Goal: Information Seeking & Learning: Learn about a topic

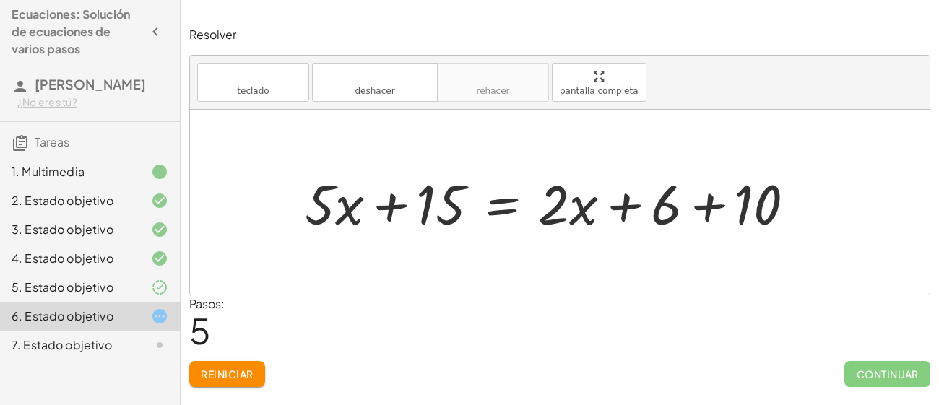
click at [556, 291] on div at bounding box center [560, 202] width 740 height 185
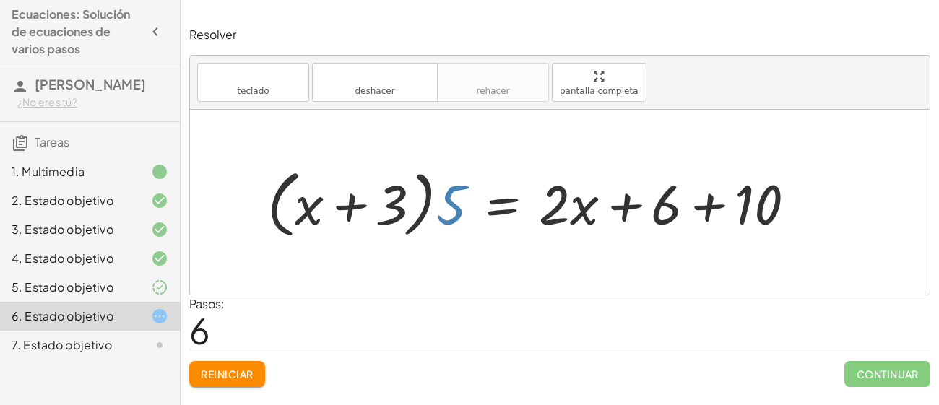
click at [447, 210] on div at bounding box center [537, 202] width 554 height 81
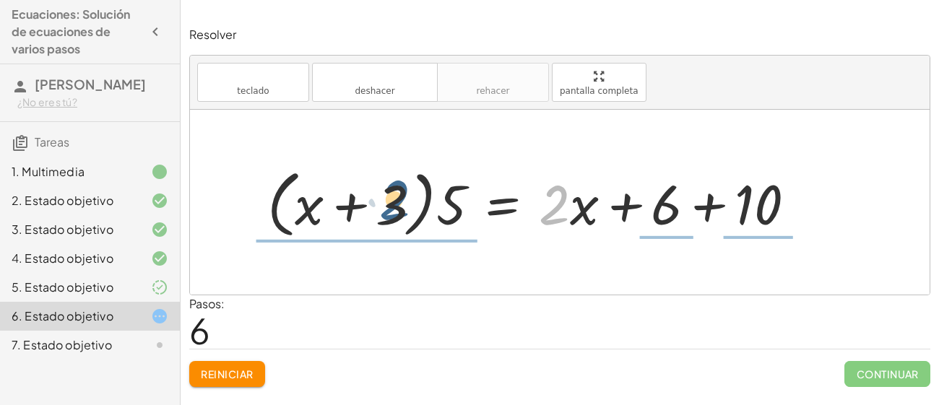
drag, startPoint x: 551, startPoint y: 206, endPoint x: 374, endPoint y: 202, distance: 177.8
click at [374, 202] on div at bounding box center [537, 202] width 554 height 81
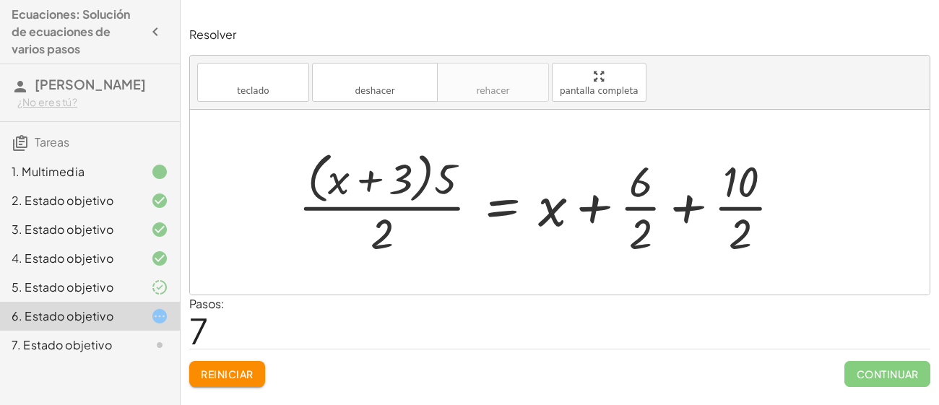
click at [335, 180] on div at bounding box center [545, 202] width 509 height 115
click at [356, 179] on div at bounding box center [545, 202] width 509 height 115
click at [368, 181] on div at bounding box center [545, 202] width 509 height 115
click at [222, 374] on font "Reiniciar" at bounding box center [227, 374] width 52 height 13
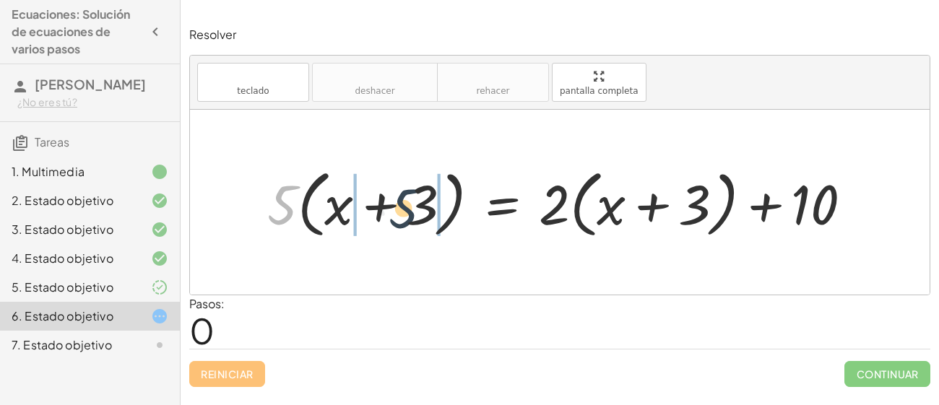
drag, startPoint x: 285, startPoint y: 202, endPoint x: 413, endPoint y: 206, distance: 128.0
click at [413, 206] on div at bounding box center [565, 202] width 611 height 81
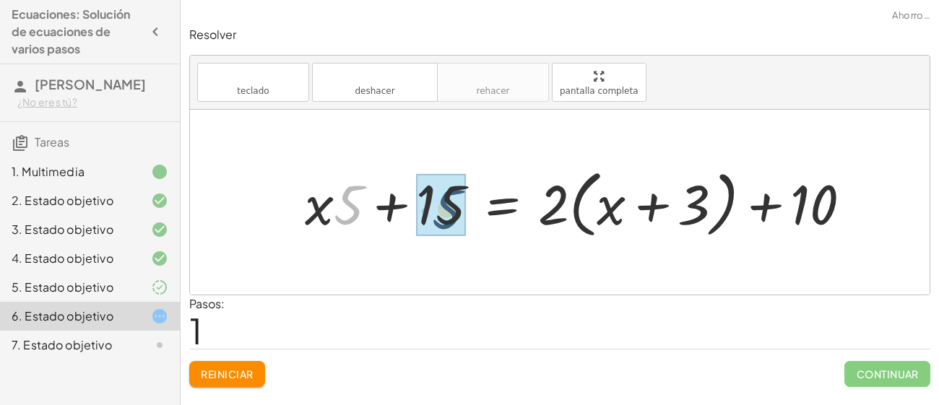
drag, startPoint x: 352, startPoint y: 196, endPoint x: 476, endPoint y: 198, distance: 124.3
click at [476, 198] on div at bounding box center [584, 202] width 573 height 81
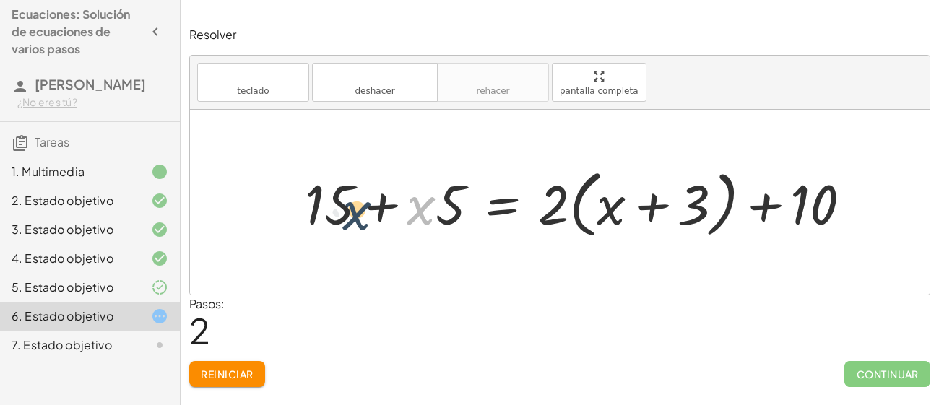
drag, startPoint x: 426, startPoint y: 203, endPoint x: 341, endPoint y: 207, distance: 84.6
click at [341, 207] on div at bounding box center [584, 202] width 573 height 81
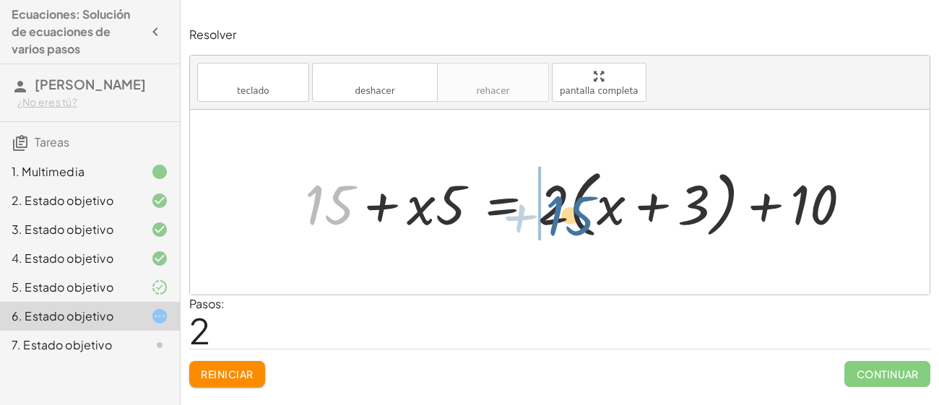
drag, startPoint x: 337, startPoint y: 203, endPoint x: 598, endPoint y: 211, distance: 261.0
click at [598, 211] on div at bounding box center [584, 202] width 573 height 81
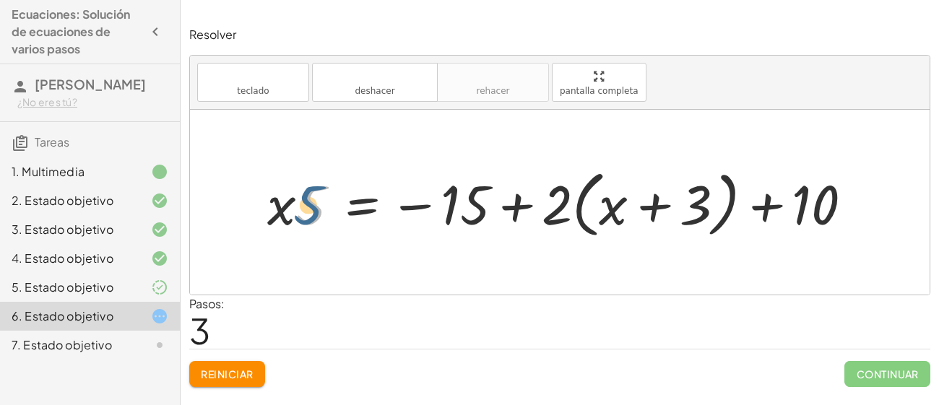
drag, startPoint x: 314, startPoint y: 212, endPoint x: 306, endPoint y: 212, distance: 7.9
click at [306, 212] on div at bounding box center [565, 203] width 611 height 80
click at [272, 199] on div at bounding box center [565, 203] width 611 height 80
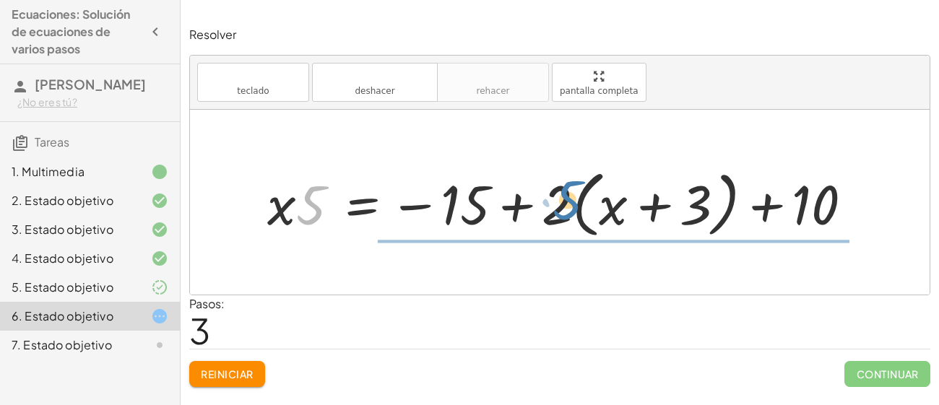
drag, startPoint x: 306, startPoint y: 219, endPoint x: 571, endPoint y: 214, distance: 265.3
click at [571, 214] on div at bounding box center [565, 203] width 611 height 80
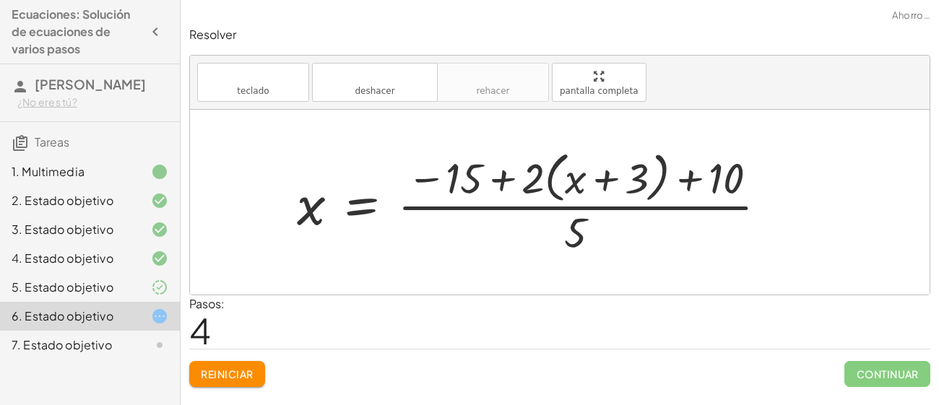
click at [576, 174] on div at bounding box center [538, 201] width 496 height 113
click at [603, 180] on div at bounding box center [538, 201] width 496 height 113
click at [503, 175] on div at bounding box center [538, 201] width 496 height 113
drag, startPoint x: 472, startPoint y: 177, endPoint x: 610, endPoint y: 171, distance: 138.2
click at [610, 171] on div at bounding box center [538, 201] width 496 height 113
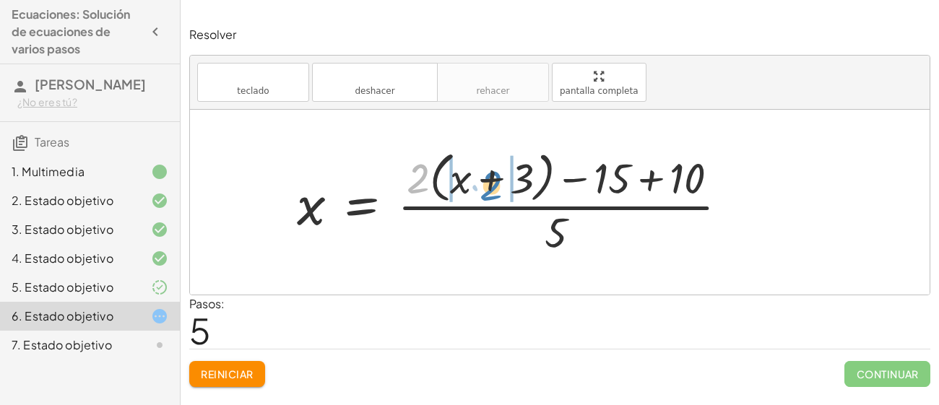
drag, startPoint x: 418, startPoint y: 184, endPoint x: 488, endPoint y: 190, distance: 70.4
click at [488, 190] on div at bounding box center [518, 201] width 457 height 113
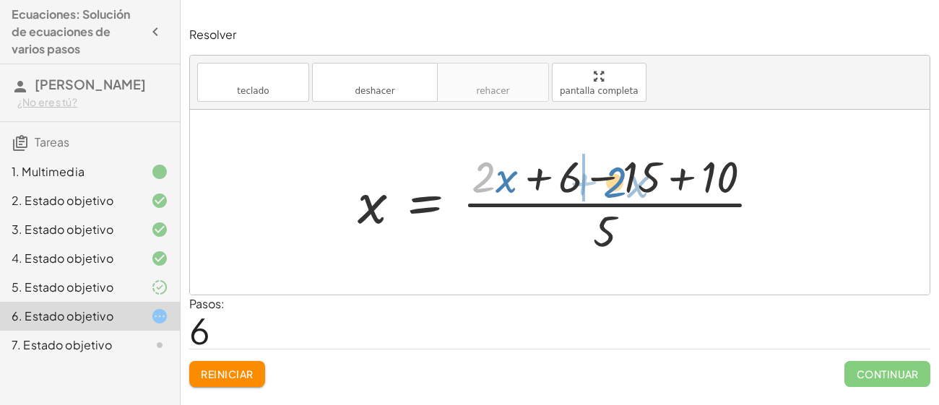
drag, startPoint x: 486, startPoint y: 173, endPoint x: 616, endPoint y: 178, distance: 130.9
click at [616, 178] on div at bounding box center [566, 202] width 430 height 111
drag, startPoint x: 477, startPoint y: 178, endPoint x: 608, endPoint y: 178, distance: 130.8
click at [608, 178] on div at bounding box center [566, 202] width 430 height 111
click at [506, 176] on div at bounding box center [566, 202] width 430 height 111
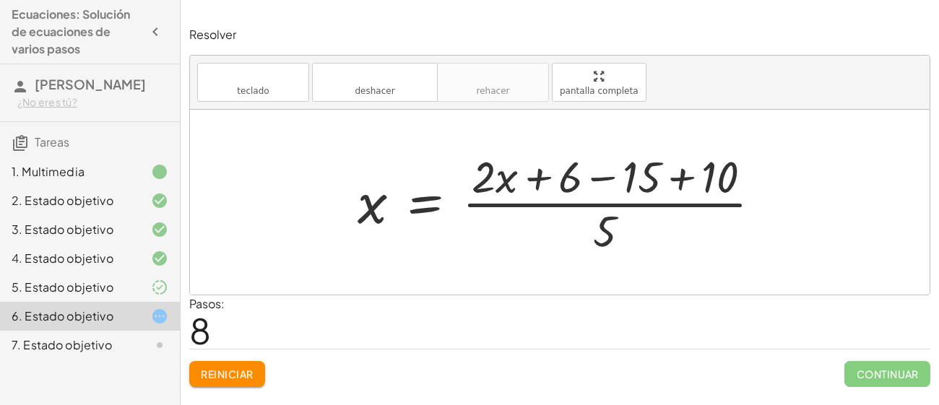
click at [552, 180] on div at bounding box center [566, 202] width 430 height 111
click at [543, 178] on div at bounding box center [566, 202] width 430 height 111
click at [597, 177] on div at bounding box center [566, 202] width 430 height 111
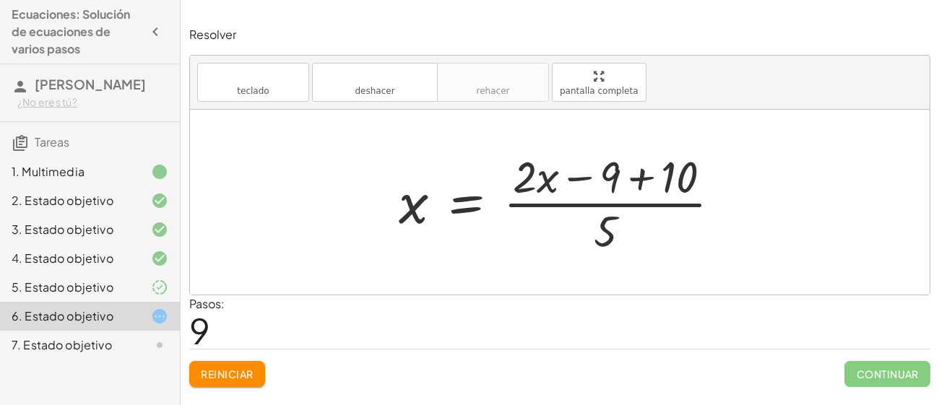
click at [600, 183] on div at bounding box center [566, 202] width 348 height 111
click at [576, 177] on div at bounding box center [566, 202] width 348 height 111
drag, startPoint x: 530, startPoint y: 179, endPoint x: 569, endPoint y: 173, distance: 38.6
click at [569, 173] on div at bounding box center [566, 202] width 348 height 111
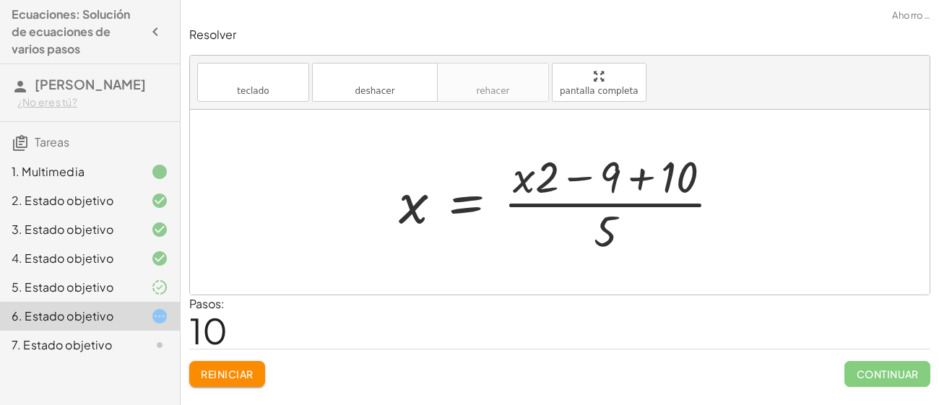
click at [637, 172] on div at bounding box center [566, 202] width 348 height 111
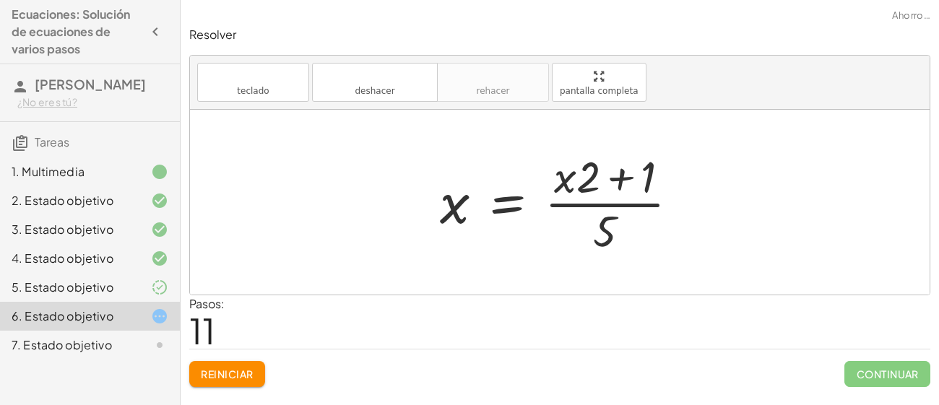
click at [620, 181] on div at bounding box center [565, 202] width 265 height 111
click at [569, 176] on div at bounding box center [565, 202] width 265 height 111
click at [459, 214] on div at bounding box center [565, 202] width 265 height 111
click at [501, 204] on div at bounding box center [565, 202] width 265 height 111
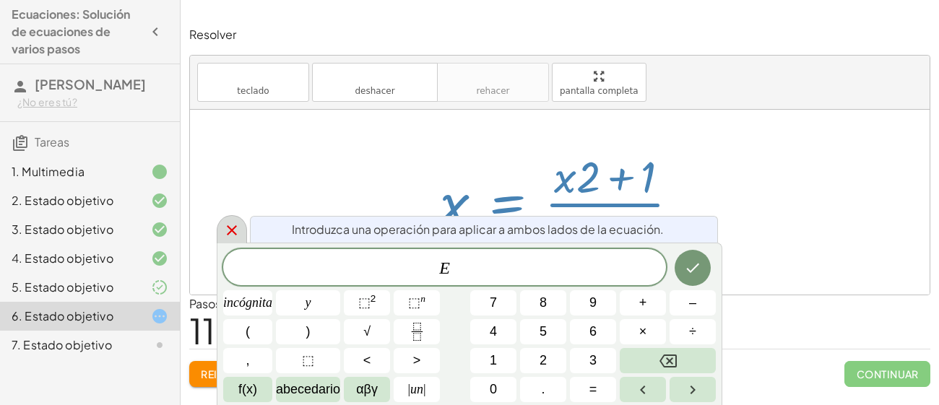
click at [229, 235] on icon at bounding box center [231, 230] width 17 height 17
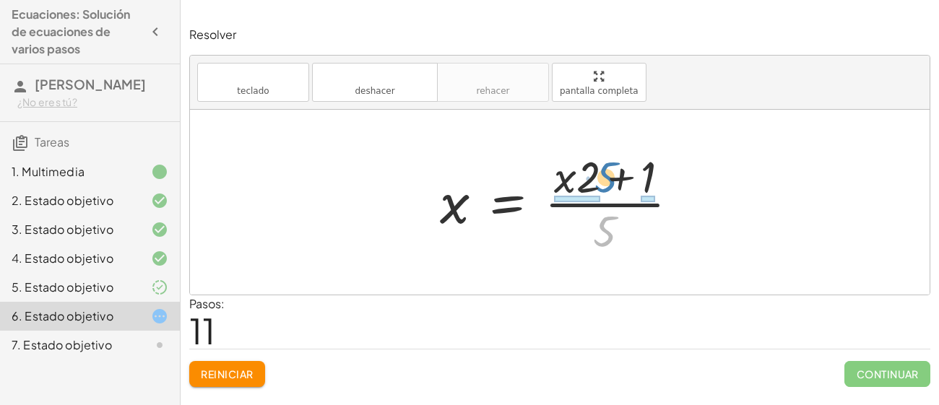
drag, startPoint x: 609, startPoint y: 228, endPoint x: 613, endPoint y: 178, distance: 50.8
click at [613, 178] on div at bounding box center [565, 202] width 265 height 111
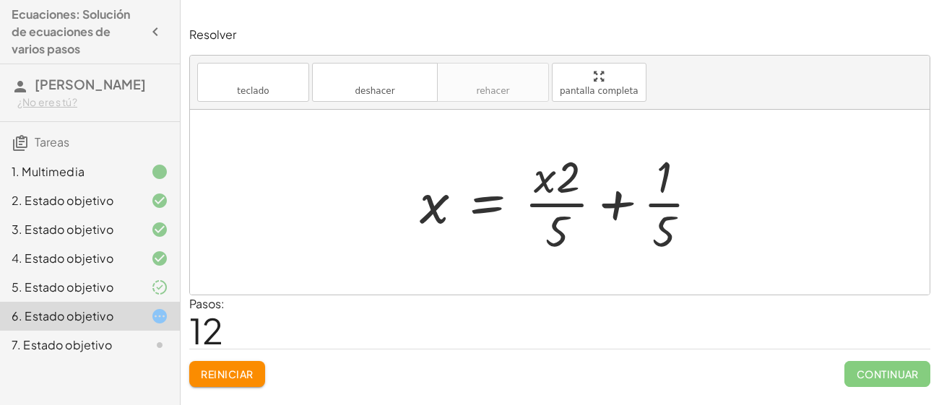
click at [622, 198] on div at bounding box center [566, 202] width 306 height 111
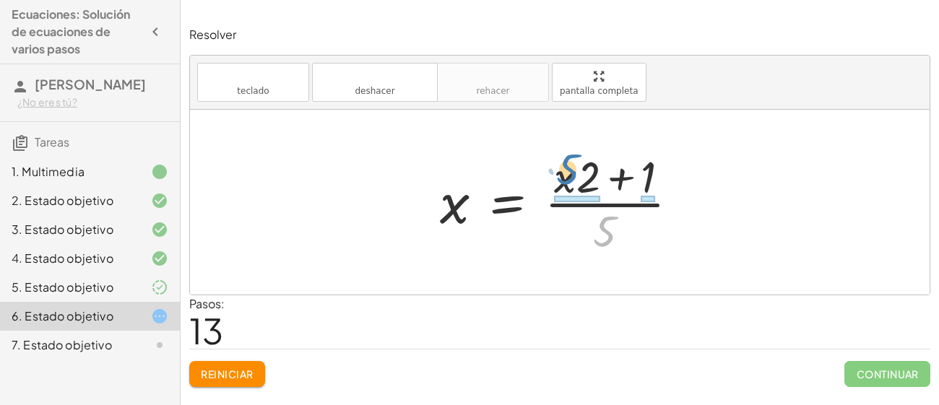
drag, startPoint x: 605, startPoint y: 221, endPoint x: 562, endPoint y: 152, distance: 80.8
click at [562, 152] on div at bounding box center [565, 202] width 265 height 111
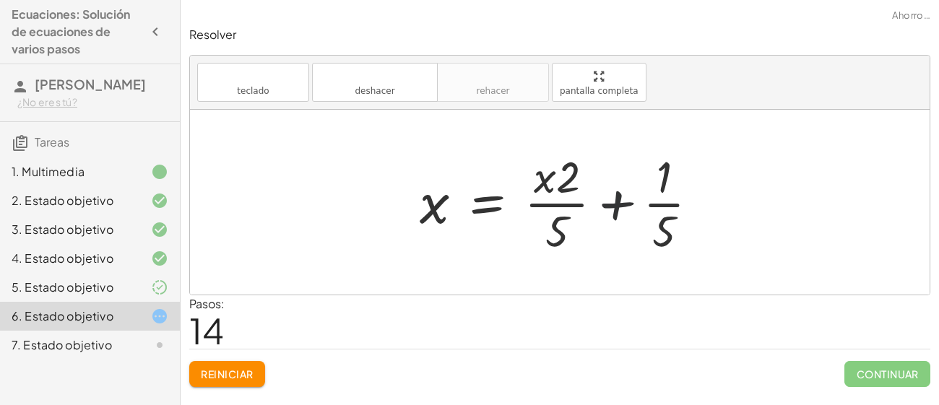
click at [619, 202] on div at bounding box center [566, 202] width 306 height 111
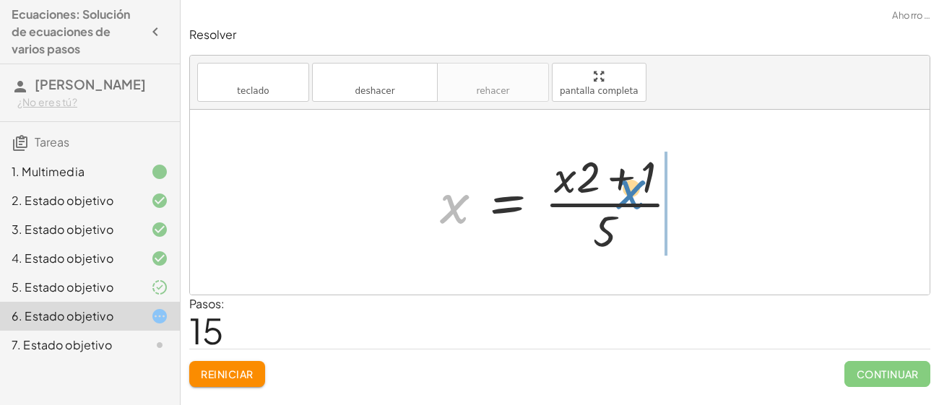
drag, startPoint x: 455, startPoint y: 210, endPoint x: 629, endPoint y: 195, distance: 174.0
click at [629, 195] on div at bounding box center [565, 202] width 265 height 111
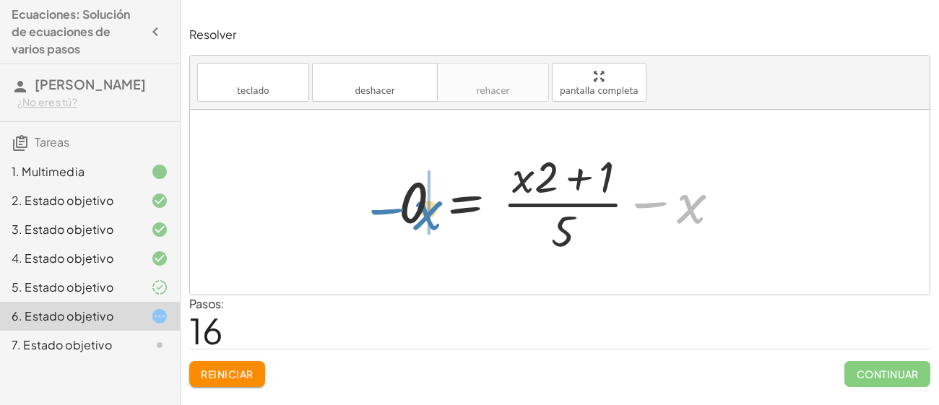
drag, startPoint x: 685, startPoint y: 206, endPoint x: 403, endPoint y: 207, distance: 282.6
click at [403, 207] on div at bounding box center [566, 202] width 348 height 111
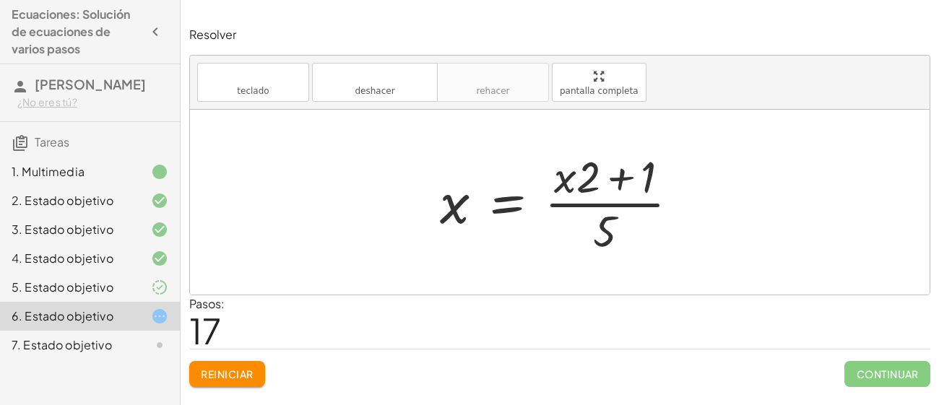
click at [568, 183] on div at bounding box center [565, 202] width 265 height 111
click at [622, 177] on div at bounding box center [565, 202] width 265 height 111
click at [512, 207] on div at bounding box center [565, 202] width 265 height 111
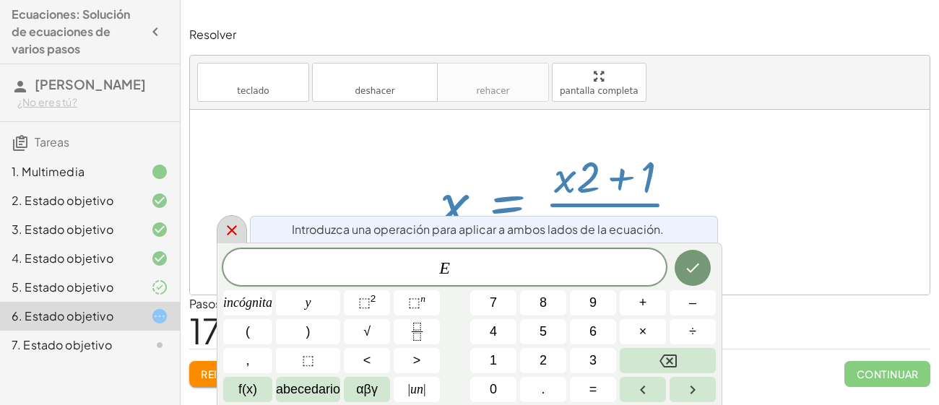
click at [235, 228] on icon at bounding box center [232, 230] width 10 height 10
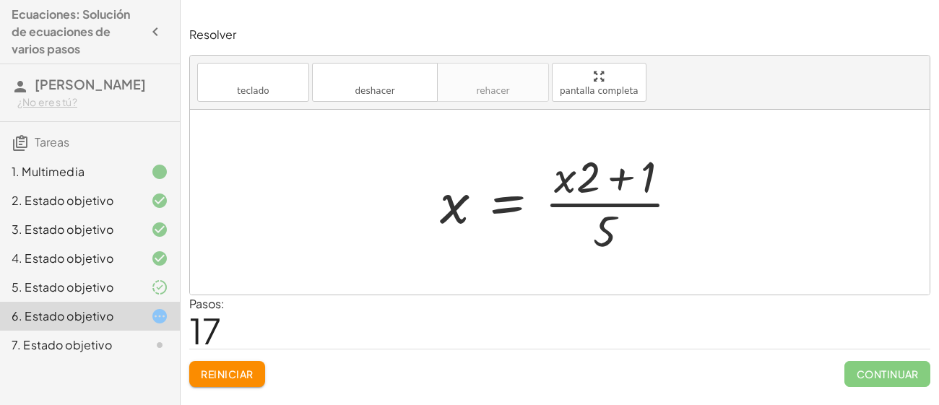
click at [461, 215] on div at bounding box center [565, 202] width 265 height 111
drag, startPoint x: 613, startPoint y: 220, endPoint x: 616, endPoint y: 182, distance: 37.8
click at [616, 182] on div at bounding box center [565, 202] width 265 height 111
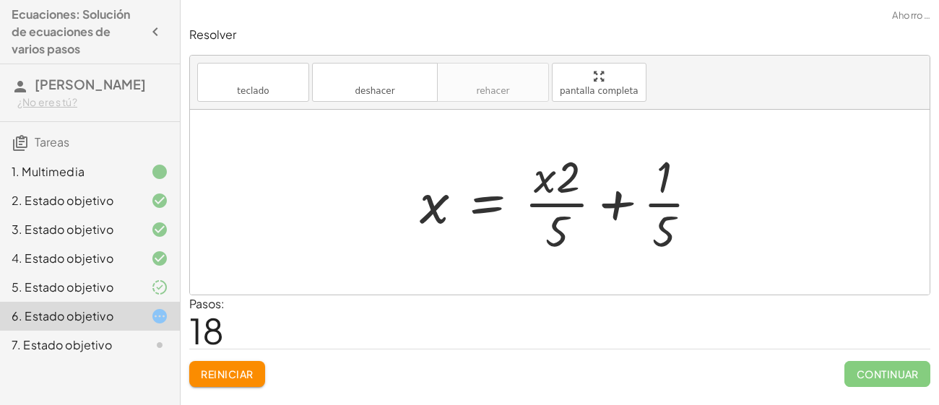
click at [617, 203] on div at bounding box center [566, 202] width 306 height 111
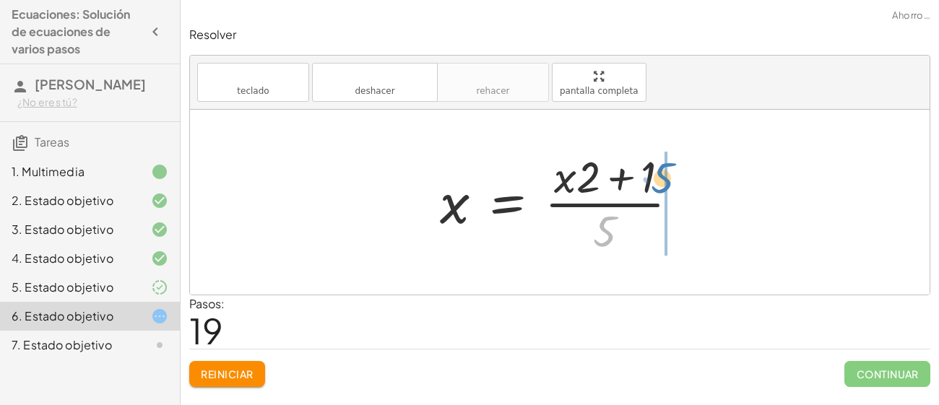
drag, startPoint x: 601, startPoint y: 229, endPoint x: 661, endPoint y: 175, distance: 80.8
click at [661, 175] on div at bounding box center [565, 202] width 265 height 111
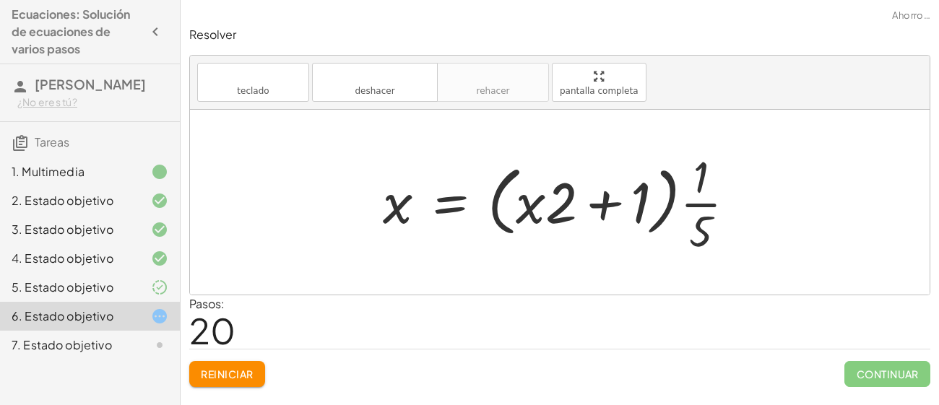
click at [533, 208] on div at bounding box center [565, 202] width 379 height 111
click at [605, 209] on div at bounding box center [565, 202] width 379 height 111
click at [692, 198] on div at bounding box center [565, 202] width 379 height 111
drag, startPoint x: 385, startPoint y: 213, endPoint x: 660, endPoint y: 214, distance: 274.6
click at [660, 214] on div at bounding box center [565, 202] width 379 height 111
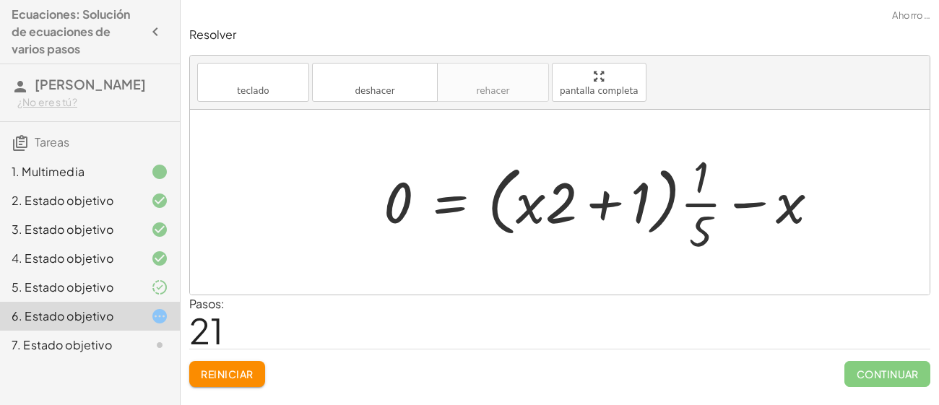
click at [749, 192] on div at bounding box center [608, 202] width 462 height 111
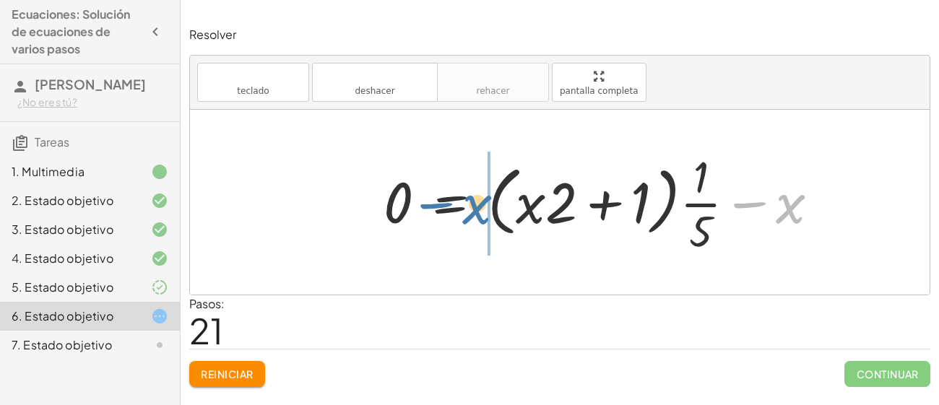
drag, startPoint x: 788, startPoint y: 211, endPoint x: 474, endPoint y: 219, distance: 314.5
click at [474, 219] on div at bounding box center [608, 202] width 462 height 111
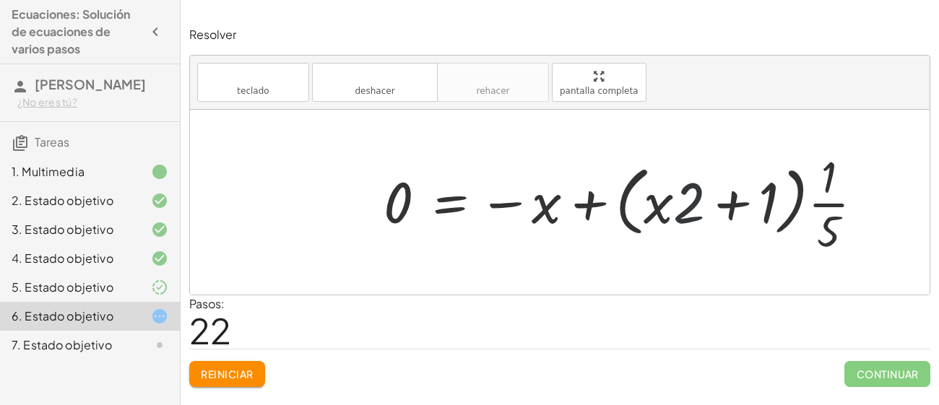
click at [681, 210] on div at bounding box center [630, 202] width 507 height 111
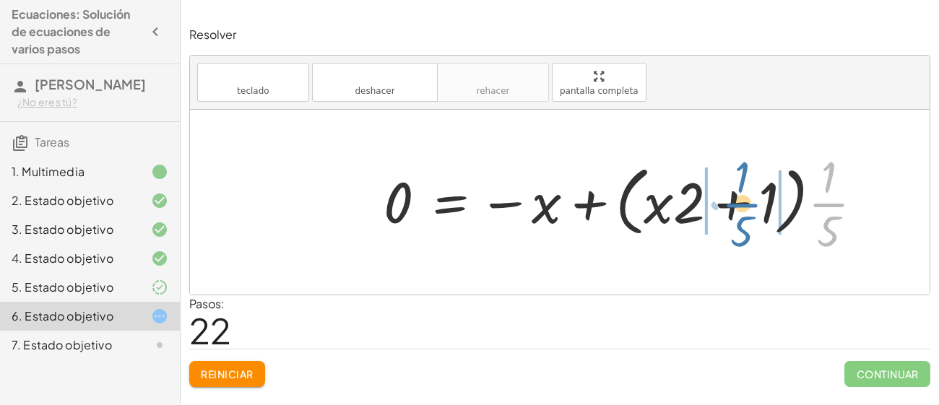
drag, startPoint x: 830, startPoint y: 215, endPoint x: 736, endPoint y: 213, distance: 94.7
click at [736, 213] on div at bounding box center [630, 202] width 507 height 111
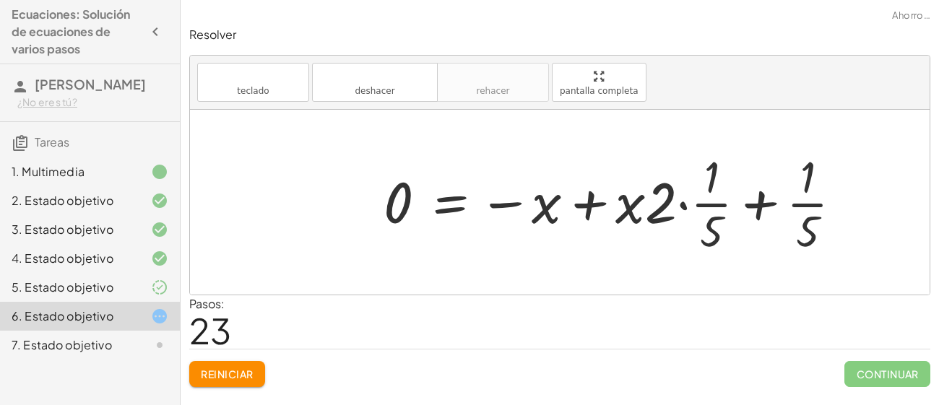
click at [752, 197] on div at bounding box center [619, 202] width 485 height 111
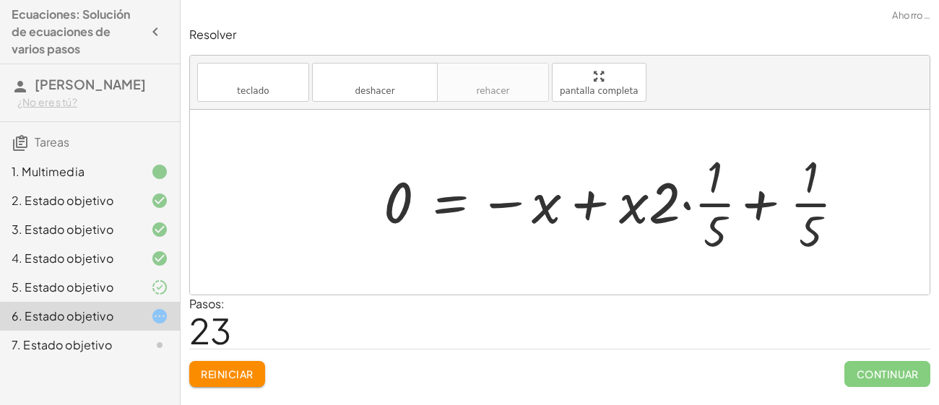
click at [754, 202] on div at bounding box center [619, 202] width 485 height 111
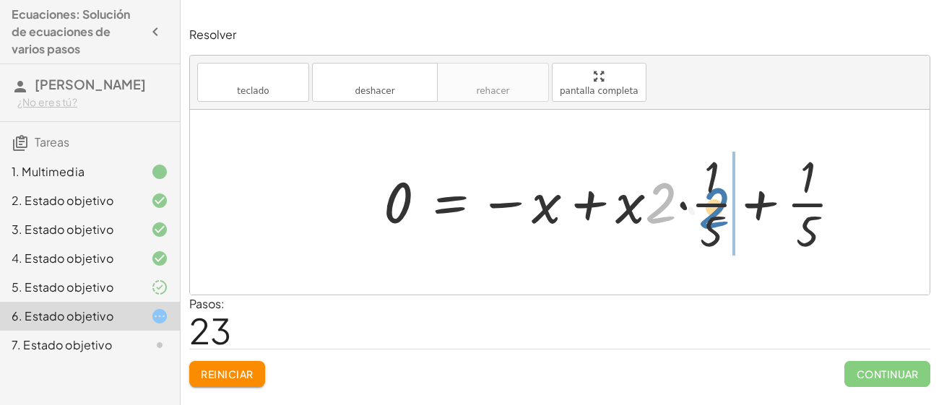
drag, startPoint x: 697, startPoint y: 212, endPoint x: 719, endPoint y: 211, distance: 22.4
click at [719, 211] on div at bounding box center [619, 202] width 485 height 111
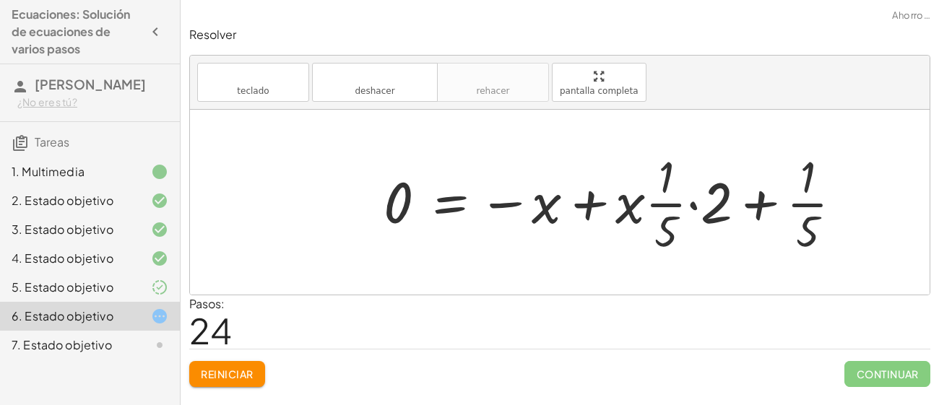
click at [588, 200] on div at bounding box center [619, 202] width 485 height 111
click at [553, 204] on div at bounding box center [619, 202] width 485 height 111
click at [760, 205] on div at bounding box center [619, 202] width 485 height 111
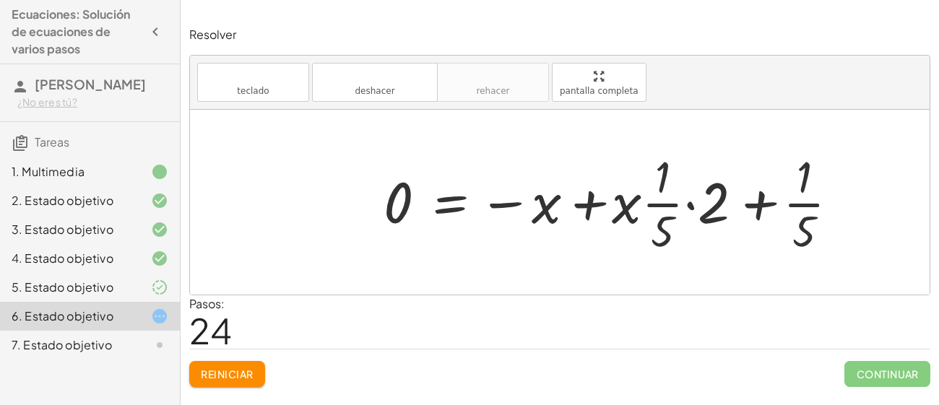
click at [713, 212] on div at bounding box center [619, 202] width 485 height 111
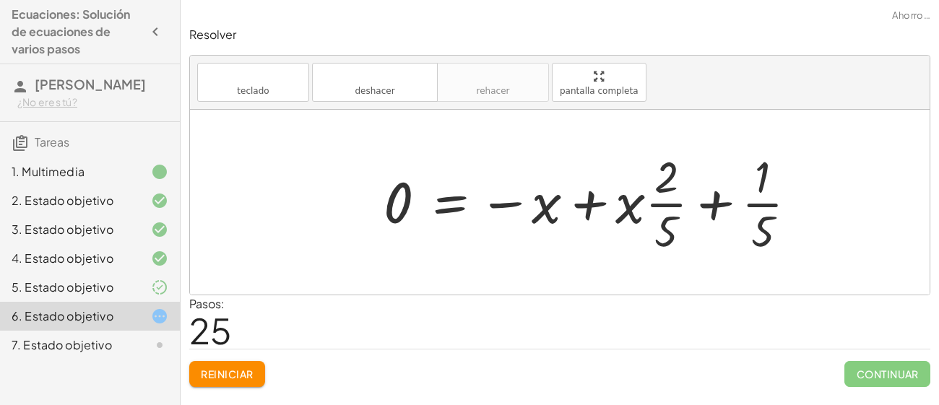
click at [451, 205] on div at bounding box center [597, 202] width 440 height 111
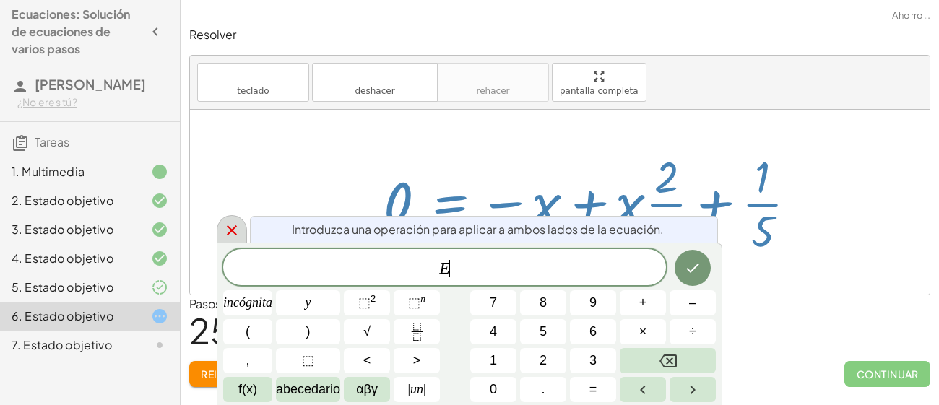
click at [223, 237] on icon at bounding box center [231, 230] width 17 height 17
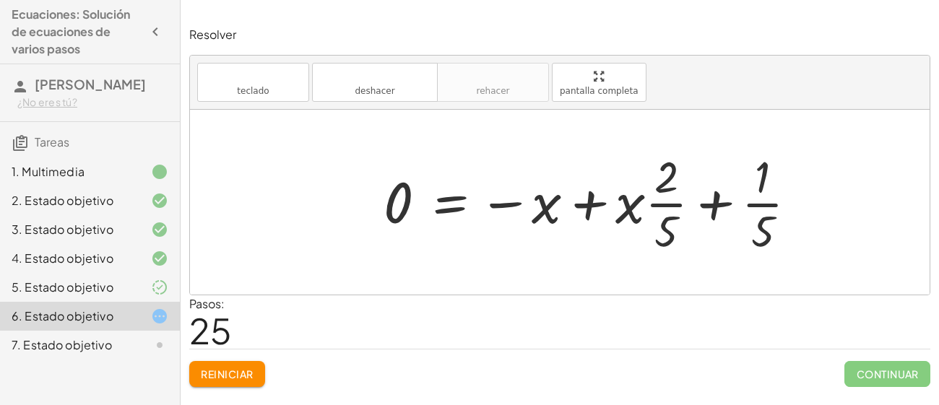
click at [761, 187] on div at bounding box center [597, 202] width 440 height 111
drag, startPoint x: 761, startPoint y: 187, endPoint x: 640, endPoint y: 200, distance: 122.1
click at [640, 200] on div at bounding box center [597, 202] width 440 height 111
drag, startPoint x: 762, startPoint y: 226, endPoint x: 619, endPoint y: 205, distance: 143.9
click at [619, 205] on div at bounding box center [597, 202] width 440 height 111
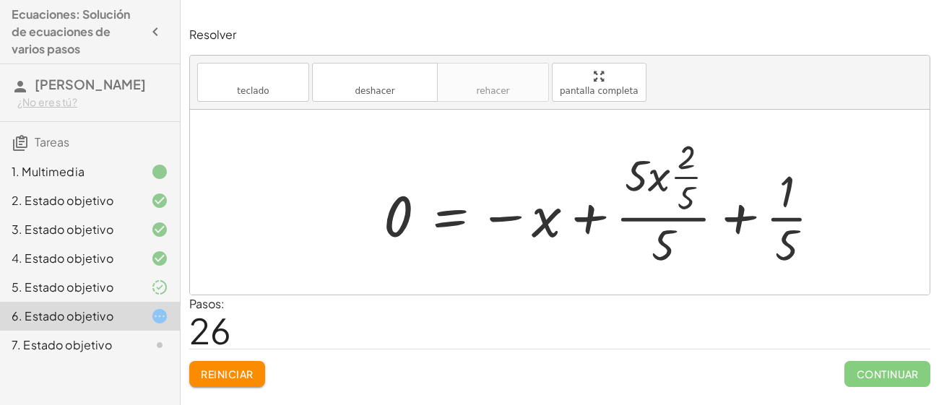
click at [241, 372] on font "Reiniciar" at bounding box center [227, 374] width 52 height 13
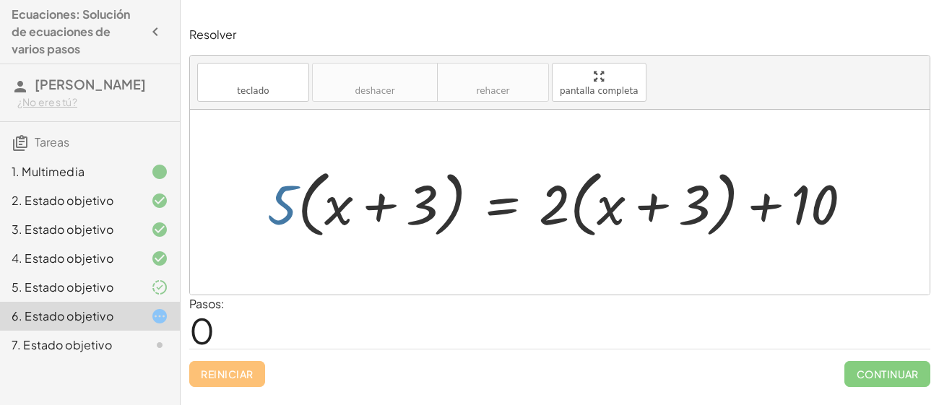
click at [275, 173] on div at bounding box center [565, 202] width 611 height 81
drag, startPoint x: 272, startPoint y: 175, endPoint x: 270, endPoint y: 155, distance: 20.4
click at [270, 155] on div "· 5 · 5 · ( + x + 3 ) = + · 2 · ( + x + 3 ) + 10" at bounding box center [560, 202] width 740 height 185
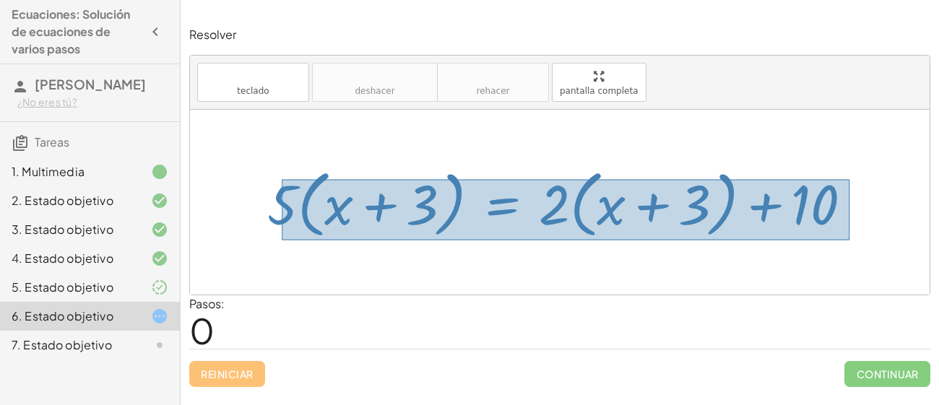
drag, startPoint x: 282, startPoint y: 179, endPoint x: 850, endPoint y: 240, distance: 571.3
click at [850, 240] on div at bounding box center [565, 202] width 611 height 81
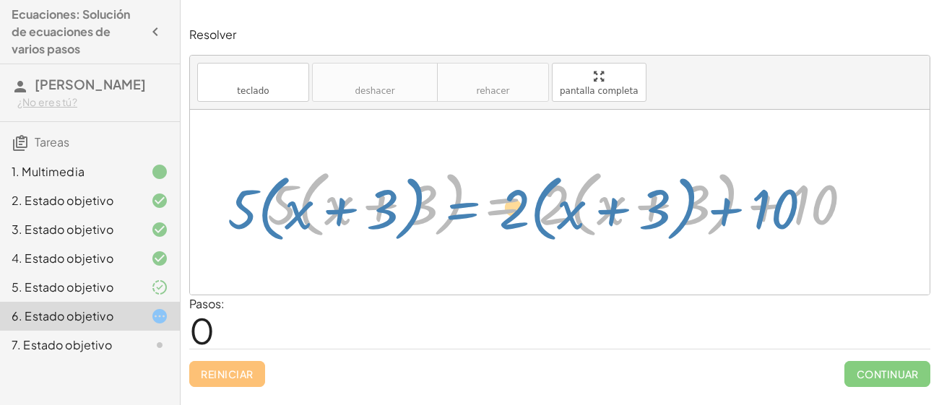
drag, startPoint x: 362, startPoint y: 217, endPoint x: 322, endPoint y: 221, distance: 40.0
click at [322, 221] on div at bounding box center [565, 202] width 611 height 81
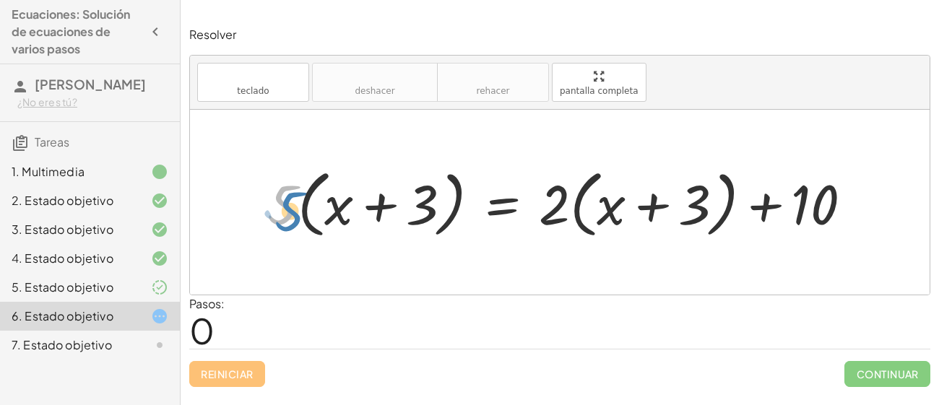
drag, startPoint x: 275, startPoint y: 186, endPoint x: 282, endPoint y: 192, distance: 9.2
click at [282, 192] on div at bounding box center [565, 202] width 611 height 81
click at [398, 212] on div at bounding box center [565, 202] width 611 height 81
click at [397, 210] on div at bounding box center [565, 202] width 611 height 81
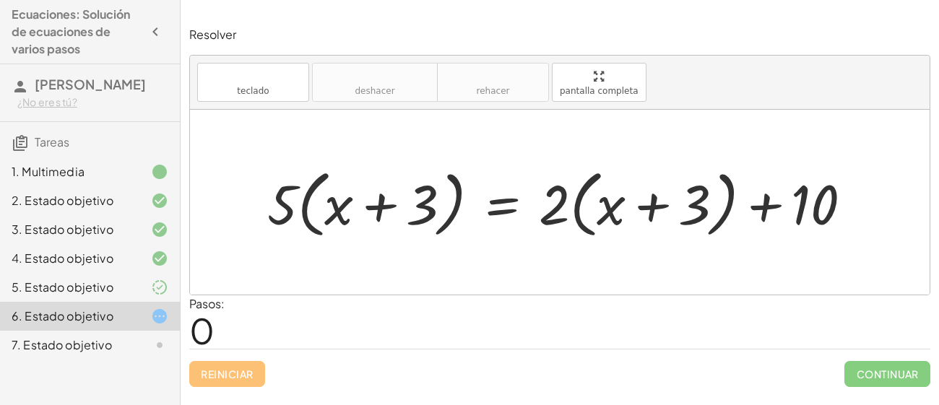
click at [397, 210] on div at bounding box center [565, 202] width 611 height 81
click at [383, 206] on div at bounding box center [565, 202] width 611 height 81
click at [302, 198] on div at bounding box center [565, 202] width 611 height 81
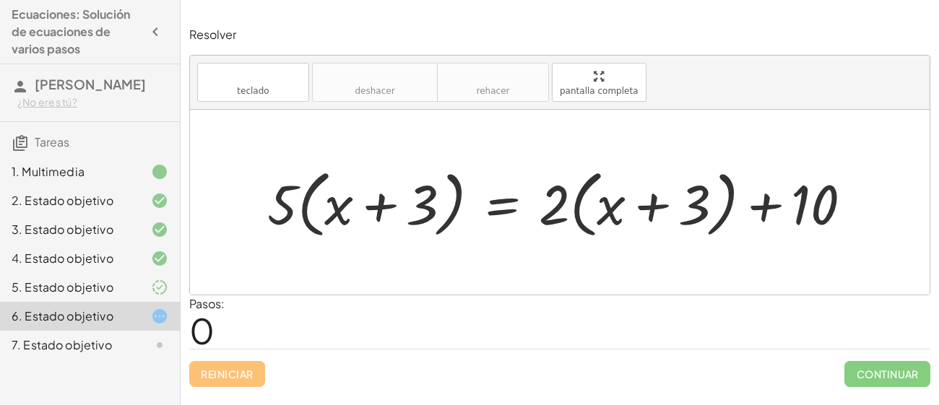
click at [302, 198] on div at bounding box center [565, 202] width 611 height 81
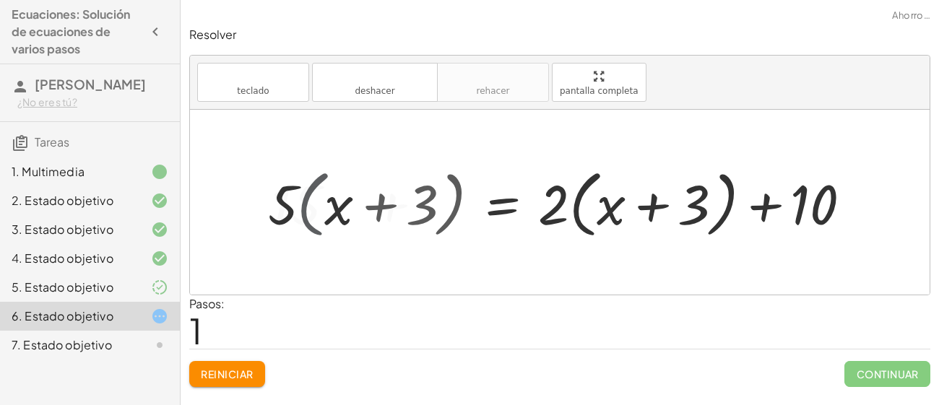
click at [302, 198] on div at bounding box center [584, 202] width 573 height 81
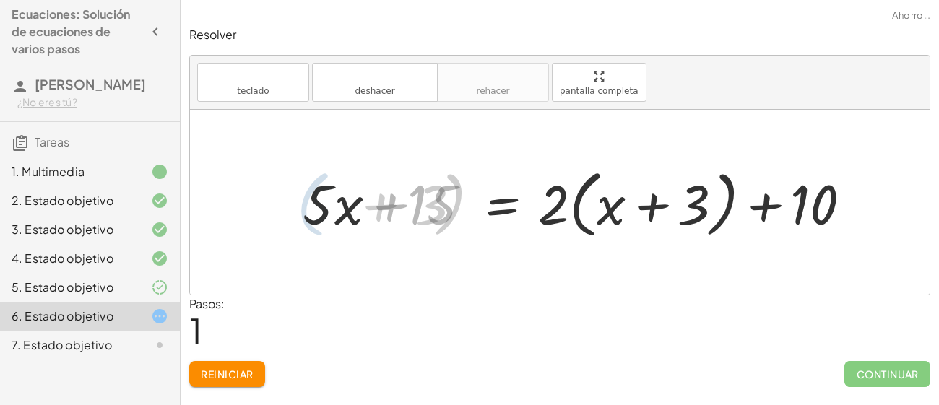
click at [302, 198] on div at bounding box center [584, 202] width 573 height 81
click at [301, 197] on div at bounding box center [584, 202] width 573 height 81
click at [355, 205] on div at bounding box center [584, 202] width 573 height 81
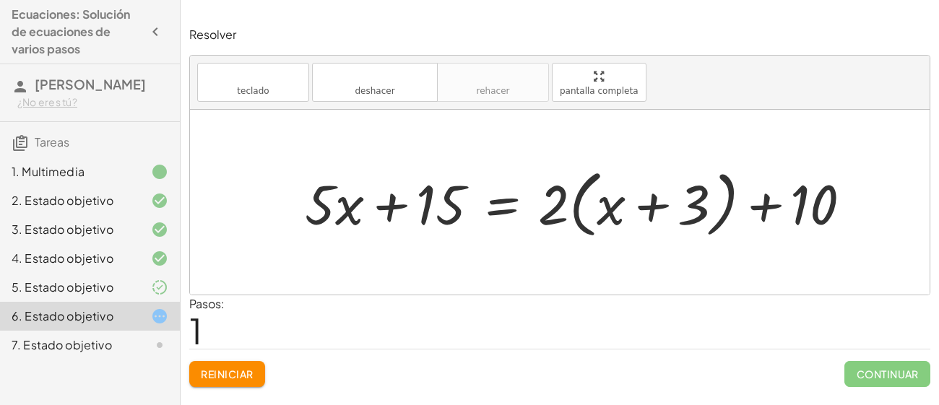
click at [404, 202] on div at bounding box center [584, 202] width 573 height 81
drag, startPoint x: 333, startPoint y: 206, endPoint x: 486, endPoint y: 212, distance: 153.3
click at [486, 212] on div at bounding box center [584, 202] width 573 height 81
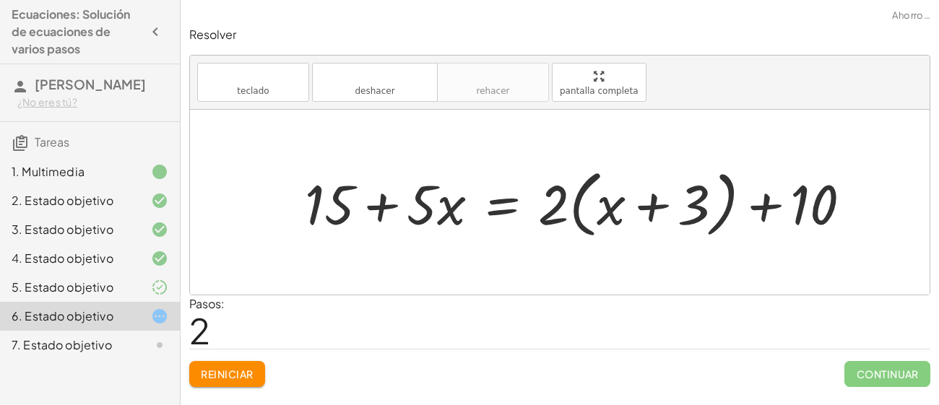
click at [499, 205] on div at bounding box center [584, 202] width 573 height 81
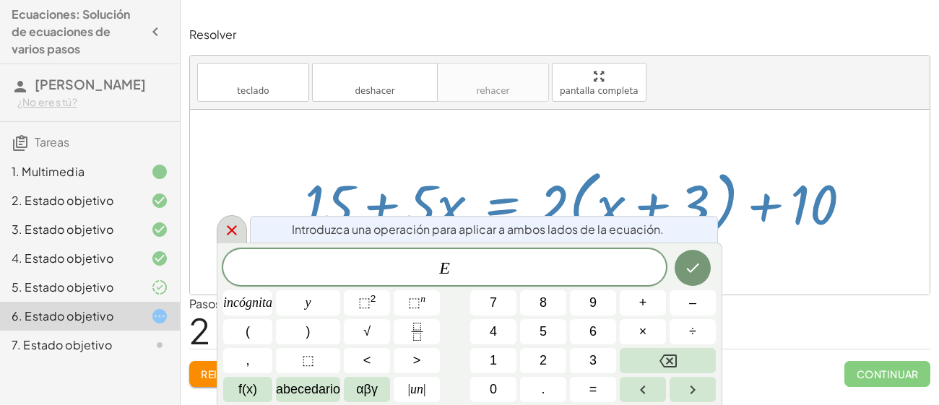
click at [226, 231] on icon at bounding box center [231, 230] width 17 height 17
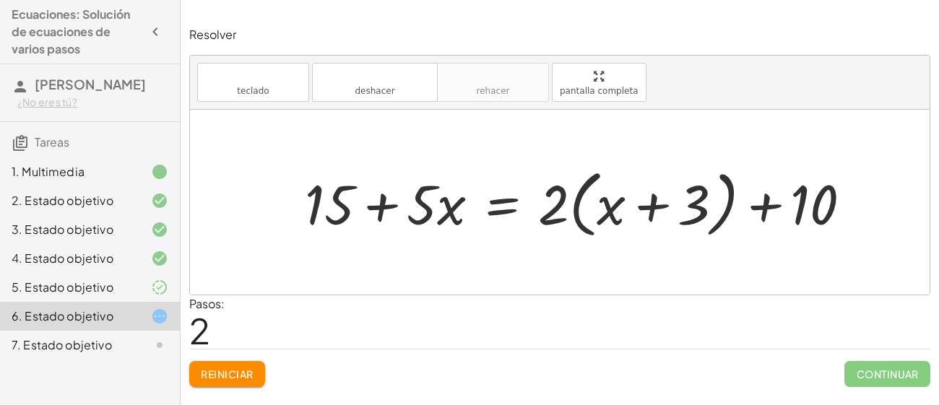
click at [650, 207] on div at bounding box center [584, 202] width 573 height 81
drag, startPoint x: 546, startPoint y: 208, endPoint x: 589, endPoint y: 215, distance: 43.2
click at [589, 215] on div at bounding box center [584, 202] width 573 height 81
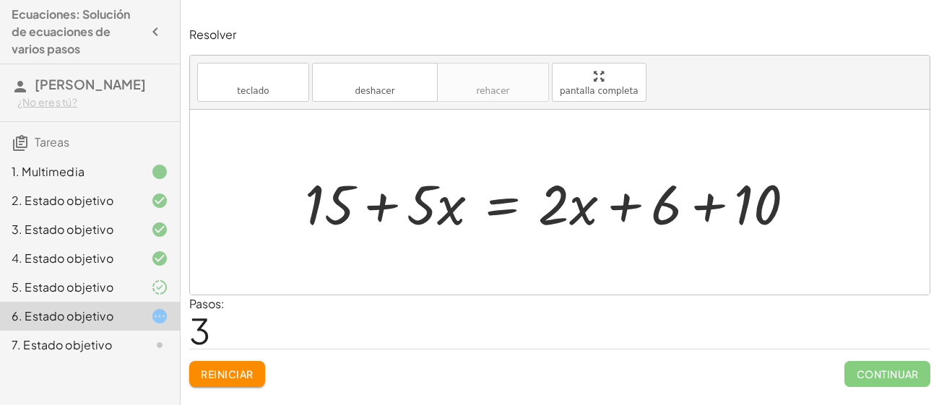
click at [574, 211] on div at bounding box center [556, 202] width 517 height 72
click at [631, 211] on div at bounding box center [556, 202] width 517 height 72
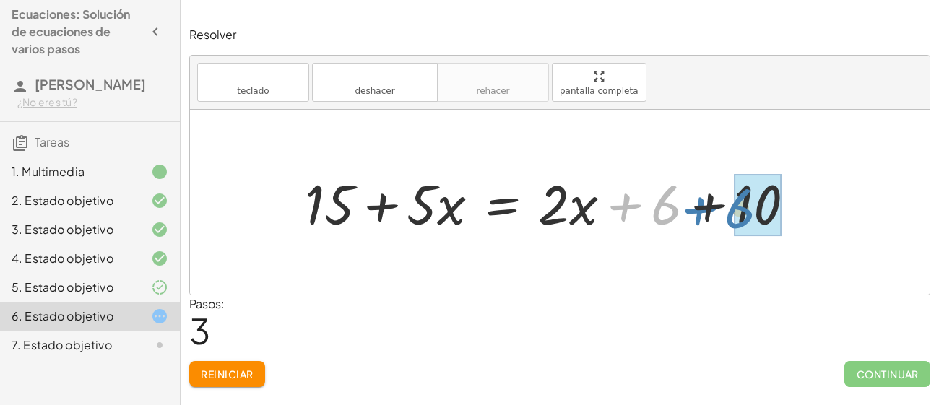
drag, startPoint x: 653, startPoint y: 208, endPoint x: 729, endPoint y: 212, distance: 76.7
click at [729, 212] on div at bounding box center [556, 202] width 517 height 72
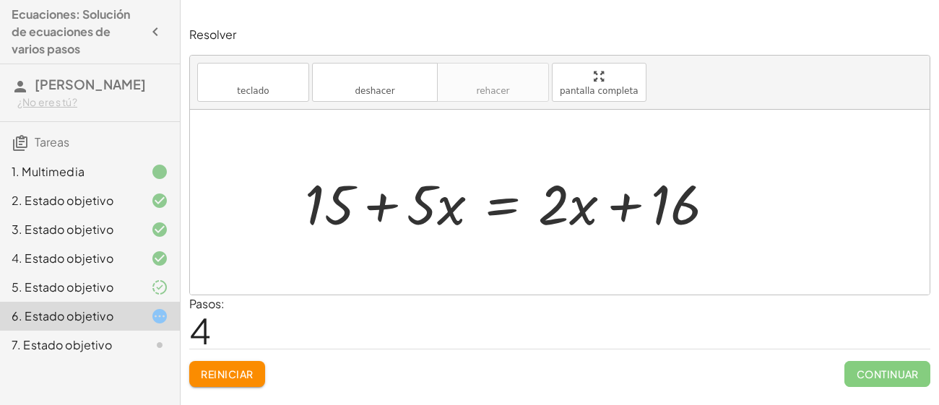
click at [619, 207] on div at bounding box center [516, 202] width 437 height 72
click at [578, 209] on div at bounding box center [516, 202] width 437 height 72
click at [559, 210] on div at bounding box center [516, 202] width 437 height 72
click at [589, 218] on div at bounding box center [516, 202] width 437 height 72
drag, startPoint x: 559, startPoint y: 203, endPoint x: 594, endPoint y: 228, distance: 42.9
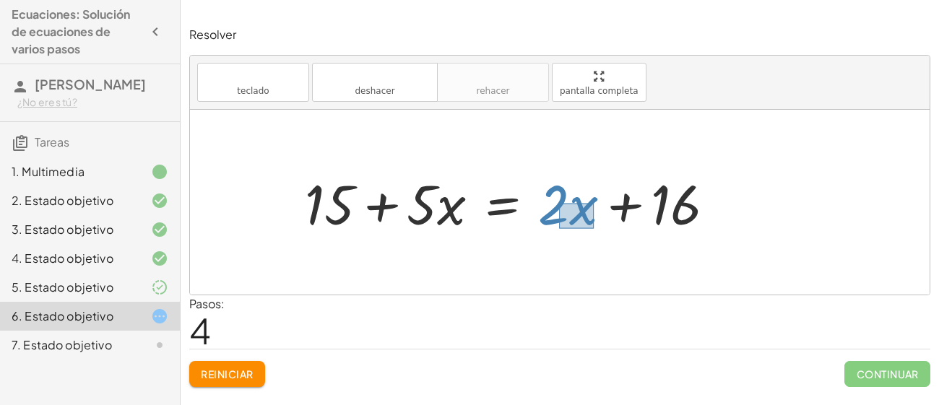
click at [594, 228] on div at bounding box center [516, 202] width 437 height 72
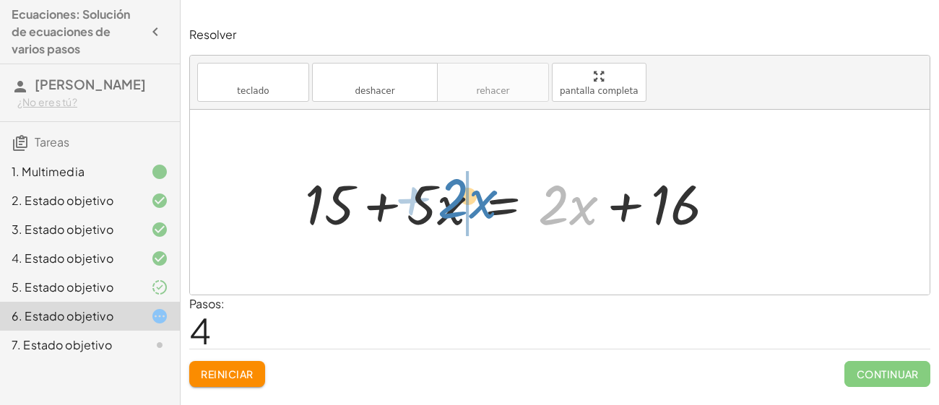
drag, startPoint x: 573, startPoint y: 205, endPoint x: 473, endPoint y: 202, distance: 100.5
click at [473, 202] on div at bounding box center [516, 202] width 437 height 72
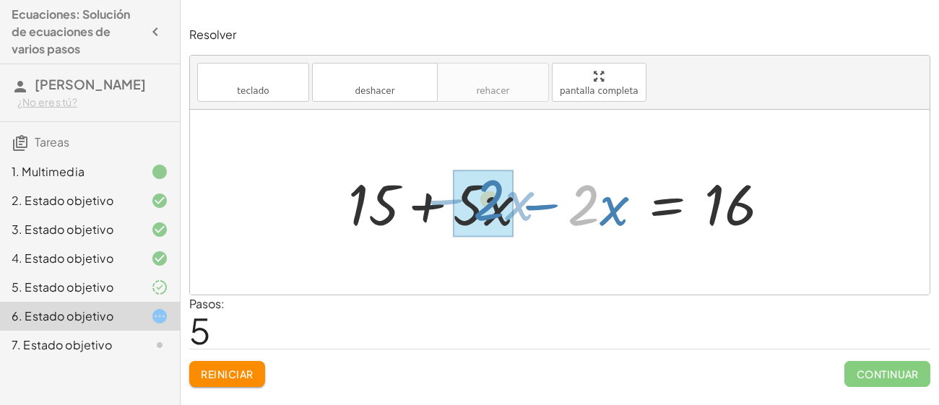
drag, startPoint x: 595, startPoint y: 215, endPoint x: 495, endPoint y: 210, distance: 100.6
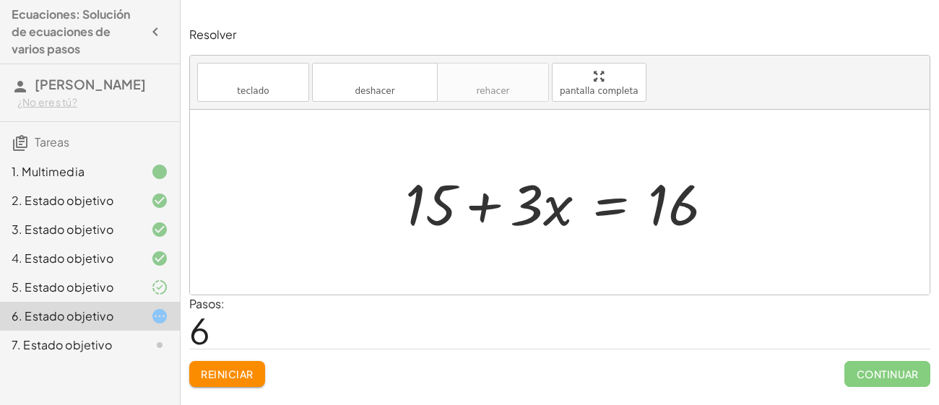
click at [555, 214] on div at bounding box center [565, 202] width 335 height 74
click at [471, 203] on div at bounding box center [565, 202] width 335 height 74
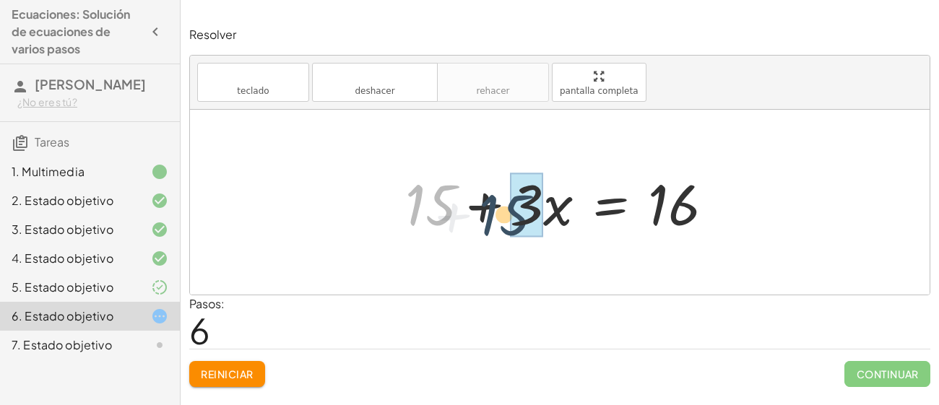
drag, startPoint x: 429, startPoint y: 205, endPoint x: 512, endPoint y: 218, distance: 84.7
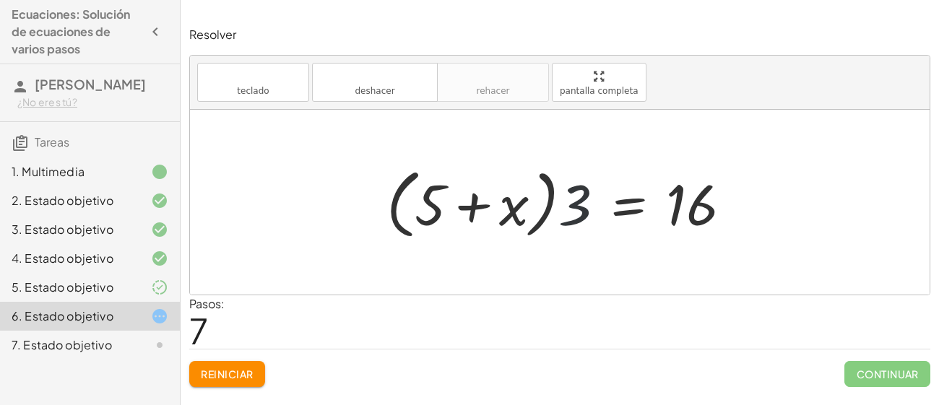
click at [568, 206] on div at bounding box center [565, 202] width 372 height 83
click at [236, 374] on font "Reiniciar" at bounding box center [227, 374] width 52 height 13
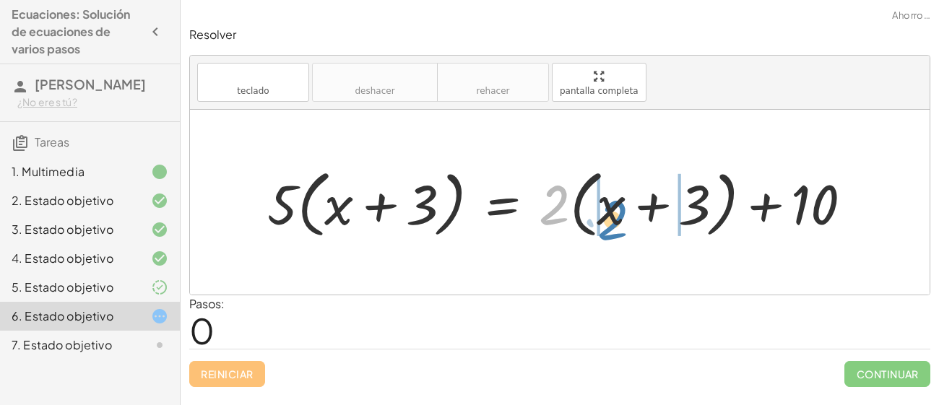
drag, startPoint x: 552, startPoint y: 185, endPoint x: 613, endPoint y: 199, distance: 62.2
click at [613, 199] on div at bounding box center [565, 202] width 611 height 81
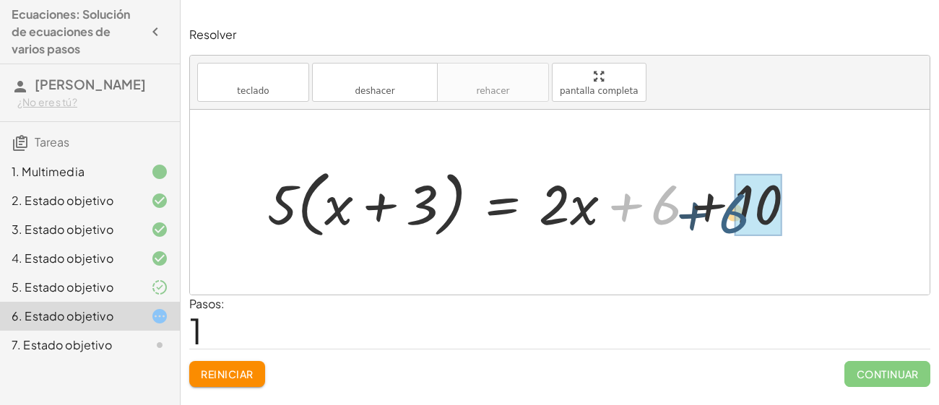
drag, startPoint x: 669, startPoint y: 208, endPoint x: 740, endPoint y: 217, distance: 71.4
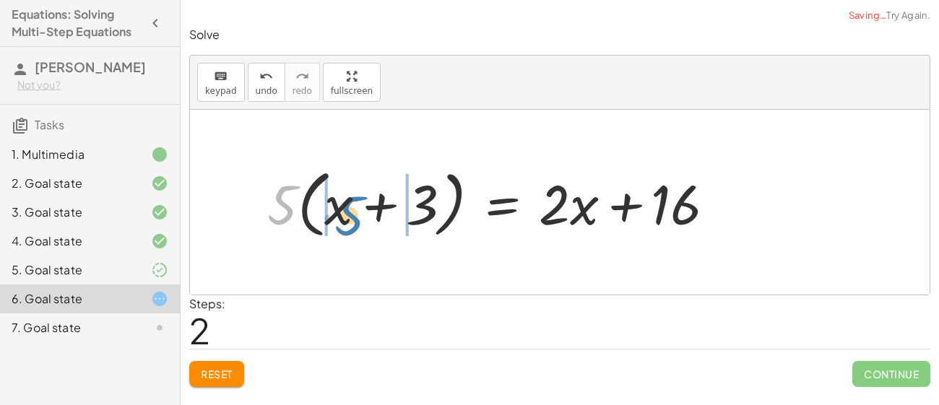
drag, startPoint x: 287, startPoint y: 192, endPoint x: 354, endPoint y: 202, distance: 68.1
click at [354, 202] on div at bounding box center [497, 202] width 474 height 81
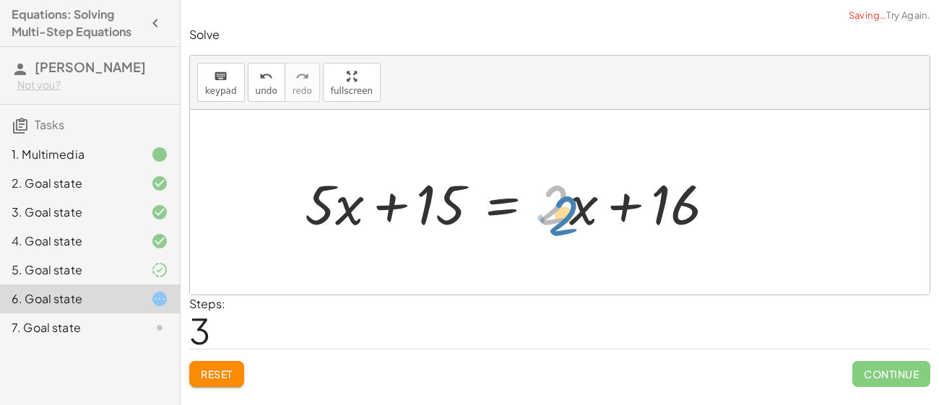
drag, startPoint x: 551, startPoint y: 202, endPoint x: 561, endPoint y: 210, distance: 13.3
click at [561, 210] on div at bounding box center [516, 202] width 437 height 72
drag, startPoint x: 553, startPoint y: 189, endPoint x: 603, endPoint y: 239, distance: 71.5
click at [603, 239] on div "· 5 · ( + x + 3 ) = + · 2 · ( + x + 3 ) + 10 · 5 · ( + x + 3 ) = + · 2 · x + · …" at bounding box center [510, 202] width 455 height 79
click at [596, 224] on div at bounding box center [516, 202] width 437 height 72
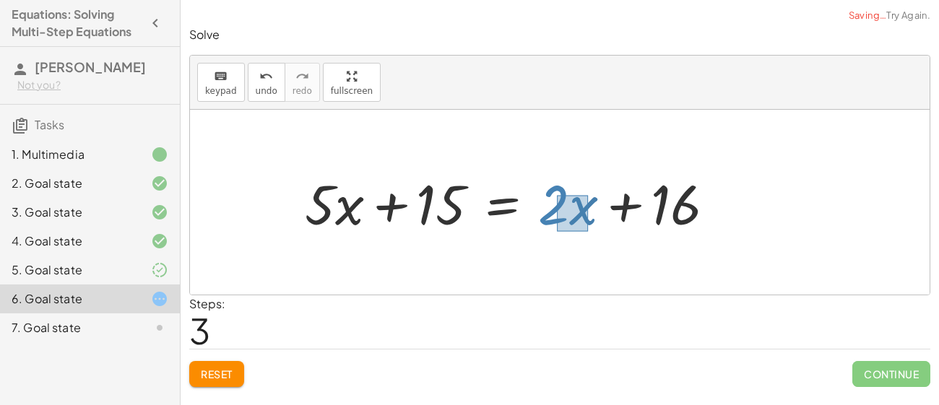
drag, startPoint x: 557, startPoint y: 195, endPoint x: 588, endPoint y: 231, distance: 47.7
click at [588, 231] on div at bounding box center [516, 202] width 437 height 72
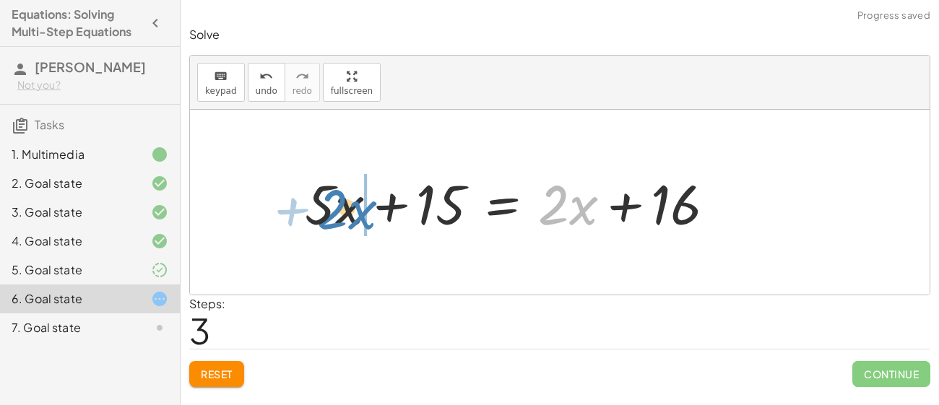
drag, startPoint x: 571, startPoint y: 221, endPoint x: 350, endPoint y: 227, distance: 221.2
click at [350, 227] on div at bounding box center [516, 202] width 437 height 72
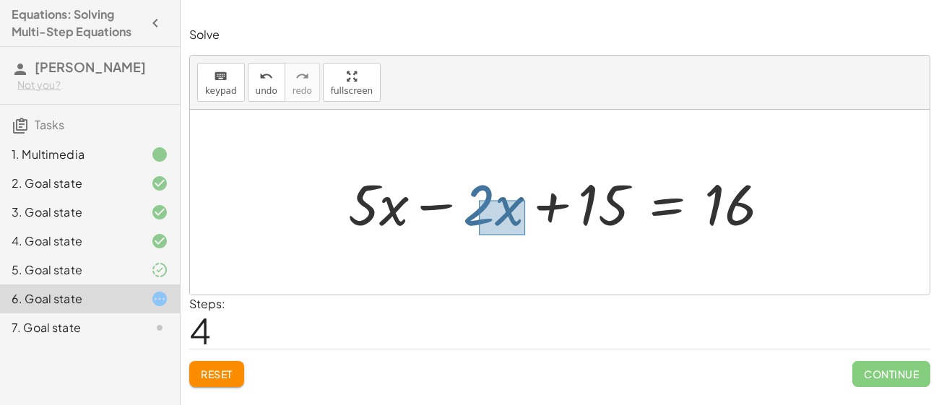
drag, startPoint x: 479, startPoint y: 200, endPoint x: 529, endPoint y: 238, distance: 62.4
click at [529, 238] on div at bounding box center [565, 202] width 448 height 74
click at [556, 266] on div at bounding box center [560, 202] width 740 height 185
click at [426, 142] on div at bounding box center [560, 202] width 740 height 185
click at [441, 155] on div at bounding box center [560, 202] width 740 height 185
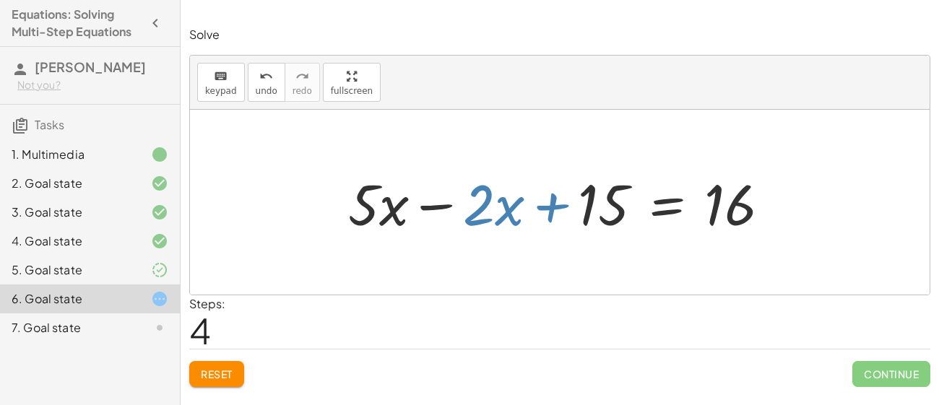
click at [441, 155] on div at bounding box center [560, 202] width 740 height 185
click at [478, 217] on div at bounding box center [565, 202] width 448 height 74
click at [501, 212] on div at bounding box center [565, 202] width 448 height 74
drag, startPoint x: 470, startPoint y: 193, endPoint x: 516, endPoint y: 232, distance: 60.5
click at [516, 232] on div at bounding box center [565, 202] width 448 height 74
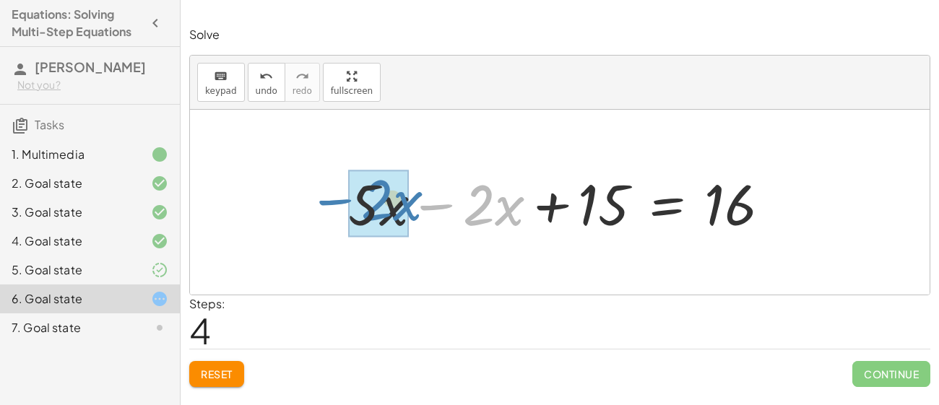
drag, startPoint x: 484, startPoint y: 210, endPoint x: 383, endPoint y: 207, distance: 101.2
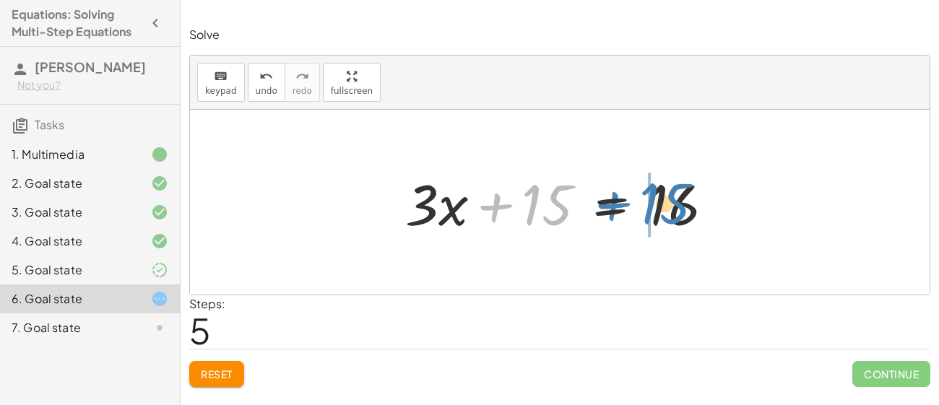
drag, startPoint x: 550, startPoint y: 210, endPoint x: 668, endPoint y: 209, distance: 117.8
click at [668, 209] on div at bounding box center [565, 202] width 335 height 74
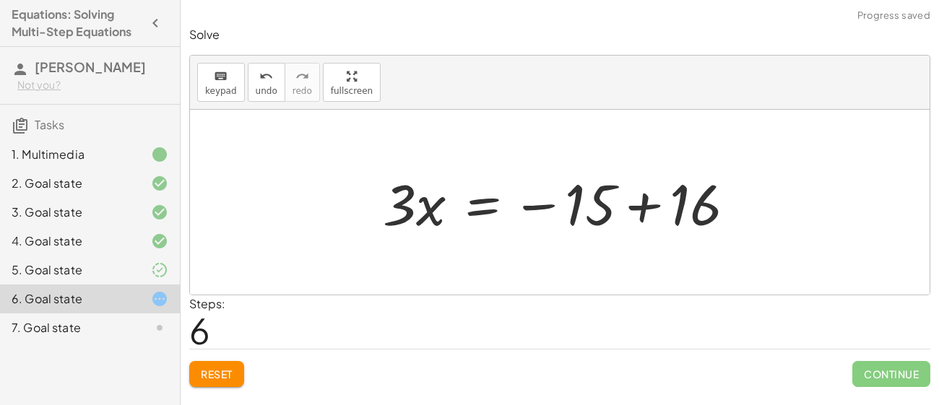
click at [536, 201] on div at bounding box center [565, 202] width 379 height 74
click at [637, 207] on div at bounding box center [565, 202] width 379 height 74
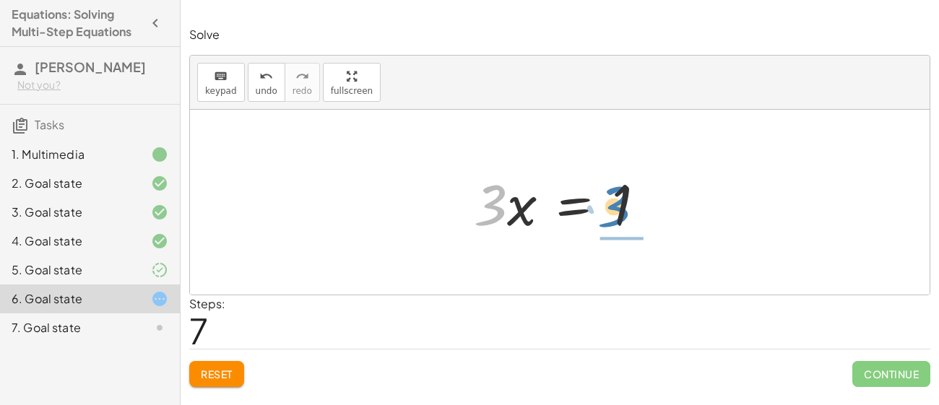
drag, startPoint x: 496, startPoint y: 207, endPoint x: 620, endPoint y: 206, distance: 124.3
click at [620, 206] on div at bounding box center [565, 202] width 197 height 74
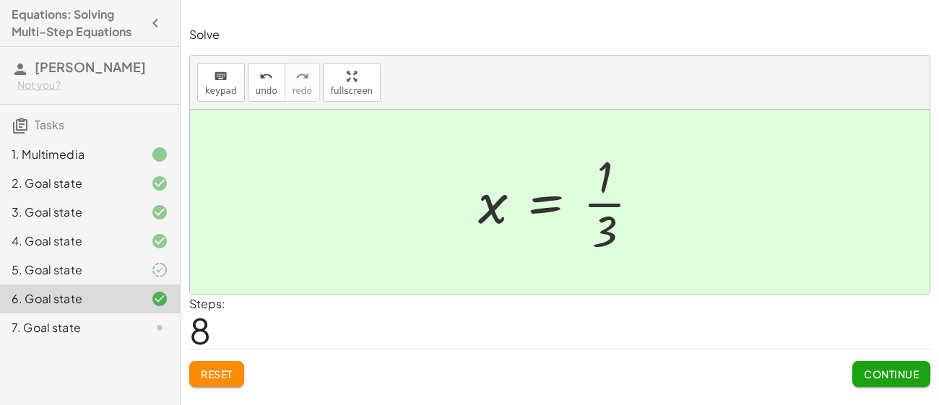
click at [871, 370] on span "Continue" at bounding box center [891, 374] width 55 height 13
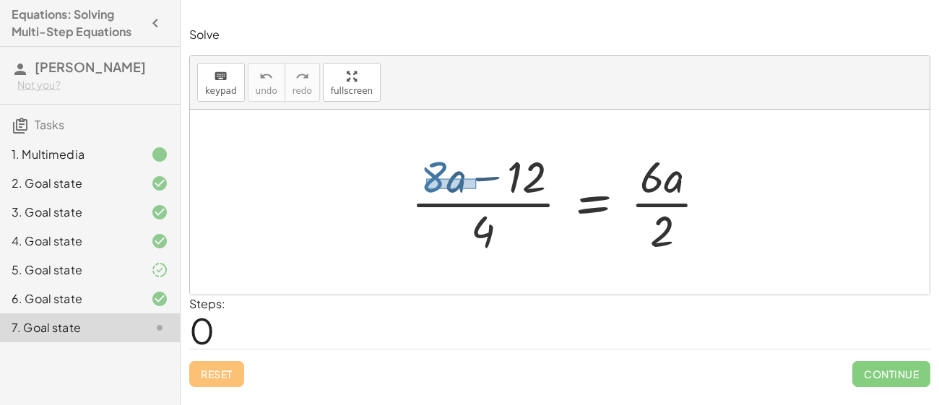
drag, startPoint x: 426, startPoint y: 179, endPoint x: 476, endPoint y: 189, distance: 50.9
click at [476, 189] on div at bounding box center [565, 202] width 322 height 111
click at [392, 169] on div "· ( + · 8 · a − 12 ) · 4 = · 6 · a · 2" at bounding box center [560, 202] width 340 height 119
click at [393, 171] on div "· ( + · 8 · a − 12 ) · 4 = · 6 · a · 2" at bounding box center [560, 202] width 340 height 119
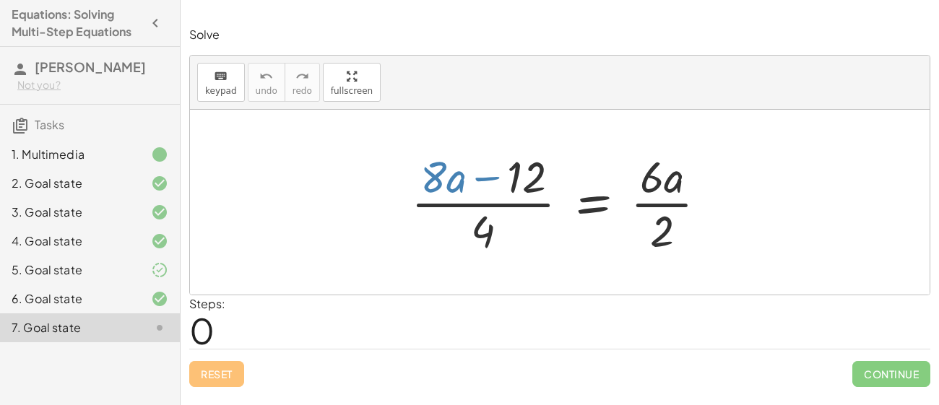
click at [414, 176] on div at bounding box center [565, 202] width 322 height 111
click at [444, 180] on div at bounding box center [565, 202] width 322 height 111
drag, startPoint x: 423, startPoint y: 175, endPoint x: 461, endPoint y: 189, distance: 40.3
click at [461, 189] on div at bounding box center [565, 202] width 322 height 111
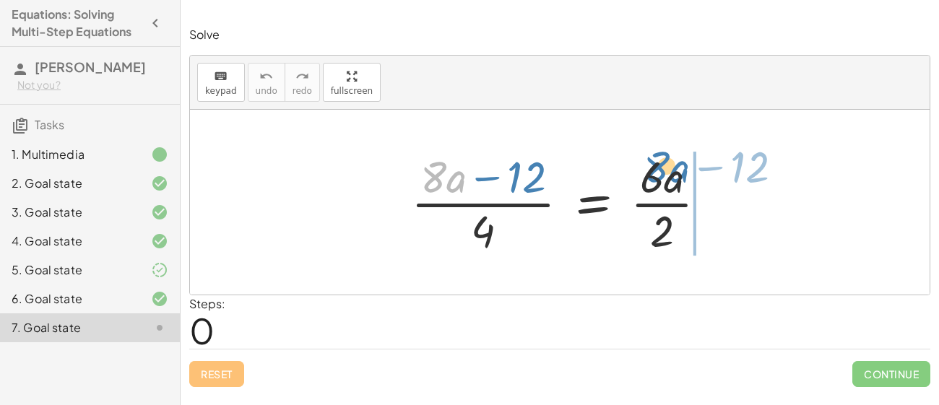
drag, startPoint x: 446, startPoint y: 185, endPoint x: 669, endPoint y: 174, distance: 223.6
click at [669, 174] on div at bounding box center [565, 202] width 322 height 111
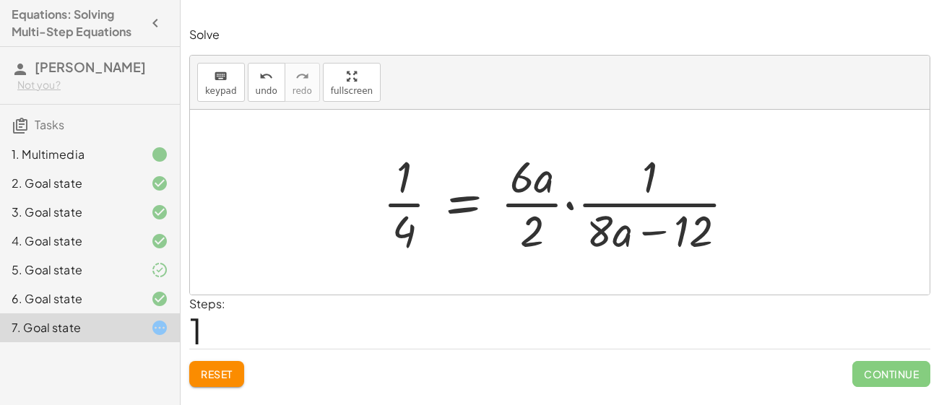
click at [233, 370] on span "Reset" at bounding box center [217, 374] width 32 height 13
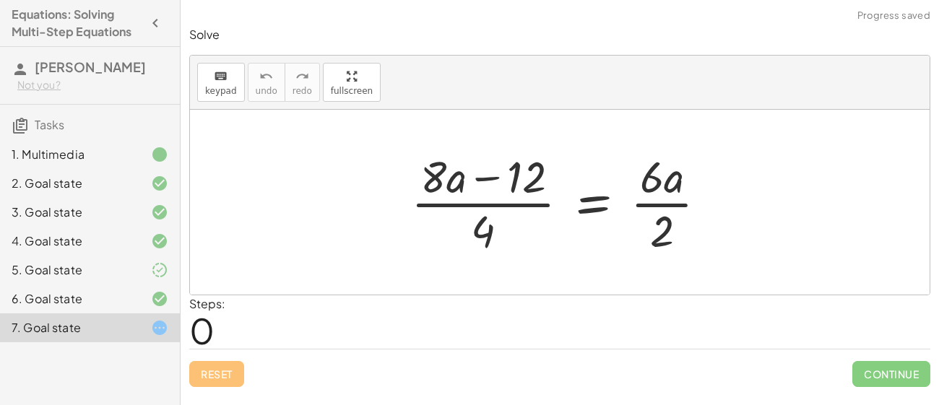
click at [479, 170] on div at bounding box center [565, 202] width 322 height 111
drag, startPoint x: 663, startPoint y: 185, endPoint x: 495, endPoint y: 181, distance: 167.7
click at [495, 181] on div at bounding box center [565, 202] width 322 height 111
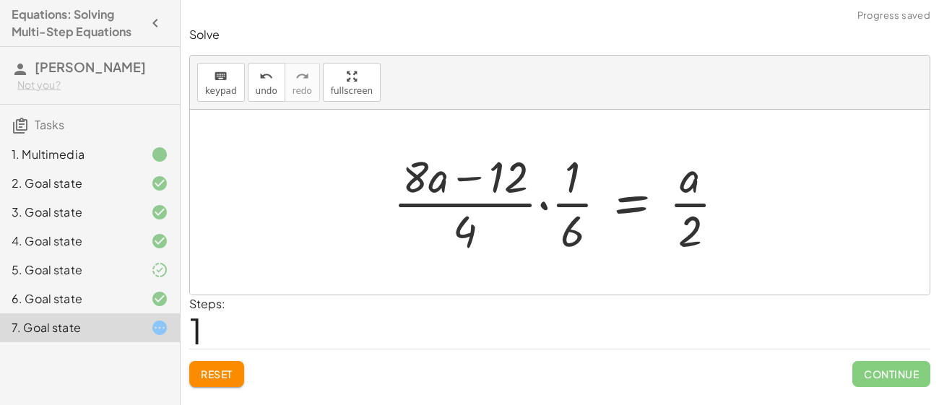
click at [212, 370] on span "Reset" at bounding box center [217, 374] width 32 height 13
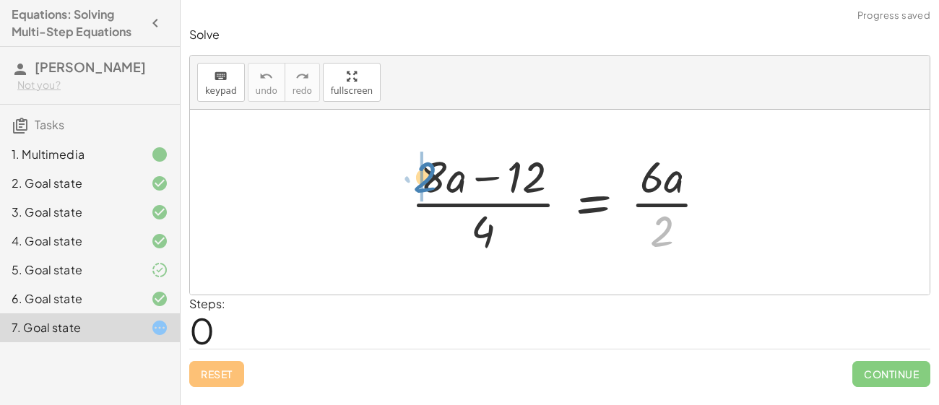
drag, startPoint x: 662, startPoint y: 227, endPoint x: 428, endPoint y: 174, distance: 240.0
click at [428, 174] on div at bounding box center [565, 202] width 322 height 111
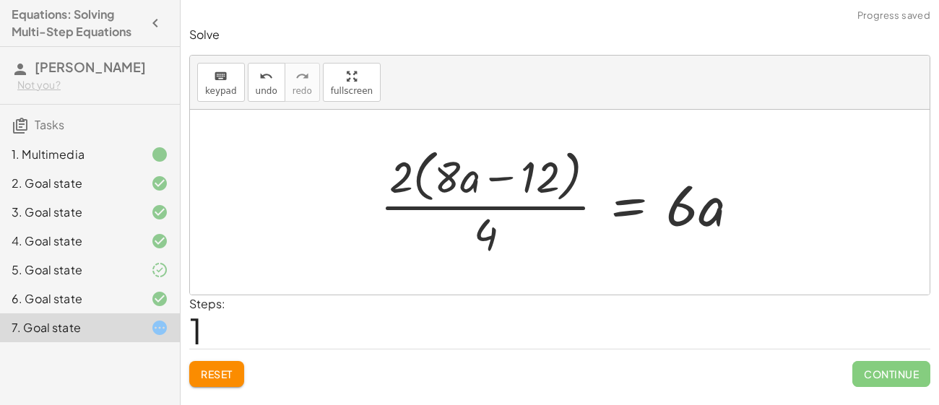
click at [215, 378] on span "Reset" at bounding box center [217, 374] width 32 height 13
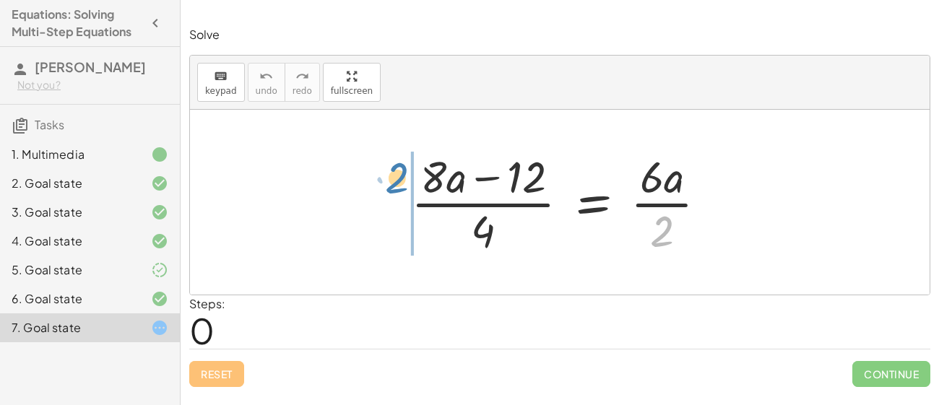
drag, startPoint x: 658, startPoint y: 221, endPoint x: 405, endPoint y: 171, distance: 258.7
click at [405, 171] on div at bounding box center [565, 202] width 322 height 111
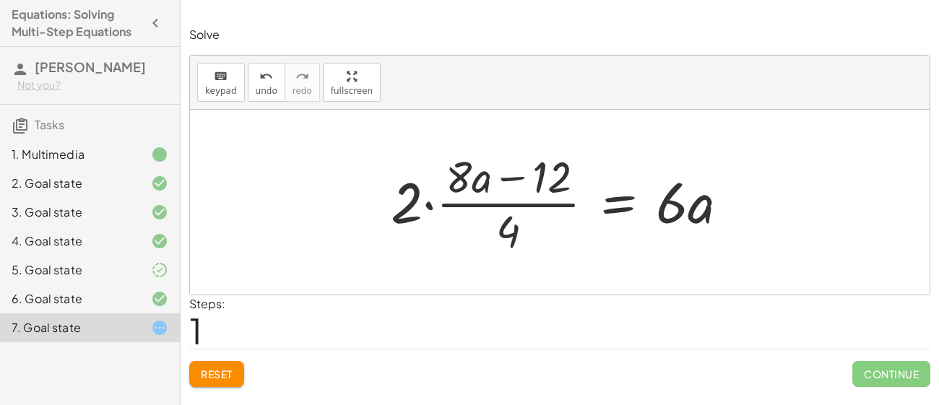
click at [424, 206] on div at bounding box center [566, 202] width 364 height 111
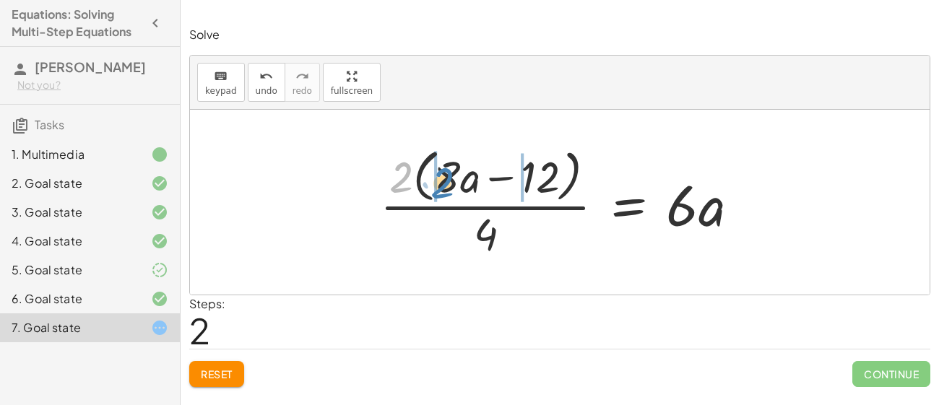
drag, startPoint x: 406, startPoint y: 186, endPoint x: 444, endPoint y: 192, distance: 38.7
click at [444, 192] on div at bounding box center [565, 202] width 385 height 118
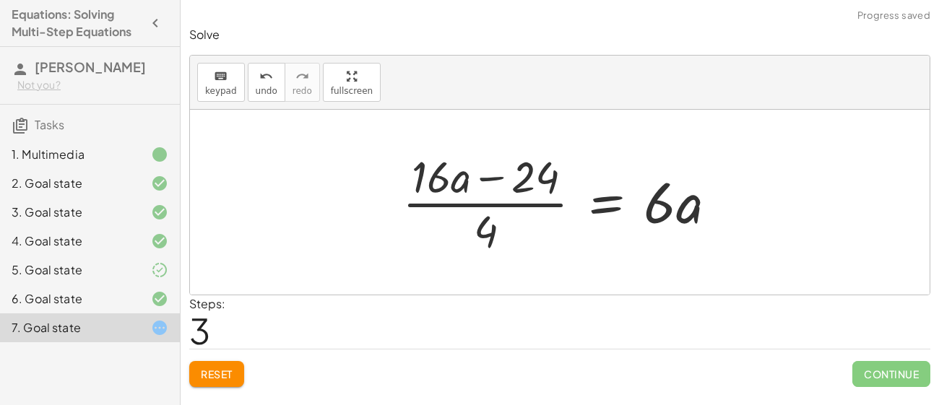
click at [491, 180] on div at bounding box center [565, 202] width 340 height 111
drag, startPoint x: 434, startPoint y: 181, endPoint x: 520, endPoint y: 182, distance: 86.0
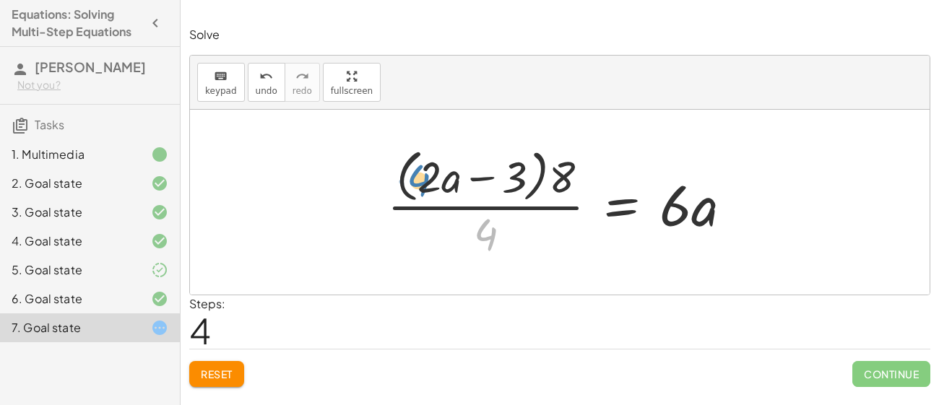
drag, startPoint x: 493, startPoint y: 234, endPoint x: 423, endPoint y: 180, distance: 88.6
click at [423, 180] on div at bounding box center [565, 202] width 371 height 118
drag, startPoint x: 494, startPoint y: 242, endPoint x: 422, endPoint y: 184, distance: 93.0
click at [422, 184] on div at bounding box center [565, 202] width 371 height 118
click at [473, 178] on div at bounding box center [565, 202] width 371 height 118
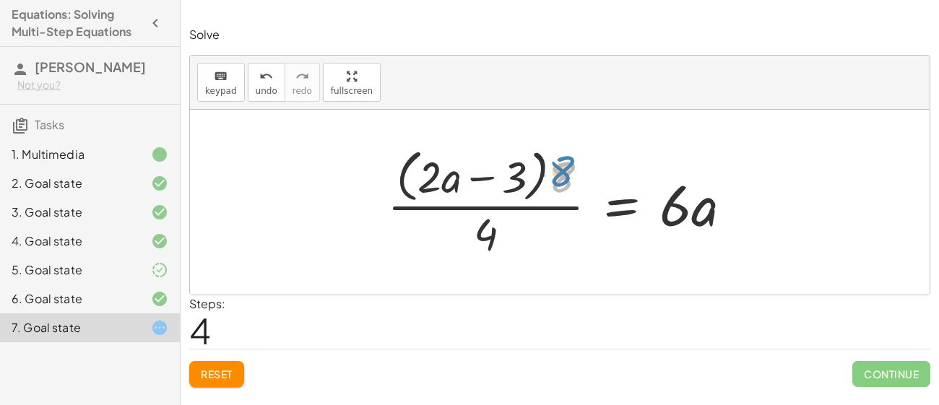
click at [564, 176] on div at bounding box center [565, 202] width 371 height 118
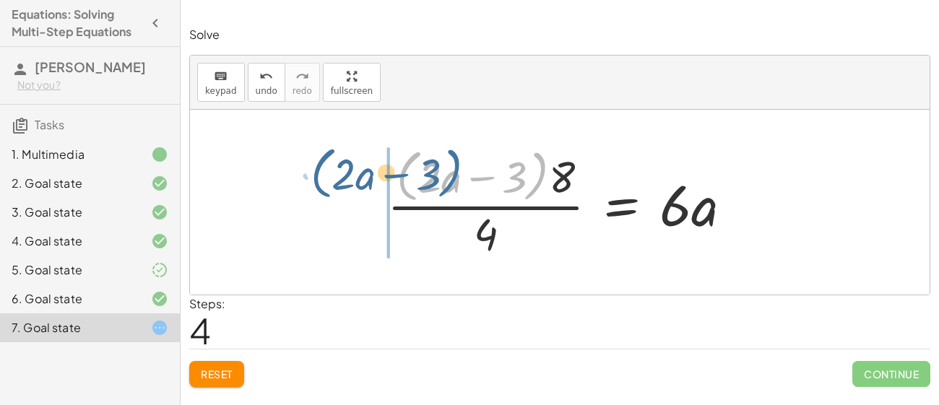
drag, startPoint x: 530, startPoint y: 176, endPoint x: 564, endPoint y: 187, distance: 35.2
click at [564, 187] on div at bounding box center [565, 202] width 371 height 118
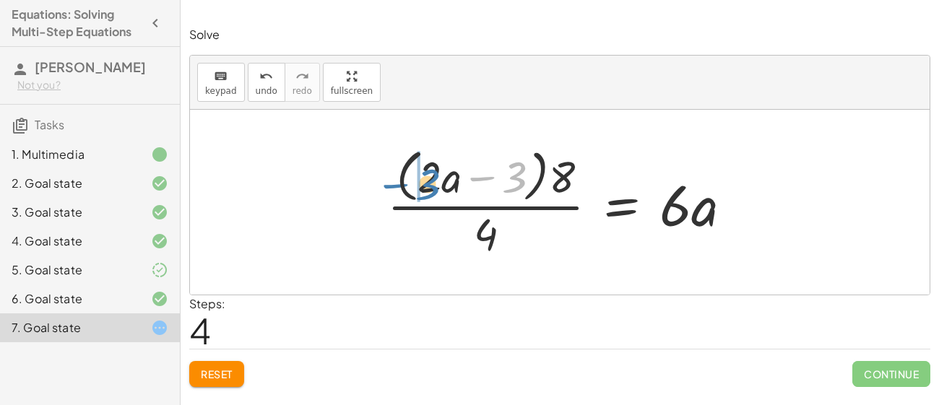
drag, startPoint x: 517, startPoint y: 175, endPoint x: 422, endPoint y: 184, distance: 95.8
click at [422, 184] on div at bounding box center [565, 202] width 371 height 118
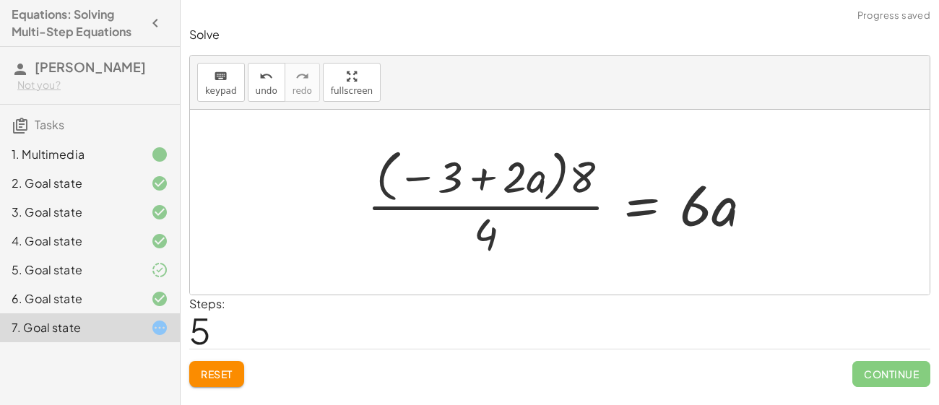
click at [477, 177] on div at bounding box center [566, 202] width 412 height 118
drag, startPoint x: 578, startPoint y: 174, endPoint x: 530, endPoint y: 172, distance: 48.5
click at [530, 172] on div at bounding box center [566, 202] width 412 height 118
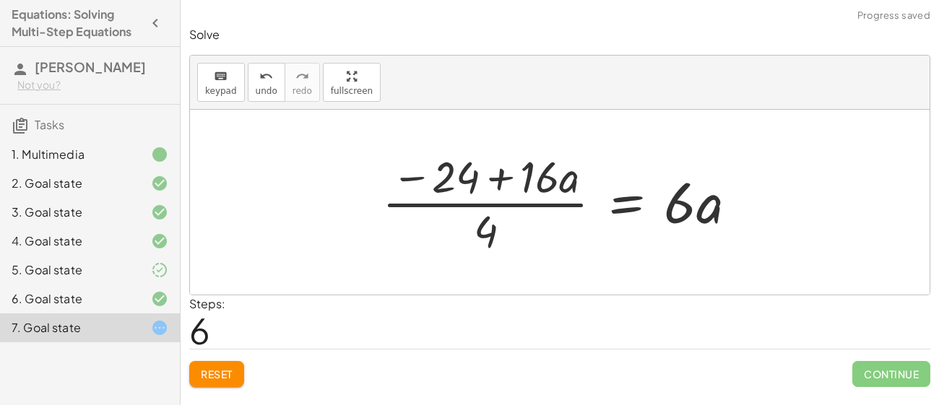
click at [494, 177] on div at bounding box center [565, 202] width 381 height 111
click at [461, 174] on div at bounding box center [565, 202] width 381 height 111
drag, startPoint x: 546, startPoint y: 183, endPoint x: 519, endPoint y: 192, distance: 28.3
click at [519, 192] on div at bounding box center [565, 202] width 381 height 111
drag, startPoint x: 527, startPoint y: 178, endPoint x: 581, endPoint y: 197, distance: 57.6
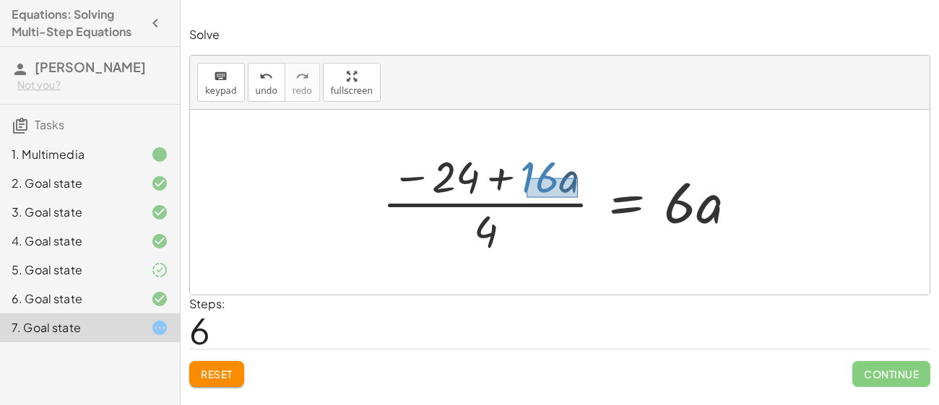
click at [581, 197] on div at bounding box center [565, 202] width 381 height 111
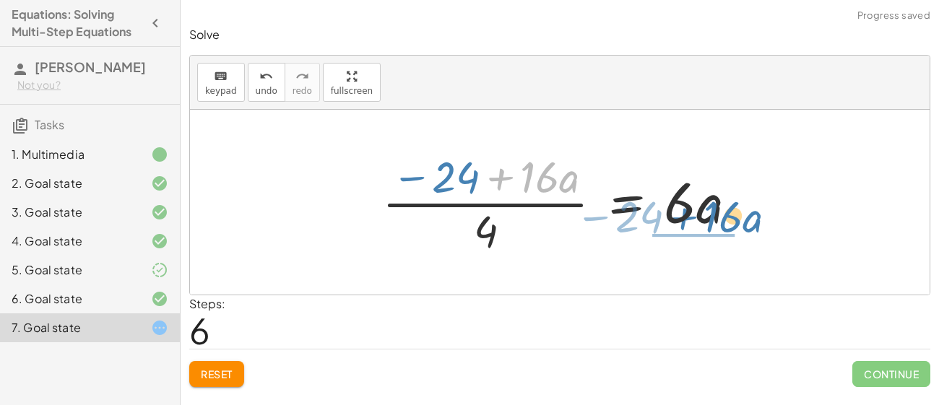
drag, startPoint x: 556, startPoint y: 181, endPoint x: 739, endPoint y: 219, distance: 187.5
click at [739, 219] on div at bounding box center [565, 202] width 381 height 111
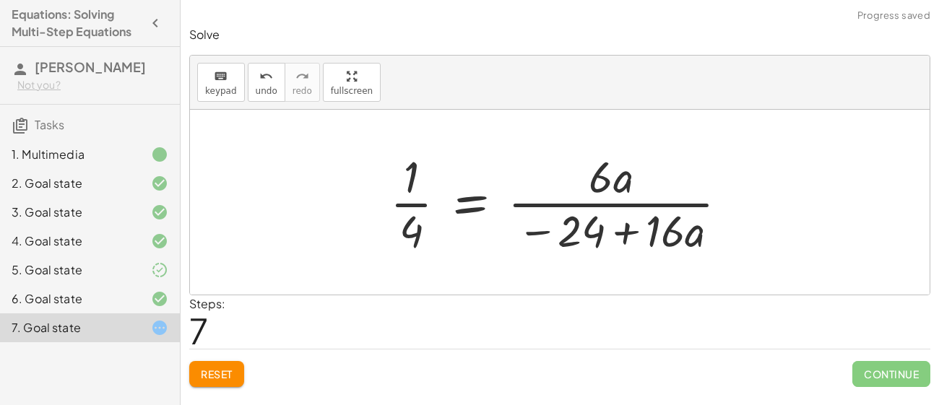
click at [208, 376] on span "Reset" at bounding box center [217, 374] width 32 height 13
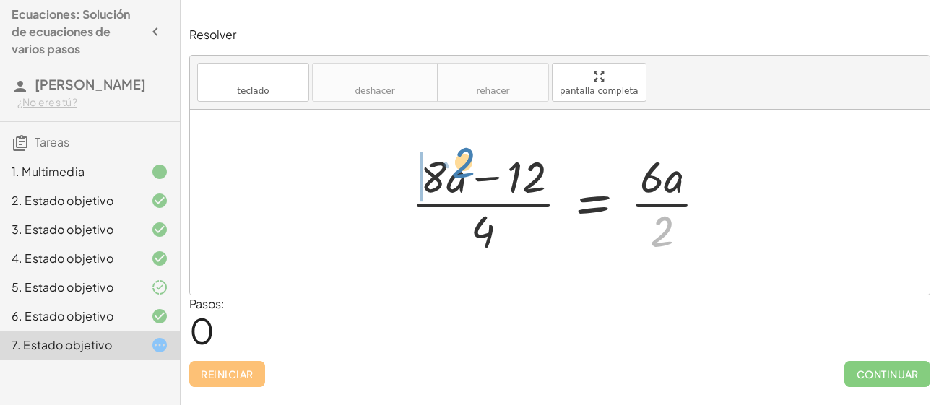
drag, startPoint x: 669, startPoint y: 225, endPoint x: 467, endPoint y: 157, distance: 213.5
click at [467, 157] on div at bounding box center [565, 202] width 322 height 111
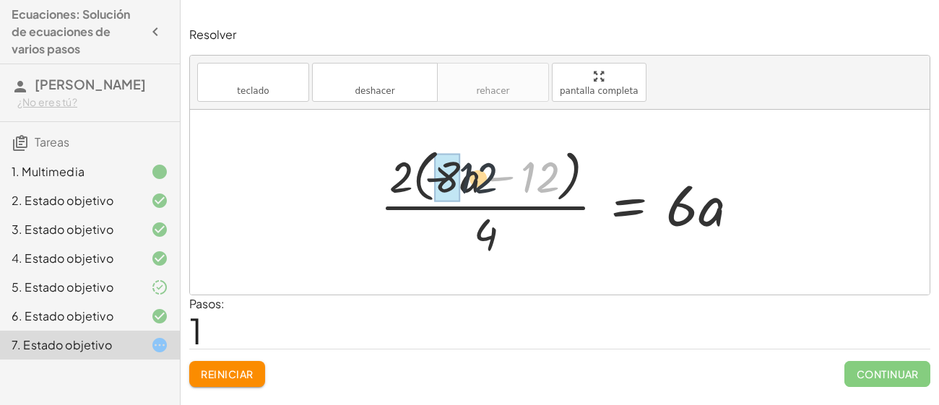
drag, startPoint x: 543, startPoint y: 176, endPoint x: 444, endPoint y: 176, distance: 99.0
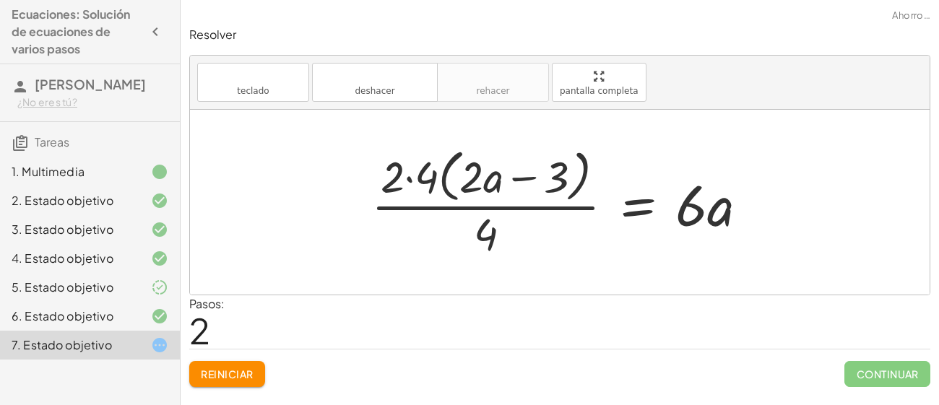
click at [408, 179] on div at bounding box center [565, 202] width 403 height 118
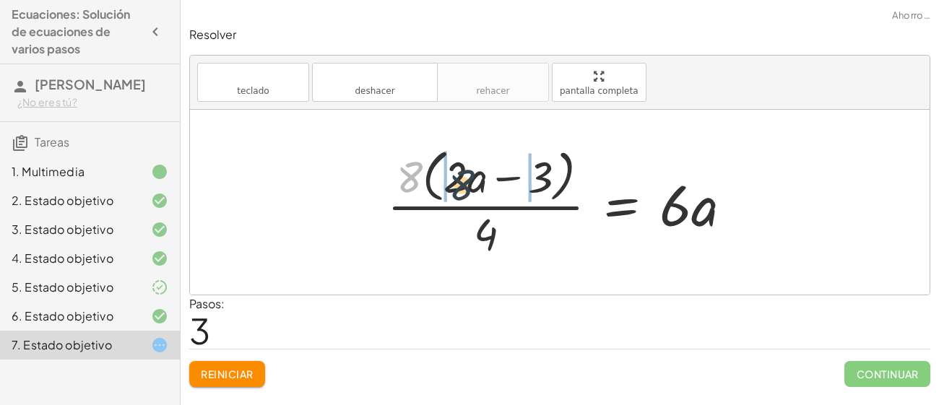
drag, startPoint x: 409, startPoint y: 176, endPoint x: 489, endPoint y: 194, distance: 82.1
click at [489, 194] on div at bounding box center [565, 202] width 371 height 118
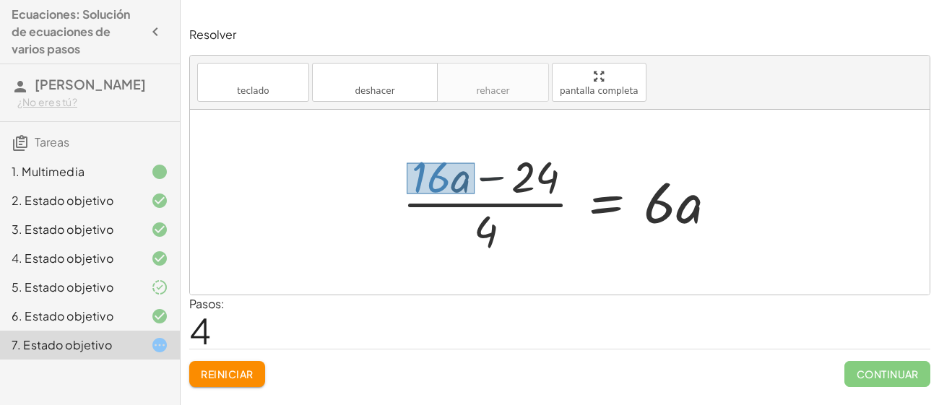
drag, startPoint x: 407, startPoint y: 163, endPoint x: 475, endPoint y: 194, distance: 74.7
click at [475, 194] on div at bounding box center [565, 202] width 340 height 111
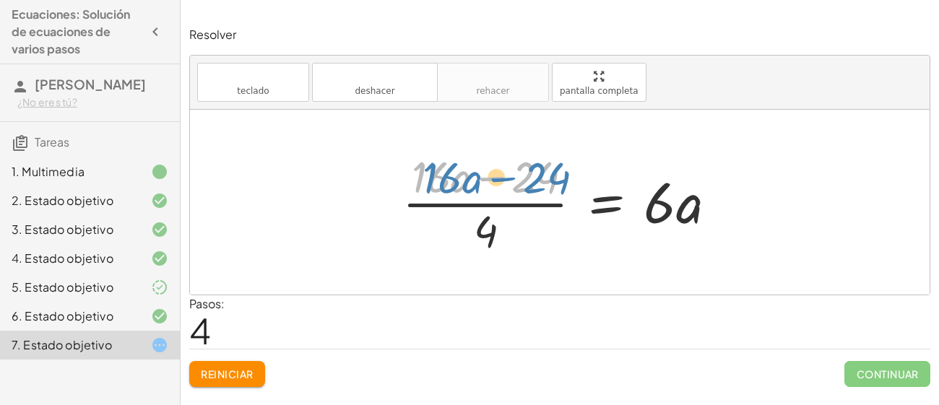
click at [451, 175] on div at bounding box center [565, 202] width 340 height 111
click at [356, 192] on div at bounding box center [560, 202] width 740 height 185
drag, startPoint x: 408, startPoint y: 170, endPoint x: 467, endPoint y: 192, distance: 62.4
click at [467, 192] on div at bounding box center [565, 202] width 340 height 111
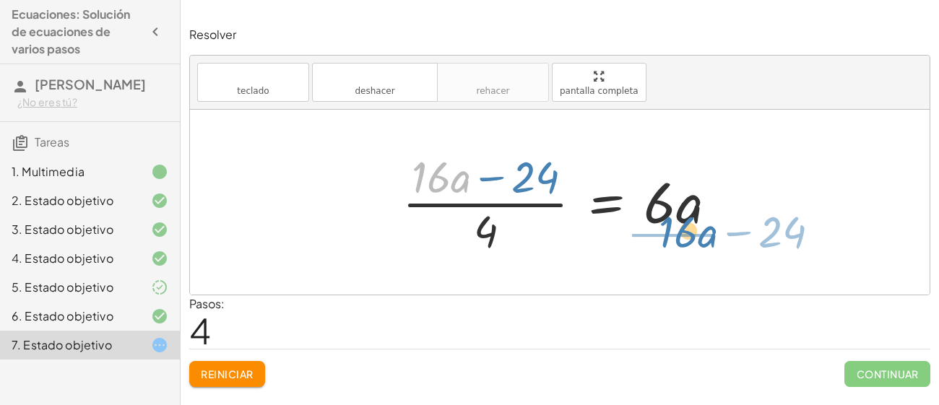
drag, startPoint x: 442, startPoint y: 181, endPoint x: 689, endPoint y: 231, distance: 252.1
click at [689, 231] on div at bounding box center [565, 202] width 340 height 111
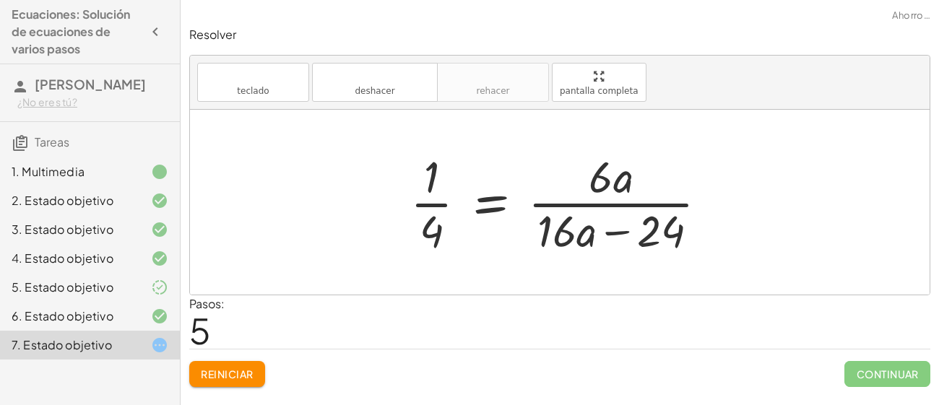
click at [489, 199] on div at bounding box center [565, 202] width 324 height 111
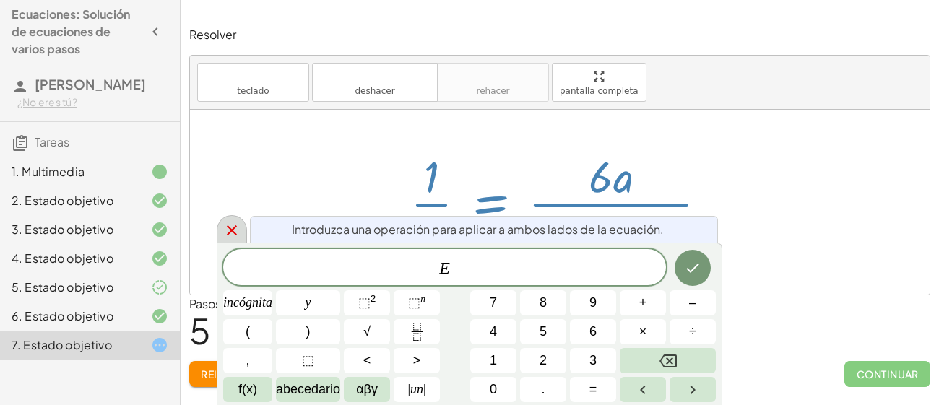
click at [230, 233] on icon at bounding box center [231, 230] width 17 height 17
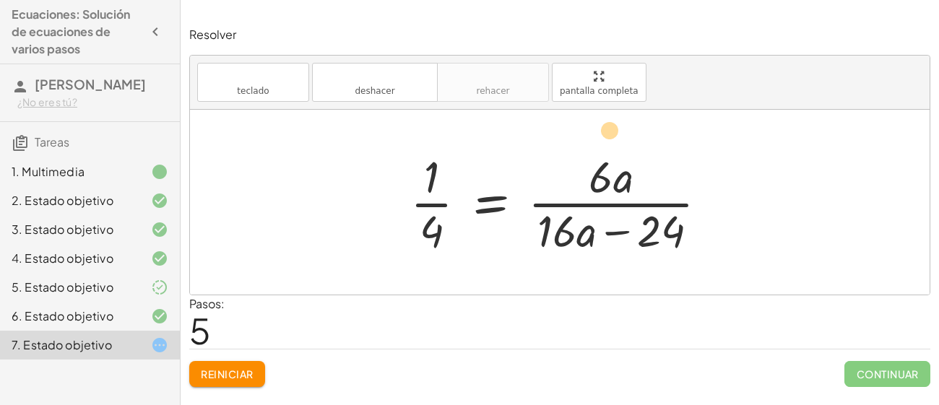
drag, startPoint x: 606, startPoint y: 179, endPoint x: 611, endPoint y: 138, distance: 40.9
drag, startPoint x: 590, startPoint y: 165, endPoint x: 643, endPoint y: 189, distance: 57.6
click at [643, 189] on div at bounding box center [565, 202] width 324 height 111
drag, startPoint x: 622, startPoint y: 181, endPoint x: 567, endPoint y: 251, distance: 89.1
click at [567, 251] on div at bounding box center [565, 202] width 324 height 111
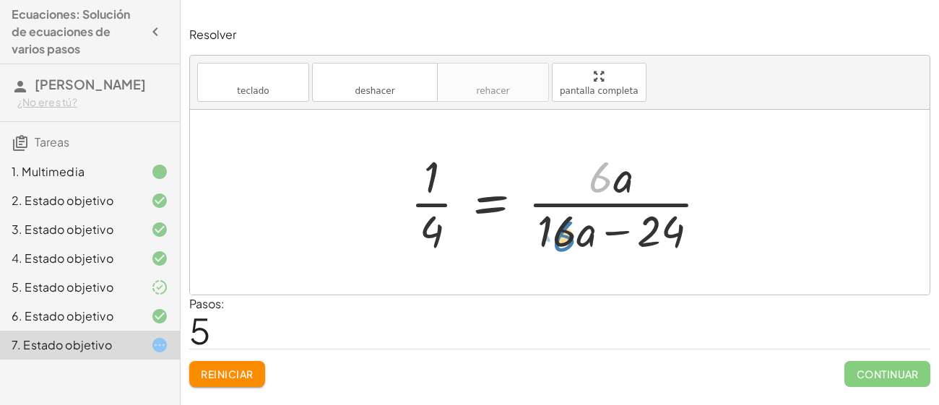
drag, startPoint x: 609, startPoint y: 185, endPoint x: 571, endPoint y: 244, distance: 70.2
click at [571, 244] on div at bounding box center [565, 202] width 324 height 111
drag, startPoint x: 622, startPoint y: 178, endPoint x: 685, endPoint y: 238, distance: 87.4
click at [685, 238] on div at bounding box center [565, 202] width 324 height 111
drag, startPoint x: 621, startPoint y: 185, endPoint x: 635, endPoint y: 251, distance: 67.2
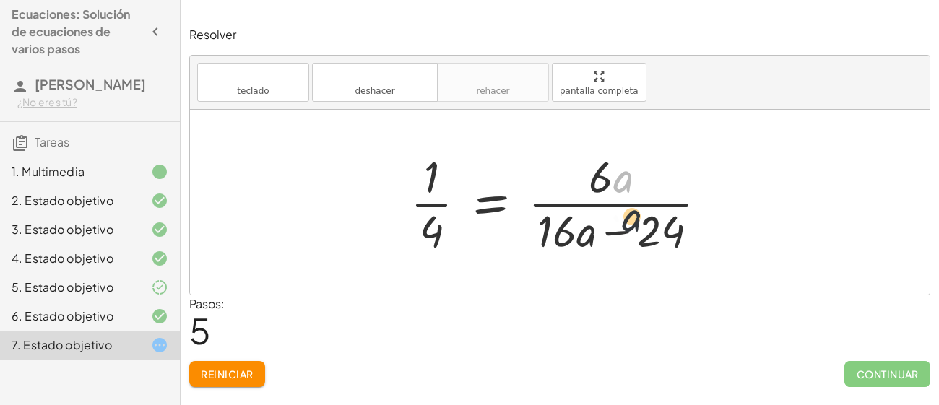
click at [635, 251] on div at bounding box center [565, 202] width 324 height 111
drag, startPoint x: 431, startPoint y: 183, endPoint x: 605, endPoint y: 238, distance: 181.9
click at [605, 238] on div at bounding box center [565, 202] width 324 height 111
drag, startPoint x: 429, startPoint y: 176, endPoint x: 573, endPoint y: 181, distance: 144.6
click at [573, 181] on div at bounding box center [565, 202] width 324 height 111
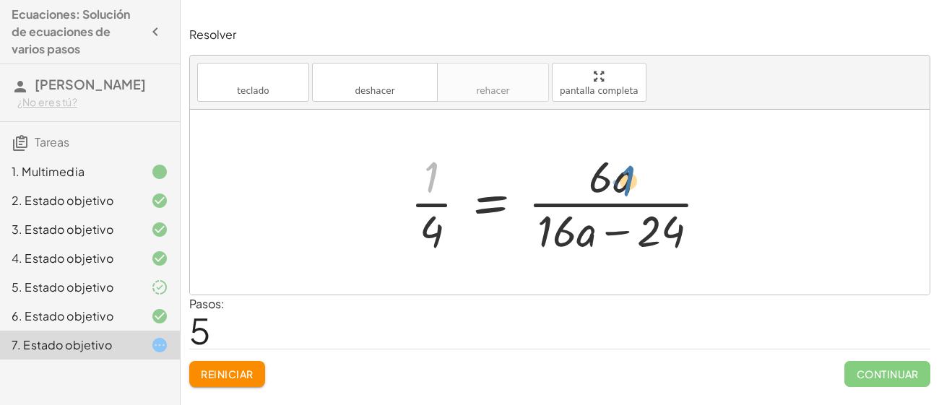
drag, startPoint x: 428, startPoint y: 182, endPoint x: 653, endPoint y: 186, distance: 225.5
click at [653, 186] on div at bounding box center [565, 202] width 324 height 111
drag, startPoint x: 413, startPoint y: 179, endPoint x: 447, endPoint y: 236, distance: 66.1
click at [447, 236] on div at bounding box center [565, 202] width 324 height 111
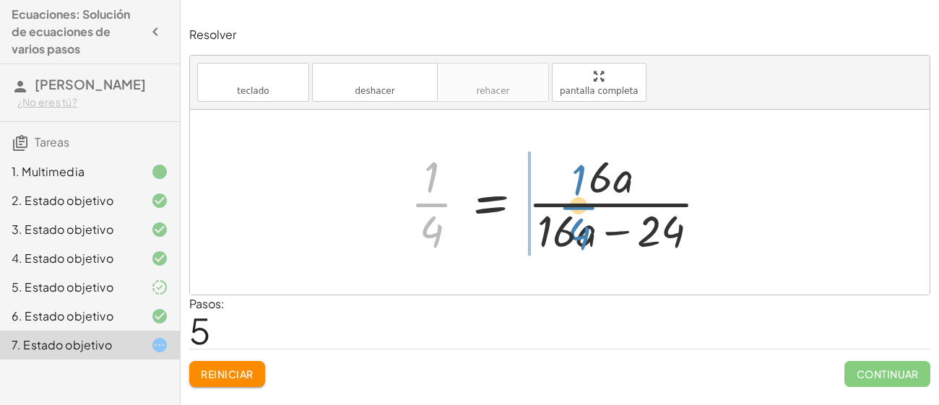
drag, startPoint x: 427, startPoint y: 226, endPoint x: 599, endPoint y: 231, distance: 172.1
click at [599, 231] on div at bounding box center [565, 202] width 324 height 111
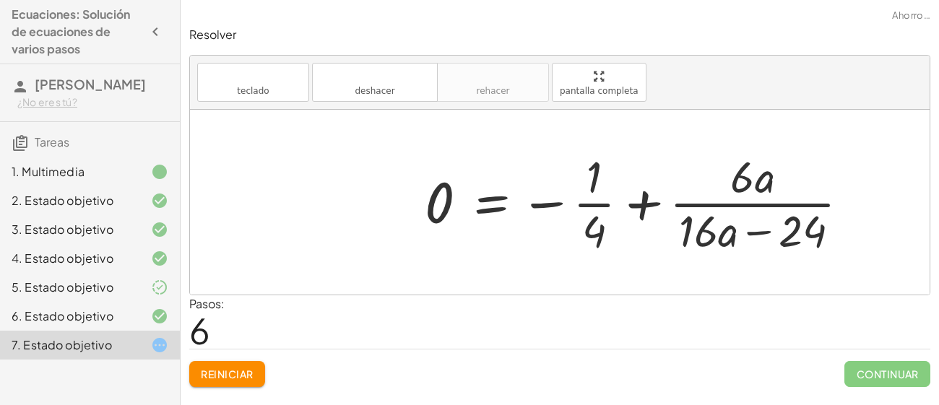
click at [545, 204] on div at bounding box center [643, 202] width 451 height 111
click at [490, 199] on div at bounding box center [643, 202] width 451 height 111
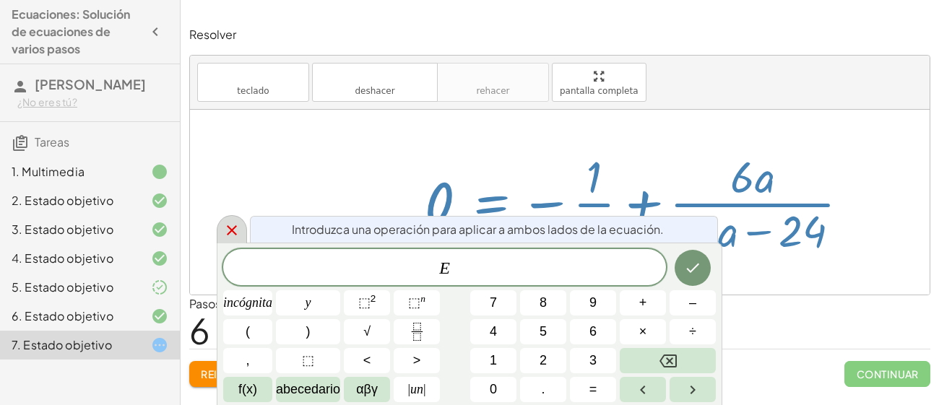
click at [233, 231] on icon at bounding box center [232, 230] width 10 height 10
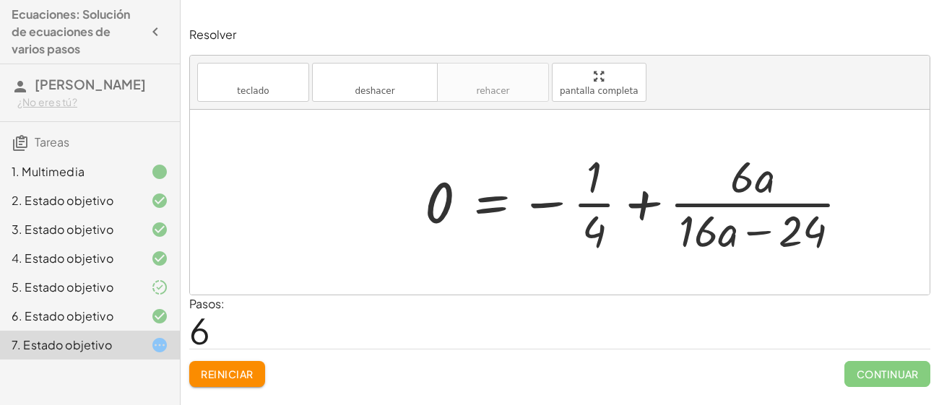
click at [637, 206] on div at bounding box center [643, 202] width 451 height 111
click at [754, 228] on div at bounding box center [643, 202] width 451 height 111
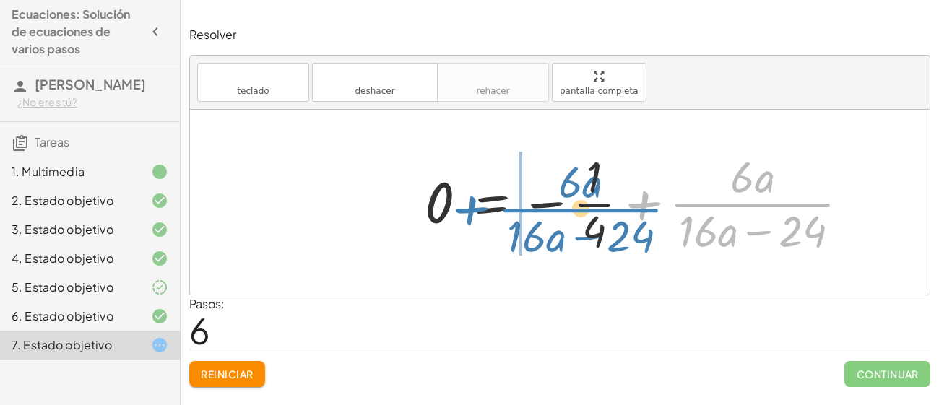
drag, startPoint x: 753, startPoint y: 189, endPoint x: 534, endPoint y: 183, distance: 219.1
click at [534, 183] on div at bounding box center [643, 202] width 451 height 111
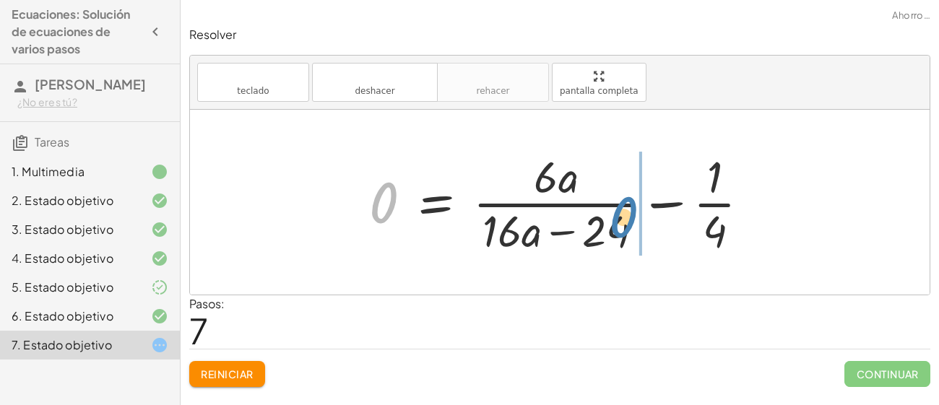
drag, startPoint x: 388, startPoint y: 204, endPoint x: 635, endPoint y: 220, distance: 247.0
click at [635, 220] on div at bounding box center [565, 202] width 407 height 111
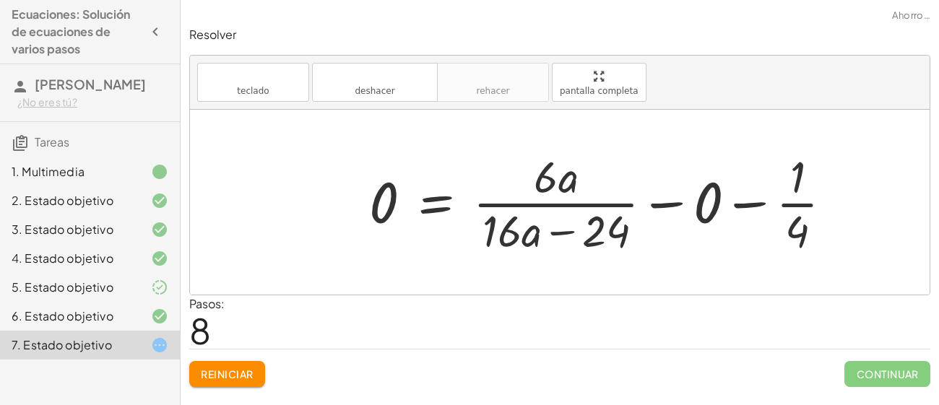
click at [664, 201] on div at bounding box center [606, 202] width 489 height 111
click at [667, 200] on div at bounding box center [565, 202] width 407 height 111
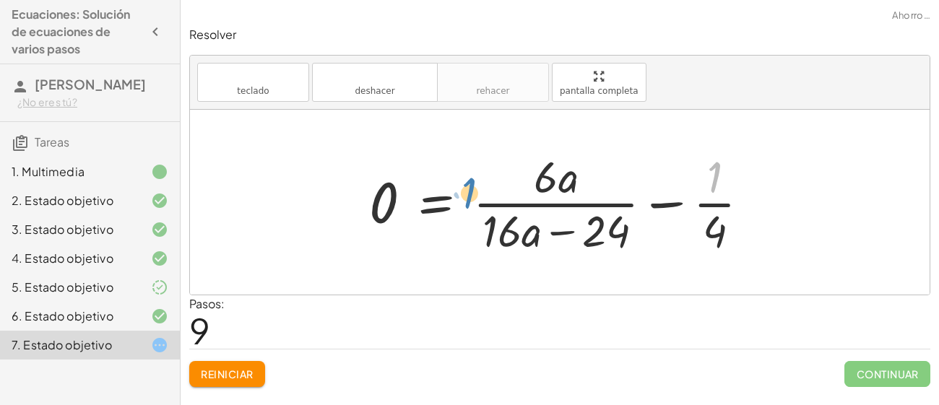
drag, startPoint x: 709, startPoint y: 176, endPoint x: 487, endPoint y: 193, distance: 222.5
click at [487, 193] on div at bounding box center [565, 202] width 407 height 111
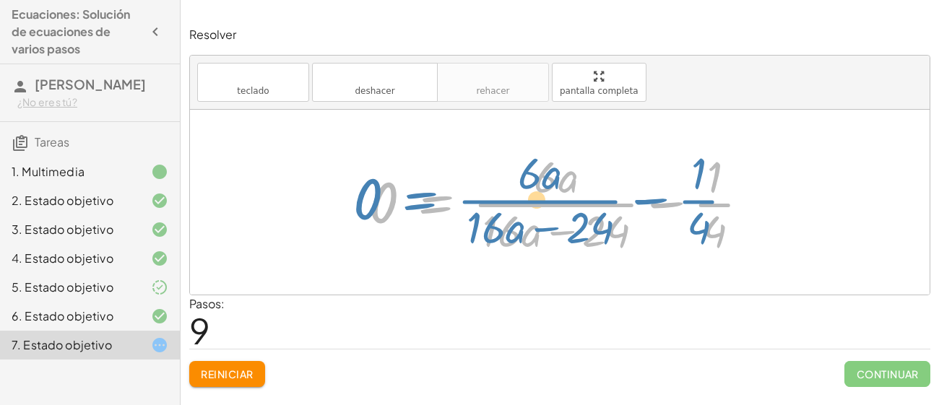
drag, startPoint x: 430, startPoint y: 197, endPoint x: 397, endPoint y: 190, distance: 33.9
click at [397, 190] on div at bounding box center [565, 202] width 407 height 111
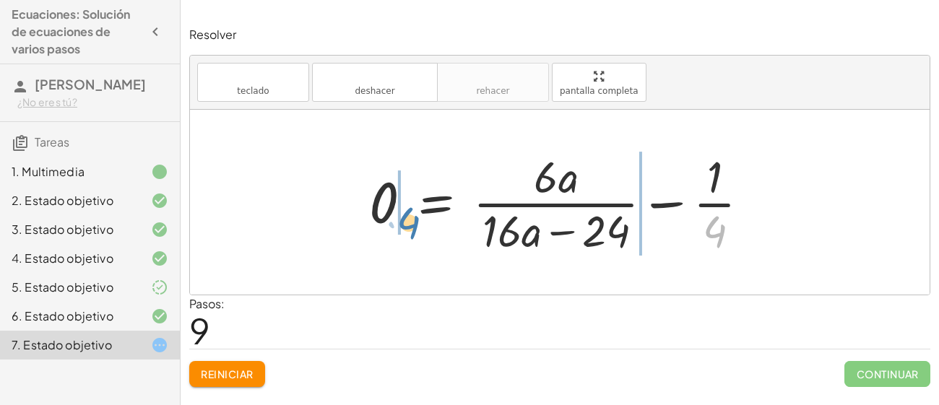
drag, startPoint x: 717, startPoint y: 227, endPoint x: 411, endPoint y: 213, distance: 306.0
click at [411, 213] on div at bounding box center [565, 202] width 407 height 111
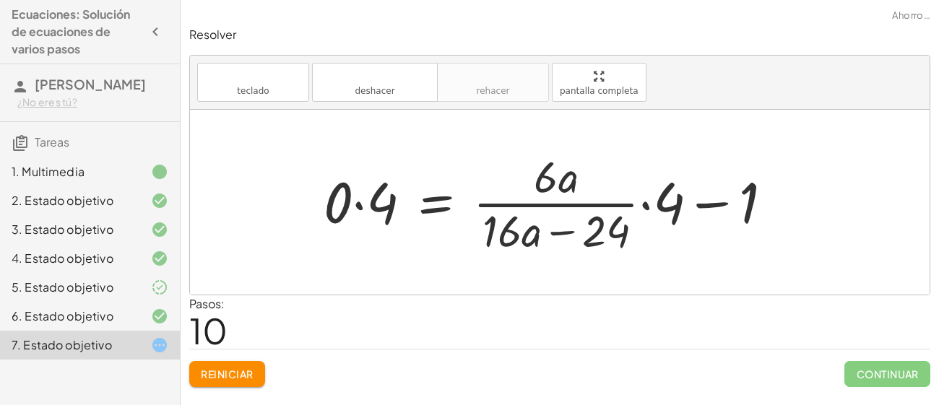
click at [716, 203] on div at bounding box center [554, 202] width 475 height 111
click at [579, 185] on div at bounding box center [554, 202] width 475 height 111
click at [361, 203] on div at bounding box center [554, 202] width 475 height 111
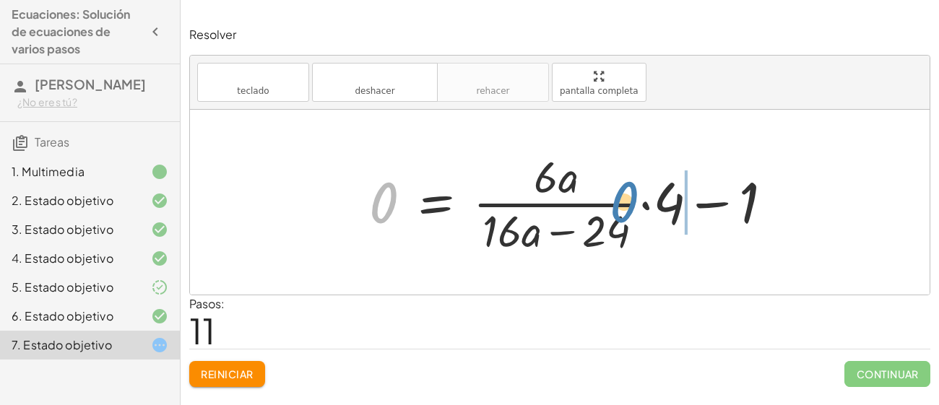
drag, startPoint x: 388, startPoint y: 198, endPoint x: 678, endPoint y: 202, distance: 289.8
click at [678, 202] on div at bounding box center [576, 202] width 429 height 111
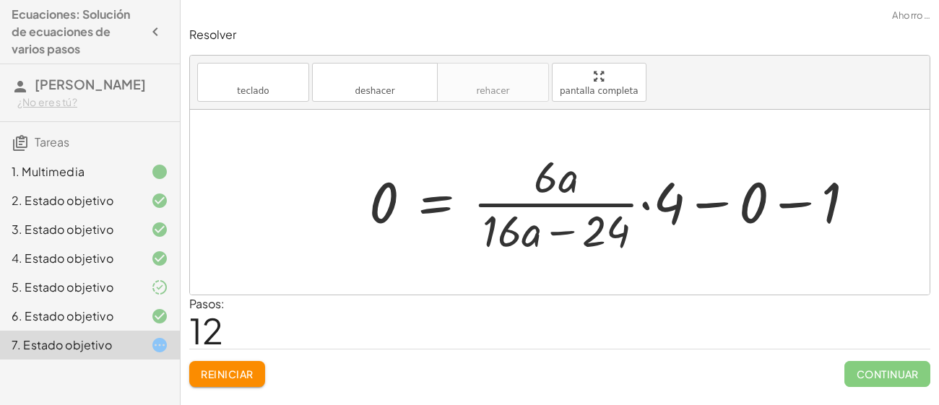
click at [716, 199] on div at bounding box center [618, 202] width 512 height 111
click at [710, 206] on div at bounding box center [576, 202] width 429 height 111
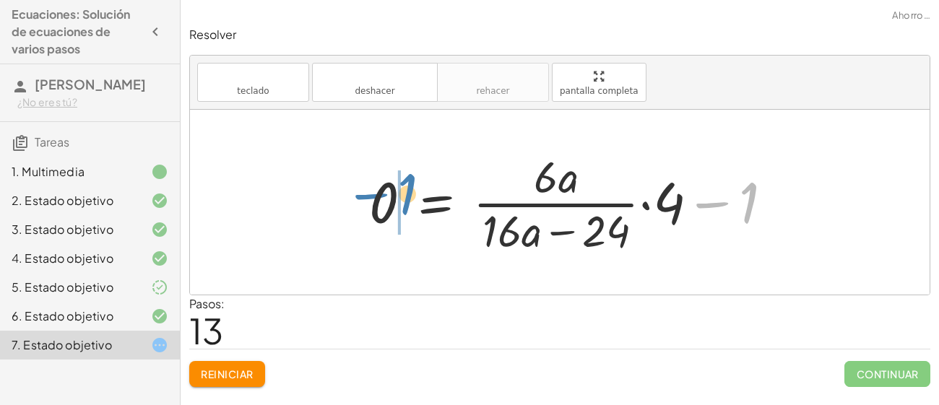
drag, startPoint x: 747, startPoint y: 207, endPoint x: 404, endPoint y: 200, distance: 342.6
click at [404, 200] on div at bounding box center [576, 202] width 429 height 111
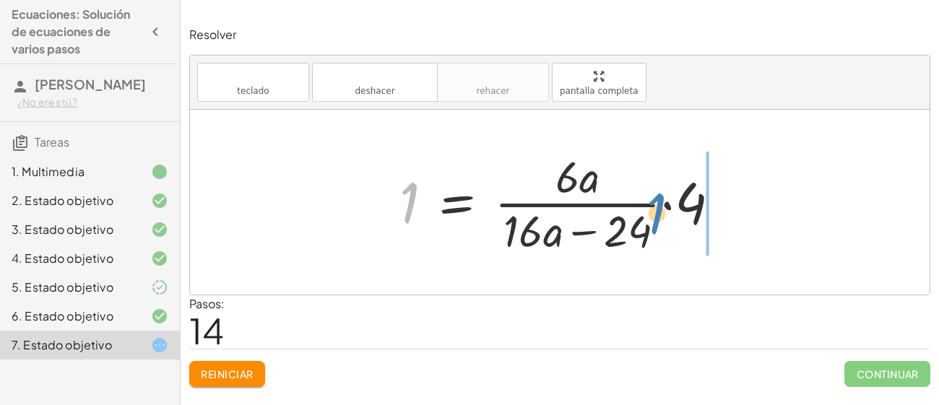
drag, startPoint x: 407, startPoint y: 199, endPoint x: 667, endPoint y: 210, distance: 260.4
click at [667, 210] on div at bounding box center [565, 202] width 347 height 111
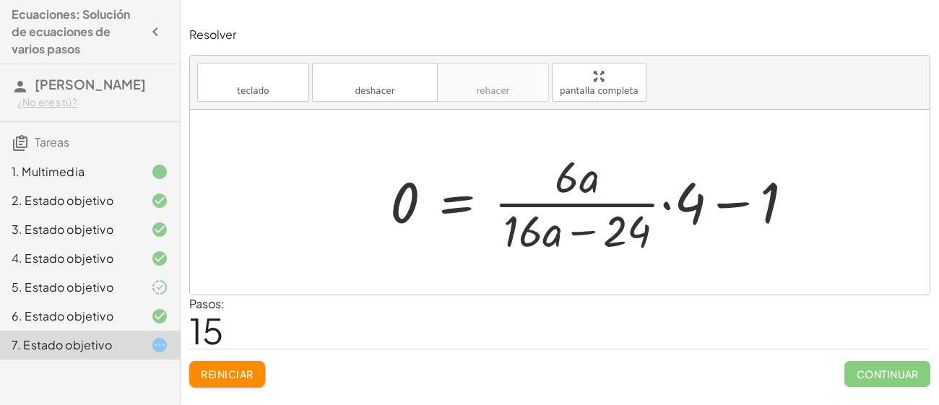
click at [416, 204] on div at bounding box center [597, 202] width 429 height 111
drag, startPoint x: 767, startPoint y: 189, endPoint x: 404, endPoint y: 195, distance: 363.6
click at [404, 195] on div at bounding box center [597, 202] width 429 height 111
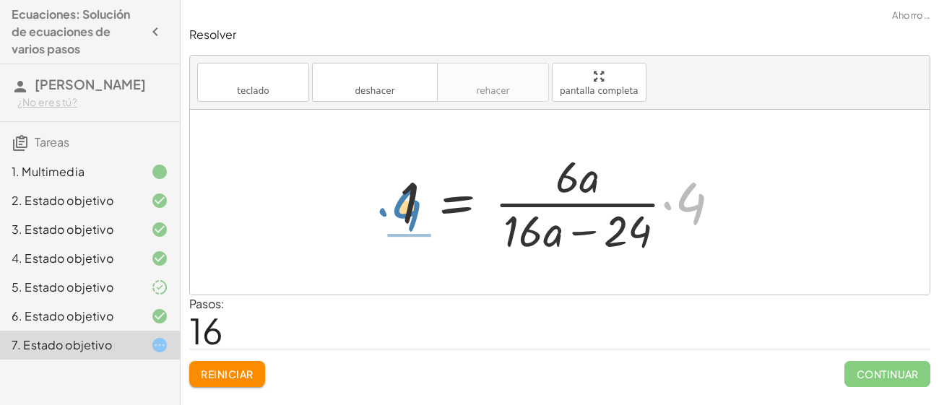
drag, startPoint x: 699, startPoint y: 202, endPoint x: 413, endPoint y: 206, distance: 285.5
click at [413, 206] on div at bounding box center [565, 202] width 347 height 111
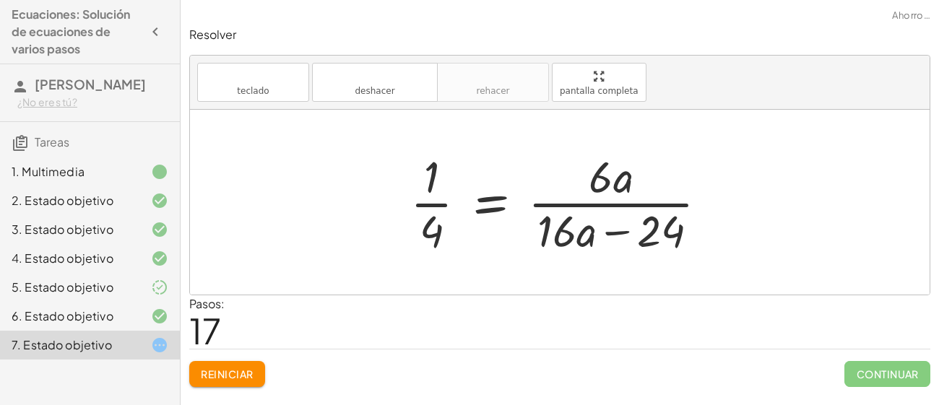
click at [496, 197] on div at bounding box center [565, 202] width 324 height 111
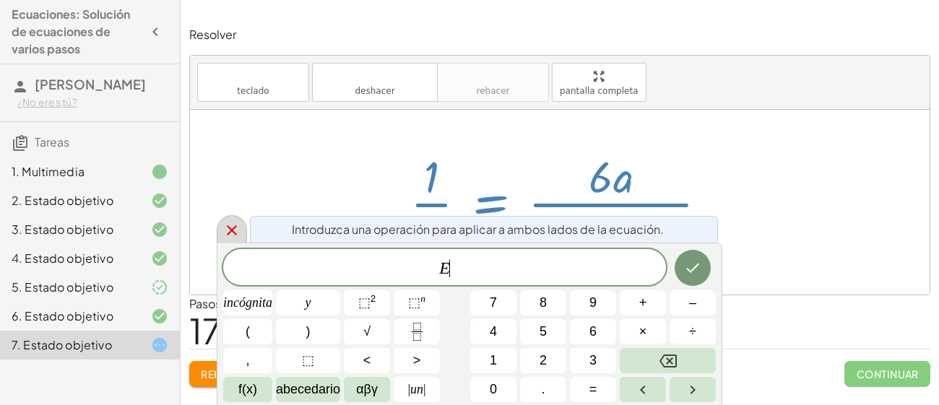
click at [228, 229] on icon at bounding box center [231, 230] width 17 height 17
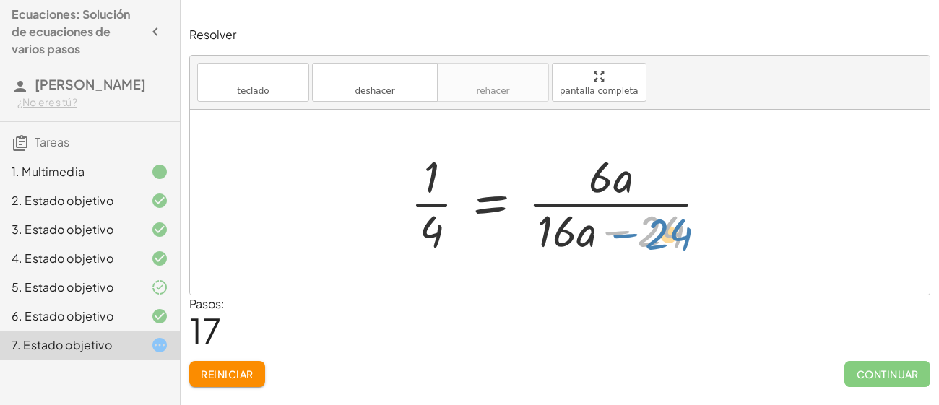
drag, startPoint x: 650, startPoint y: 218, endPoint x: 658, endPoint y: 220, distance: 7.8
click at [658, 220] on div at bounding box center [565, 202] width 324 height 111
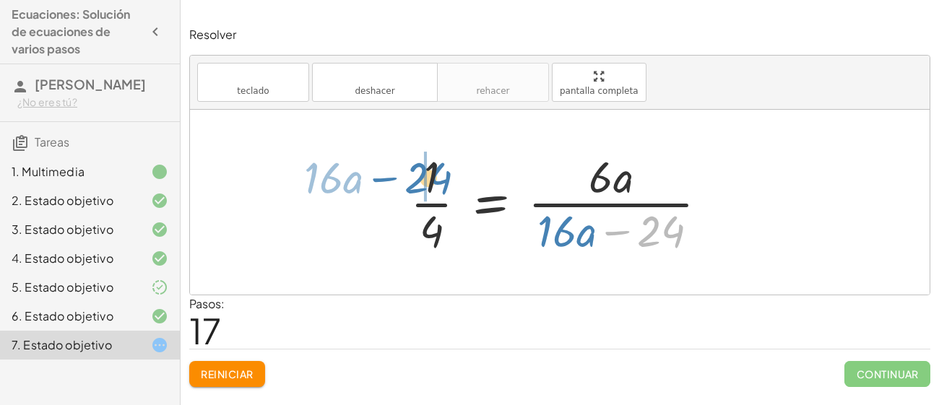
drag, startPoint x: 660, startPoint y: 234, endPoint x: 428, endPoint y: 182, distance: 237.7
click at [428, 182] on div at bounding box center [565, 202] width 324 height 111
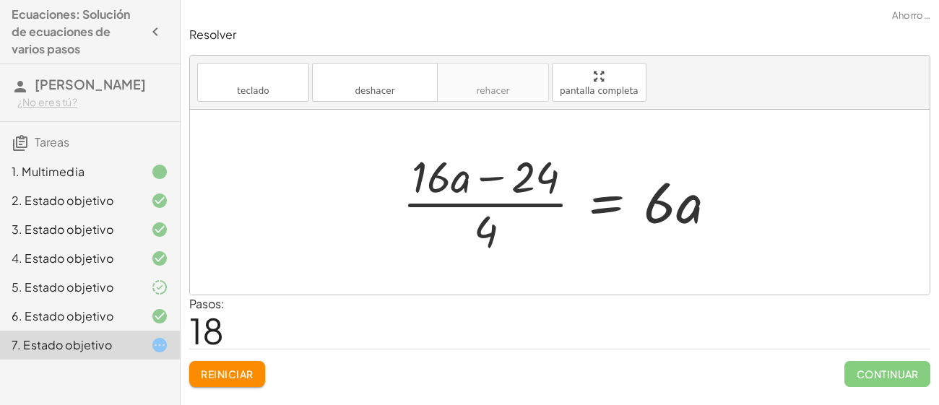
click at [608, 203] on div at bounding box center [565, 202] width 340 height 111
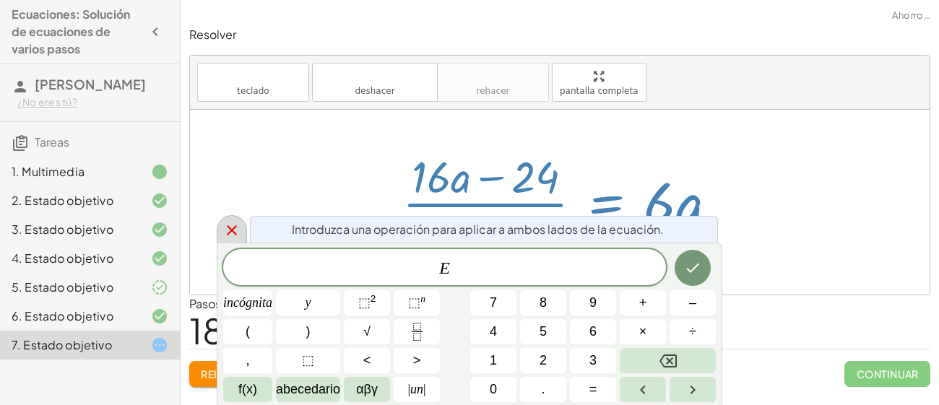
click at [240, 238] on div at bounding box center [232, 229] width 30 height 28
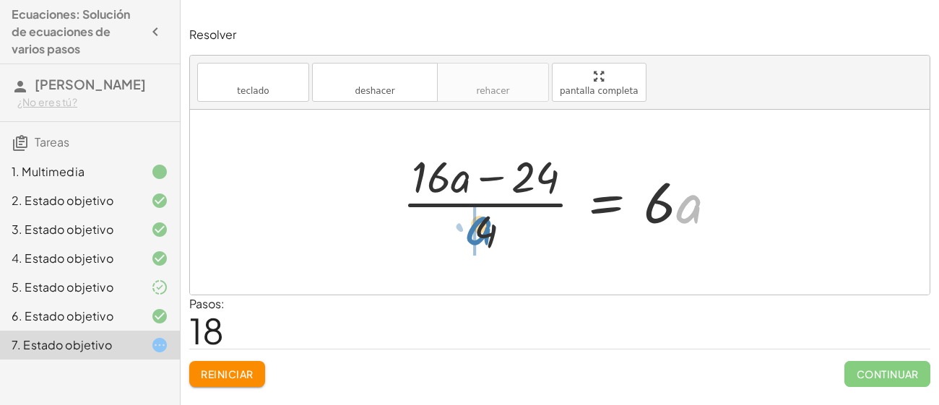
drag, startPoint x: 678, startPoint y: 211, endPoint x: 444, endPoint y: 232, distance: 234.4
click at [444, 232] on div at bounding box center [565, 202] width 340 height 111
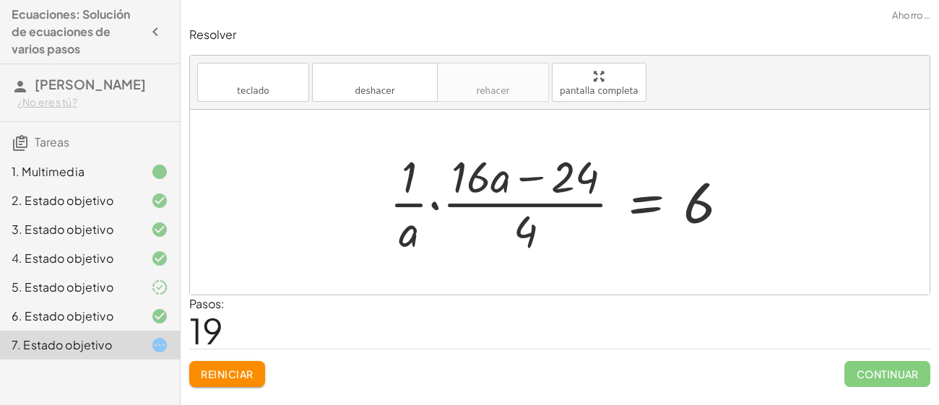
click at [421, 199] on div at bounding box center [565, 202] width 366 height 111
click at [429, 203] on div at bounding box center [565, 202] width 366 height 111
drag, startPoint x: 404, startPoint y: 180, endPoint x: 536, endPoint y: 191, distance: 132.7
click at [536, 191] on div at bounding box center [565, 202] width 366 height 111
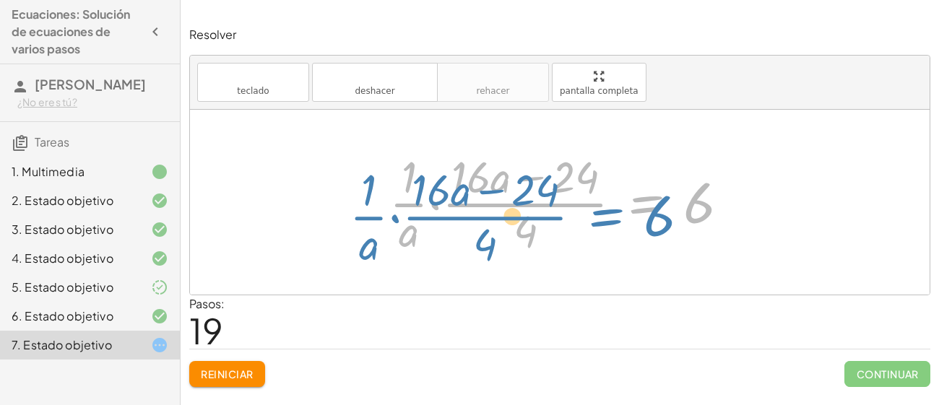
drag, startPoint x: 682, startPoint y: 197, endPoint x: 671, endPoint y: 215, distance: 22.1
click at [671, 215] on div at bounding box center [565, 202] width 366 height 111
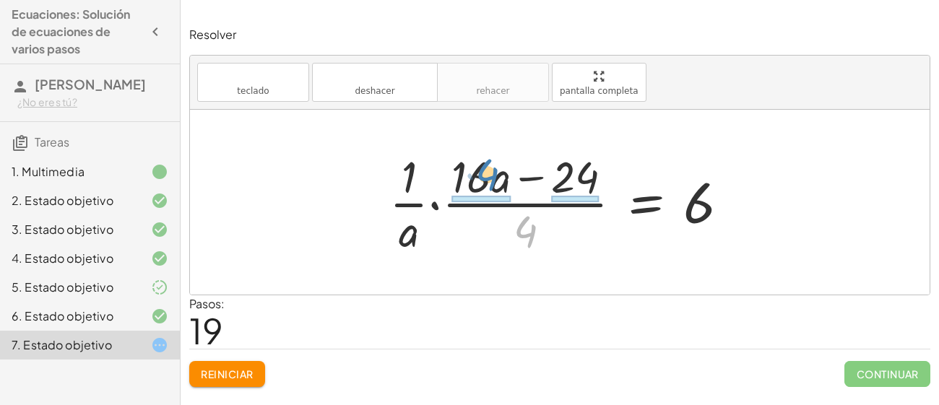
drag, startPoint x: 525, startPoint y: 232, endPoint x: 496, endPoint y: 184, distance: 56.8
click at [496, 184] on div at bounding box center [565, 202] width 366 height 111
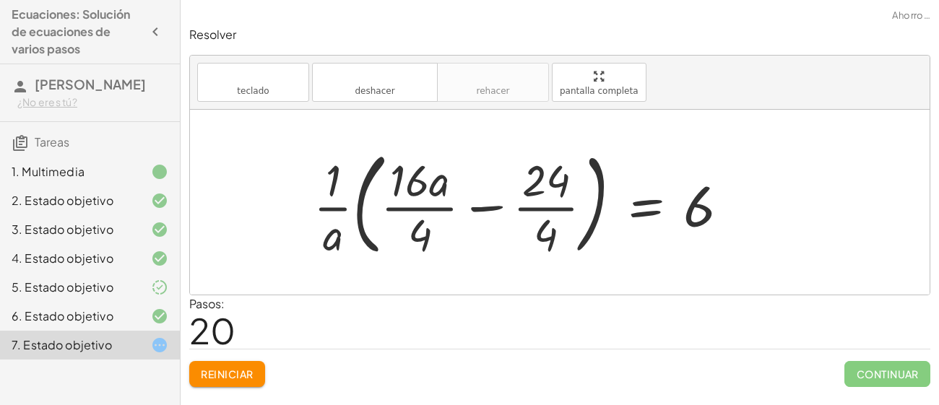
click at [475, 207] on div at bounding box center [527, 202] width 442 height 120
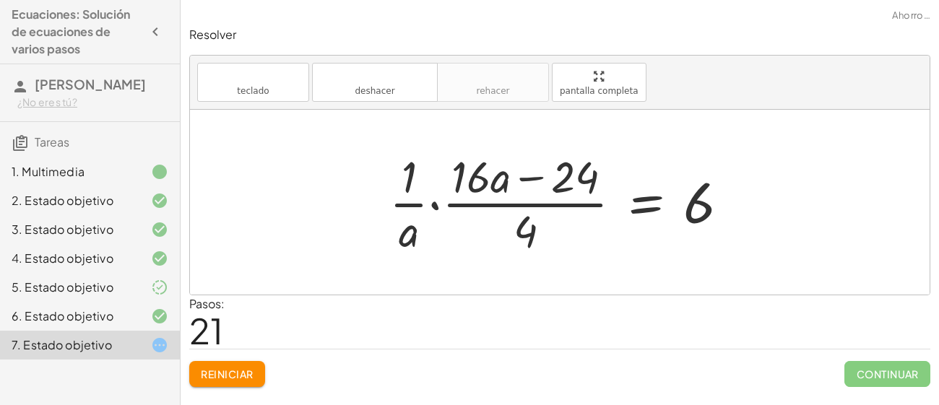
click at [435, 203] on div at bounding box center [565, 202] width 366 height 111
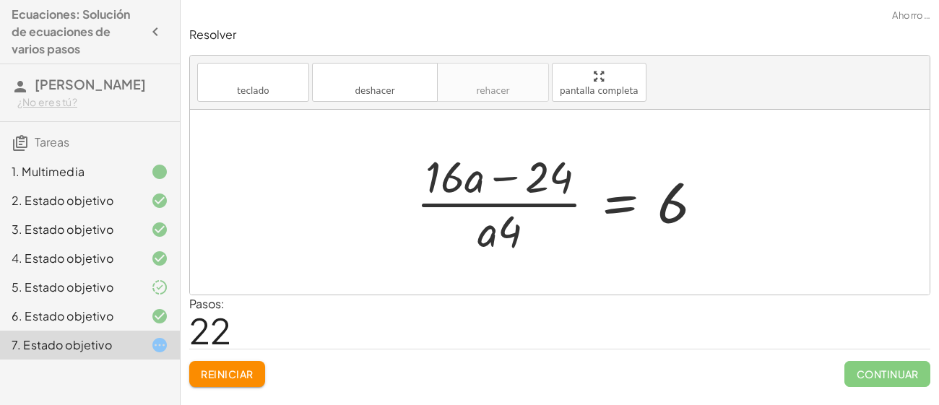
click at [617, 203] on div at bounding box center [566, 202] width 314 height 111
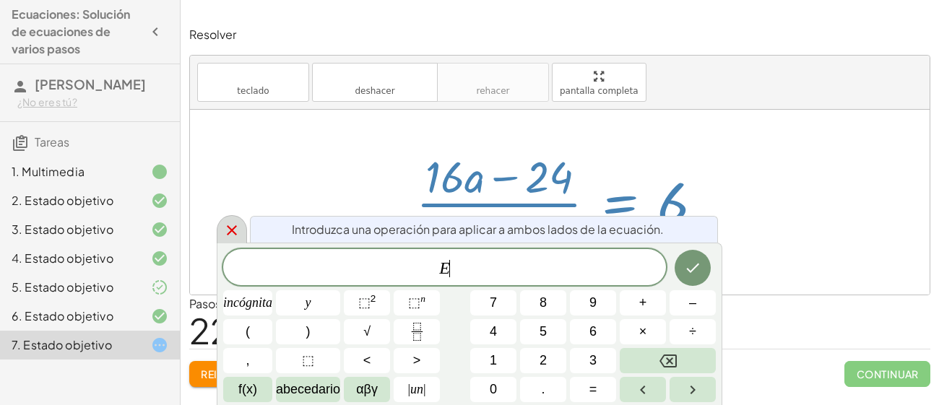
click at [220, 239] on div at bounding box center [232, 229] width 30 height 28
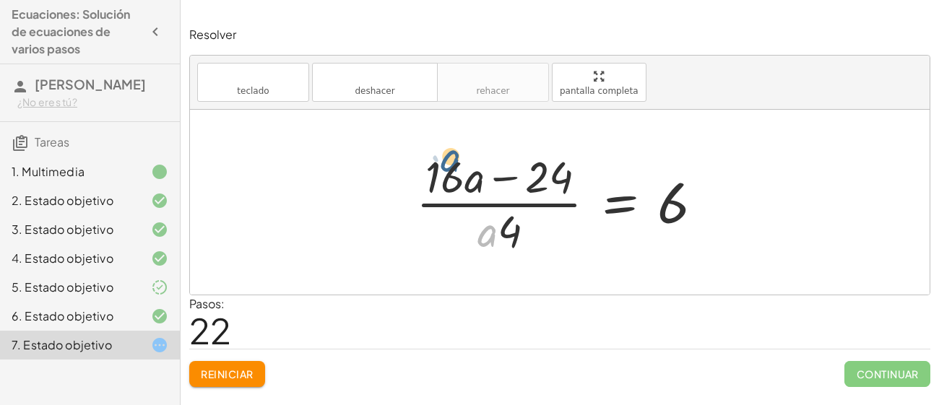
drag, startPoint x: 494, startPoint y: 238, endPoint x: 455, endPoint y: 159, distance: 88.6
click at [455, 159] on div at bounding box center [566, 202] width 314 height 111
drag, startPoint x: 510, startPoint y: 225, endPoint x: 550, endPoint y: 154, distance: 81.8
click at [550, 154] on div at bounding box center [566, 202] width 314 height 111
drag, startPoint x: 499, startPoint y: 176, endPoint x: 494, endPoint y: 251, distance: 76.1
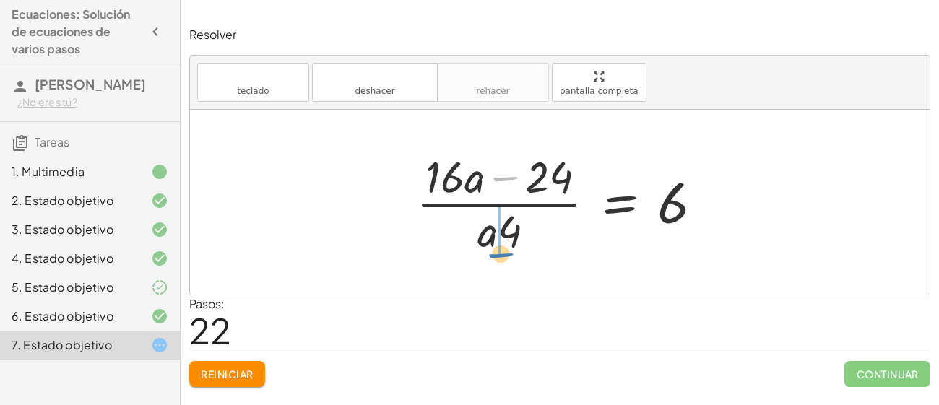
click at [494, 251] on div at bounding box center [566, 202] width 314 height 111
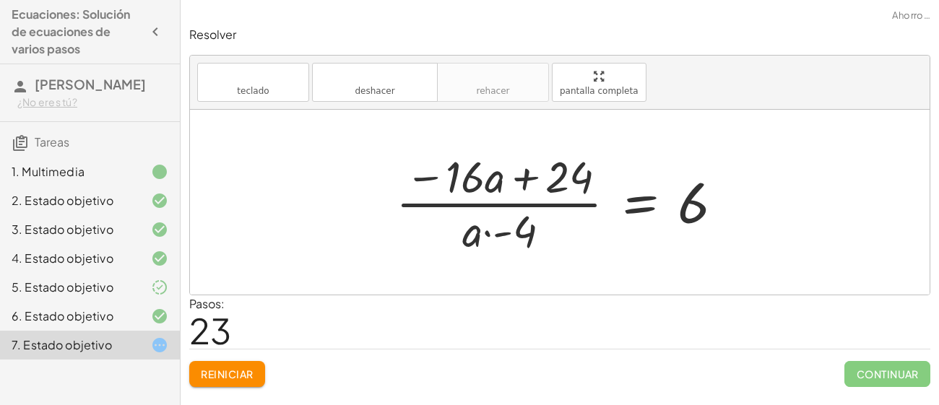
click at [431, 174] on div at bounding box center [566, 202] width 354 height 111
click at [516, 238] on div at bounding box center [566, 202] width 354 height 111
click at [524, 179] on div at bounding box center [566, 202] width 354 height 111
click at [481, 236] on div at bounding box center [566, 202] width 354 height 111
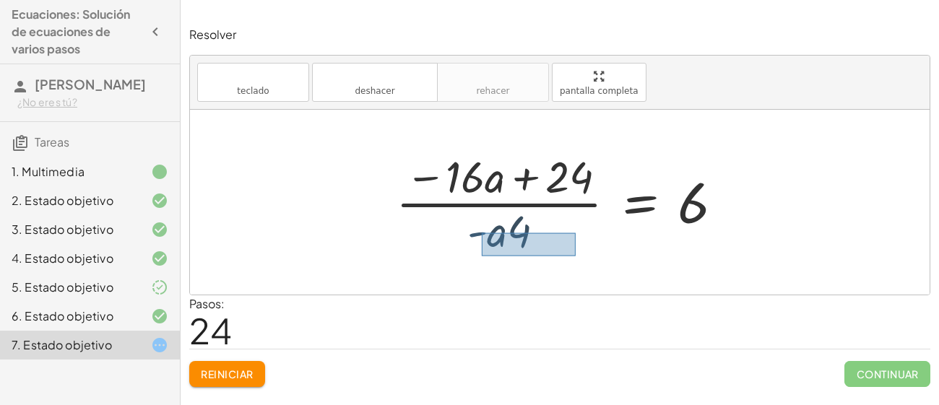
drag, startPoint x: 482, startPoint y: 233, endPoint x: 575, endPoint y: 256, distance: 96.1
click at [575, 256] on div at bounding box center [566, 202] width 354 height 111
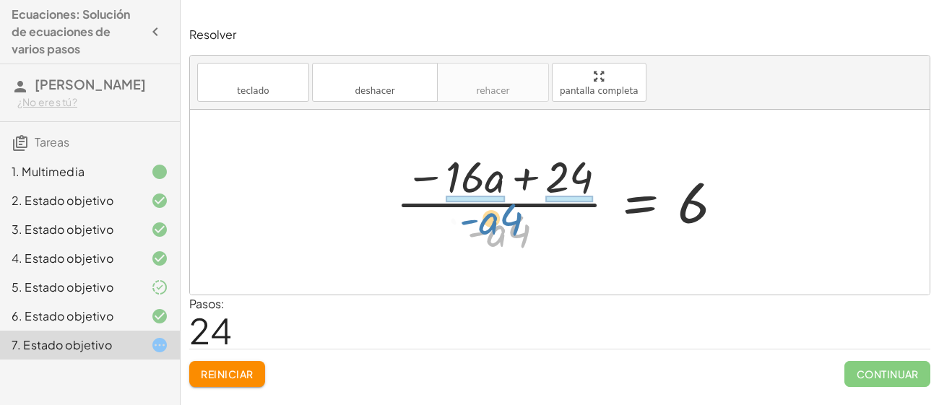
drag, startPoint x: 512, startPoint y: 231, endPoint x: 489, endPoint y: 199, distance: 39.3
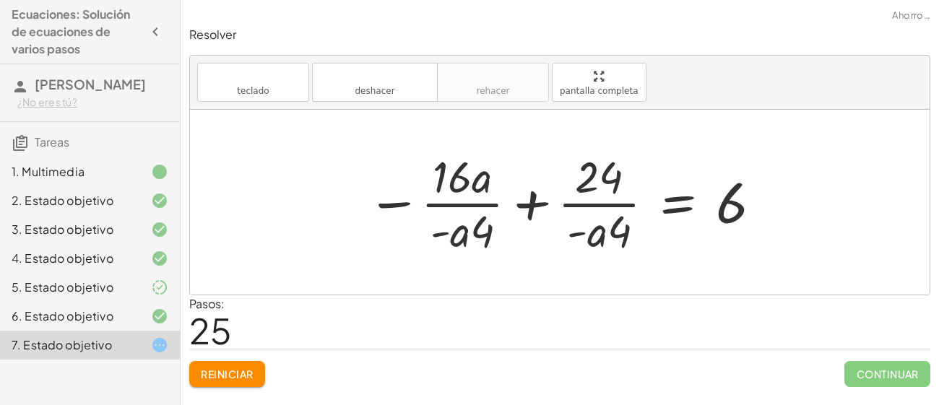
click at [522, 207] on div at bounding box center [565, 202] width 411 height 111
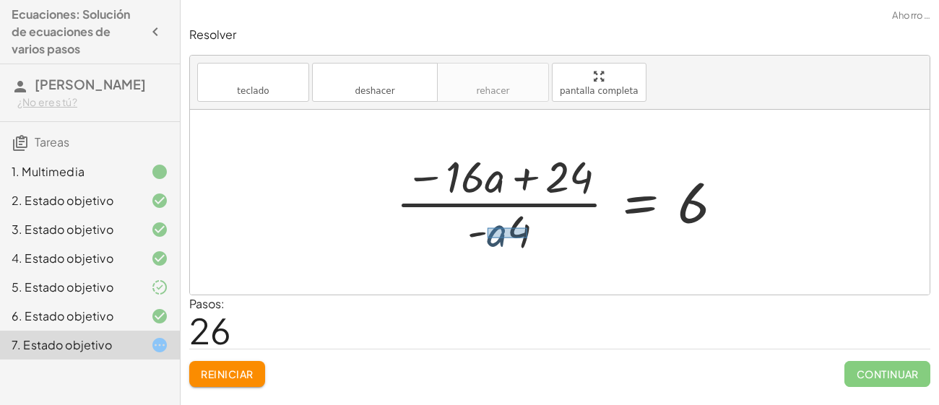
drag, startPoint x: 488, startPoint y: 228, endPoint x: 546, endPoint y: 244, distance: 60.7
click at [546, 244] on div at bounding box center [566, 202] width 354 height 111
drag, startPoint x: 509, startPoint y: 239, endPoint x: 433, endPoint y: 175, distance: 100.0
click at [433, 175] on div at bounding box center [566, 202] width 354 height 111
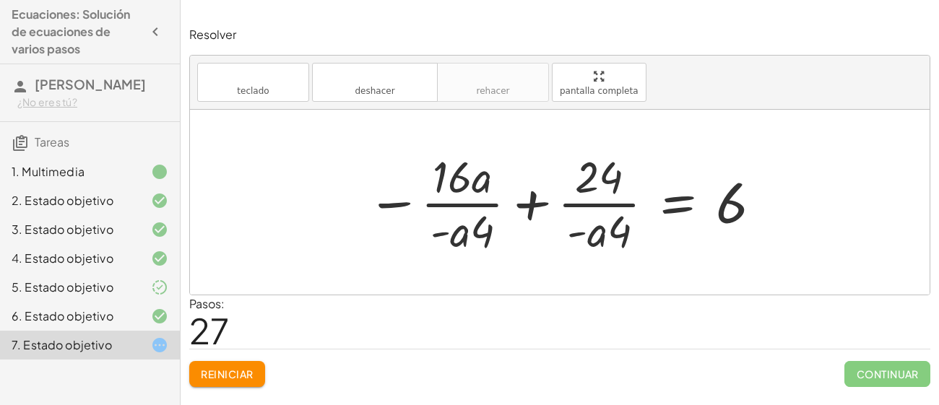
click at [527, 202] on div at bounding box center [565, 202] width 411 height 111
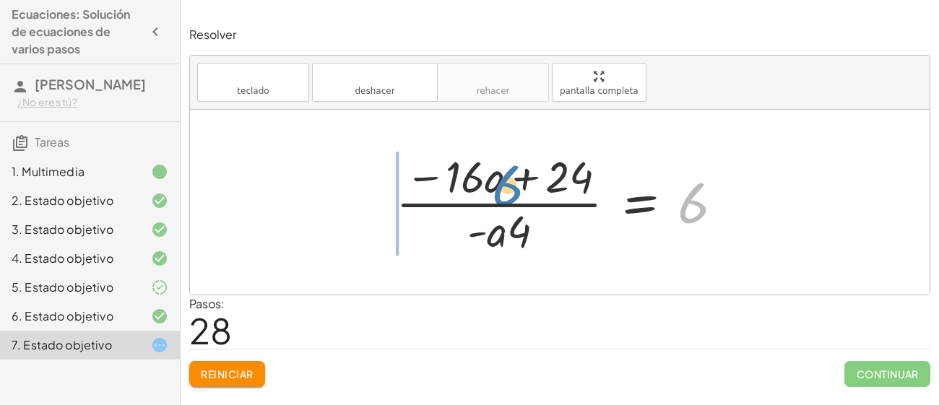
drag, startPoint x: 697, startPoint y: 199, endPoint x: 499, endPoint y: 178, distance: 198.4
click at [499, 178] on div at bounding box center [566, 202] width 354 height 111
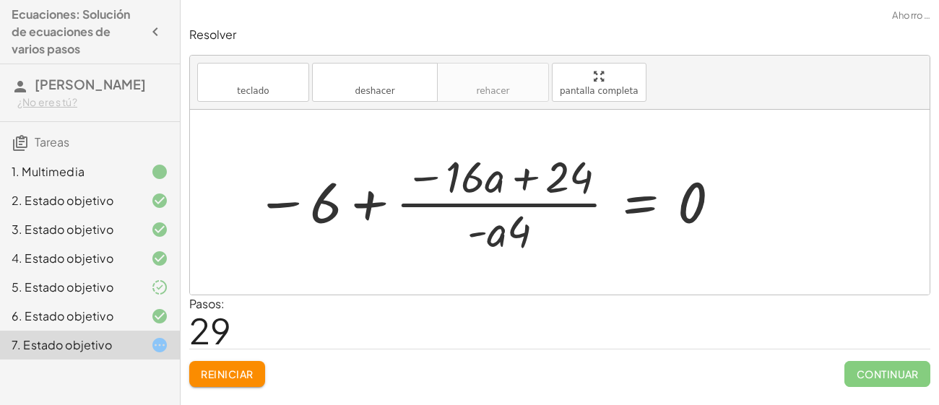
click at [371, 215] on div at bounding box center [489, 202] width 481 height 111
drag, startPoint x: 320, startPoint y: 209, endPoint x: 473, endPoint y: 186, distance: 154.8
click at [473, 186] on div at bounding box center [489, 202] width 481 height 111
click at [289, 199] on div at bounding box center [489, 202] width 481 height 111
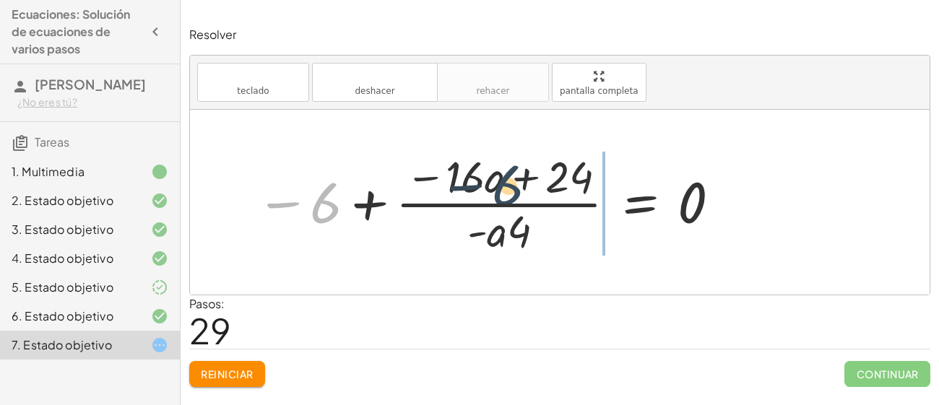
drag, startPoint x: 319, startPoint y: 210, endPoint x: 550, endPoint y: 193, distance: 231.2
click at [550, 193] on div at bounding box center [489, 202] width 481 height 111
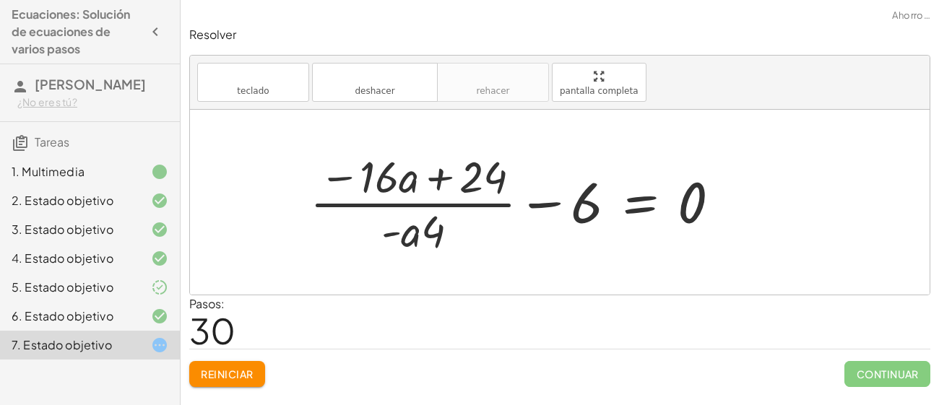
click at [549, 199] on div at bounding box center [521, 202] width 437 height 111
drag, startPoint x: 433, startPoint y: 228, endPoint x: 610, endPoint y: 189, distance: 181.2
click at [610, 189] on div at bounding box center [521, 202] width 437 height 111
drag, startPoint x: 437, startPoint y: 228, endPoint x: 617, endPoint y: 200, distance: 182.0
click at [617, 200] on div at bounding box center [521, 202] width 437 height 111
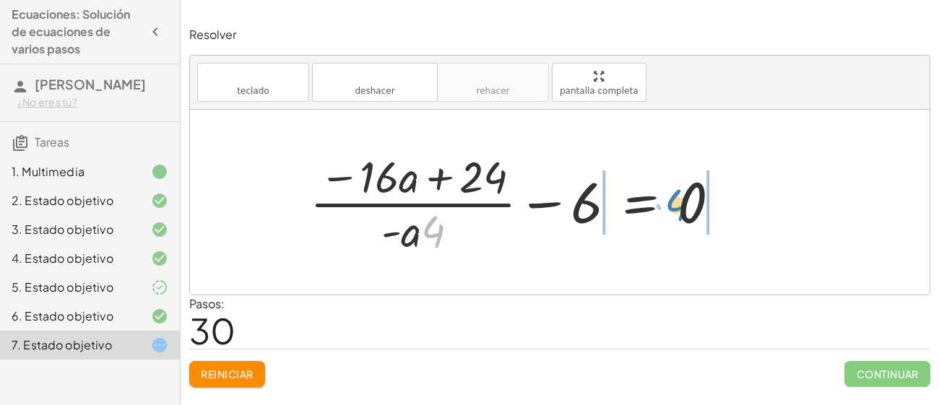
drag, startPoint x: 444, startPoint y: 226, endPoint x: 744, endPoint y: 191, distance: 302.7
click at [744, 191] on div "· ( + · 8 · a − 12 ) · 4 = · 6 · a · 2 · 2 · ( + · 8 · a − 12 ) · 4 = · 6 · a ·…" at bounding box center [560, 202] width 740 height 185
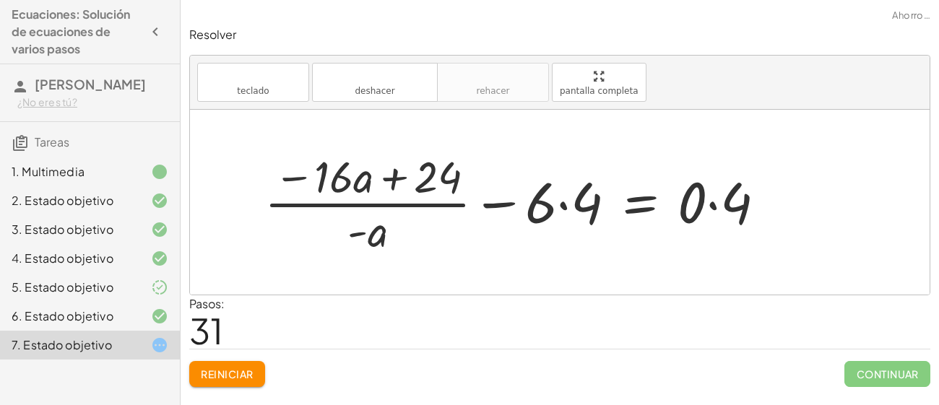
click at [642, 205] on div at bounding box center [521, 202] width 528 height 111
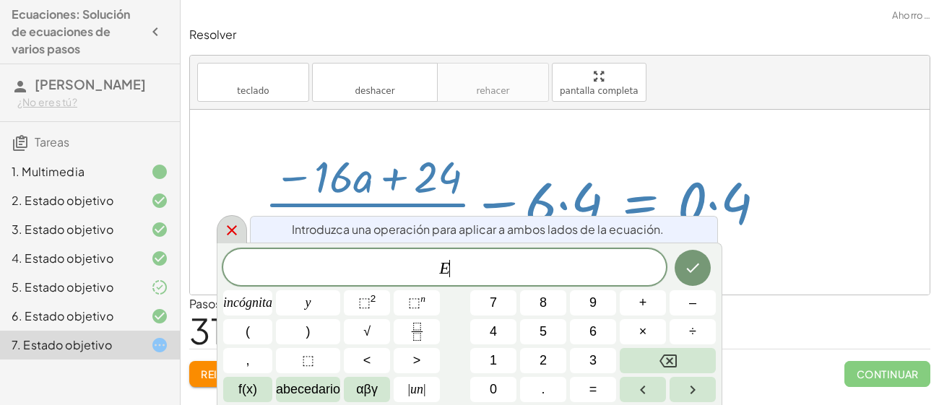
click at [237, 223] on icon at bounding box center [231, 230] width 17 height 17
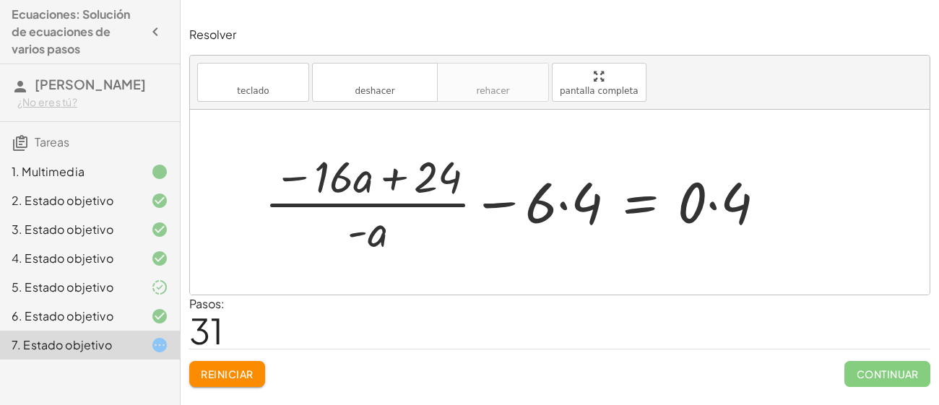
click at [713, 202] on div at bounding box center [521, 202] width 528 height 111
click at [560, 207] on div at bounding box center [498, 202] width 482 height 111
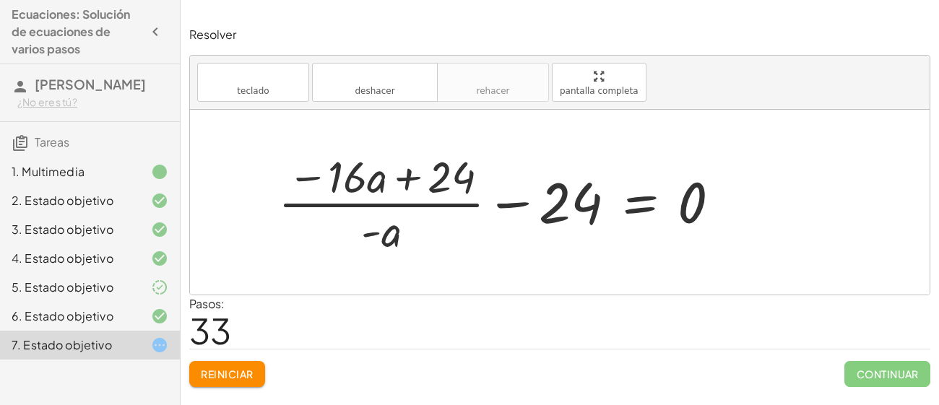
click at [510, 205] on div at bounding box center [505, 202] width 468 height 111
drag, startPoint x: 312, startPoint y: 175, endPoint x: 546, endPoint y: 204, distance: 235.2
click at [546, 204] on div at bounding box center [505, 202] width 468 height 111
drag, startPoint x: 343, startPoint y: 173, endPoint x: 655, endPoint y: 212, distance: 313.9
click at [655, 212] on div at bounding box center [505, 202] width 468 height 111
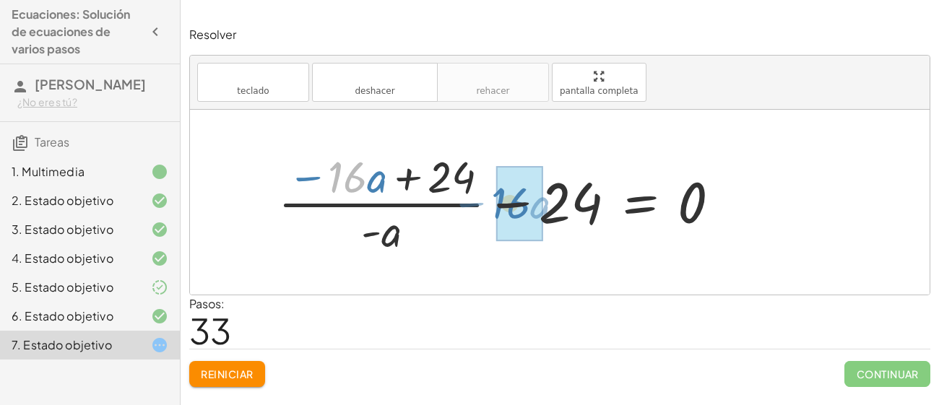
drag, startPoint x: 344, startPoint y: 181, endPoint x: 510, endPoint y: 207, distance: 168.2
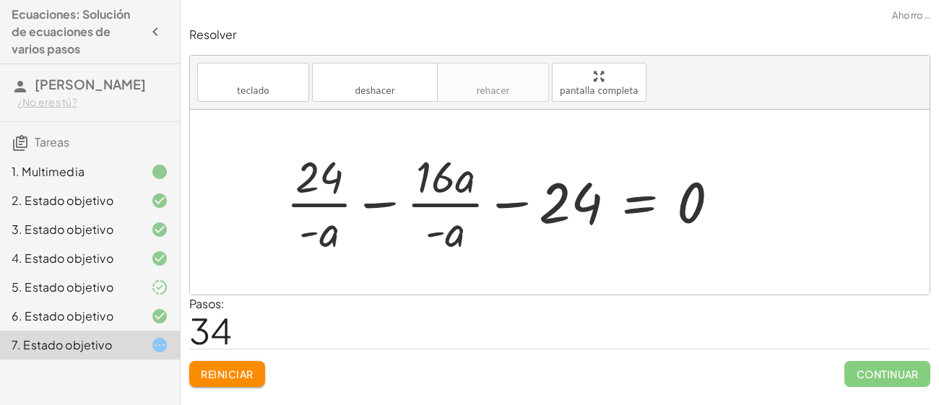
click at [379, 202] on div at bounding box center [509, 202] width 460 height 111
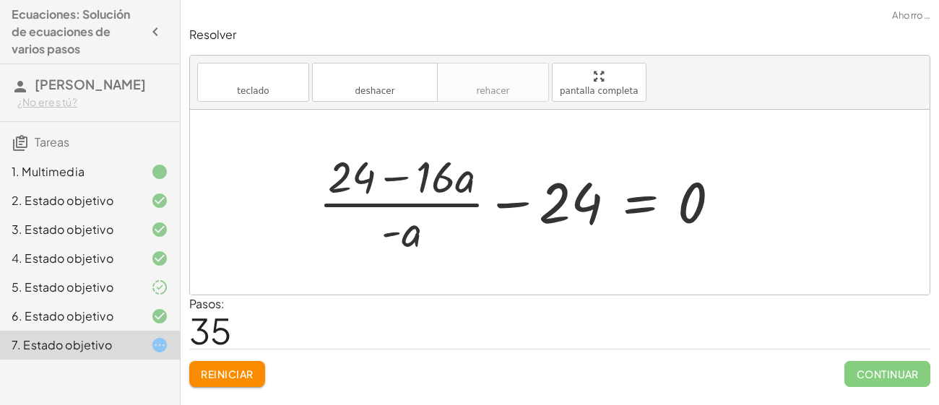
click at [512, 205] on div at bounding box center [525, 202] width 428 height 111
click at [513, 199] on div at bounding box center [525, 202] width 428 height 111
click at [640, 210] on div at bounding box center [525, 202] width 428 height 111
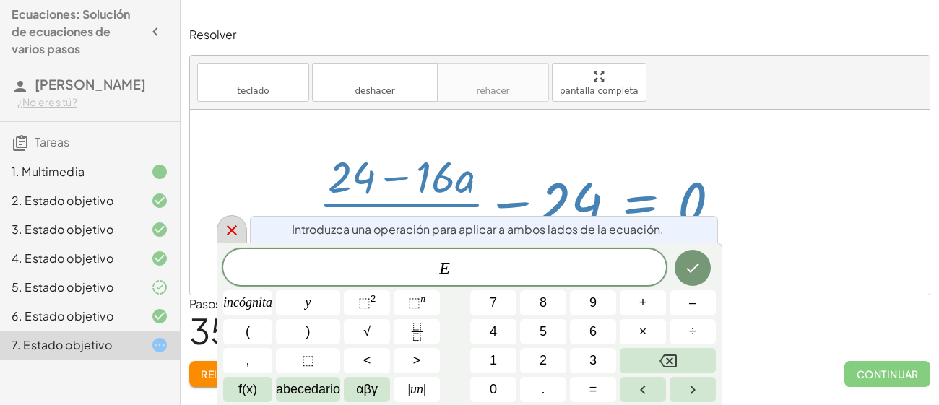
click at [228, 227] on icon at bounding box center [232, 230] width 10 height 10
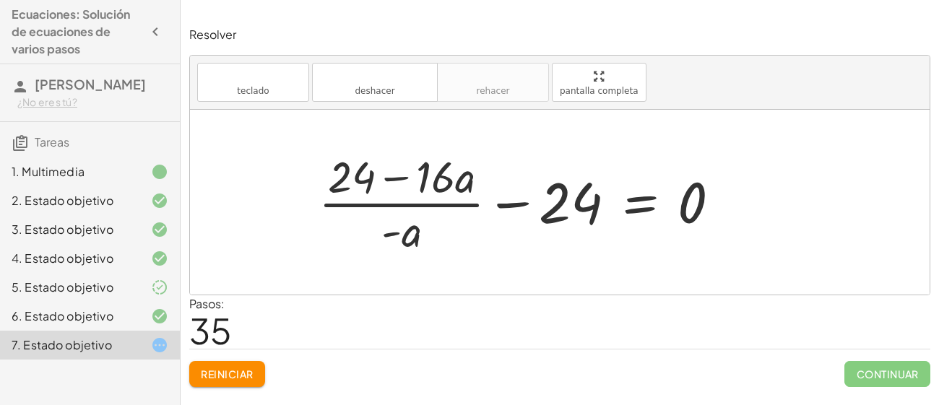
click at [533, 225] on div at bounding box center [525, 202] width 428 height 111
drag, startPoint x: 679, startPoint y: 210, endPoint x: 443, endPoint y: 222, distance: 236.6
click at [443, 222] on div at bounding box center [525, 202] width 428 height 111
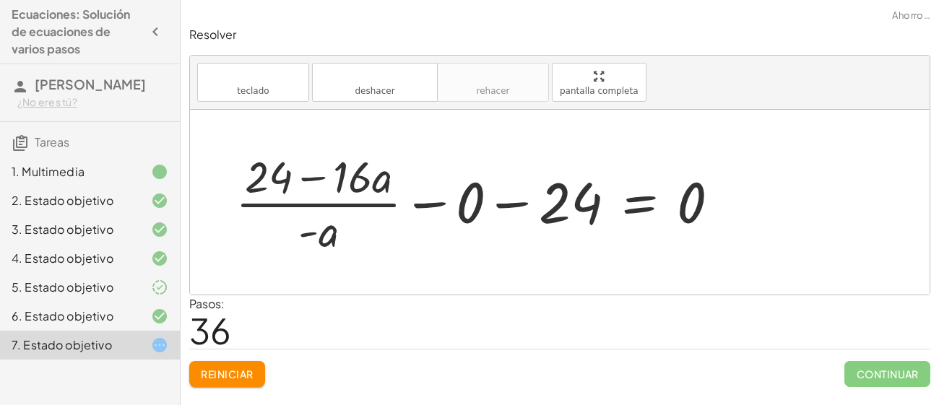
click at [418, 197] on div at bounding box center [483, 202] width 510 height 111
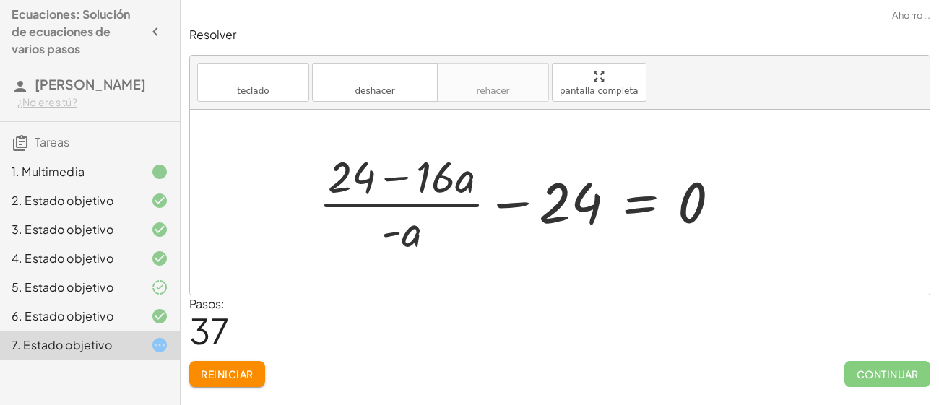
click at [637, 207] on div at bounding box center [525, 202] width 428 height 111
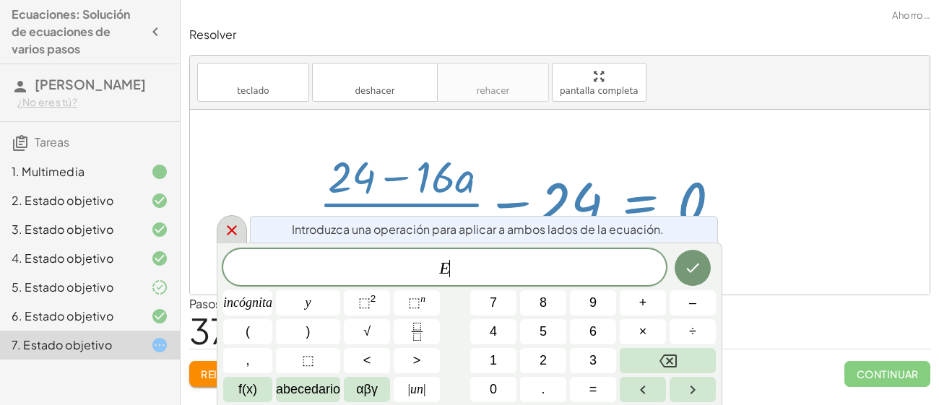
click at [235, 224] on icon at bounding box center [231, 230] width 17 height 17
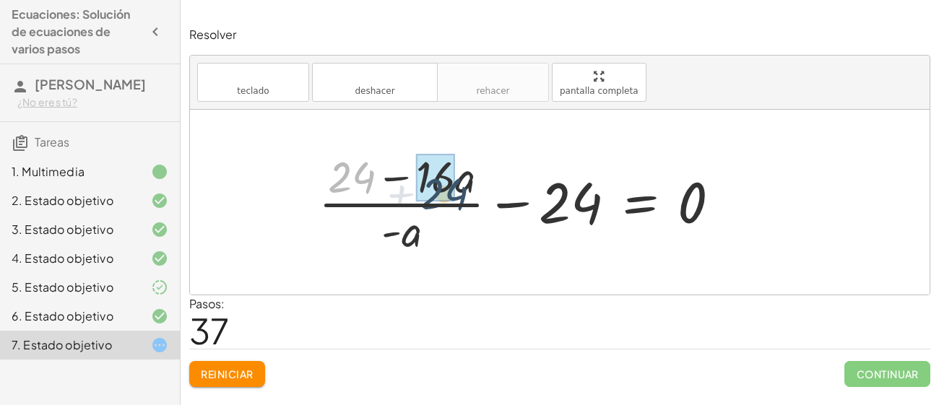
drag, startPoint x: 351, startPoint y: 179, endPoint x: 461, endPoint y: 196, distance: 111.8
click at [461, 196] on div at bounding box center [525, 202] width 428 height 111
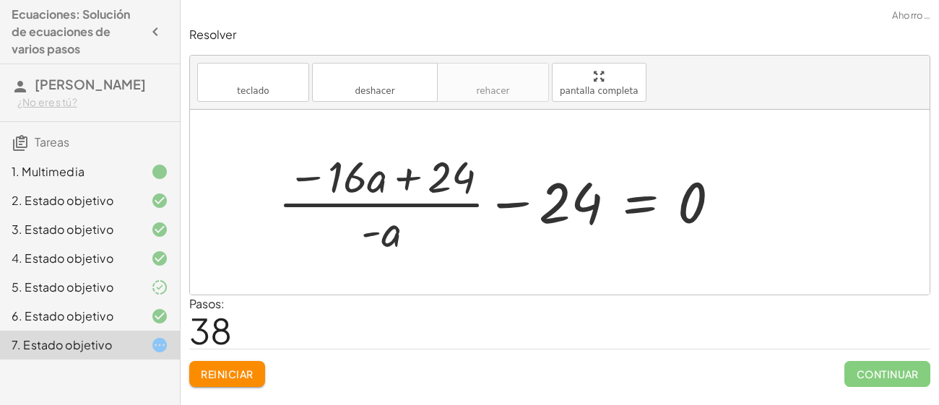
click at [421, 183] on div at bounding box center [505, 202] width 468 height 111
click at [412, 179] on div at bounding box center [505, 202] width 468 height 111
drag, startPoint x: 390, startPoint y: 241, endPoint x: 343, endPoint y: 189, distance: 69.6
click at [343, 189] on div at bounding box center [505, 202] width 468 height 111
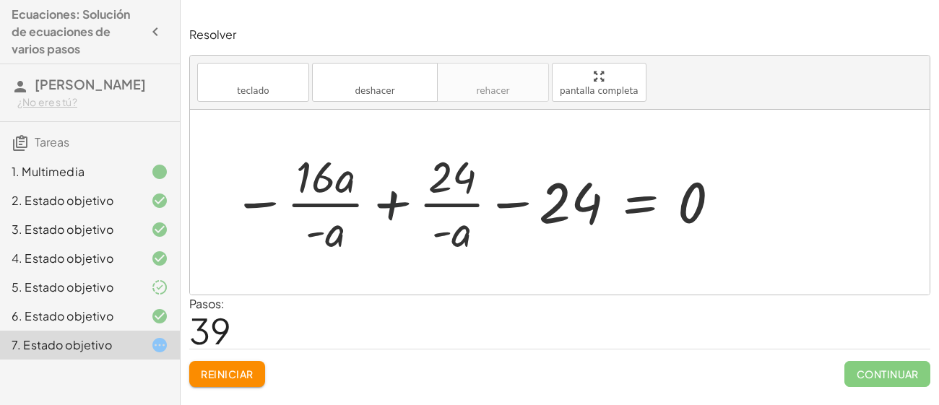
click at [389, 196] on div at bounding box center [477, 202] width 504 height 111
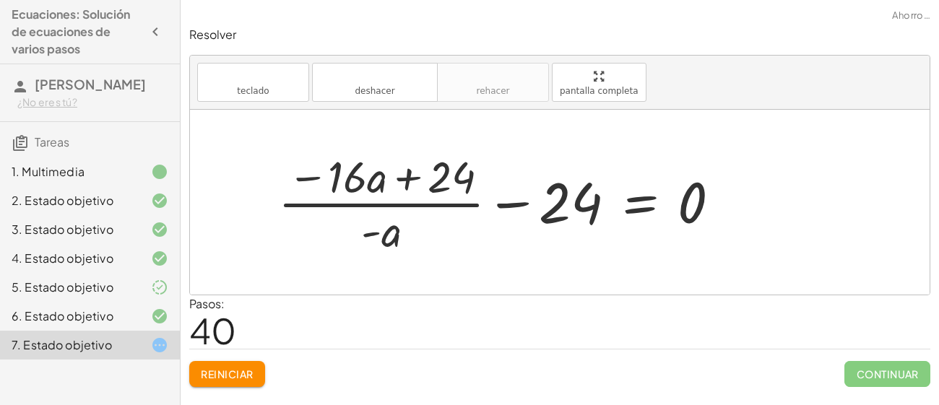
click at [405, 180] on div at bounding box center [505, 202] width 468 height 111
drag, startPoint x: 339, startPoint y: 175, endPoint x: 463, endPoint y: 188, distance: 125.0
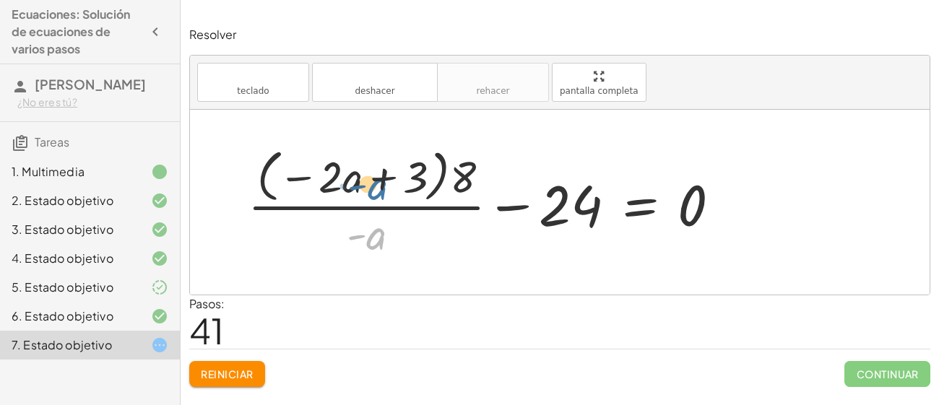
drag, startPoint x: 374, startPoint y: 246, endPoint x: 375, endPoint y: 188, distance: 57.8
click at [375, 188] on div at bounding box center [490, 202] width 499 height 118
click at [381, 175] on div at bounding box center [490, 202] width 499 height 118
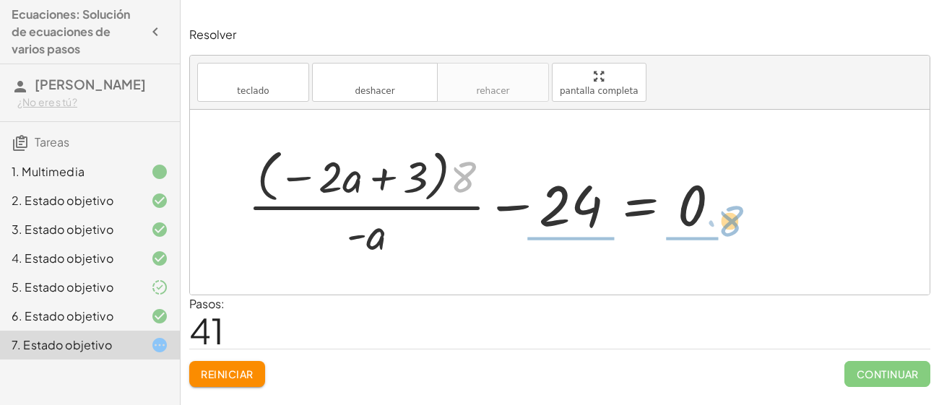
drag, startPoint x: 460, startPoint y: 174, endPoint x: 728, endPoint y: 218, distance: 271.0
click at [728, 218] on div at bounding box center [490, 202] width 499 height 118
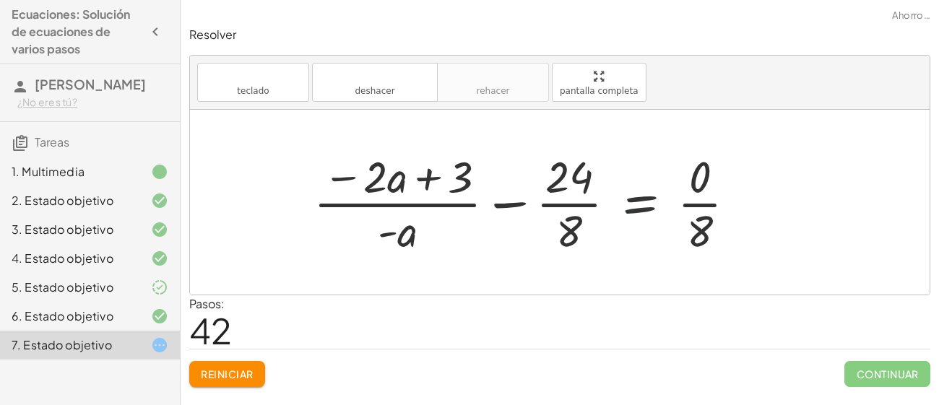
click at [640, 207] on div at bounding box center [530, 202] width 449 height 111
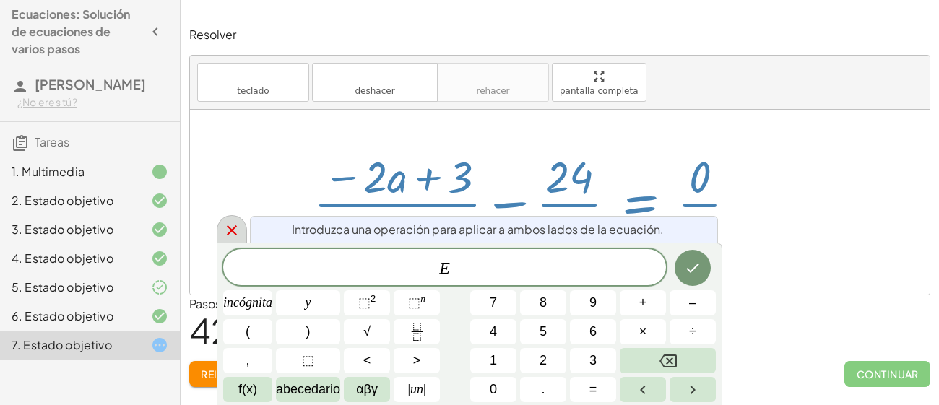
click at [217, 231] on div at bounding box center [232, 229] width 30 height 28
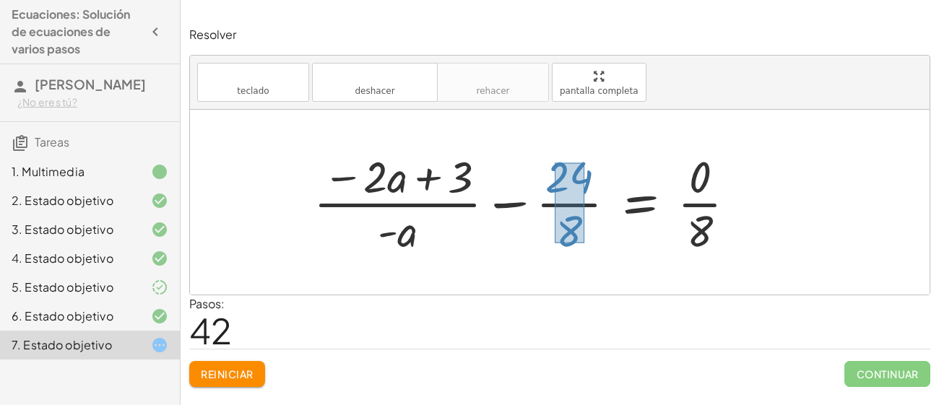
drag, startPoint x: 555, startPoint y: 163, endPoint x: 585, endPoint y: 243, distance: 85.5
click at [585, 243] on div at bounding box center [530, 202] width 449 height 111
click at [664, 262] on div at bounding box center [560, 202] width 740 height 185
click at [569, 268] on div at bounding box center [560, 202] width 740 height 185
click at [579, 293] on div at bounding box center [560, 202] width 740 height 185
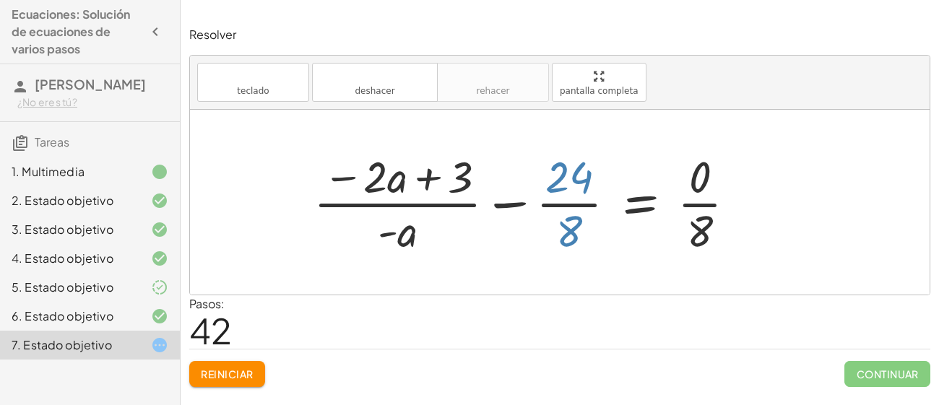
click at [588, 296] on div "Pasos: 42" at bounding box center [559, 322] width 741 height 53
click at [582, 308] on div "Pasos: 42" at bounding box center [559, 322] width 741 height 53
drag, startPoint x: 551, startPoint y: 169, endPoint x: 596, endPoint y: 194, distance: 51.1
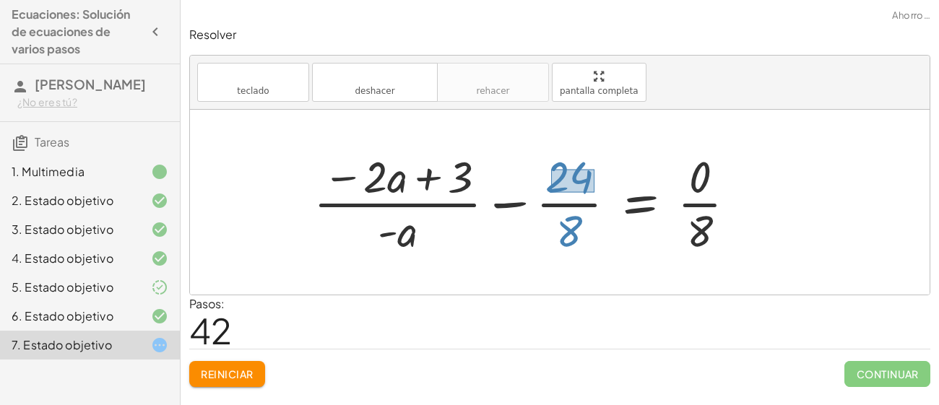
click at [596, 194] on div at bounding box center [530, 202] width 449 height 111
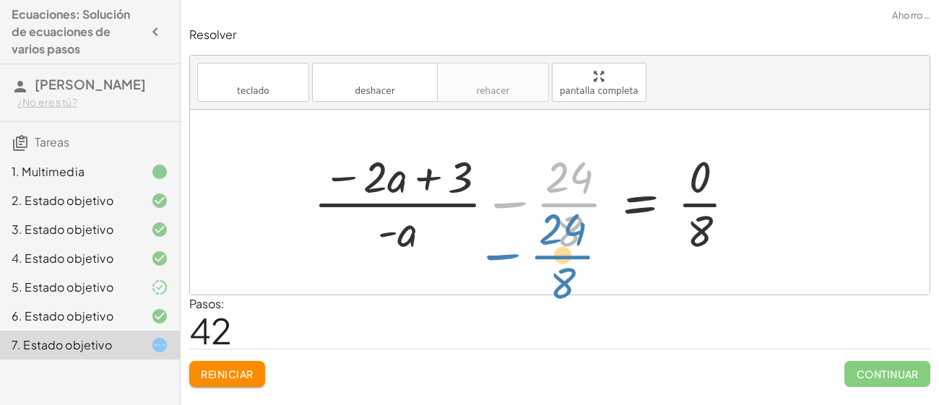
click at [569, 178] on div at bounding box center [530, 202] width 449 height 111
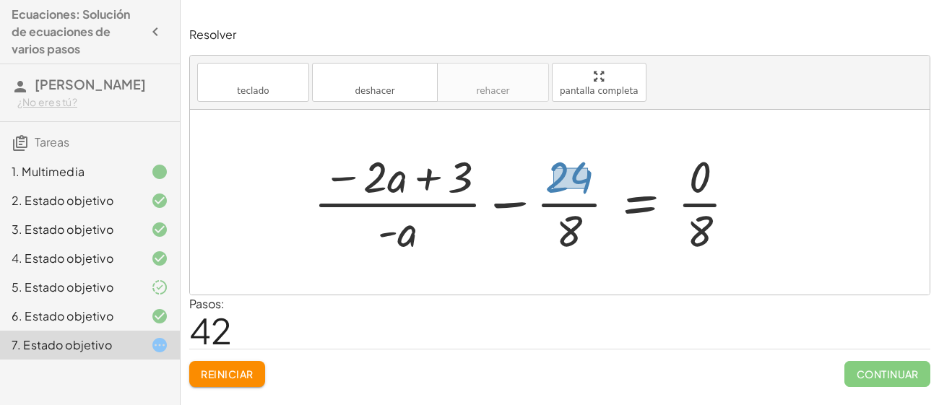
drag, startPoint x: 554, startPoint y: 168, endPoint x: 589, endPoint y: 190, distance: 41.9
click at [589, 190] on div at bounding box center [530, 202] width 449 height 111
drag, startPoint x: 574, startPoint y: 180, endPoint x: 570, endPoint y: 266, distance: 86.1
click at [570, 266] on div "· ( + · 8 · a − 12 ) · 4 = · 6 · a · 2 · 2 · ( + · 8 · a − 12 ) · 4 = · 6 · a ·…" at bounding box center [560, 202] width 740 height 185
drag, startPoint x: 556, startPoint y: 163, endPoint x: 590, endPoint y: 197, distance: 48.0
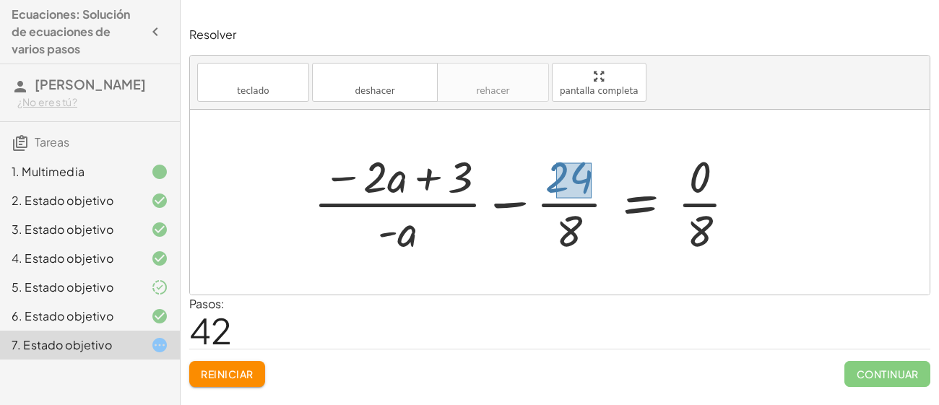
click at [590, 197] on div at bounding box center [530, 202] width 449 height 111
drag, startPoint x: 579, startPoint y: 167, endPoint x: 563, endPoint y: 233, distance: 68.4
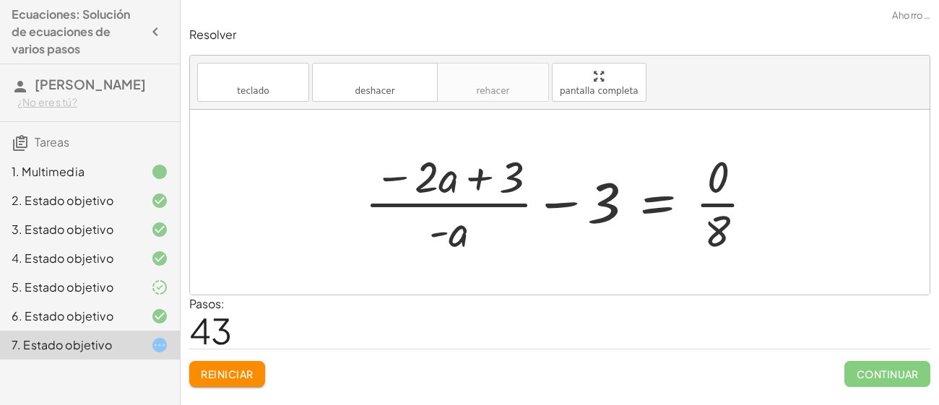
click at [547, 207] on div at bounding box center [566, 202] width 416 height 111
click at [554, 208] on div at bounding box center [566, 202] width 416 height 111
drag, startPoint x: 472, startPoint y: 174, endPoint x: 523, endPoint y: 186, distance: 52.1
click at [523, 186] on div at bounding box center [566, 202] width 416 height 111
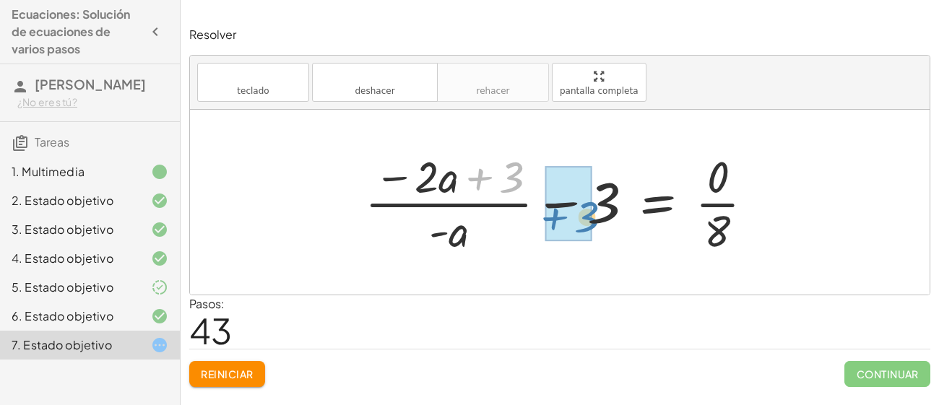
drag, startPoint x: 490, startPoint y: 173, endPoint x: 564, endPoint y: 212, distance: 83.4
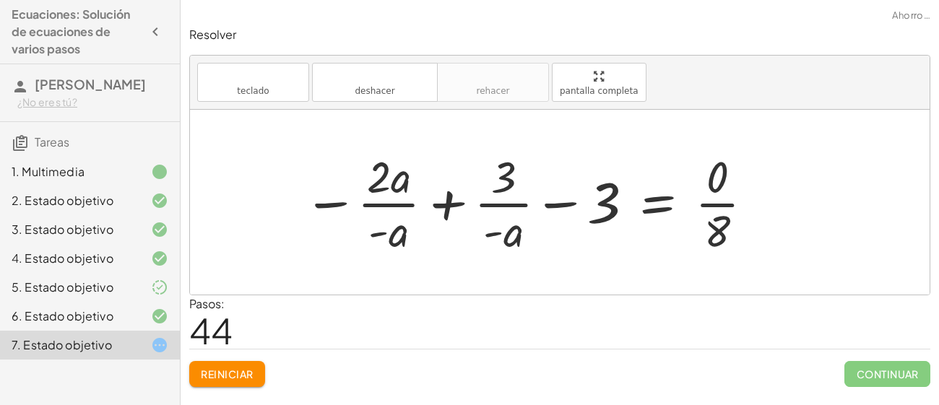
click at [451, 205] on div at bounding box center [529, 202] width 467 height 111
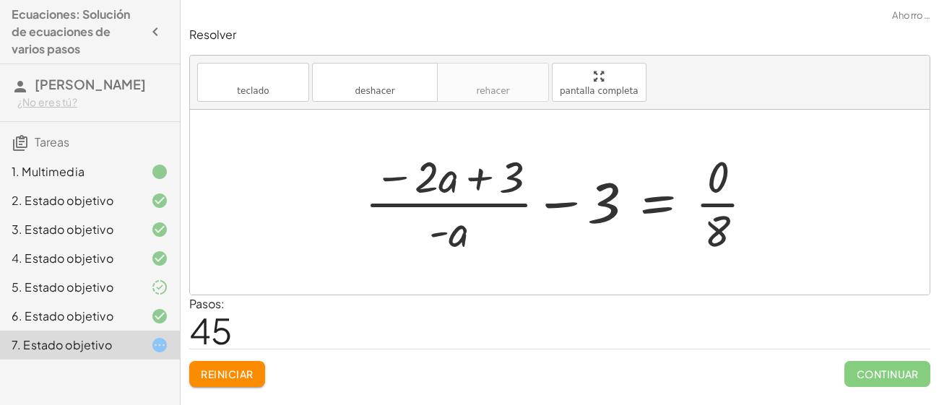
click at [474, 182] on div at bounding box center [566, 202] width 416 height 111
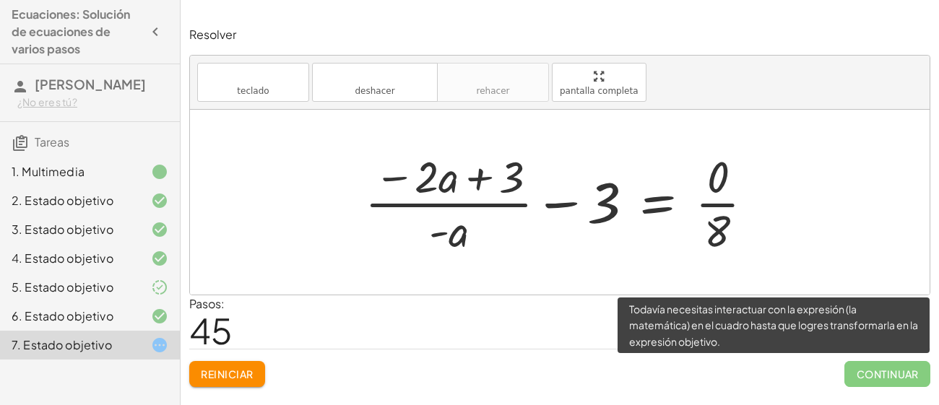
click at [874, 371] on span "Continuar" at bounding box center [888, 374] width 86 height 26
click at [874, 372] on span "Continuar" at bounding box center [888, 374] width 86 height 26
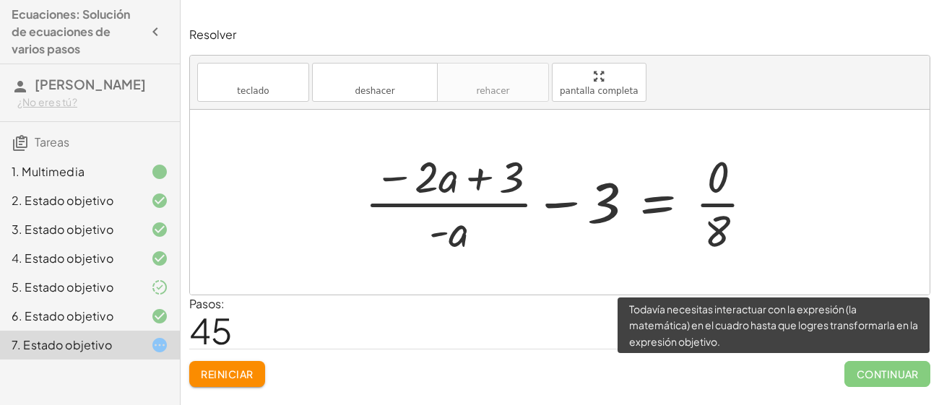
click at [874, 372] on span "Continuar" at bounding box center [888, 374] width 86 height 26
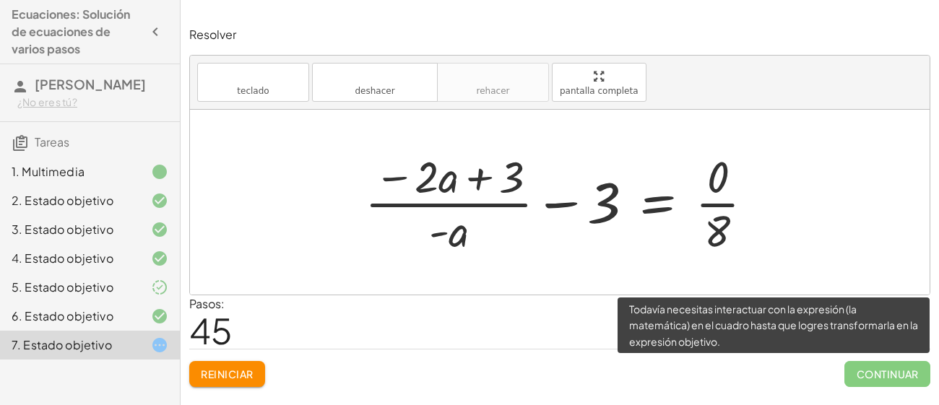
click at [874, 372] on span "Continuar" at bounding box center [888, 374] width 86 height 26
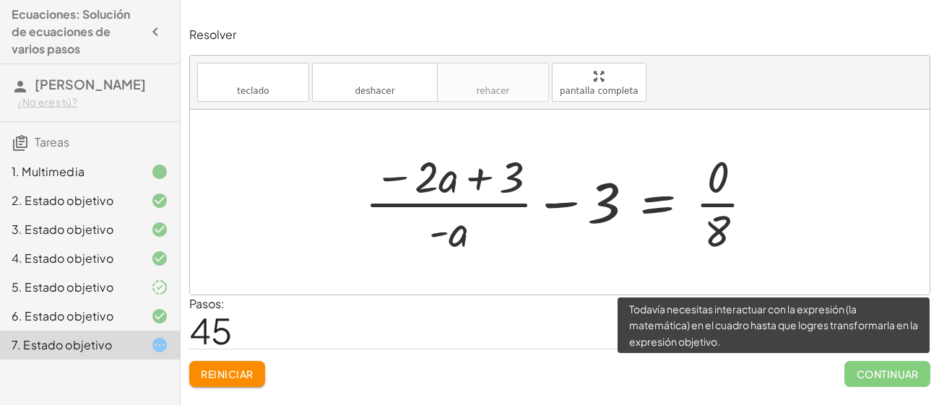
click at [874, 372] on span "Continuar" at bounding box center [888, 374] width 86 height 26
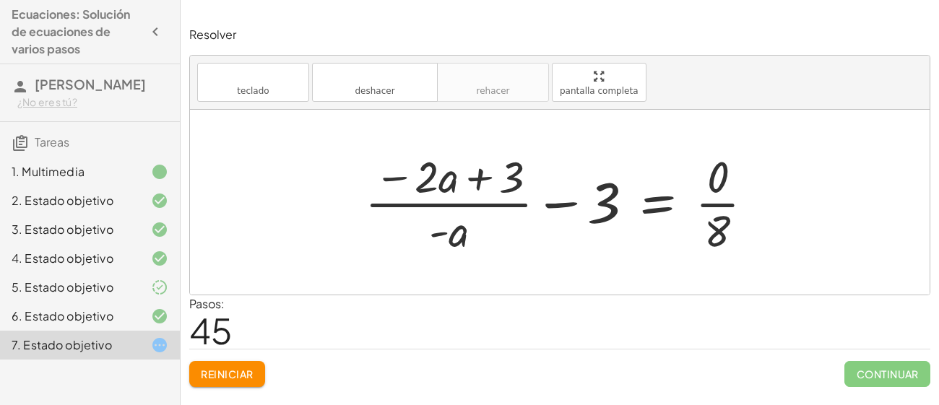
click at [577, 326] on div "Pasos: 45" at bounding box center [559, 322] width 741 height 53
drag, startPoint x: 606, startPoint y: 203, endPoint x: 749, endPoint y: 192, distance: 144.2
click at [749, 192] on div at bounding box center [566, 202] width 416 height 111
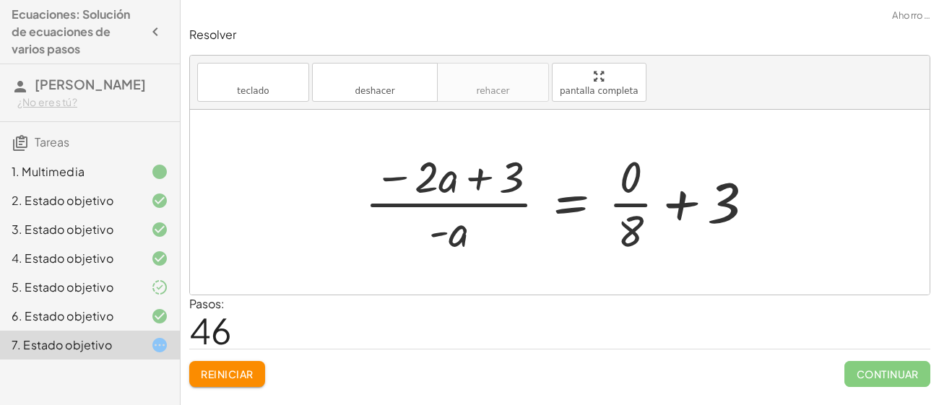
click at [679, 210] on div at bounding box center [566, 202] width 416 height 111
click at [565, 205] on div at bounding box center [566, 202] width 416 height 111
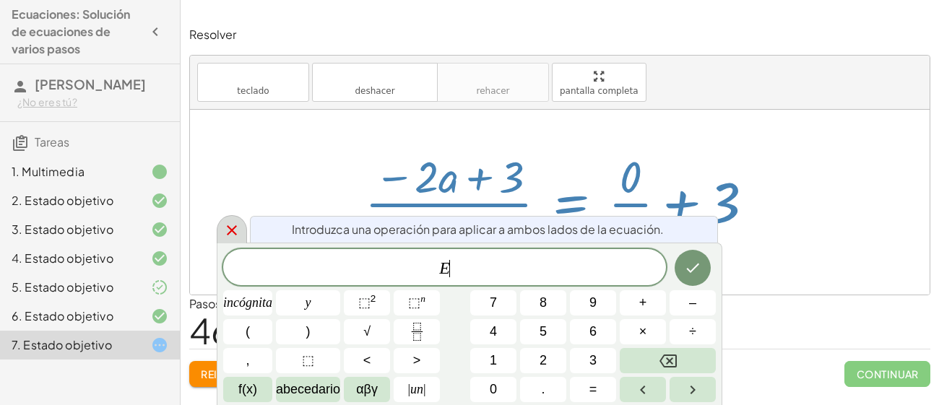
click at [242, 222] on div at bounding box center [232, 229] width 30 height 28
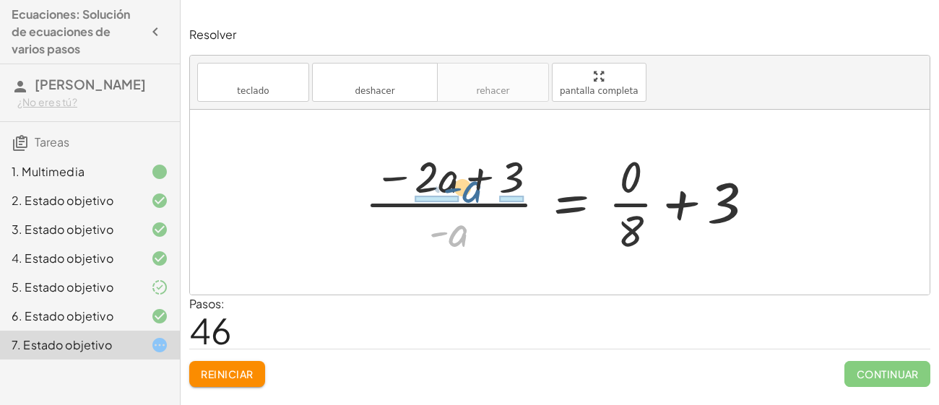
drag, startPoint x: 450, startPoint y: 236, endPoint x: 463, endPoint y: 180, distance: 57.9
click at [463, 180] on div at bounding box center [566, 202] width 416 height 111
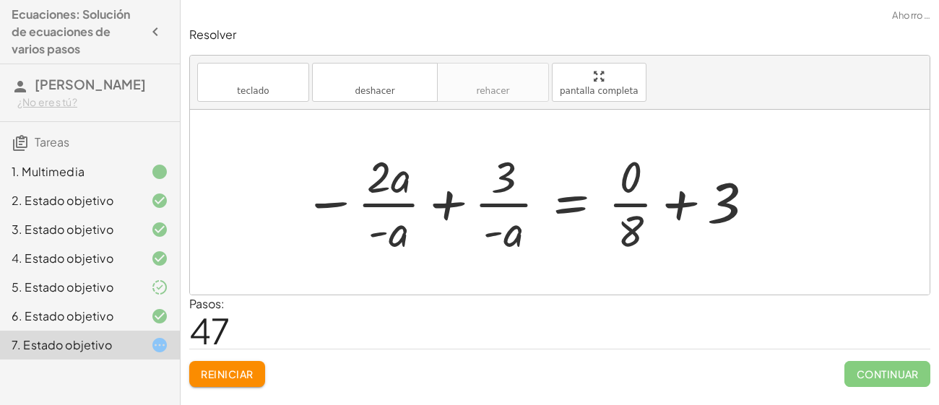
click at [452, 198] on div at bounding box center [529, 202] width 467 height 111
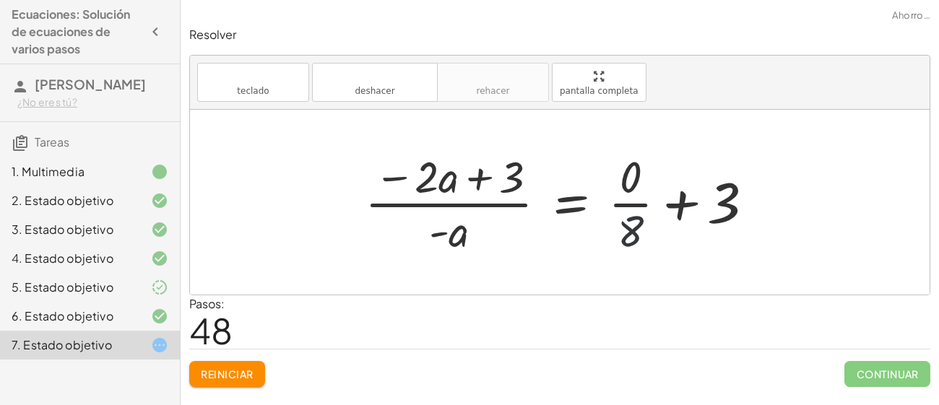
click at [630, 227] on div at bounding box center [566, 202] width 416 height 111
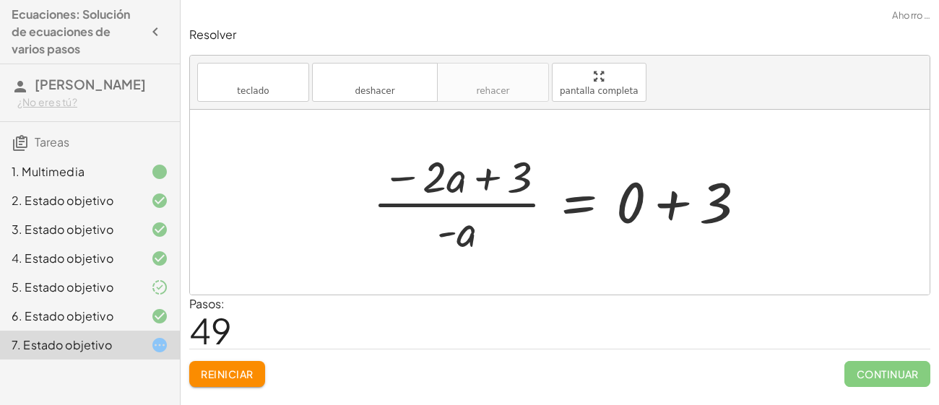
click at [666, 200] on div at bounding box center [565, 202] width 399 height 111
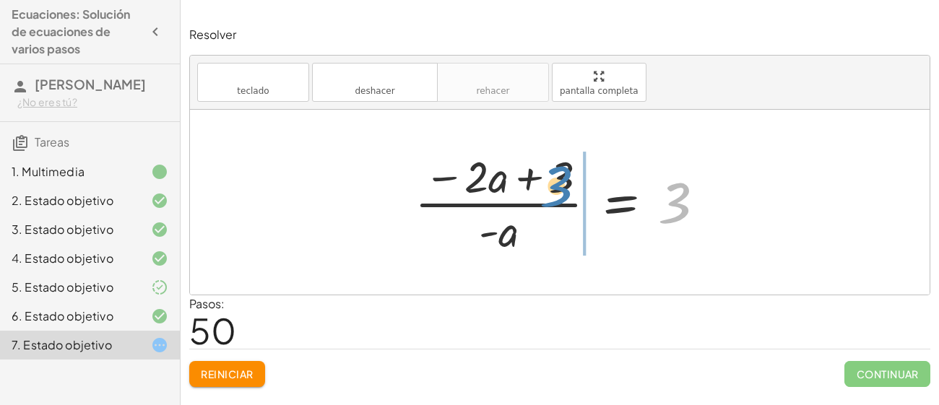
drag, startPoint x: 676, startPoint y: 212, endPoint x: 688, endPoint y: 254, distance: 43.5
click at [688, 254] on div at bounding box center [566, 202] width 317 height 111
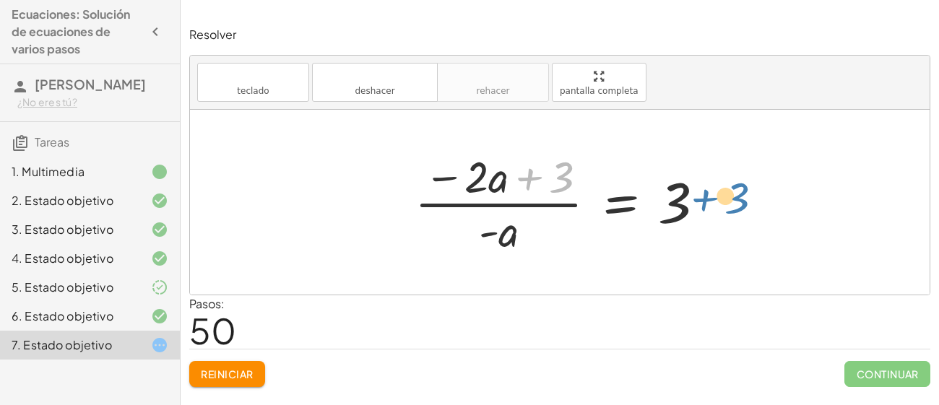
drag, startPoint x: 556, startPoint y: 171, endPoint x: 731, endPoint y: 192, distance: 176.8
drag, startPoint x: 576, startPoint y: 171, endPoint x: 757, endPoint y: 197, distance: 182.5
click at [757, 197] on div "· ( + · 8 · a − 12 ) · 4 = · 6 · a · 2 · 2 · ( + · 8 · a − 12 ) · 4 = · 6 · a ·…" at bounding box center [560, 202] width 740 height 185
drag, startPoint x: 562, startPoint y: 163, endPoint x: 578, endPoint y: 193, distance: 33.6
click at [578, 193] on div at bounding box center [566, 202] width 317 height 111
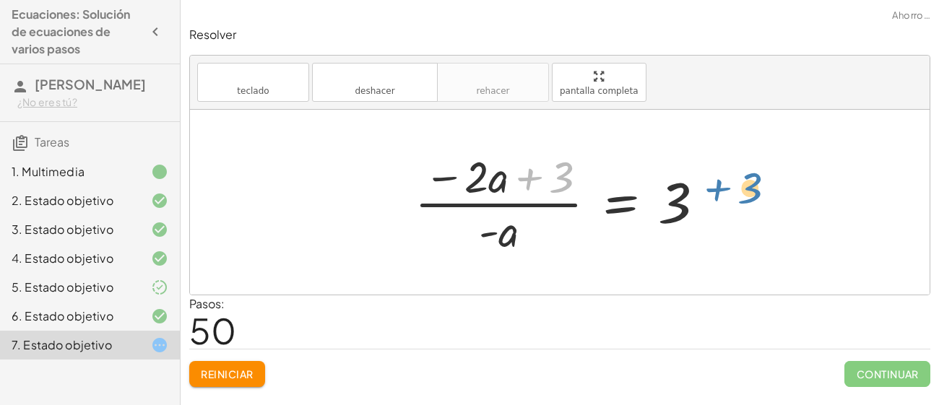
drag, startPoint x: 559, startPoint y: 178, endPoint x: 744, endPoint y: 189, distance: 184.6
drag, startPoint x: 556, startPoint y: 173, endPoint x: 577, endPoint y: 193, distance: 28.1
click at [577, 193] on div at bounding box center [566, 202] width 317 height 111
drag, startPoint x: 561, startPoint y: 178, endPoint x: 736, endPoint y: 199, distance: 176.1
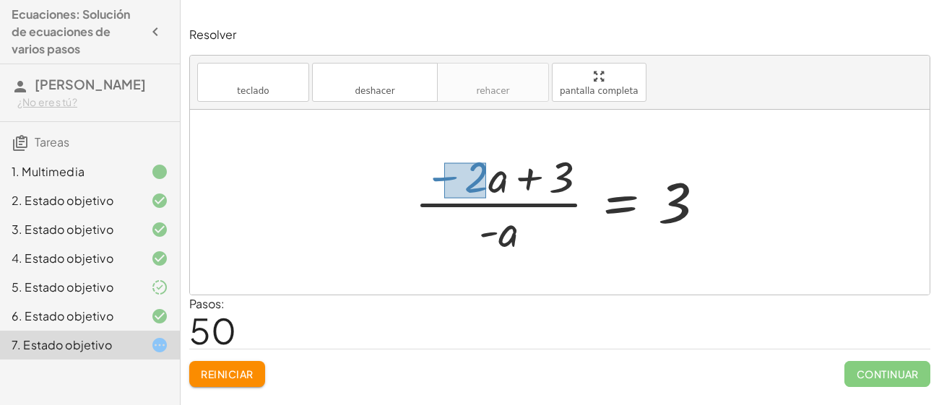
drag, startPoint x: 444, startPoint y: 163, endPoint x: 486, endPoint y: 198, distance: 54.9
click at [486, 198] on div at bounding box center [566, 202] width 317 height 111
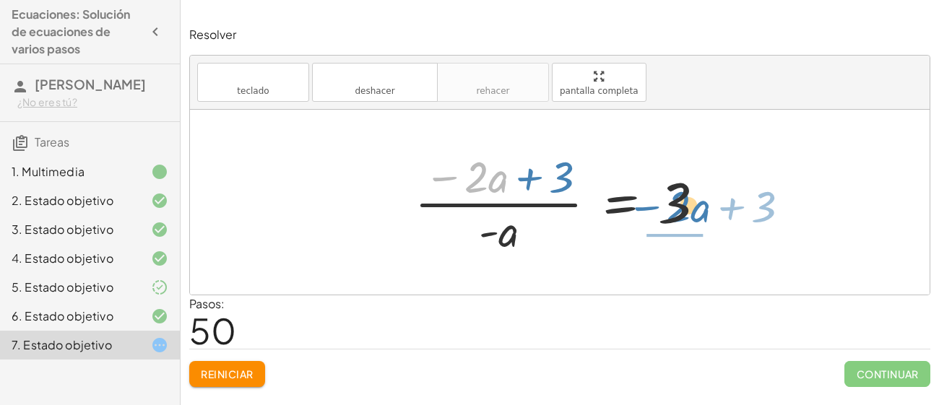
drag, startPoint x: 451, startPoint y: 179, endPoint x: 653, endPoint y: 207, distance: 204.3
click at [653, 207] on div at bounding box center [566, 202] width 317 height 111
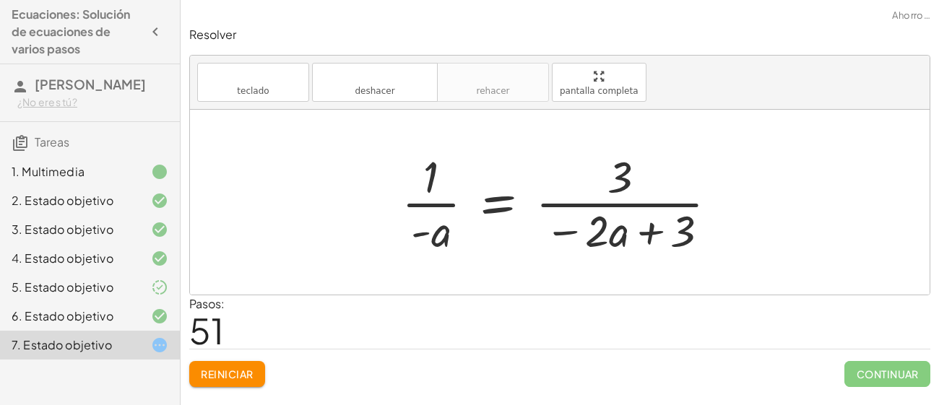
click at [645, 233] on div at bounding box center [566, 202] width 343 height 111
click at [497, 212] on div at bounding box center [566, 202] width 343 height 111
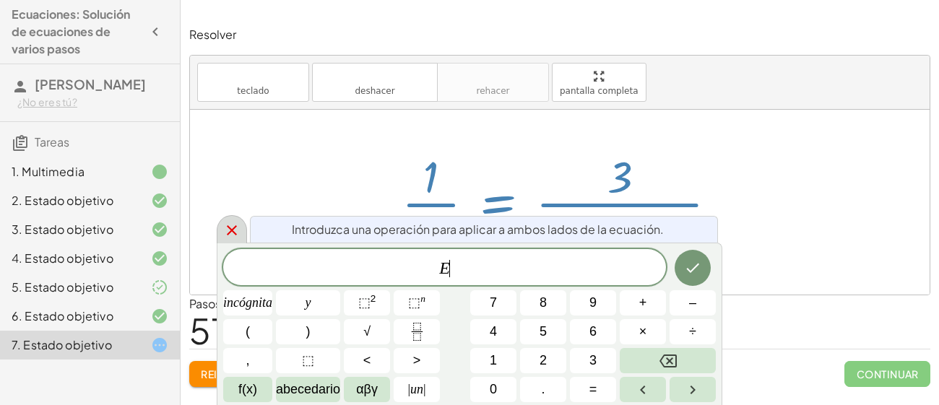
click at [229, 218] on div at bounding box center [232, 229] width 30 height 28
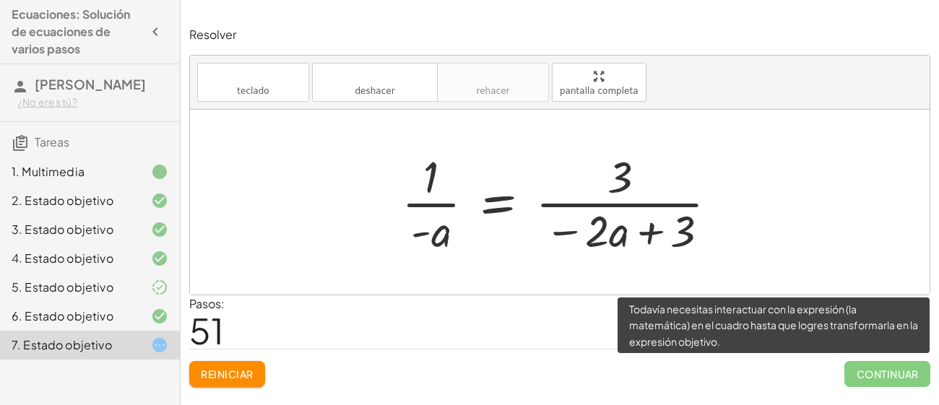
click at [869, 378] on span "Continuar" at bounding box center [888, 374] width 86 height 26
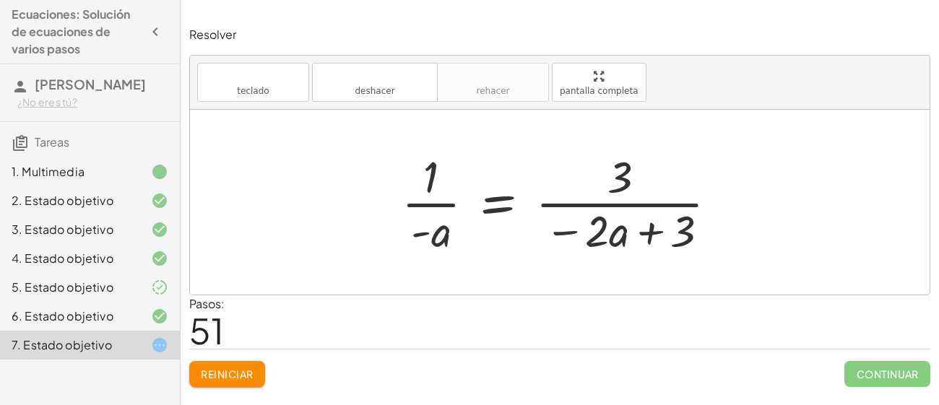
click at [800, 223] on div at bounding box center [560, 202] width 740 height 185
drag, startPoint x: 646, startPoint y: 231, endPoint x: 698, endPoint y: 242, distance: 53.2
click at [698, 242] on div at bounding box center [566, 202] width 343 height 111
drag, startPoint x: 681, startPoint y: 233, endPoint x: 574, endPoint y: 160, distance: 129.7
click at [574, 160] on div at bounding box center [566, 202] width 343 height 111
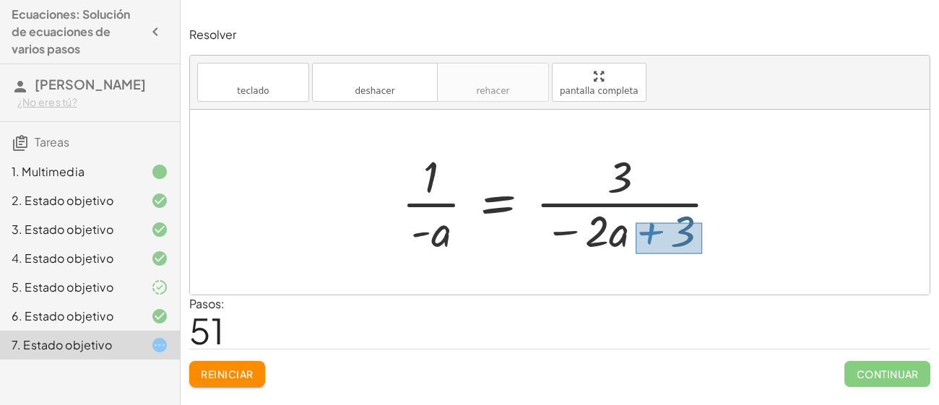
drag, startPoint x: 636, startPoint y: 223, endPoint x: 706, endPoint y: 256, distance: 77.6
click at [706, 256] on div at bounding box center [566, 202] width 343 height 111
drag, startPoint x: 669, startPoint y: 238, endPoint x: 573, endPoint y: 181, distance: 112.2
click at [573, 181] on div at bounding box center [566, 202] width 343 height 111
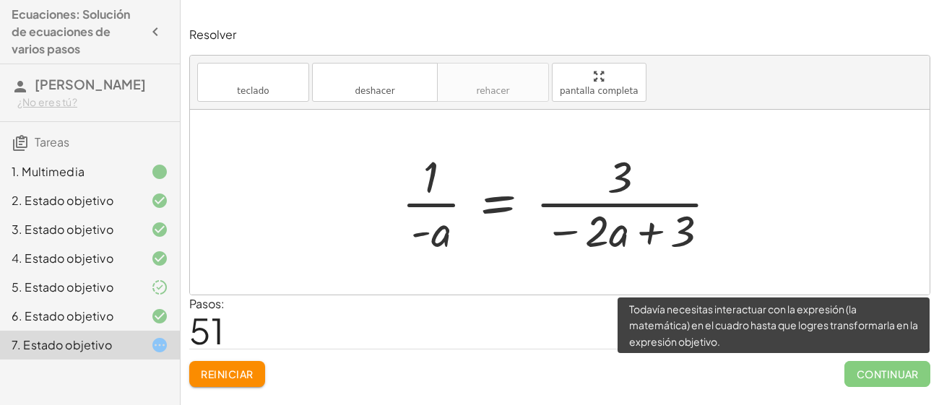
click at [874, 366] on span "Continuar" at bounding box center [888, 374] width 86 height 26
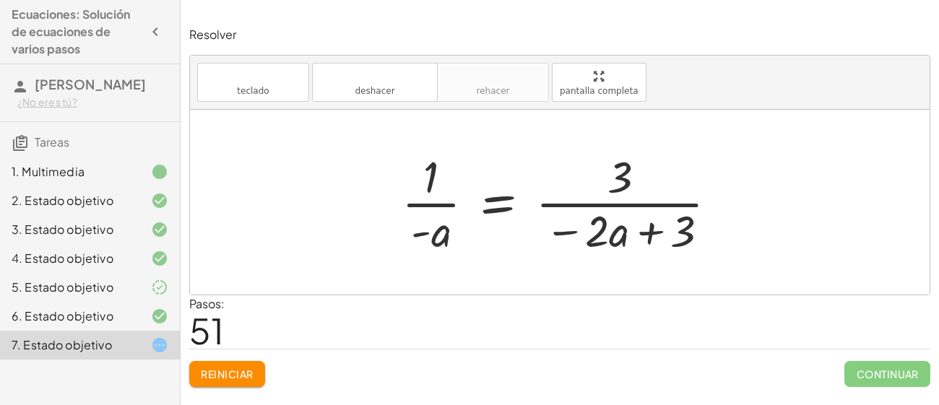
click at [837, 252] on div at bounding box center [560, 202] width 740 height 185
drag, startPoint x: 419, startPoint y: 176, endPoint x: 391, endPoint y: 186, distance: 29.9
click at [391, 186] on div "· ( + · 8 · a − 12 ) · 4 = · 6 · a · 2 · 2 · ( + · 8 · a − 12 ) · 4 = · 6 · a ·…" at bounding box center [560, 202] width 361 height 119
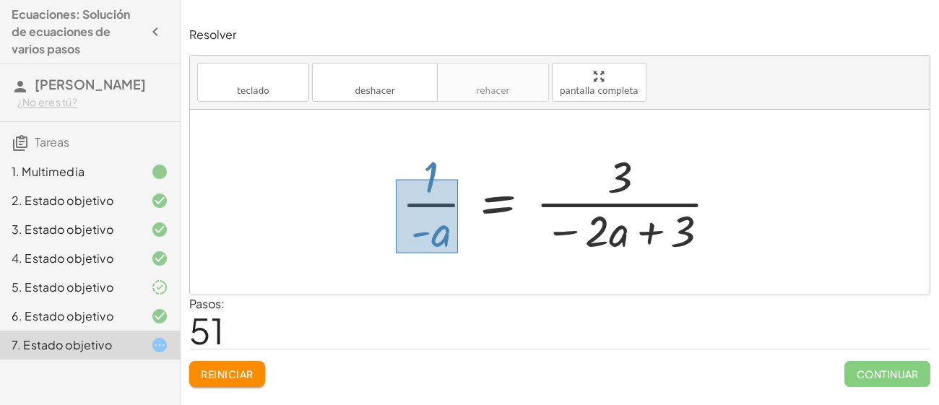
drag, startPoint x: 396, startPoint y: 179, endPoint x: 458, endPoint y: 253, distance: 96.4
click at [458, 253] on div at bounding box center [566, 202] width 343 height 111
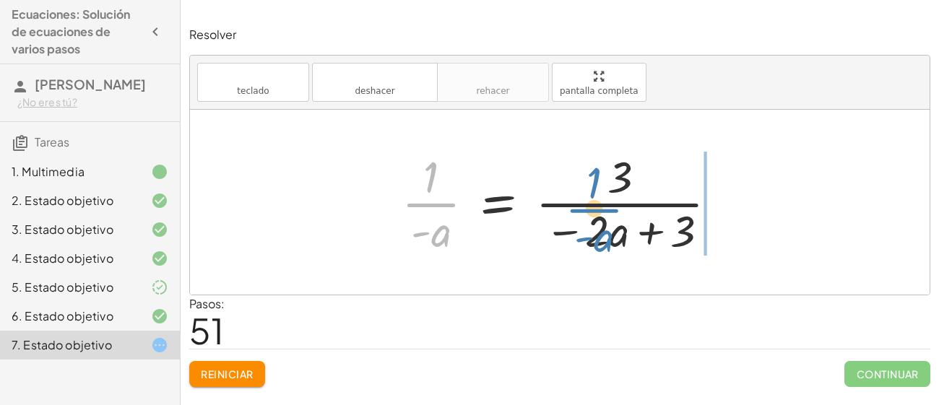
drag, startPoint x: 416, startPoint y: 206, endPoint x: 610, endPoint y: 210, distance: 194.5
click at [610, 210] on div at bounding box center [566, 202] width 343 height 111
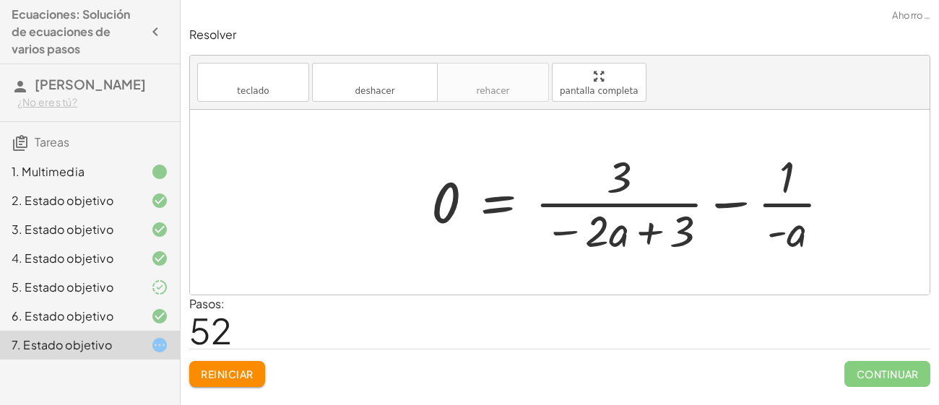
click at [718, 205] on div at bounding box center [636, 202] width 425 height 111
click at [475, 199] on div at bounding box center [636, 202] width 425 height 111
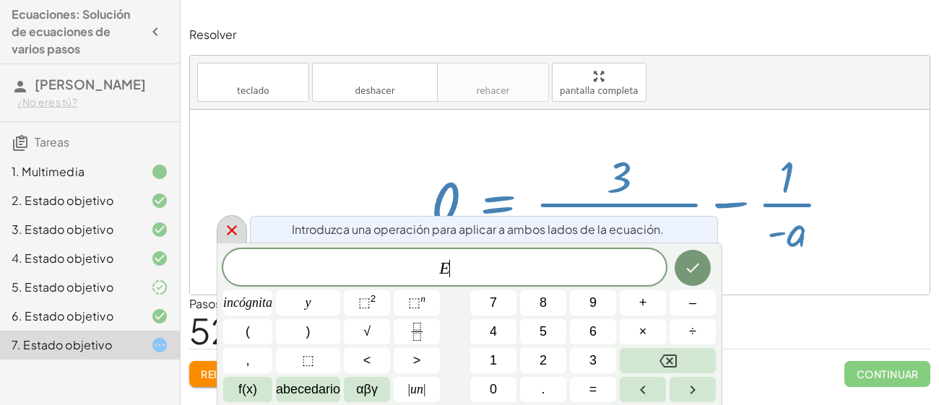
click at [229, 225] on icon at bounding box center [231, 230] width 17 height 17
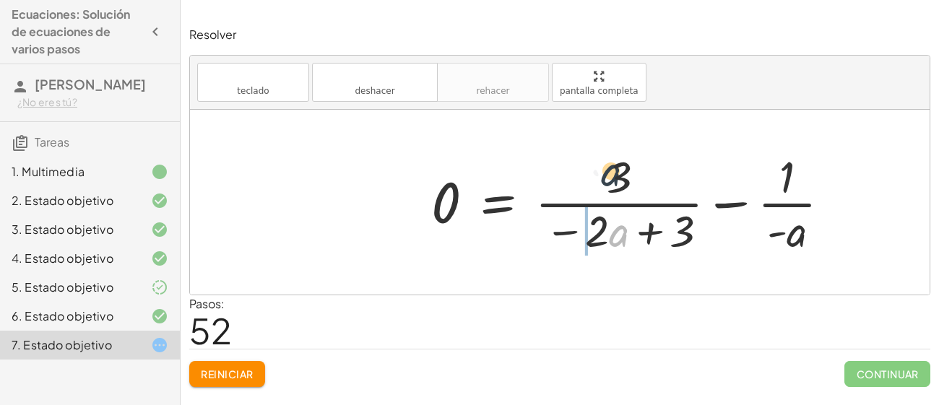
drag, startPoint x: 616, startPoint y: 238, endPoint x: 599, endPoint y: 158, distance: 82.1
click at [599, 158] on div at bounding box center [636, 202] width 425 height 111
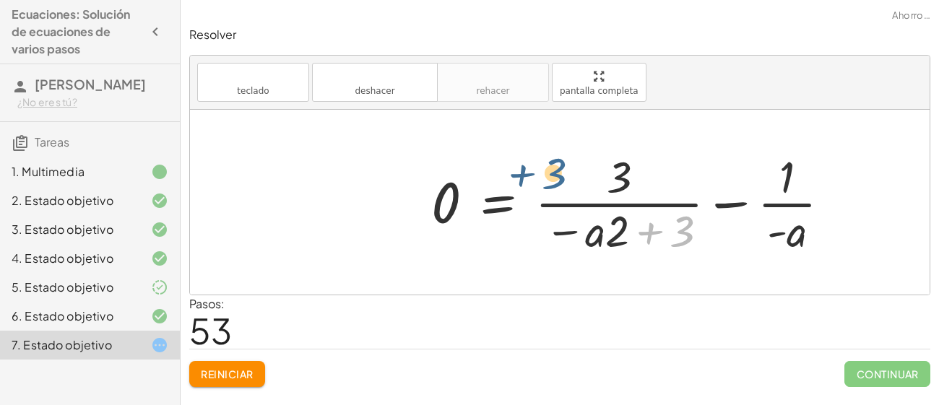
drag, startPoint x: 684, startPoint y: 226, endPoint x: 528, endPoint y: 135, distance: 180.1
click at [528, 135] on div "· ( + · 8 · a − 12 ) · 4 = · 6 · a · 2 · 2 · ( + · 8 · a − 12 ) · 4 = · 6 · a ·…" at bounding box center [560, 202] width 740 height 185
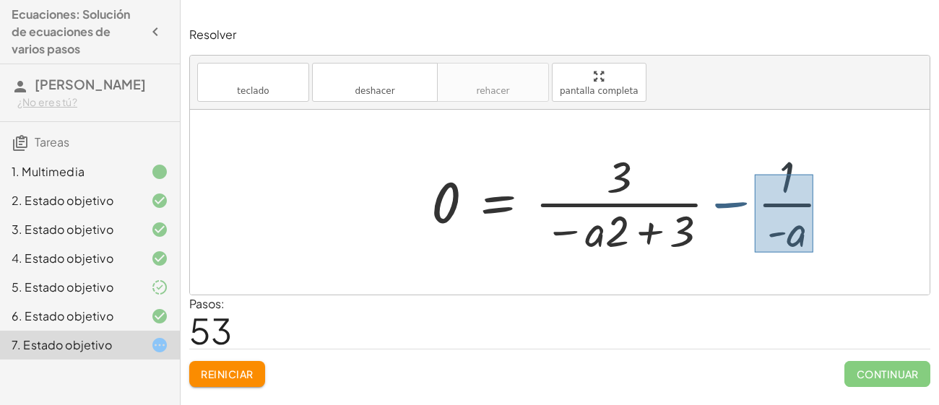
drag, startPoint x: 755, startPoint y: 174, endPoint x: 814, endPoint y: 253, distance: 98.6
click at [814, 253] on div at bounding box center [636, 202] width 425 height 111
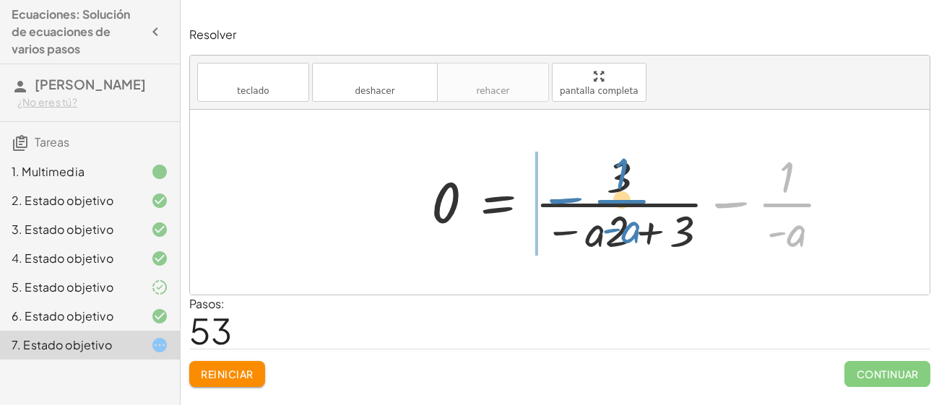
drag, startPoint x: 802, startPoint y: 244, endPoint x: 619, endPoint y: 244, distance: 182.8
click at [619, 244] on div at bounding box center [636, 202] width 425 height 111
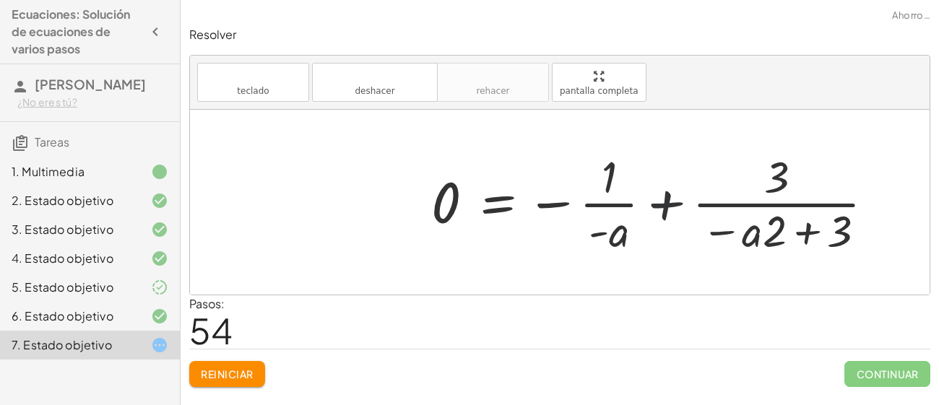
click at [660, 204] on div at bounding box center [659, 202] width 470 height 111
click at [534, 203] on div at bounding box center [659, 202] width 470 height 111
click at [446, 204] on div at bounding box center [659, 202] width 470 height 111
drag, startPoint x: 446, startPoint y: 204, endPoint x: 676, endPoint y: 195, distance: 230.0
click at [676, 195] on div at bounding box center [659, 202] width 470 height 111
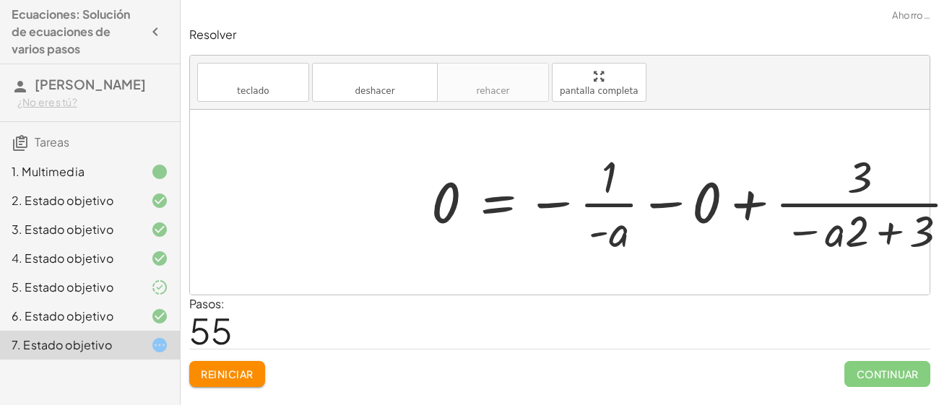
click at [672, 209] on div at bounding box center [700, 202] width 552 height 111
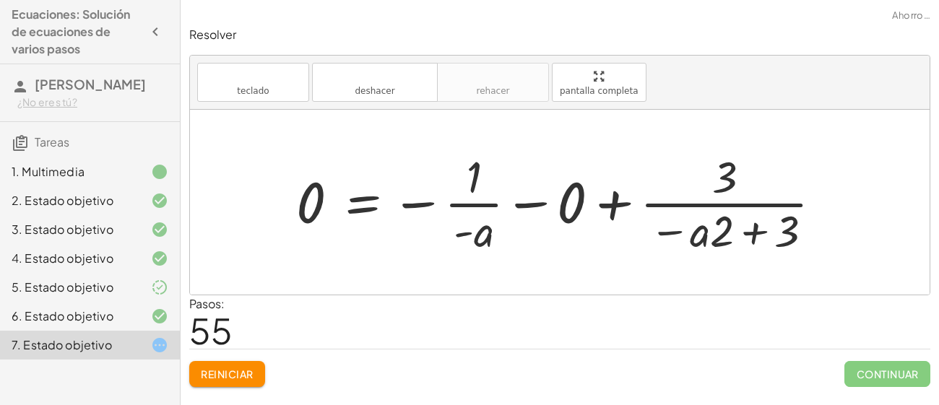
click at [538, 205] on div at bounding box center [565, 202] width 552 height 111
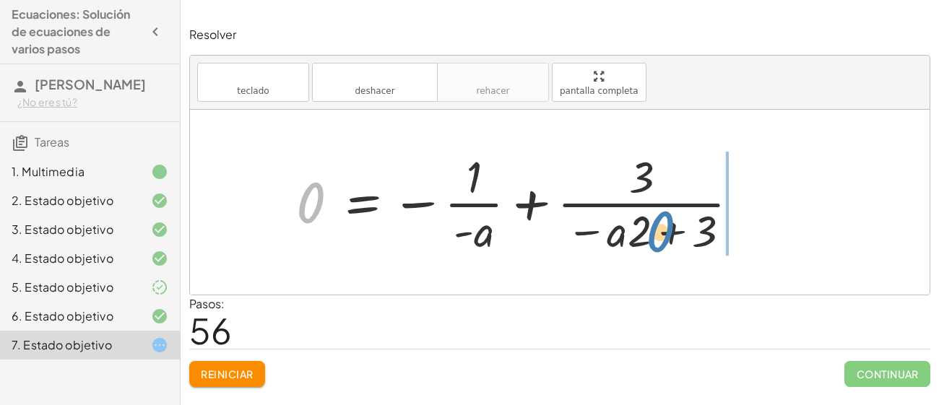
drag, startPoint x: 308, startPoint y: 207, endPoint x: 669, endPoint y: 239, distance: 362.8
click at [669, 239] on div at bounding box center [524, 202] width 470 height 111
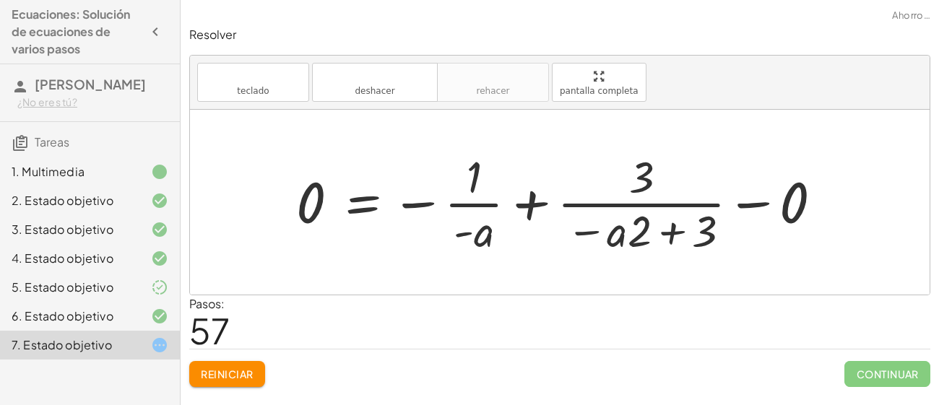
click at [762, 204] on div at bounding box center [565, 202] width 552 height 111
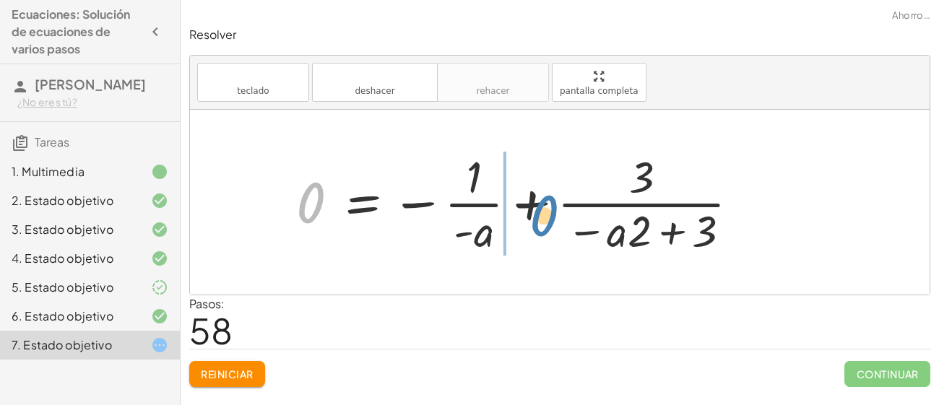
drag, startPoint x: 307, startPoint y: 205, endPoint x: 539, endPoint y: 218, distance: 232.4
click at [539, 218] on div at bounding box center [524, 202] width 470 height 111
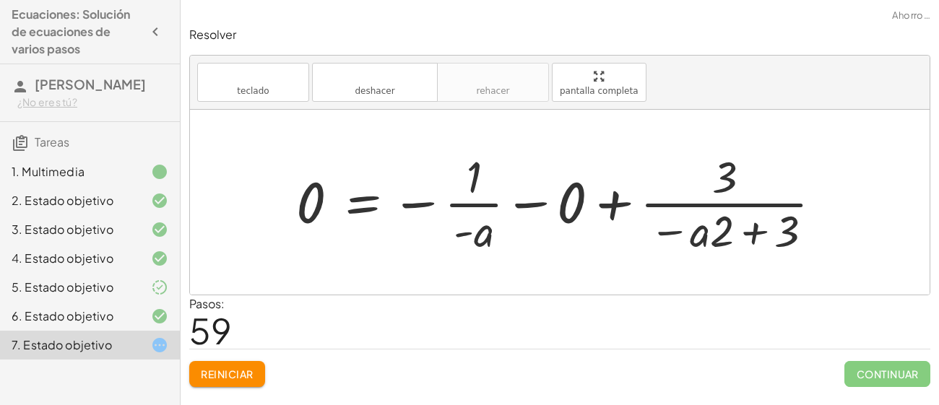
click at [535, 210] on div at bounding box center [565, 202] width 552 height 111
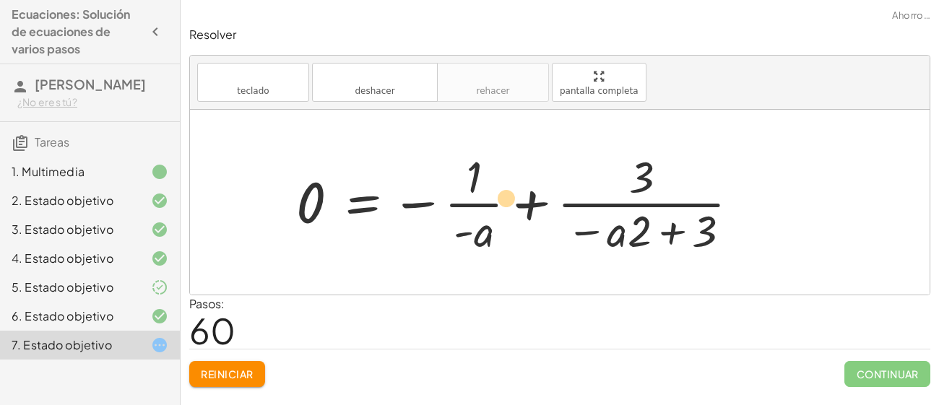
drag, startPoint x: 640, startPoint y: 231, endPoint x: 450, endPoint y: 187, distance: 195.1
click at [450, 187] on div at bounding box center [524, 202] width 470 height 111
drag, startPoint x: 640, startPoint y: 236, endPoint x: 494, endPoint y: 193, distance: 152.1
click at [494, 193] on div at bounding box center [524, 202] width 470 height 111
drag, startPoint x: 640, startPoint y: 227, endPoint x: 427, endPoint y: 180, distance: 217.6
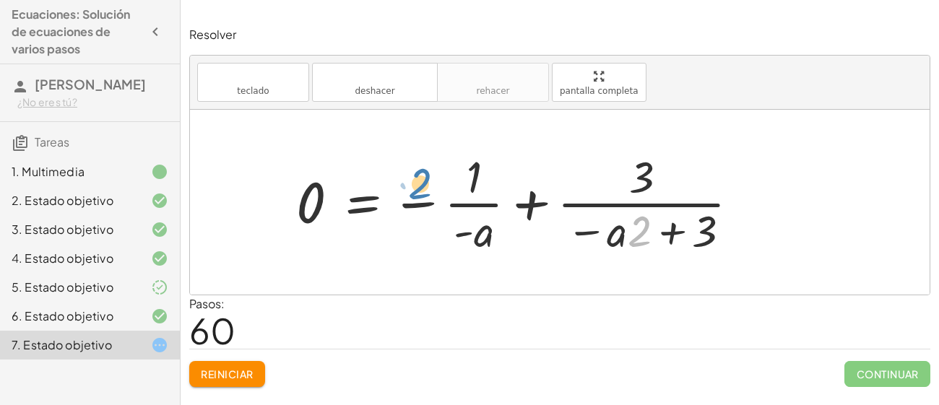
click at [427, 180] on div at bounding box center [524, 202] width 470 height 111
drag, startPoint x: 479, startPoint y: 228, endPoint x: 449, endPoint y: 167, distance: 68.5
click at [449, 167] on div at bounding box center [524, 202] width 470 height 111
drag, startPoint x: 640, startPoint y: 179, endPoint x: 445, endPoint y: 246, distance: 206.4
click at [445, 246] on div at bounding box center [524, 202] width 470 height 111
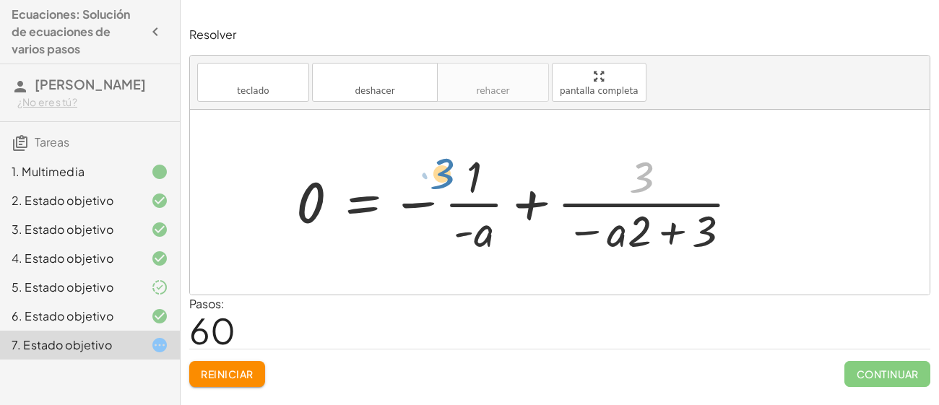
drag, startPoint x: 652, startPoint y: 181, endPoint x: 452, endPoint y: 179, distance: 199.5
click at [452, 179] on div at bounding box center [524, 202] width 470 height 111
drag, startPoint x: 655, startPoint y: 240, endPoint x: 432, endPoint y: 189, distance: 229.0
click at [432, 189] on div at bounding box center [524, 202] width 470 height 111
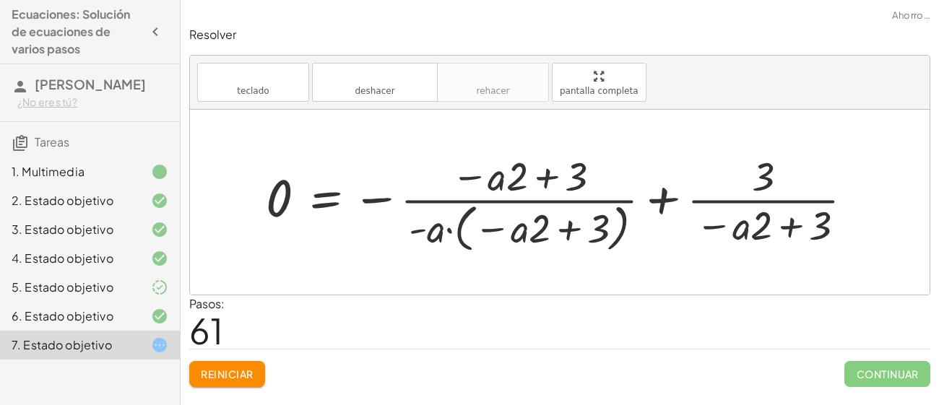
click at [663, 203] on div at bounding box center [566, 202] width 614 height 108
click at [664, 203] on div at bounding box center [566, 202] width 614 height 108
drag, startPoint x: 770, startPoint y: 229, endPoint x: 515, endPoint y: 186, distance: 259.4
click at [515, 186] on div at bounding box center [566, 202] width 614 height 108
drag, startPoint x: 769, startPoint y: 180, endPoint x: 525, endPoint y: 238, distance: 251.0
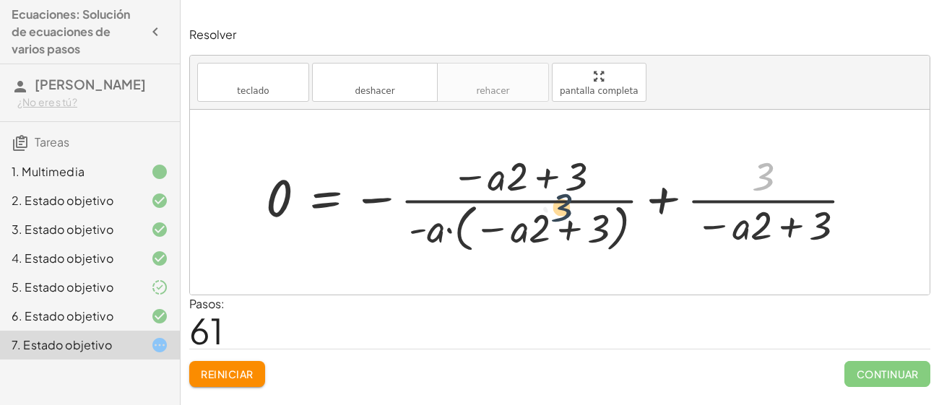
click at [525, 238] on div at bounding box center [566, 202] width 614 height 108
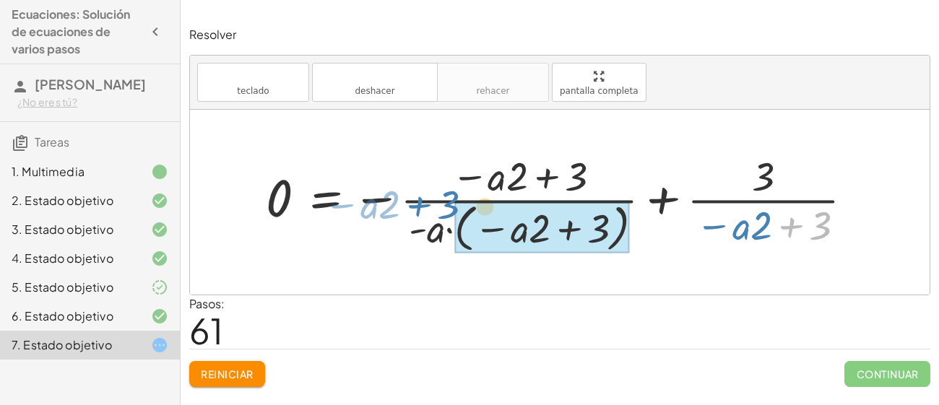
drag, startPoint x: 820, startPoint y: 231, endPoint x: 515, endPoint y: 222, distance: 305.1
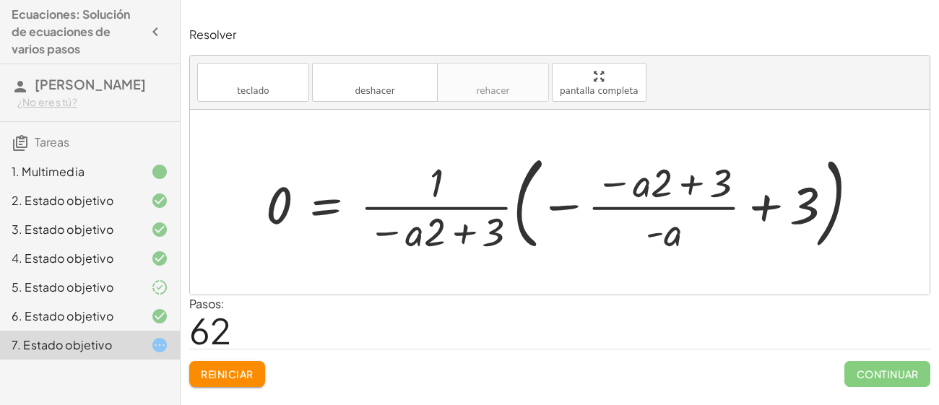
click at [563, 207] on div at bounding box center [569, 202] width 620 height 110
click at [332, 207] on div at bounding box center [569, 202] width 620 height 110
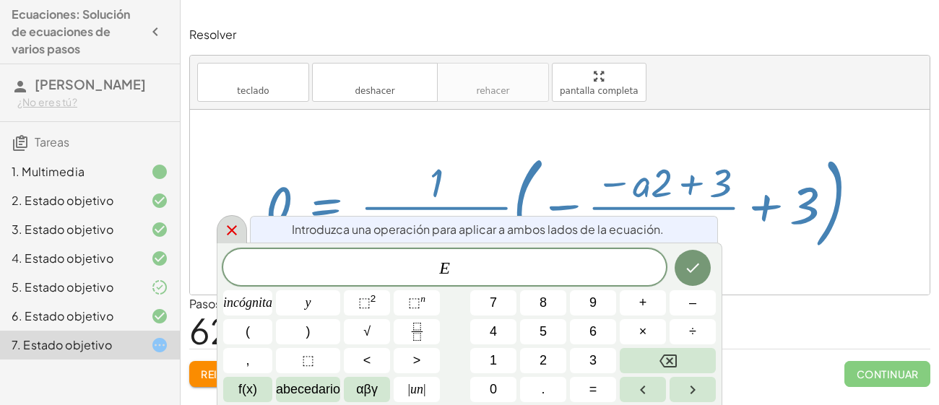
click at [232, 237] on icon at bounding box center [231, 230] width 17 height 17
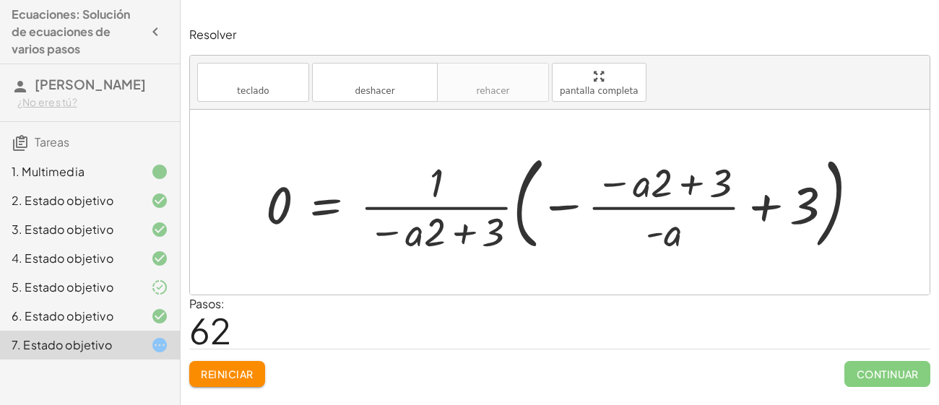
click at [765, 209] on div at bounding box center [569, 202] width 620 height 110
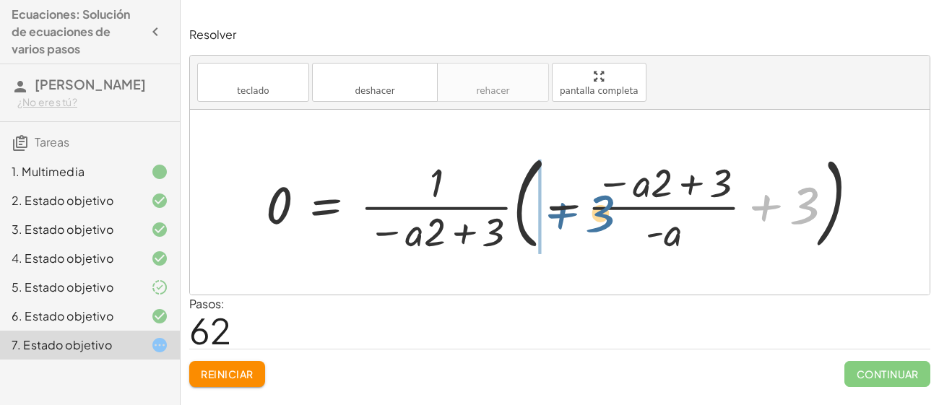
drag, startPoint x: 807, startPoint y: 207, endPoint x: 584, endPoint y: 215, distance: 222.7
click at [584, 215] on div at bounding box center [569, 202] width 620 height 110
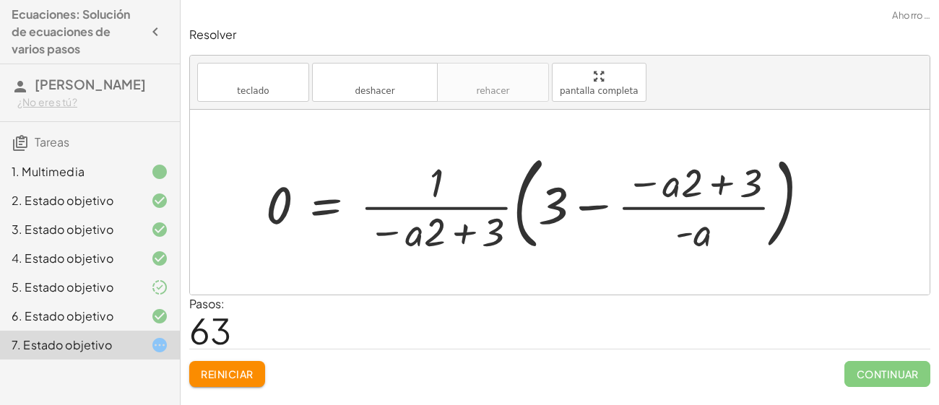
click at [585, 205] on div at bounding box center [544, 202] width 571 height 110
drag, startPoint x: 722, startPoint y: 186, endPoint x: 523, endPoint y: 203, distance: 200.2
click at [523, 203] on div at bounding box center [544, 202] width 571 height 110
drag, startPoint x: 702, startPoint y: 244, endPoint x: 551, endPoint y: 175, distance: 165.9
click at [551, 175] on div at bounding box center [544, 202] width 571 height 110
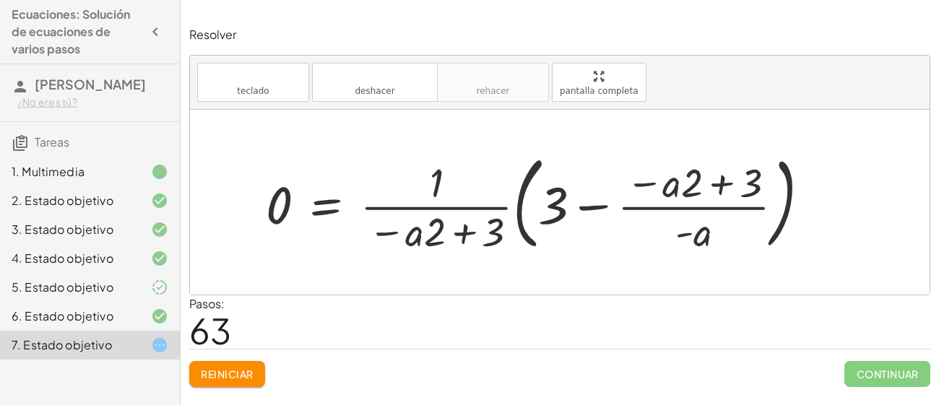
click at [247, 374] on font "Reiniciar" at bounding box center [227, 374] width 52 height 13
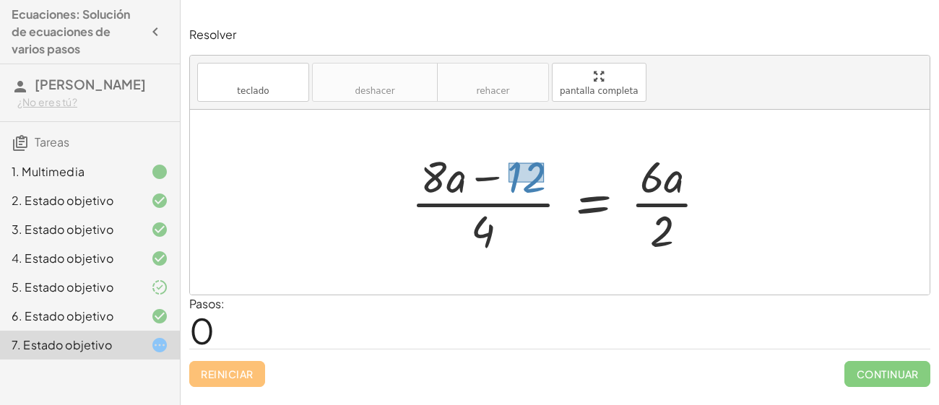
drag, startPoint x: 509, startPoint y: 163, endPoint x: 551, endPoint y: 190, distance: 50.1
click at [551, 190] on div at bounding box center [565, 202] width 322 height 111
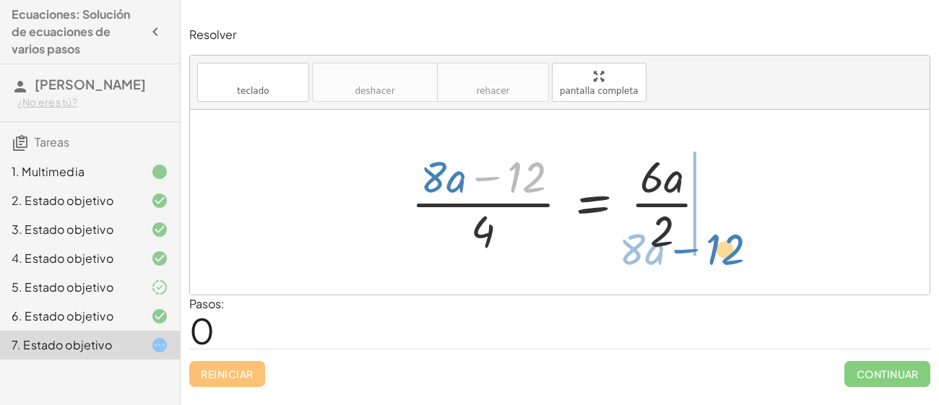
drag, startPoint x: 523, startPoint y: 185, endPoint x: 721, endPoint y: 254, distance: 210.3
click at [721, 254] on div at bounding box center [565, 202] width 322 height 111
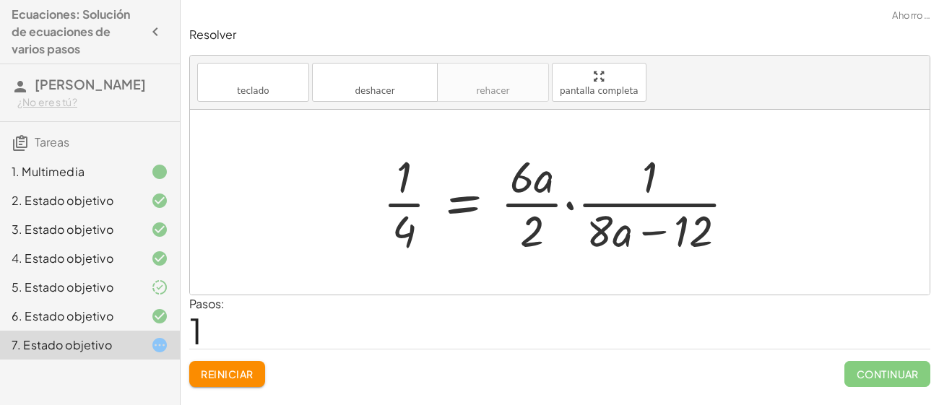
click at [573, 207] on div at bounding box center [565, 202] width 379 height 111
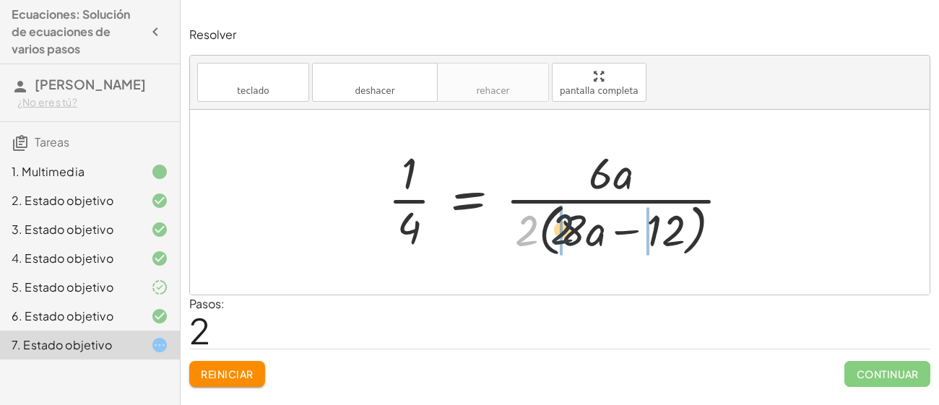
drag, startPoint x: 525, startPoint y: 234, endPoint x: 567, endPoint y: 232, distance: 42.7
click at [567, 232] on div at bounding box center [565, 202] width 369 height 118
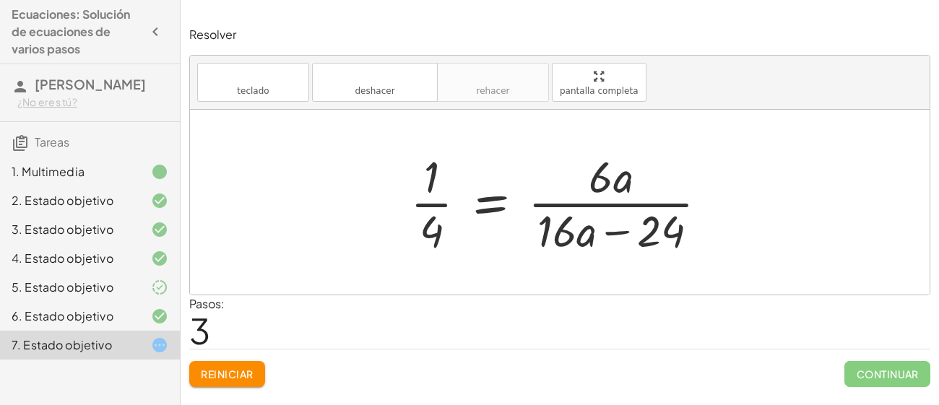
click at [489, 201] on div at bounding box center [565, 202] width 324 height 111
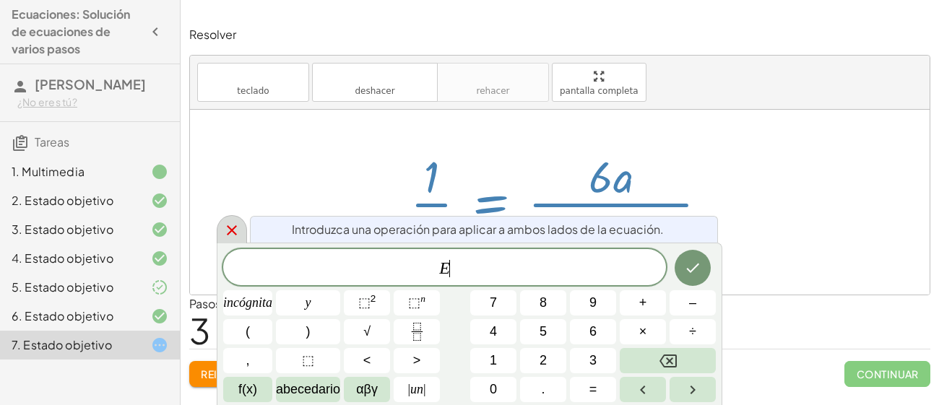
click at [224, 233] on icon at bounding box center [231, 230] width 17 height 17
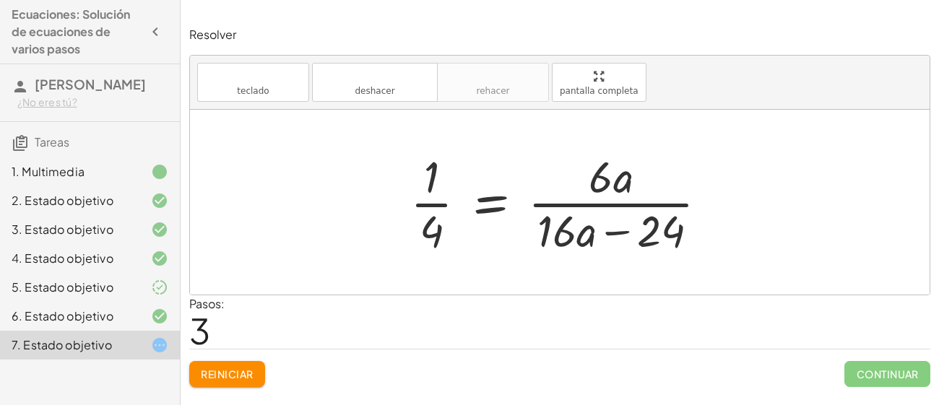
click at [779, 234] on div at bounding box center [560, 202] width 740 height 185
drag, startPoint x: 658, startPoint y: 232, endPoint x: 587, endPoint y: 171, distance: 94.3
click at [587, 171] on div at bounding box center [565, 202] width 324 height 111
drag, startPoint x: 568, startPoint y: 249, endPoint x: 676, endPoint y: 150, distance: 146.3
click at [676, 150] on div at bounding box center [565, 202] width 324 height 111
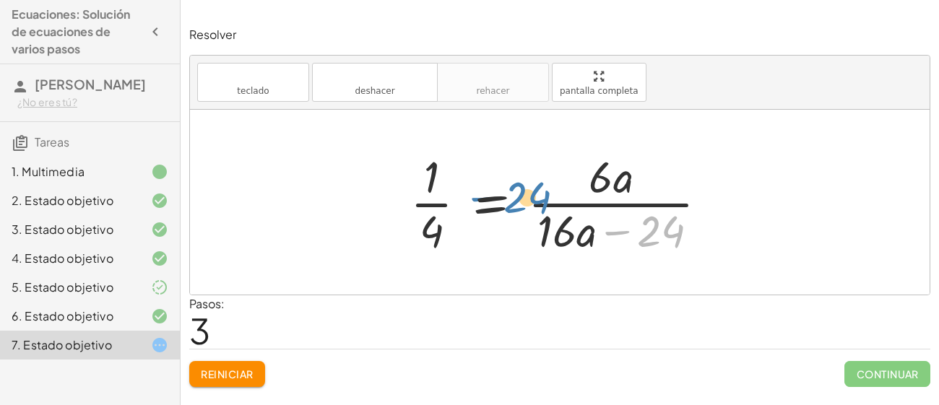
drag, startPoint x: 666, startPoint y: 226, endPoint x: 528, endPoint y: 189, distance: 142.9
click at [528, 189] on div at bounding box center [565, 202] width 324 height 111
drag, startPoint x: 644, startPoint y: 227, endPoint x: 514, endPoint y: 222, distance: 130.2
click at [514, 222] on div at bounding box center [565, 202] width 324 height 111
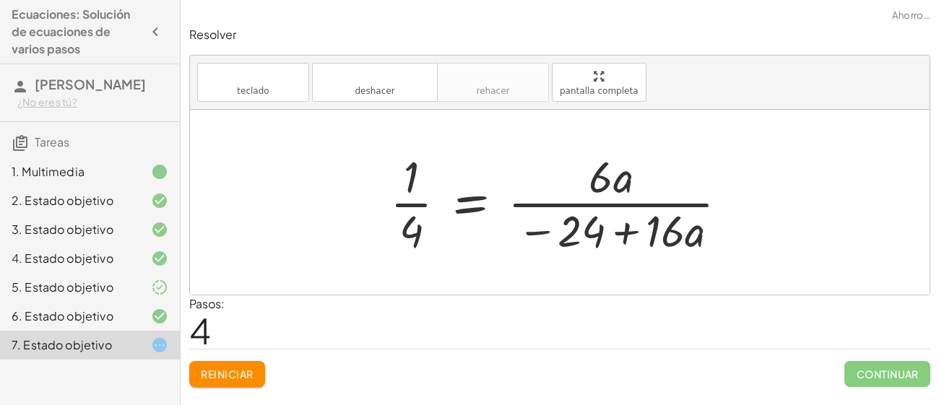
click at [628, 234] on div at bounding box center [565, 202] width 364 height 111
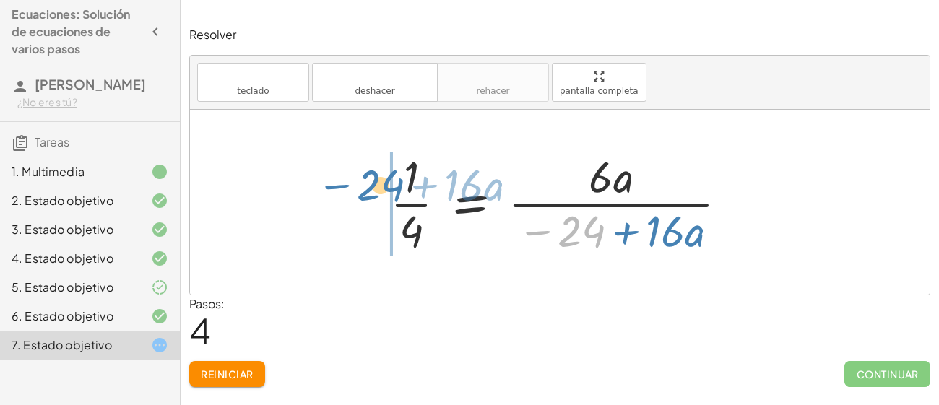
drag, startPoint x: 588, startPoint y: 230, endPoint x: 383, endPoint y: 183, distance: 209.8
click at [383, 183] on div at bounding box center [565, 202] width 364 height 111
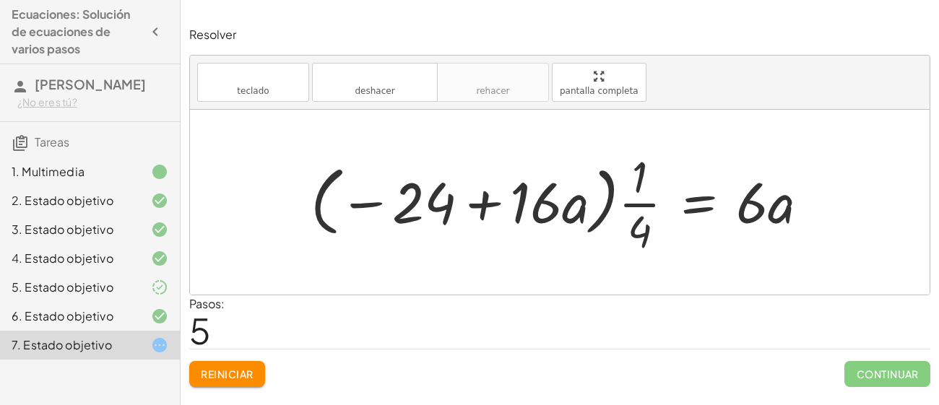
click at [486, 194] on div at bounding box center [566, 202] width 525 height 111
click at [380, 202] on div at bounding box center [566, 202] width 525 height 111
click at [695, 198] on div at bounding box center [566, 202] width 525 height 111
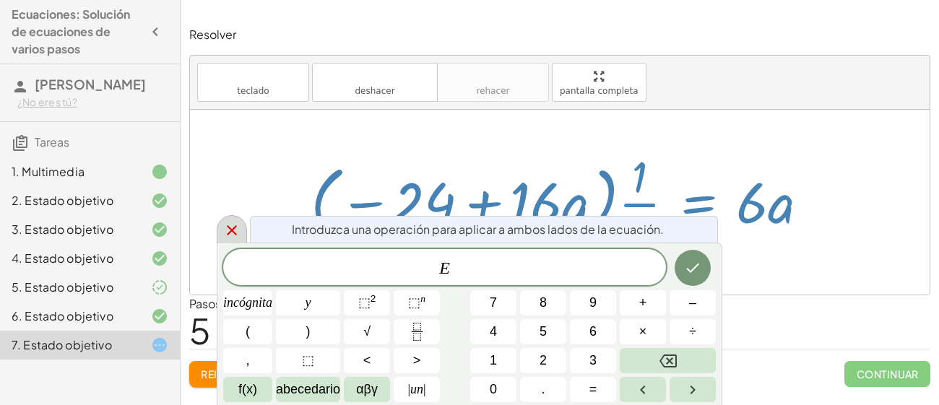
click at [233, 229] on icon at bounding box center [232, 230] width 10 height 10
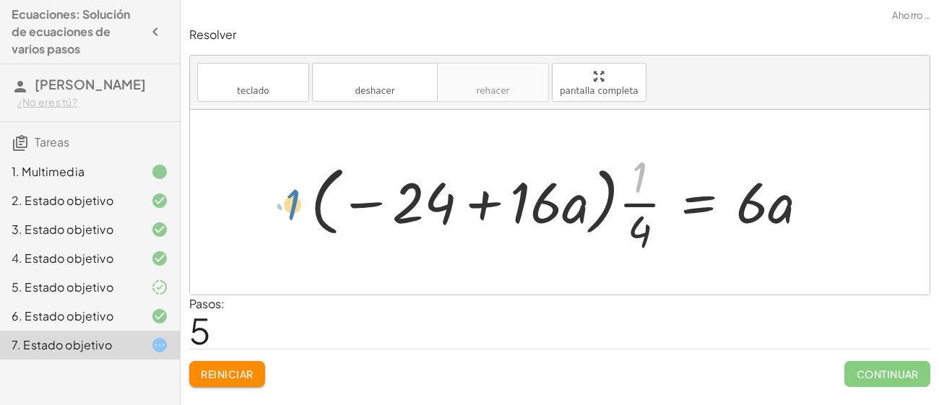
drag, startPoint x: 646, startPoint y: 167, endPoint x: 306, endPoint y: 190, distance: 340.4
click at [306, 190] on div at bounding box center [566, 202] width 525 height 111
drag, startPoint x: 639, startPoint y: 176, endPoint x: 332, endPoint y: 209, distance: 308.2
click at [332, 209] on div at bounding box center [566, 202] width 525 height 111
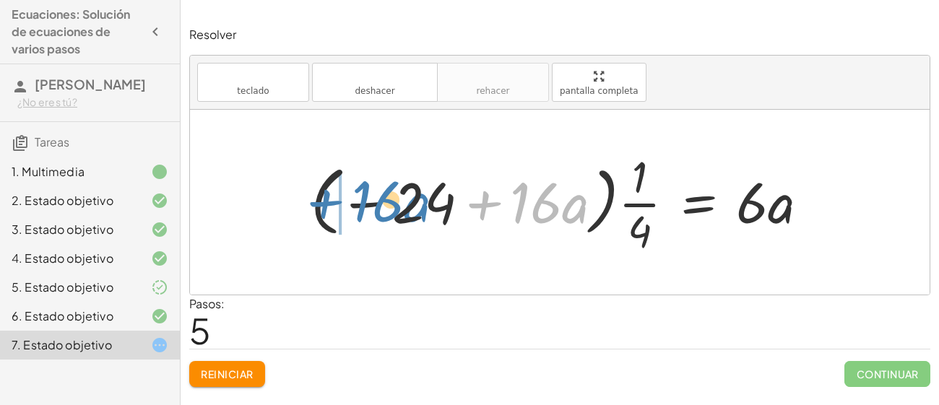
drag, startPoint x: 463, startPoint y: 226, endPoint x: 280, endPoint y: 207, distance: 184.6
click at [280, 207] on div "· ( + · 8 · a − 12 ) · 4 = · 6 · a · 2 · 1 · 4 = · · 6 · a · 2 · · 1 · ( + · 8 …" at bounding box center [560, 202] width 740 height 185
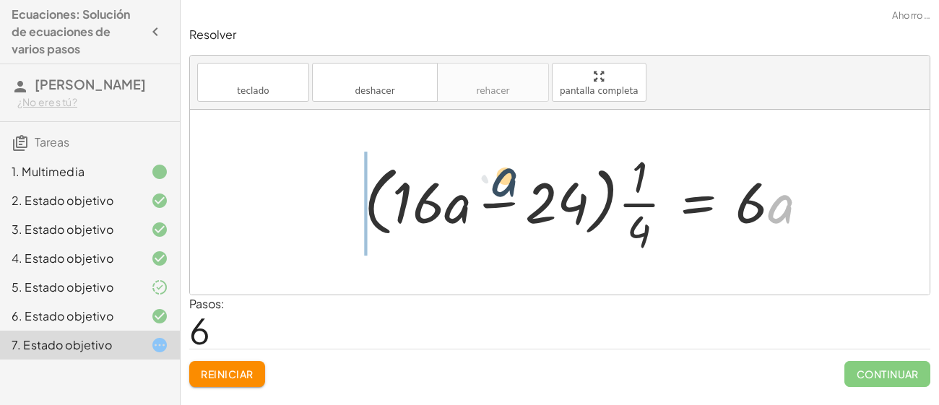
drag, startPoint x: 775, startPoint y: 212, endPoint x: 437, endPoint y: 198, distance: 337.8
click at [437, 198] on div at bounding box center [592, 202] width 470 height 111
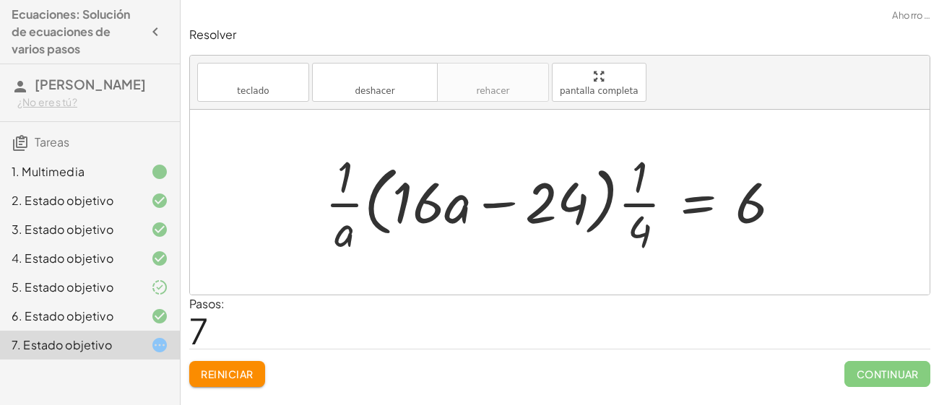
click at [347, 205] on div at bounding box center [559, 202] width 483 height 111
click at [419, 212] on div at bounding box center [559, 202] width 483 height 111
drag, startPoint x: 747, startPoint y: 210, endPoint x: 528, endPoint y: 212, distance: 219.0
click at [528, 212] on div at bounding box center [559, 202] width 483 height 111
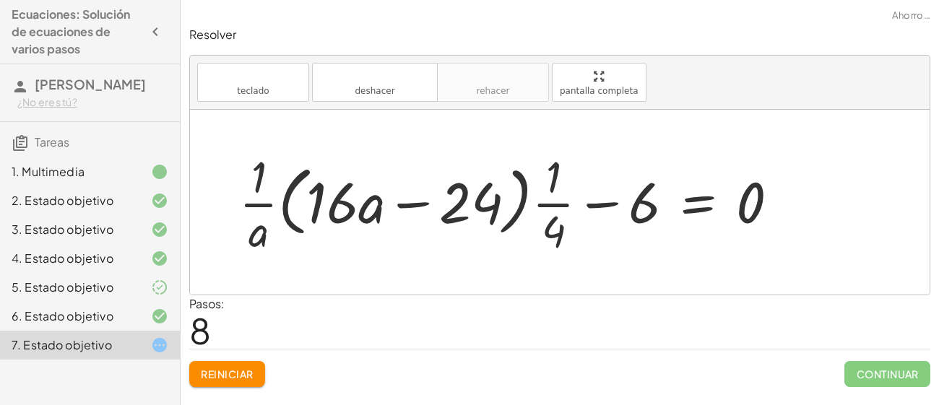
click at [614, 200] on div at bounding box center [515, 202] width 566 height 111
click at [585, 207] on div at bounding box center [515, 202] width 566 height 111
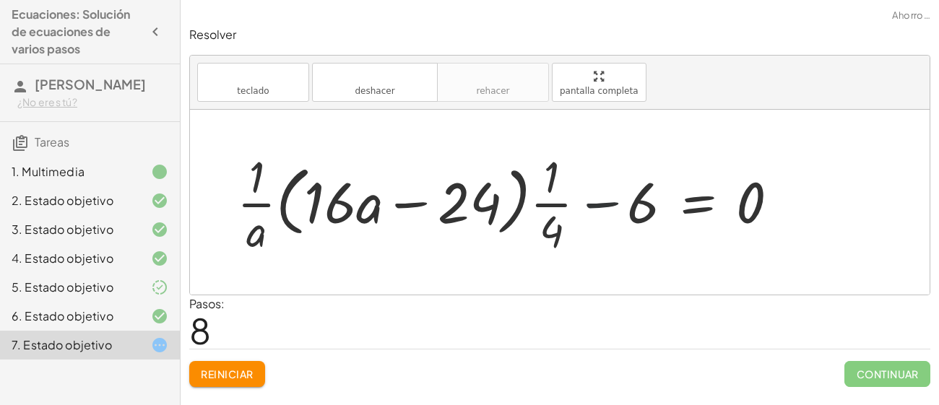
click at [705, 199] on div at bounding box center [515, 202] width 566 height 111
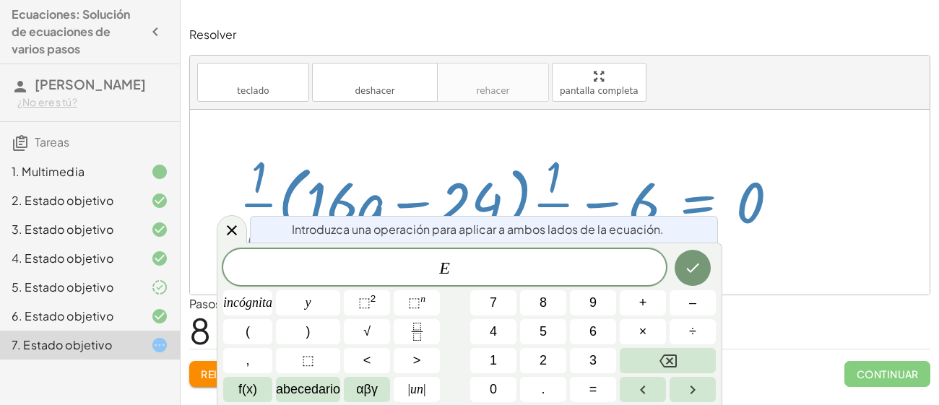
click at [214, 230] on div at bounding box center [560, 202] width 740 height 185
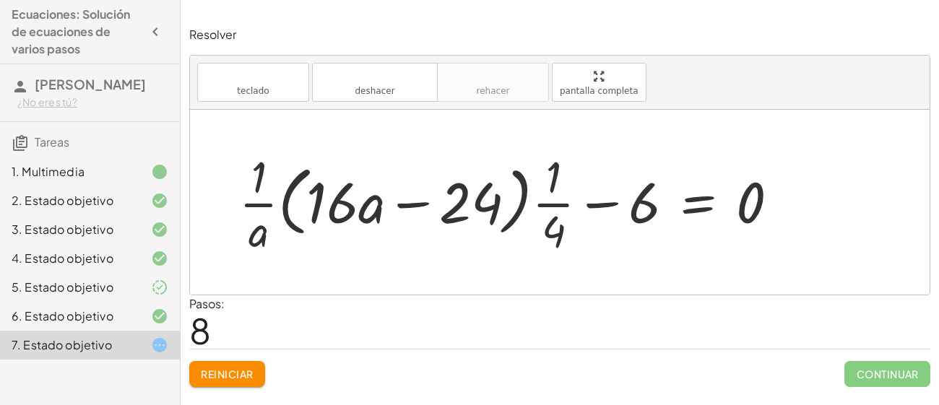
click at [536, 215] on div at bounding box center [515, 202] width 566 height 111
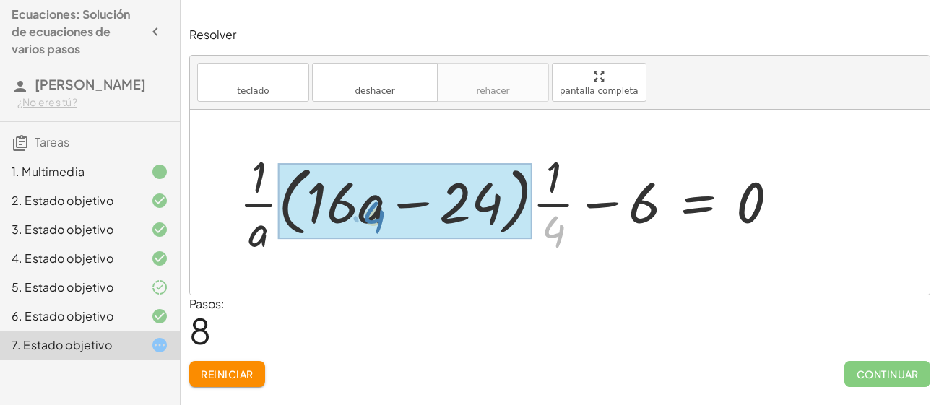
drag, startPoint x: 564, startPoint y: 230, endPoint x: 360, endPoint y: 199, distance: 206.2
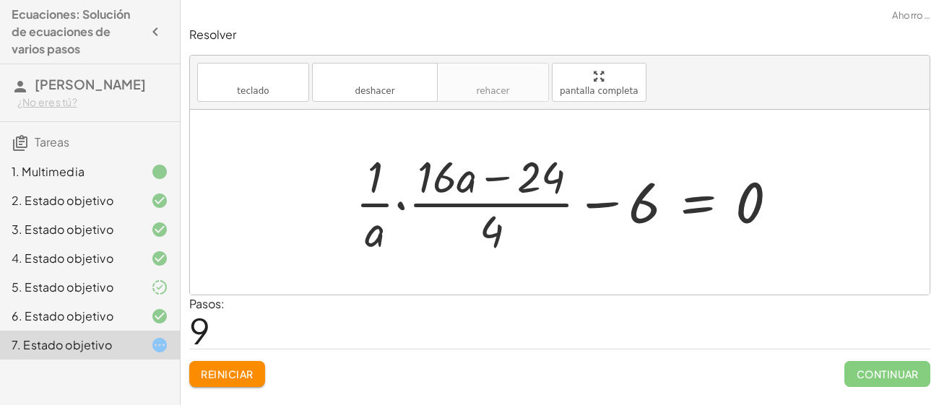
click at [399, 202] on div at bounding box center [572, 202] width 449 height 111
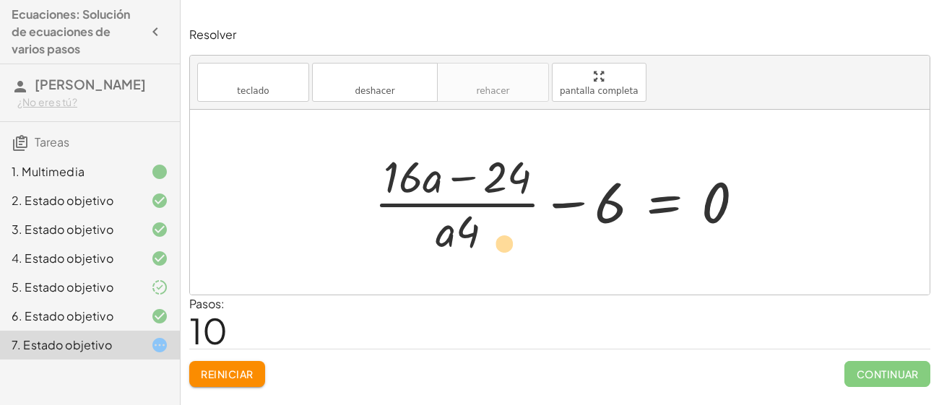
drag, startPoint x: 419, startPoint y: 178, endPoint x: 520, endPoint y: 244, distance: 120.1
click at [520, 244] on div at bounding box center [565, 202] width 396 height 111
drag, startPoint x: 410, startPoint y: 184, endPoint x: 527, endPoint y: 257, distance: 137.7
click at [527, 257] on div at bounding box center [565, 202] width 396 height 111
drag, startPoint x: 509, startPoint y: 182, endPoint x: 387, endPoint y: 272, distance: 152.5
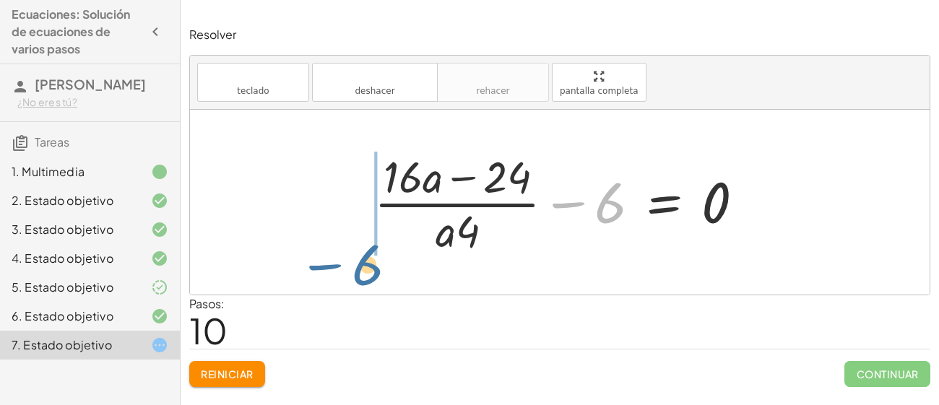
drag, startPoint x: 607, startPoint y: 204, endPoint x: 366, endPoint y: 267, distance: 249.4
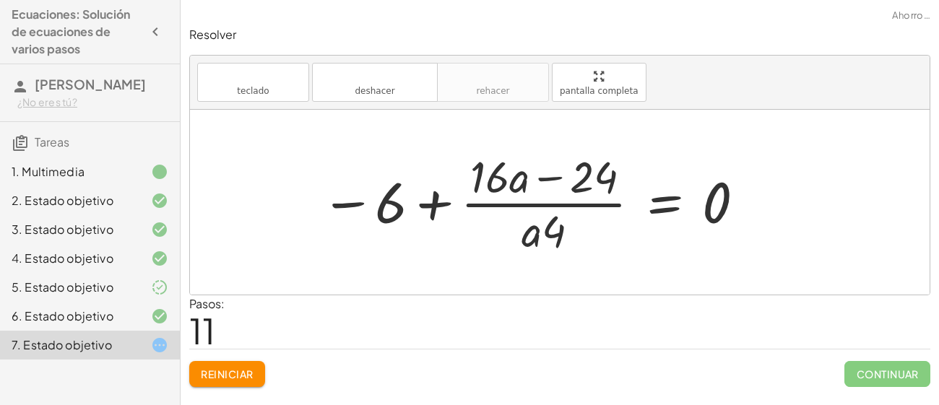
click at [434, 200] on div at bounding box center [534, 202] width 441 height 111
click at [348, 201] on div at bounding box center [534, 202] width 441 height 111
drag, startPoint x: 387, startPoint y: 202, endPoint x: 612, endPoint y: 187, distance: 225.9
click at [612, 187] on div at bounding box center [534, 202] width 441 height 111
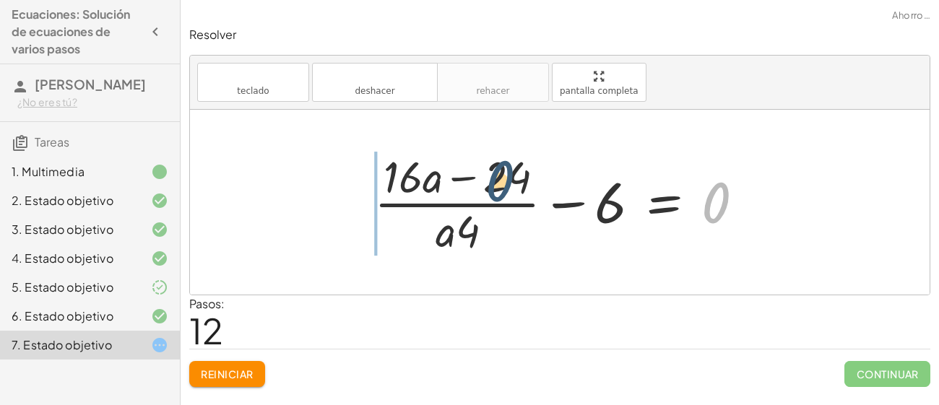
drag, startPoint x: 705, startPoint y: 208, endPoint x: 369, endPoint y: 183, distance: 337.0
click at [369, 183] on div at bounding box center [565, 202] width 396 height 111
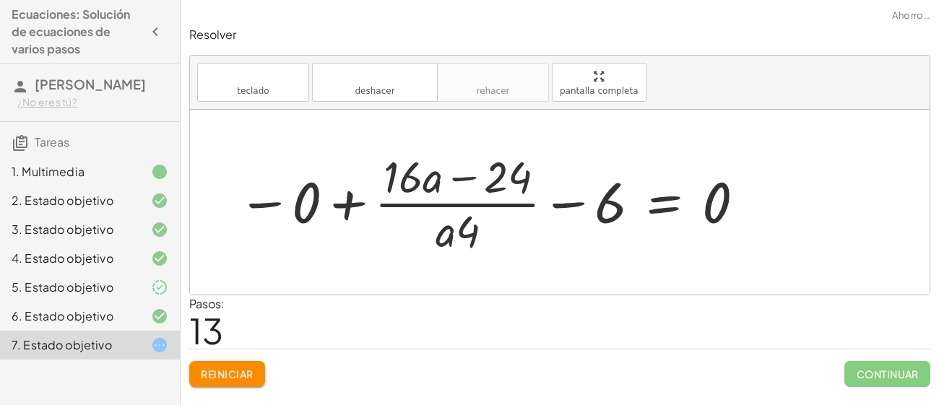
click at [340, 204] on div at bounding box center [492, 202] width 523 height 111
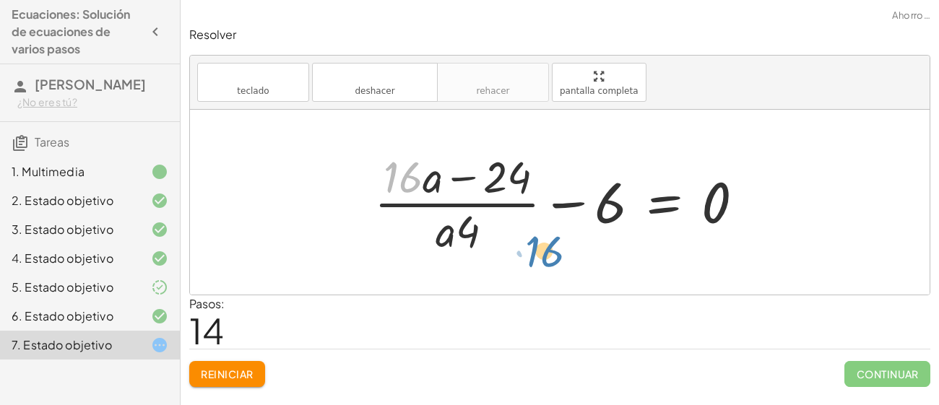
drag, startPoint x: 403, startPoint y: 180, endPoint x: 413, endPoint y: 238, distance: 59.5
click at [413, 238] on div at bounding box center [565, 202] width 396 height 111
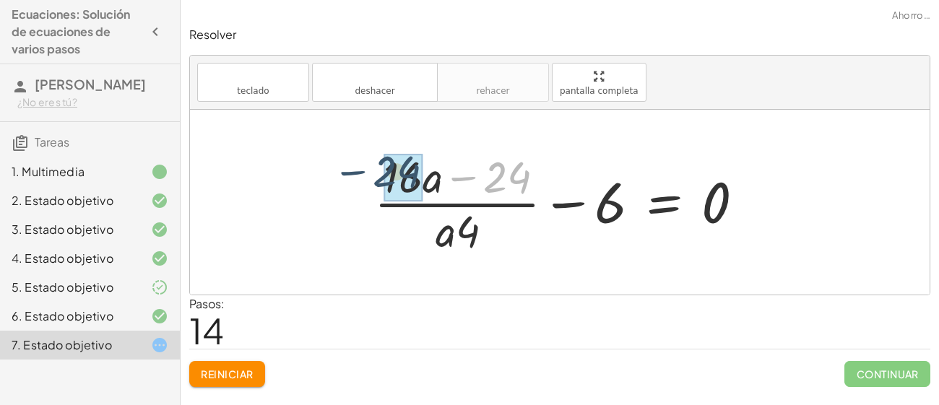
drag, startPoint x: 499, startPoint y: 179, endPoint x: 361, endPoint y: 173, distance: 137.4
click at [361, 173] on div "· ( + · 8 · a − 12 ) · 4 = · 6 · a · 2 · 1 · 4 = · · 6 · a · 2 · · 1 · ( + · 8 …" at bounding box center [560, 202] width 414 height 119
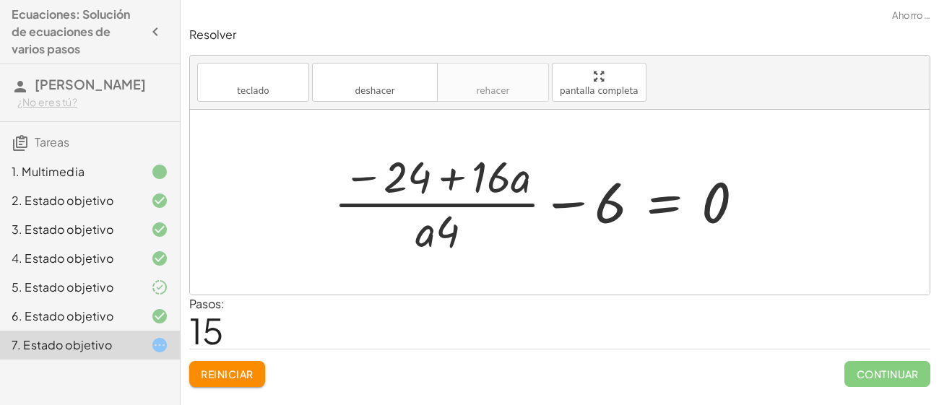
click at [447, 178] on div at bounding box center [545, 202] width 437 height 111
drag, startPoint x: 444, startPoint y: 232, endPoint x: 434, endPoint y: 176, distance: 56.7
click at [434, 176] on div at bounding box center [545, 202] width 437 height 111
drag, startPoint x: 424, startPoint y: 229, endPoint x: 472, endPoint y: 243, distance: 49.6
click at [472, 243] on div at bounding box center [545, 202] width 437 height 111
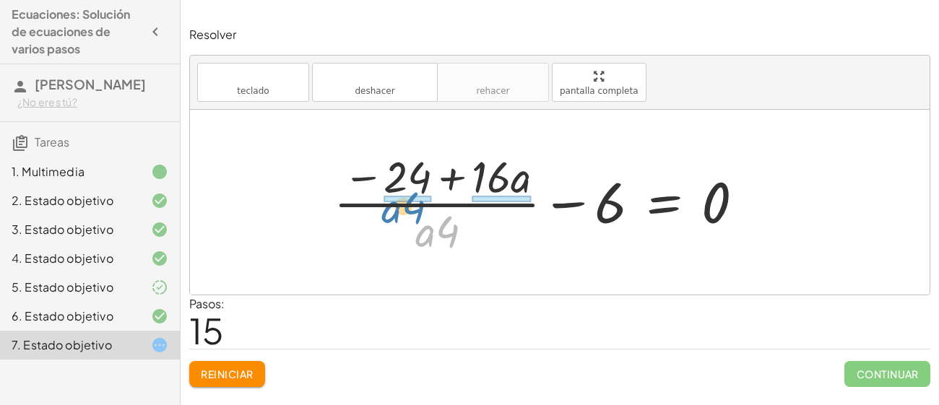
drag, startPoint x: 443, startPoint y: 226, endPoint x: 369, endPoint y: 171, distance: 92.5
click at [369, 171] on div at bounding box center [545, 202] width 437 height 111
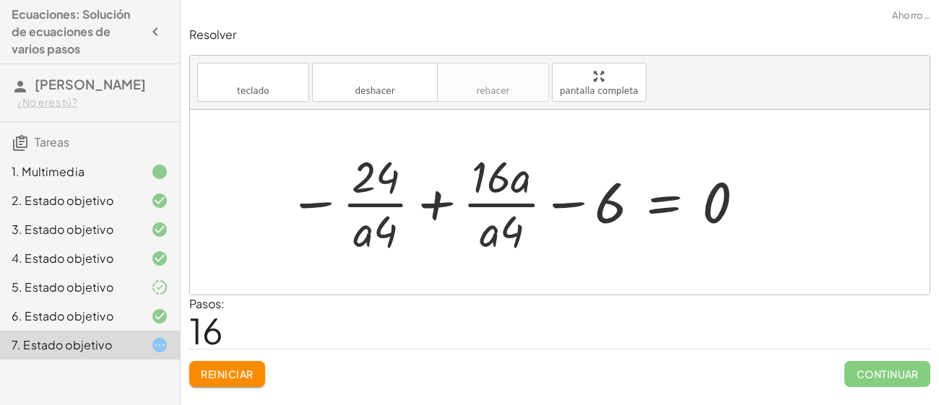
click at [433, 199] on div at bounding box center [517, 202] width 473 height 111
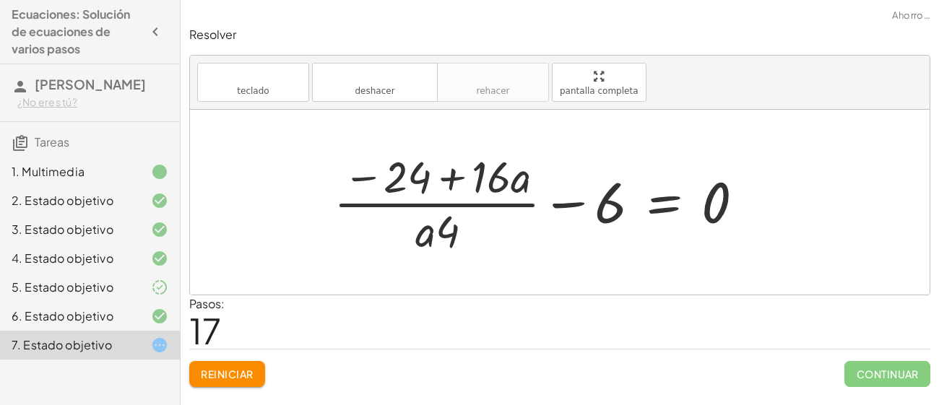
click at [452, 181] on div at bounding box center [545, 202] width 437 height 111
drag, startPoint x: 498, startPoint y: 182, endPoint x: 379, endPoint y: 251, distance: 137.6
click at [379, 251] on div at bounding box center [545, 202] width 437 height 111
drag, startPoint x: 600, startPoint y: 219, endPoint x: 403, endPoint y: 189, distance: 199.5
click at [403, 189] on div at bounding box center [545, 202] width 437 height 111
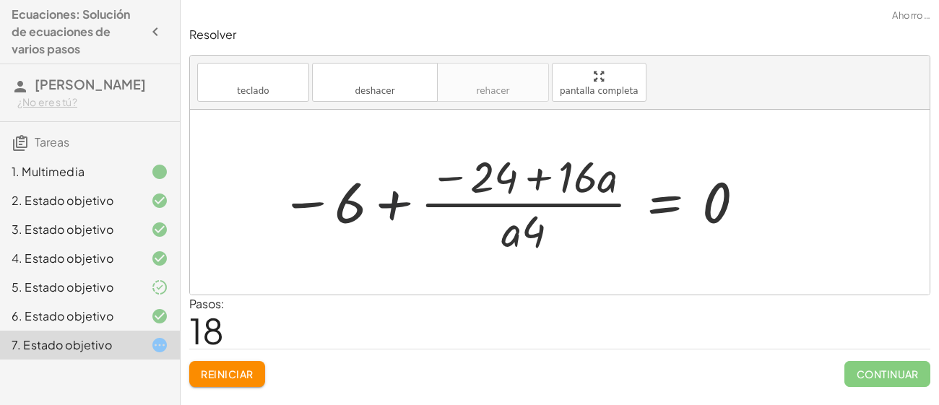
click at [396, 199] on div at bounding box center [513, 202] width 481 height 111
drag, startPoint x: 611, startPoint y: 179, endPoint x: 356, endPoint y: 210, distance: 257.0
click at [356, 210] on div at bounding box center [513, 202] width 481 height 111
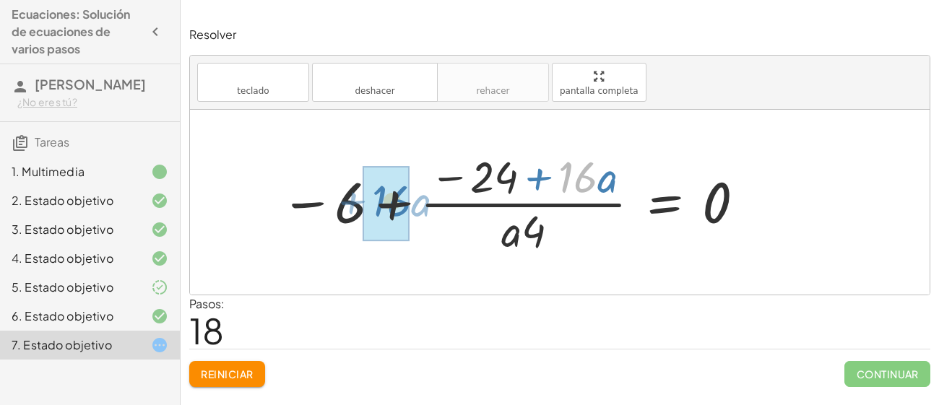
drag, startPoint x: 593, startPoint y: 175, endPoint x: 382, endPoint y: 210, distance: 213.9
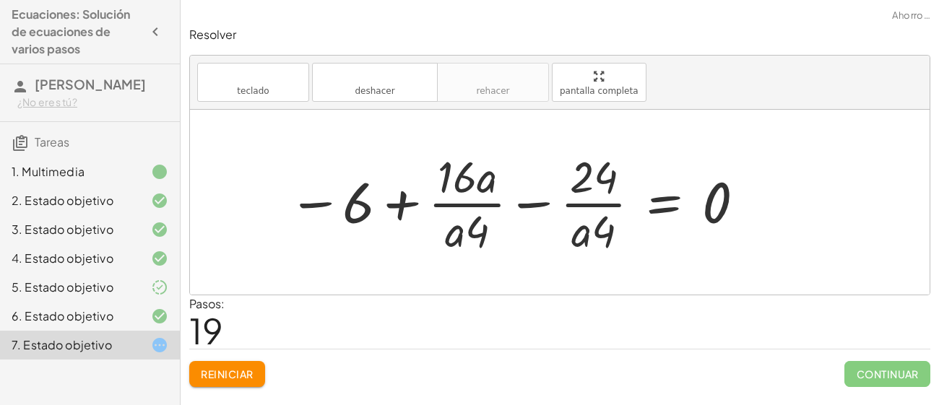
click at [525, 206] on div at bounding box center [517, 202] width 473 height 111
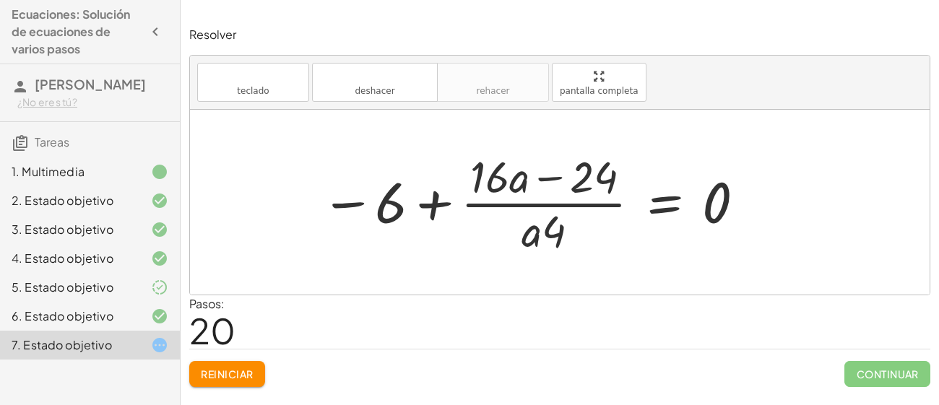
click at [241, 374] on font "Reiniciar" at bounding box center [227, 374] width 52 height 13
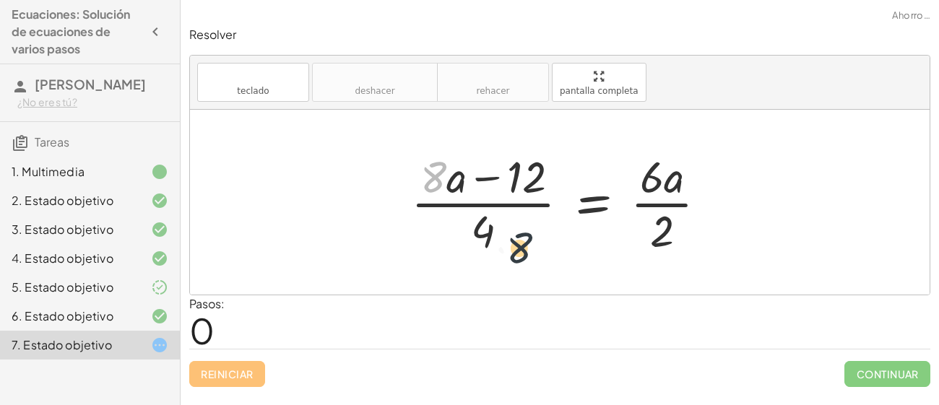
drag, startPoint x: 444, startPoint y: 181, endPoint x: 539, endPoint y: 262, distance: 124.6
click at [539, 262] on div "· 8 · ( + · 8 · a − 12 ) · 4 = · 6 · a · 2" at bounding box center [560, 202] width 740 height 185
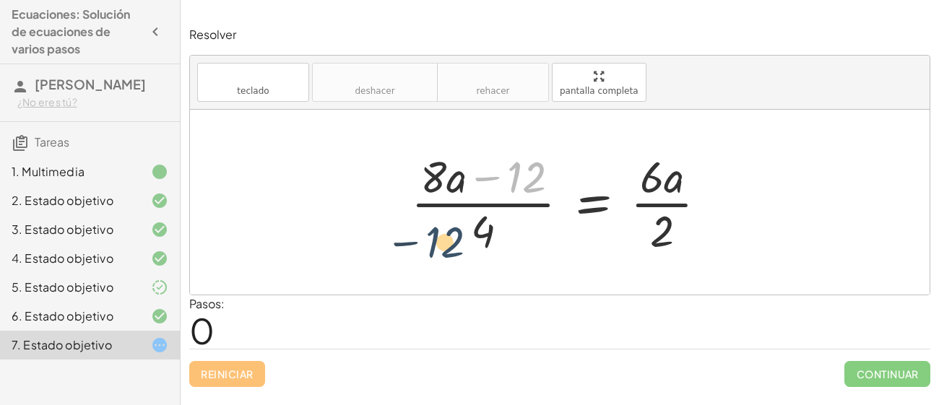
drag, startPoint x: 542, startPoint y: 173, endPoint x: 449, endPoint y: 252, distance: 122.1
click at [449, 252] on div at bounding box center [565, 202] width 322 height 111
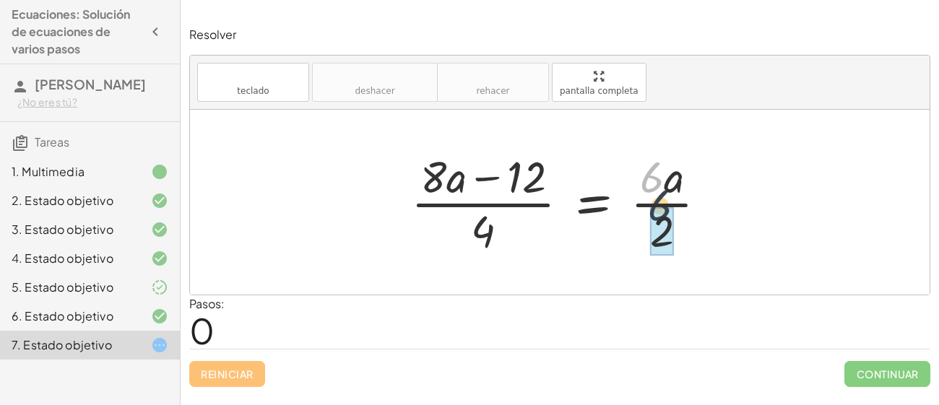
drag, startPoint x: 661, startPoint y: 184, endPoint x: 666, endPoint y: 244, distance: 59.5
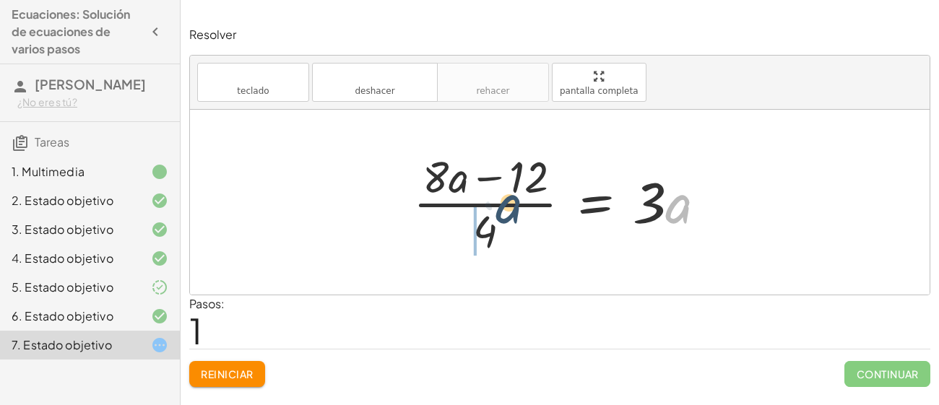
drag, startPoint x: 680, startPoint y: 210, endPoint x: 473, endPoint y: 206, distance: 206.7
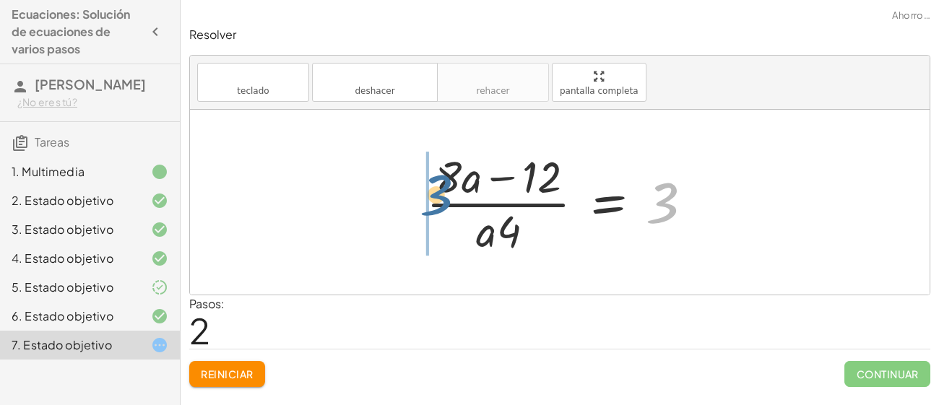
drag, startPoint x: 657, startPoint y: 197, endPoint x: 379, endPoint y: 184, distance: 277.8
click at [379, 184] on div "· ( + · 8 · a − 12 ) · 4 = · 6 · a · 2 · ( + · 8 · a − 12 ) · 4 = · 3 · 2 · a ·…" at bounding box center [560, 202] width 740 height 185
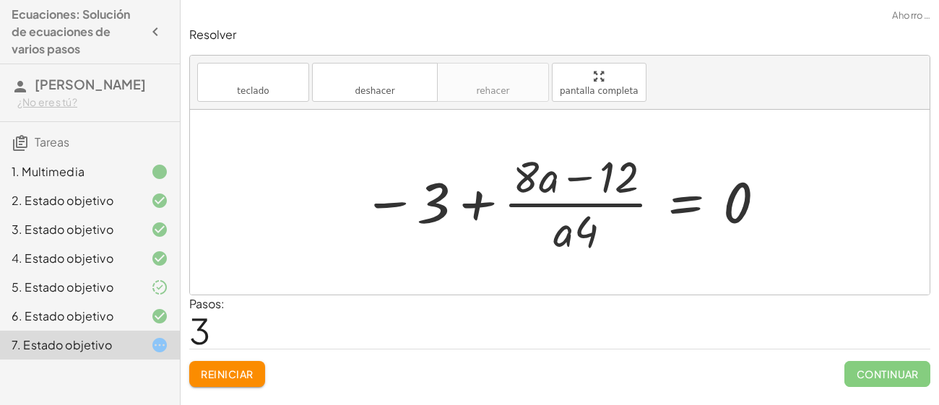
click at [478, 205] on div at bounding box center [565, 202] width 419 height 111
click at [472, 199] on div at bounding box center [565, 202] width 419 height 111
drag, startPoint x: 429, startPoint y: 200, endPoint x: 605, endPoint y: 230, distance: 178.8
click at [605, 230] on div at bounding box center [565, 202] width 419 height 111
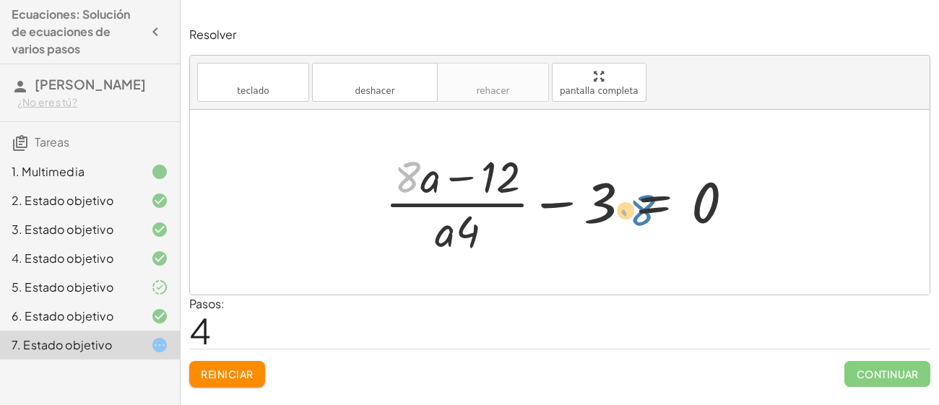
drag, startPoint x: 409, startPoint y: 178, endPoint x: 686, endPoint y: 210, distance: 278.7
click at [686, 210] on div at bounding box center [565, 202] width 375 height 111
drag, startPoint x: 423, startPoint y: 178, endPoint x: 625, endPoint y: 204, distance: 203.3
click at [625, 204] on div at bounding box center [565, 202] width 375 height 111
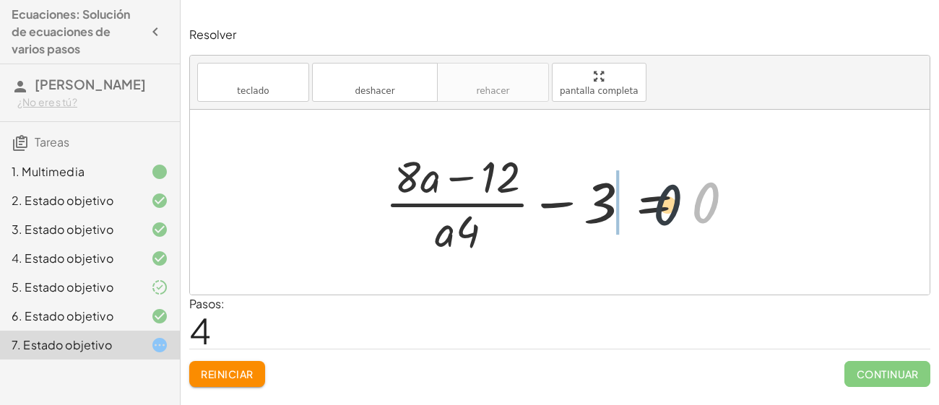
drag, startPoint x: 717, startPoint y: 208, endPoint x: 463, endPoint y: 219, distance: 253.9
click at [463, 219] on div at bounding box center [565, 202] width 375 height 111
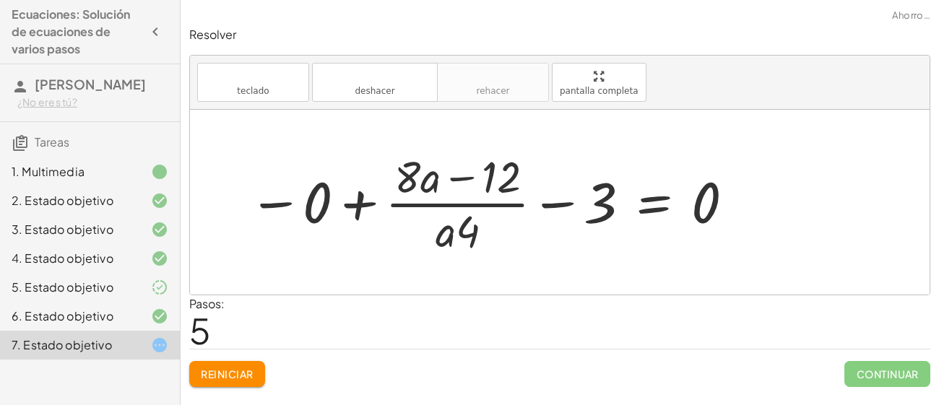
click at [392, 213] on div at bounding box center [492, 202] width 502 height 111
click at [364, 212] on div at bounding box center [492, 202] width 502 height 111
click at [357, 205] on div at bounding box center [560, 202] width 740 height 185
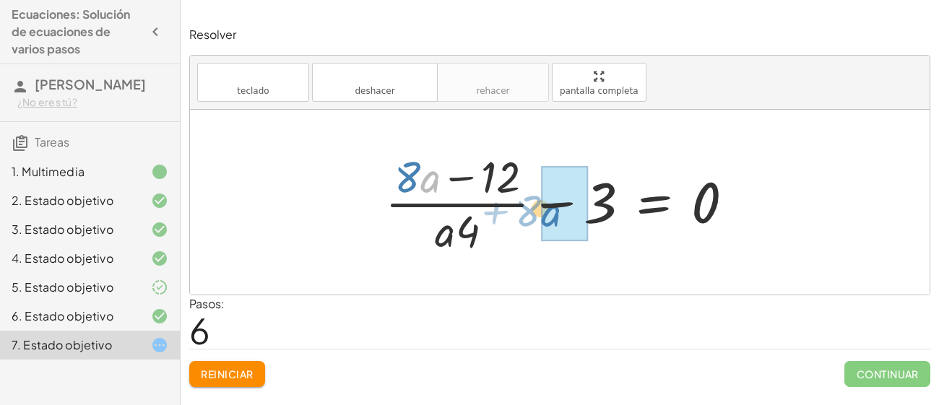
drag, startPoint x: 423, startPoint y: 166, endPoint x: 589, endPoint y: 206, distance: 170.9
click at [589, 206] on div at bounding box center [565, 202] width 375 height 111
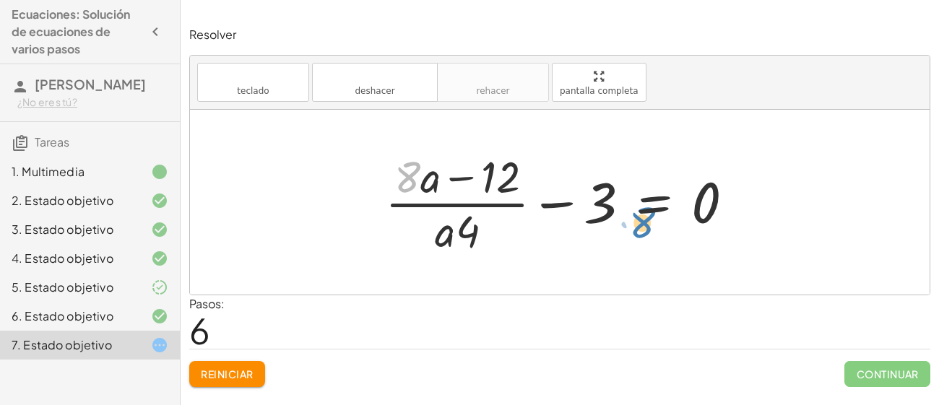
drag, startPoint x: 407, startPoint y: 177, endPoint x: 640, endPoint y: 222, distance: 237.7
click at [640, 222] on div at bounding box center [565, 202] width 375 height 111
drag, startPoint x: 503, startPoint y: 183, endPoint x: 388, endPoint y: 182, distance: 114.9
click at [388, 182] on div at bounding box center [565, 202] width 375 height 111
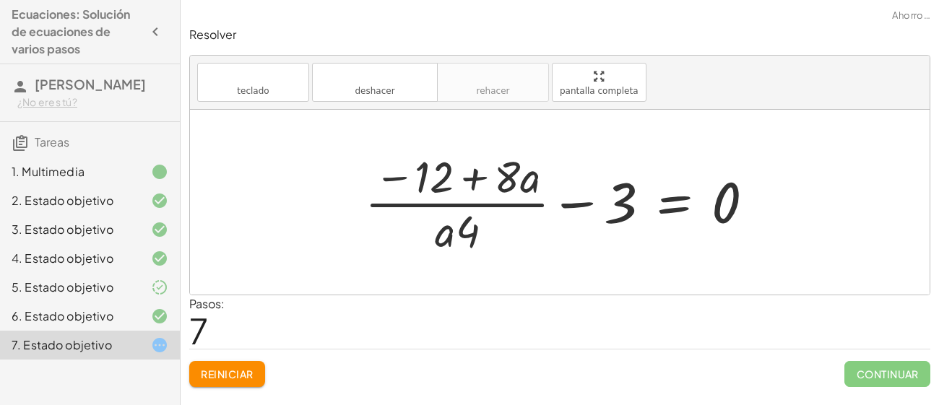
click at [469, 179] on div at bounding box center [566, 202] width 416 height 111
drag, startPoint x: 630, startPoint y: 210, endPoint x: 453, endPoint y: 191, distance: 178.1
click at [453, 191] on div at bounding box center [566, 202] width 416 height 111
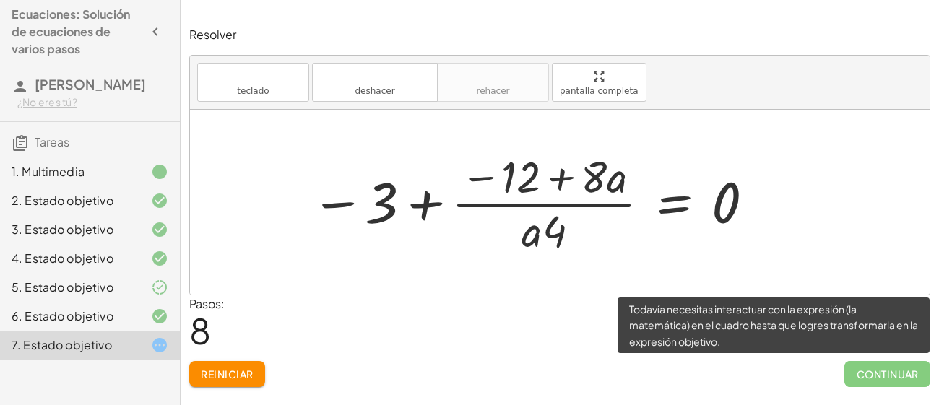
click at [901, 370] on span "Continuar" at bounding box center [888, 374] width 86 height 26
click at [903, 371] on span "Continuar" at bounding box center [888, 374] width 86 height 26
click at [903, 373] on span "Continuar" at bounding box center [888, 374] width 86 height 26
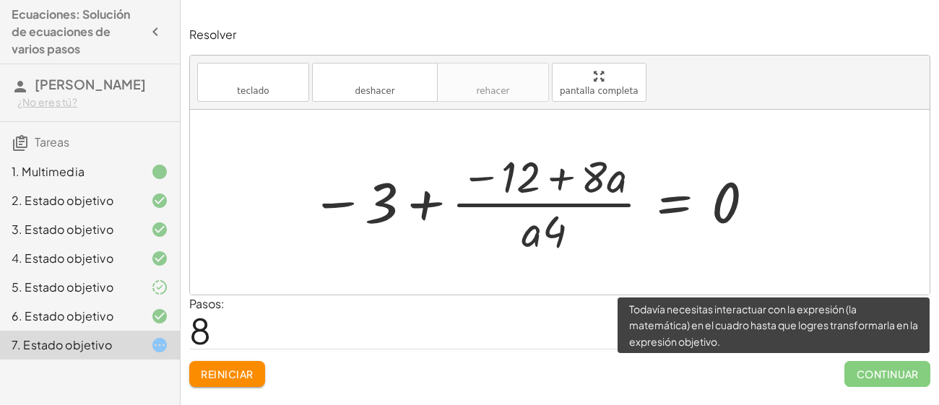
click at [903, 373] on span "Continuar" at bounding box center [888, 374] width 86 height 26
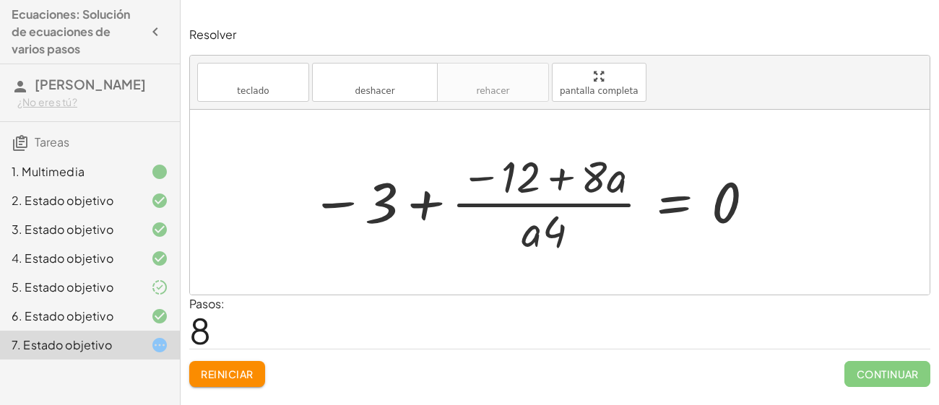
click at [424, 210] on div at bounding box center [534, 202] width 460 height 111
drag, startPoint x: 611, startPoint y: 176, endPoint x: 387, endPoint y: 192, distance: 224.5
click at [387, 192] on div at bounding box center [534, 202] width 460 height 111
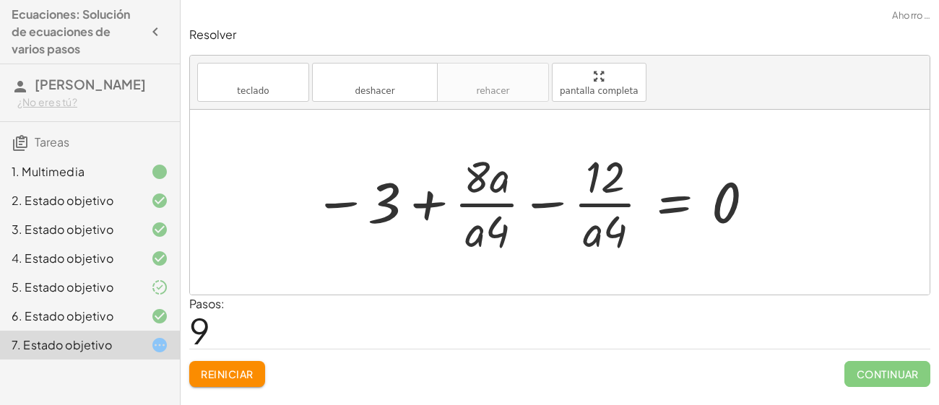
click at [553, 204] on div at bounding box center [534, 202] width 457 height 111
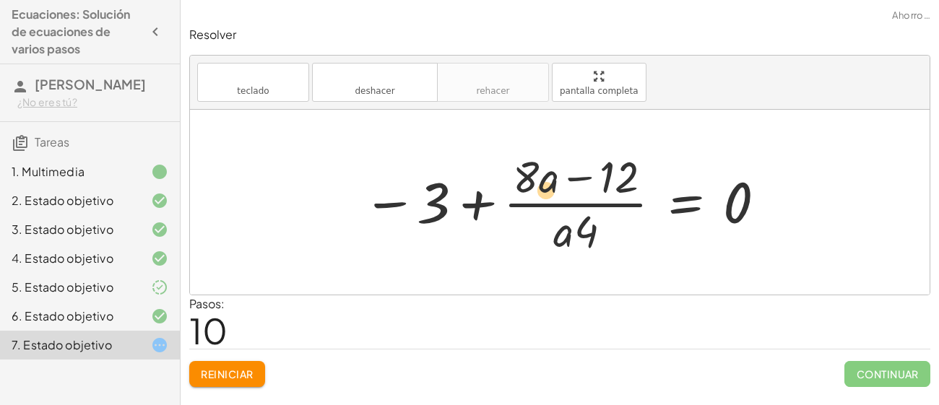
drag, startPoint x: 581, startPoint y: 228, endPoint x: 511, endPoint y: 161, distance: 96.6
click at [511, 161] on div at bounding box center [565, 202] width 419 height 111
drag, startPoint x: 582, startPoint y: 236, endPoint x: 469, endPoint y: 171, distance: 130.8
click at [469, 171] on div at bounding box center [565, 202] width 419 height 111
drag, startPoint x: 517, startPoint y: 176, endPoint x: 681, endPoint y: 248, distance: 178.6
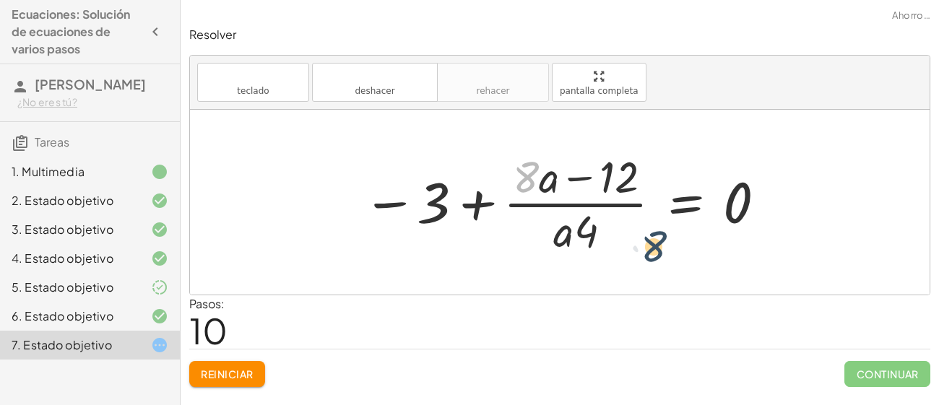
click at [681, 248] on div at bounding box center [565, 202] width 419 height 111
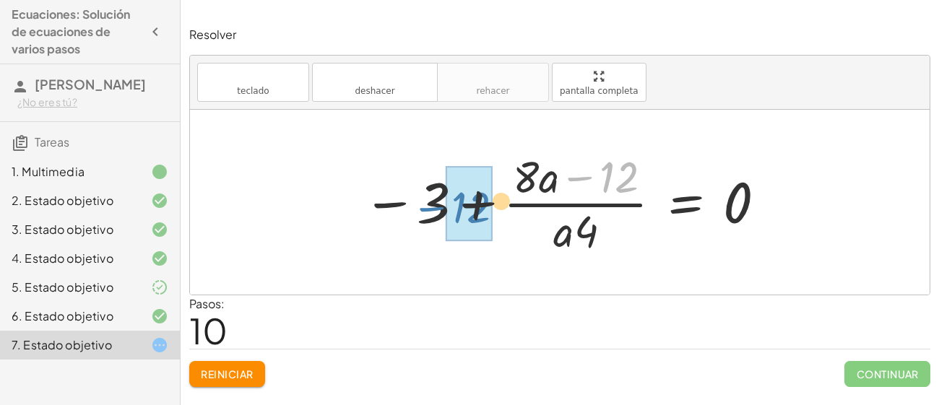
drag, startPoint x: 635, startPoint y: 178, endPoint x: 352, endPoint y: 215, distance: 285.0
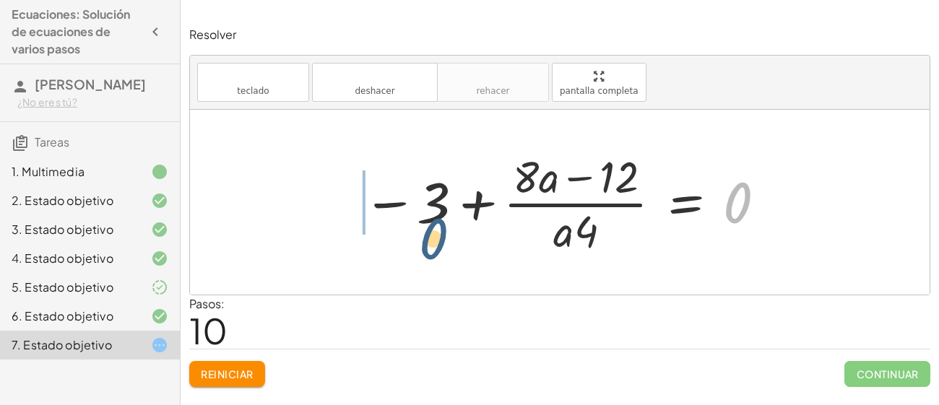
drag, startPoint x: 744, startPoint y: 200, endPoint x: 337, endPoint y: 221, distance: 407.4
click at [337, 221] on div "· ( + · 8 · a − 12 ) · 4 = · 6 · a · 2 · ( + · 8 · a − 12 ) · 4 = · 3 · 2 · a ·…" at bounding box center [560, 202] width 740 height 185
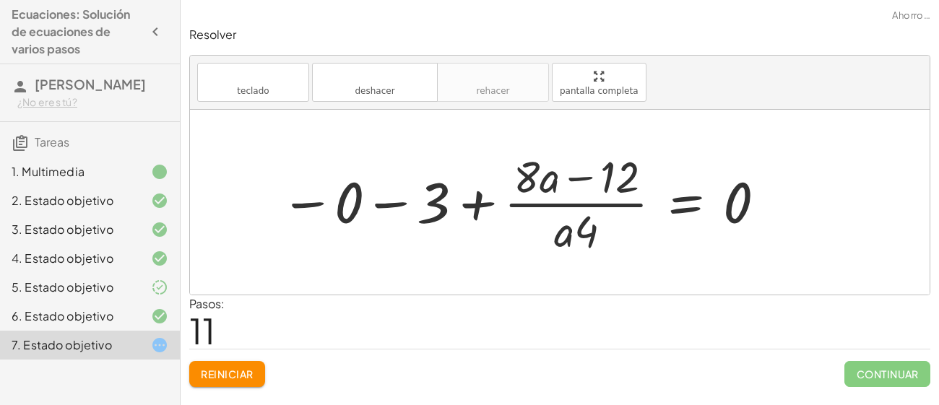
click at [399, 204] on div at bounding box center [524, 202] width 502 height 111
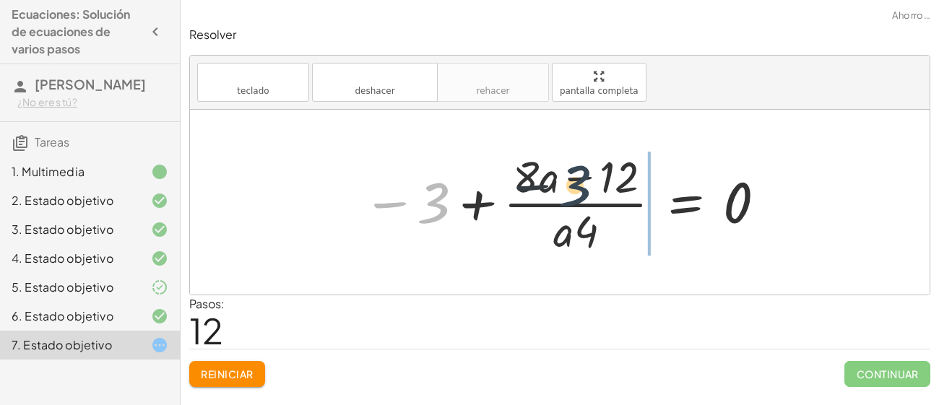
drag, startPoint x: 437, startPoint y: 208, endPoint x: 586, endPoint y: 186, distance: 151.2
click at [586, 186] on div at bounding box center [565, 202] width 419 height 111
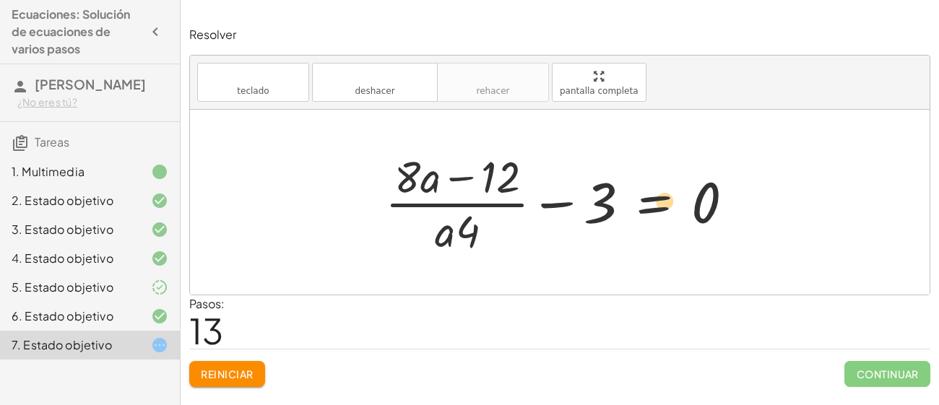
drag, startPoint x: 422, startPoint y: 181, endPoint x: 666, endPoint y: 205, distance: 245.4
click at [666, 205] on div at bounding box center [565, 202] width 375 height 111
drag, startPoint x: 393, startPoint y: 172, endPoint x: 674, endPoint y: 204, distance: 282.9
click at [674, 204] on div at bounding box center [565, 202] width 375 height 111
drag, startPoint x: 413, startPoint y: 174, endPoint x: 778, endPoint y: 203, distance: 366.1
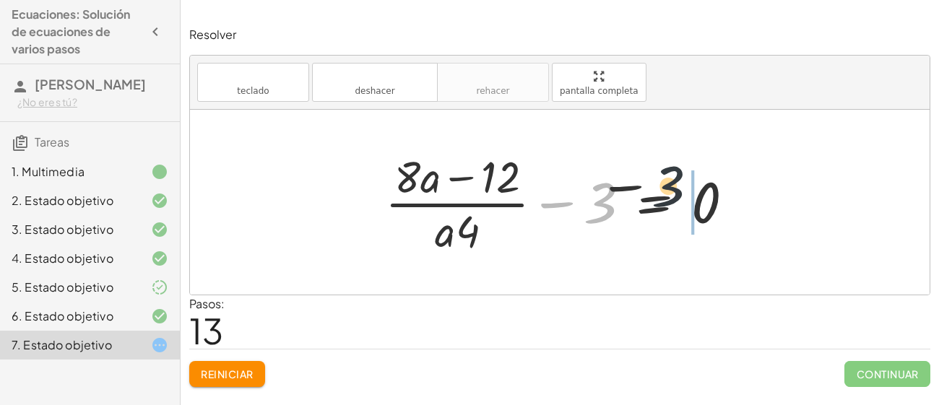
drag, startPoint x: 592, startPoint y: 207, endPoint x: 762, endPoint y: 191, distance: 171.3
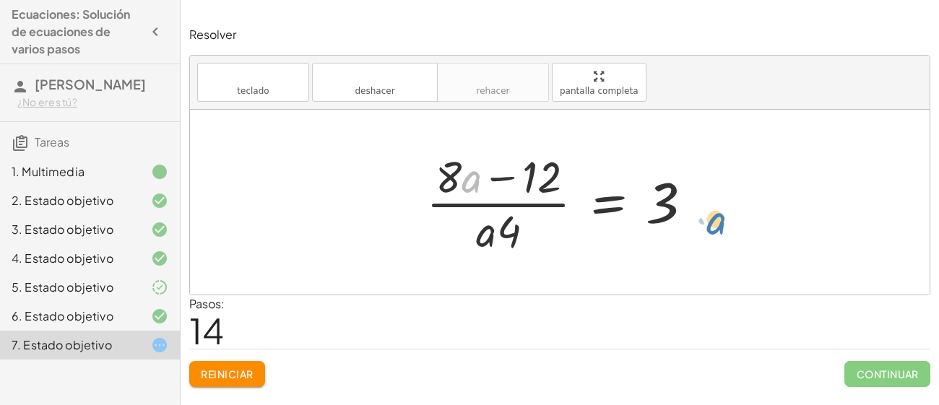
drag, startPoint x: 476, startPoint y: 180, endPoint x: 734, endPoint y: 220, distance: 261.2
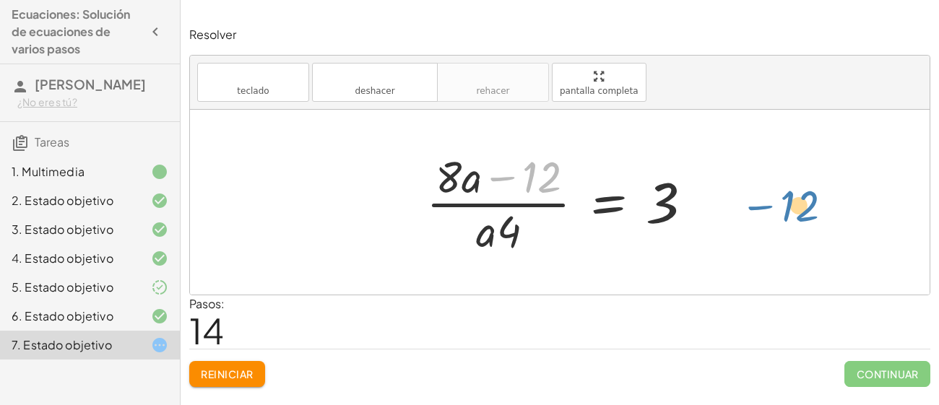
drag, startPoint x: 542, startPoint y: 176, endPoint x: 799, endPoint y: 202, distance: 258.7
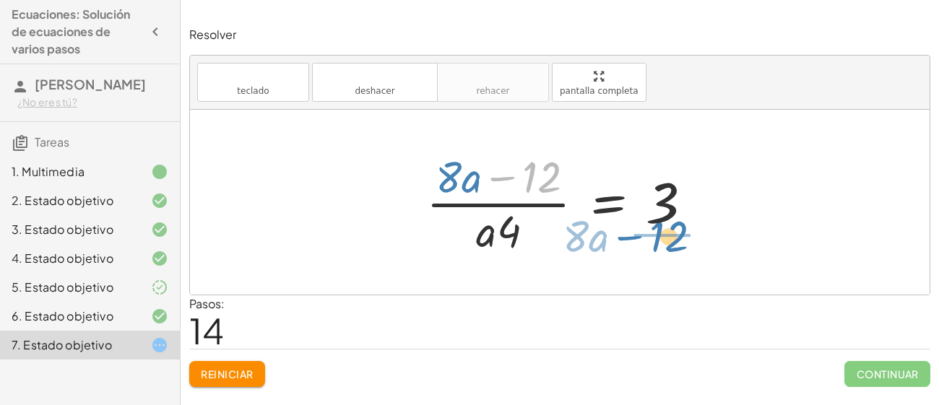
drag, startPoint x: 531, startPoint y: 165, endPoint x: 665, endPoint y: 224, distance: 146.0
click at [665, 224] on div at bounding box center [565, 202] width 292 height 111
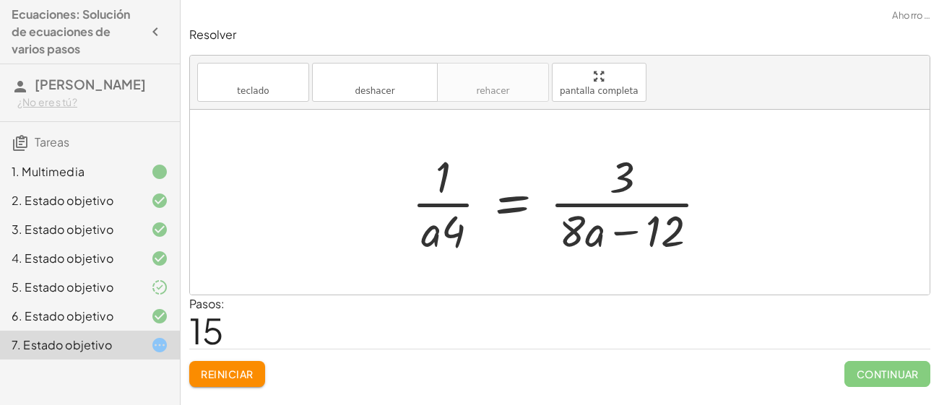
click at [518, 211] on div at bounding box center [566, 202] width 322 height 111
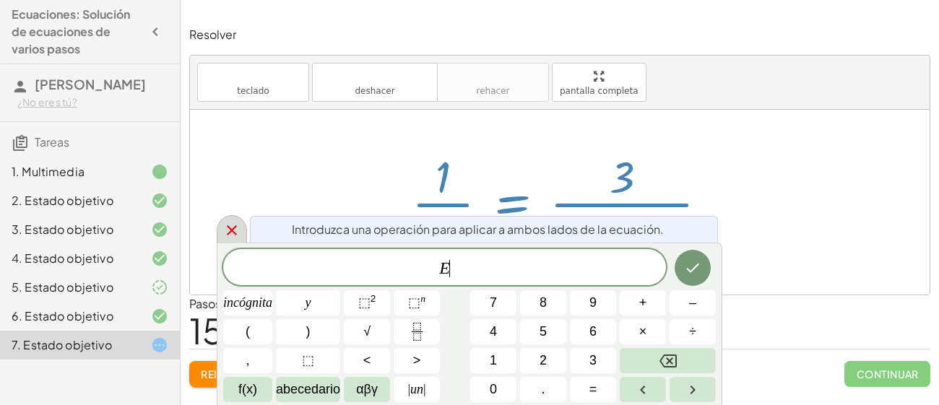
click at [233, 236] on icon at bounding box center [231, 230] width 17 height 17
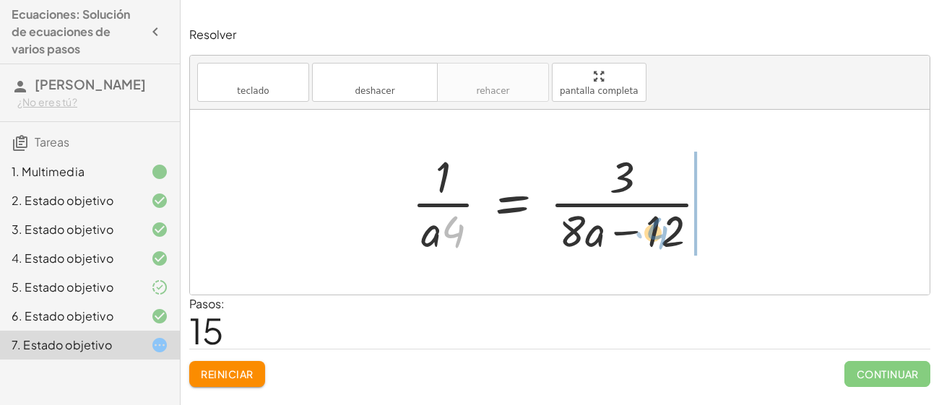
drag, startPoint x: 448, startPoint y: 225, endPoint x: 661, endPoint y: 224, distance: 213.2
click at [661, 224] on div at bounding box center [566, 202] width 322 height 111
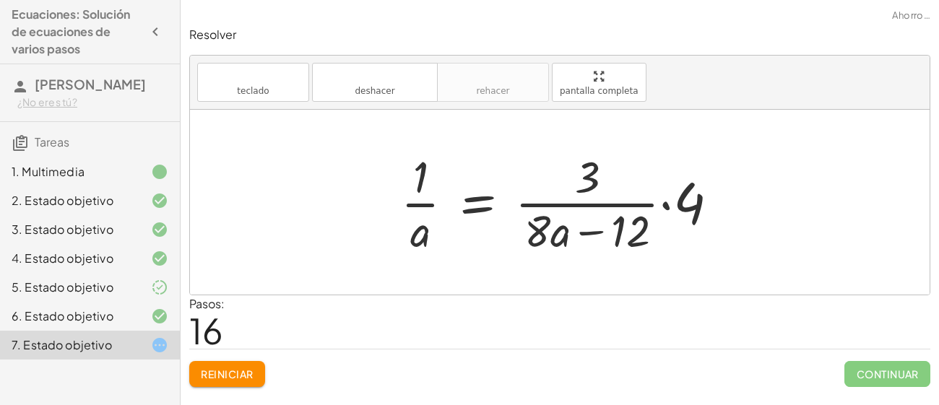
click at [664, 203] on div at bounding box center [566, 202] width 344 height 111
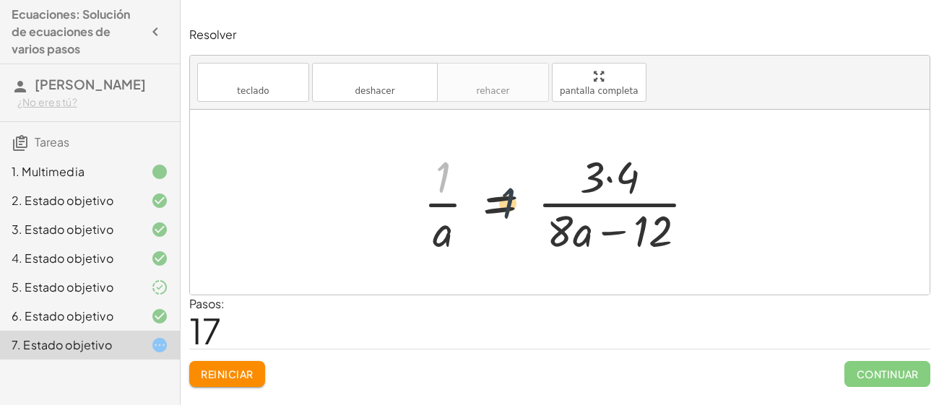
drag, startPoint x: 434, startPoint y: 163, endPoint x: 603, endPoint y: 218, distance: 177.6
click at [603, 218] on div at bounding box center [565, 202] width 298 height 111
drag, startPoint x: 449, startPoint y: 181, endPoint x: 689, endPoint y: 176, distance: 240.0
click at [689, 176] on div at bounding box center [565, 202] width 298 height 111
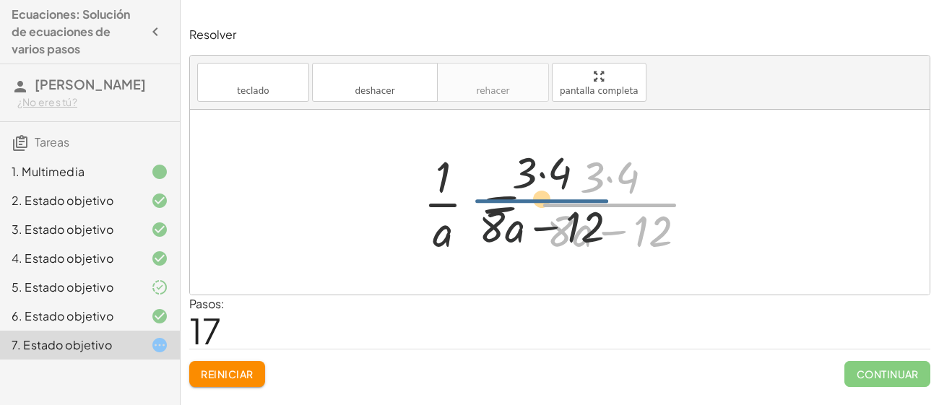
drag, startPoint x: 629, startPoint y: 207, endPoint x: 552, endPoint y: 207, distance: 76.6
click at [552, 207] on div at bounding box center [565, 202] width 298 height 111
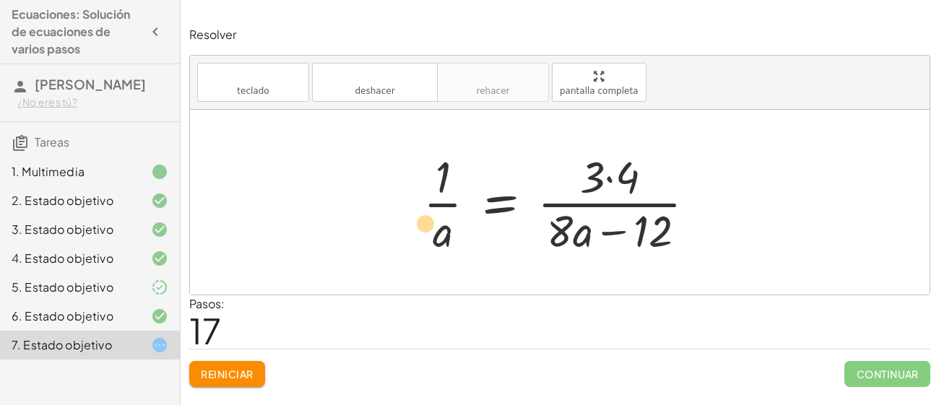
drag, startPoint x: 601, startPoint y: 228, endPoint x: 366, endPoint y: 228, distance: 234.9
click at [366, 228] on div "· ( + · 8 · a − 12 ) · 4 = · 6 · a · 2 · ( + · 8 · a − 12 ) · 4 = · 3 · 2 · a ·…" at bounding box center [560, 202] width 740 height 185
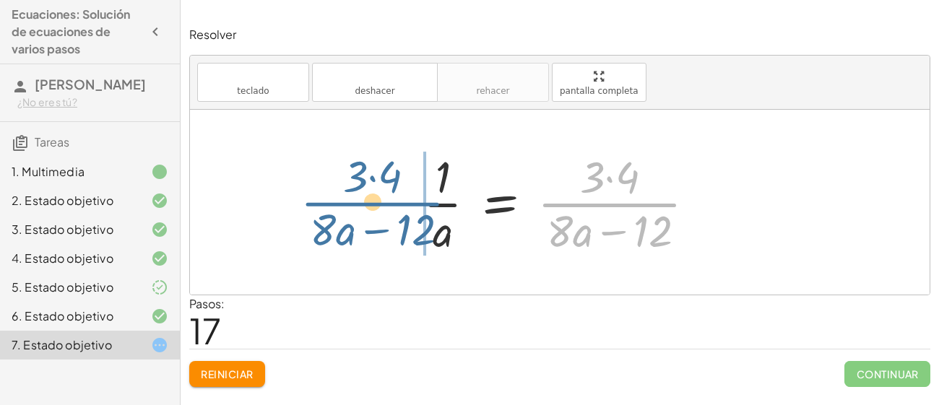
drag, startPoint x: 561, startPoint y: 202, endPoint x: 291, endPoint y: 181, distance: 271.2
click at [291, 181] on div "· ( + · 8 · a − 12 ) · 4 = · 6 · a · 2 · ( + · 8 · a − 12 ) · 4 = · 3 · 2 · a ·…" at bounding box center [560, 202] width 740 height 185
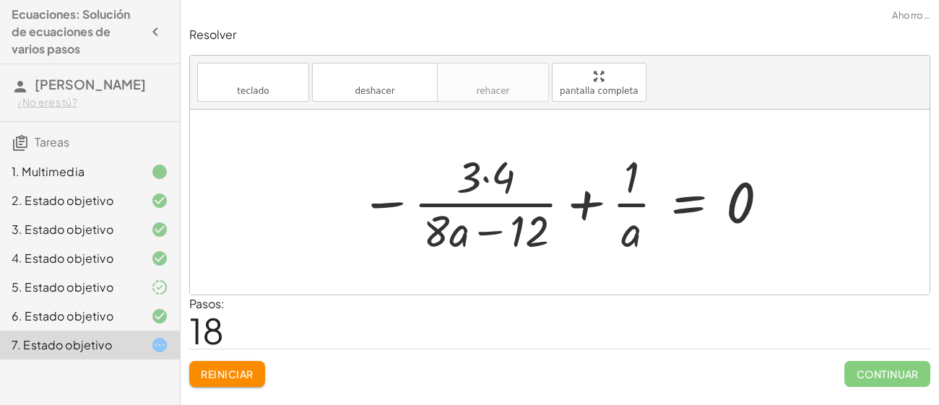
click at [677, 201] on div at bounding box center [566, 202] width 426 height 111
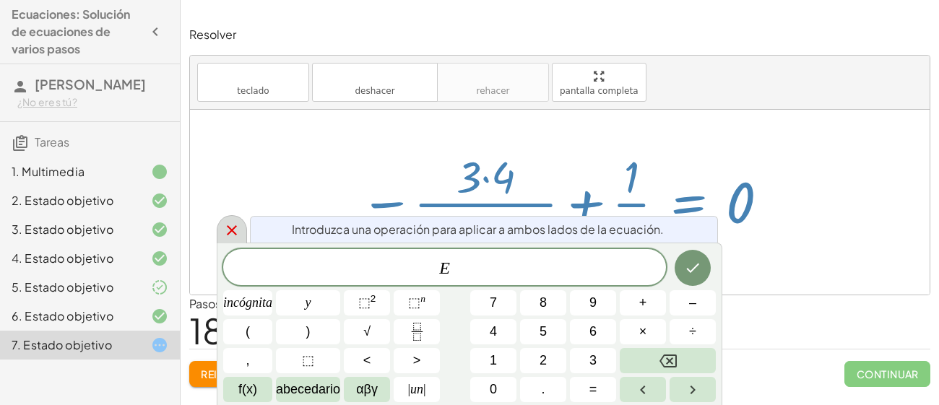
click at [220, 223] on div at bounding box center [232, 229] width 30 height 28
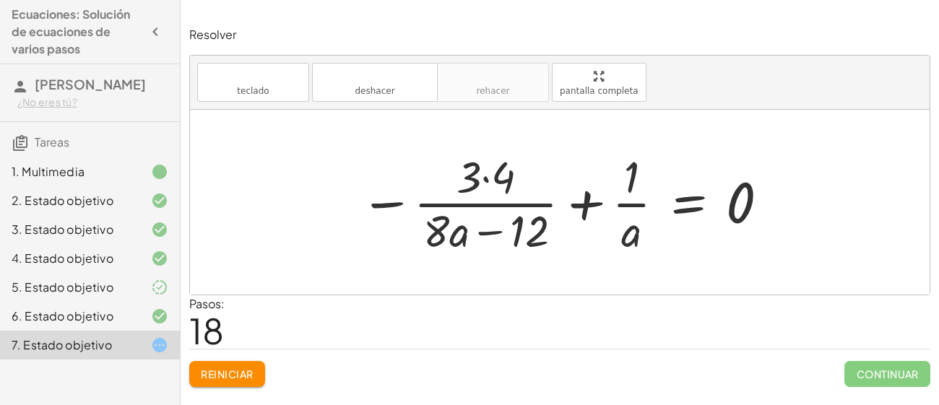
click at [569, 197] on div at bounding box center [566, 202] width 426 height 111
click at [581, 205] on div at bounding box center [566, 202] width 426 height 111
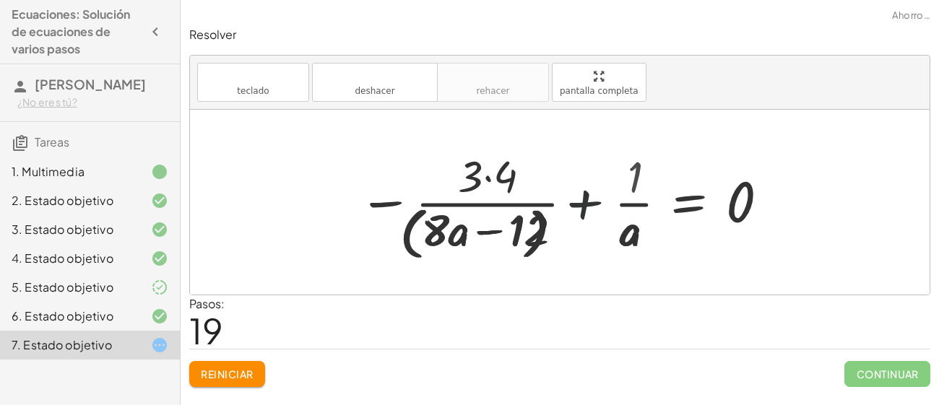
click at [581, 205] on div at bounding box center [450, 202] width 658 height 118
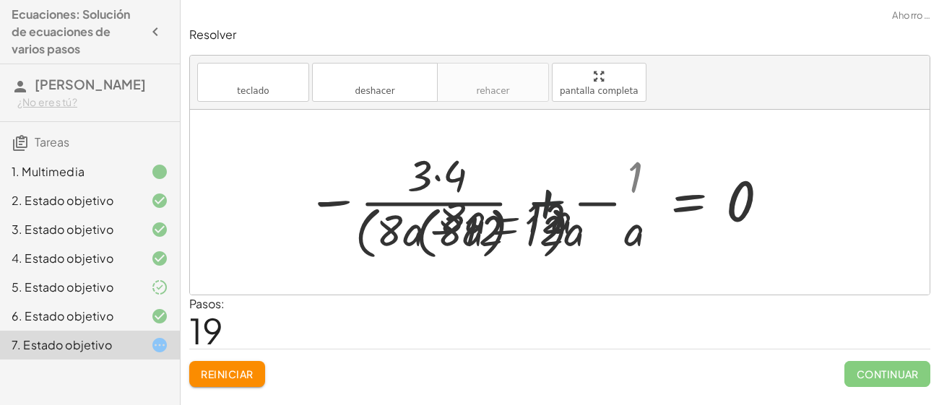
click at [581, 205] on div at bounding box center [450, 202] width 658 height 118
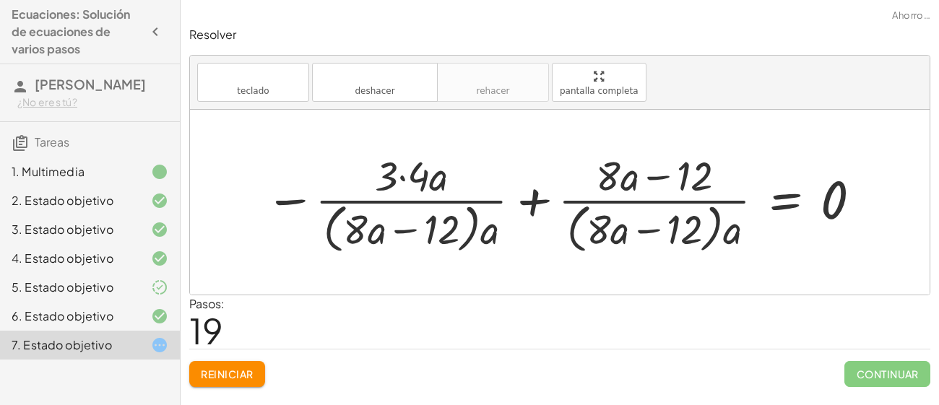
click at [581, 205] on div at bounding box center [565, 202] width 614 height 110
drag, startPoint x: 625, startPoint y: 225, endPoint x: 367, endPoint y: 210, distance: 258.5
click at [367, 210] on div at bounding box center [566, 202] width 614 height 110
click at [529, 196] on div at bounding box center [566, 202] width 614 height 110
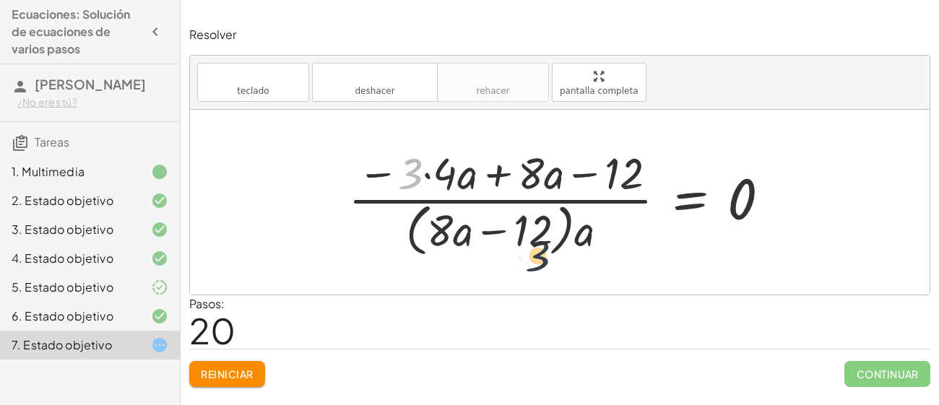
drag, startPoint x: 422, startPoint y: 160, endPoint x: 571, endPoint y: 253, distance: 175.3
click at [571, 253] on div at bounding box center [565, 202] width 448 height 118
drag, startPoint x: 461, startPoint y: 181, endPoint x: 548, endPoint y: 236, distance: 103.0
click at [548, 236] on div at bounding box center [565, 202] width 448 height 118
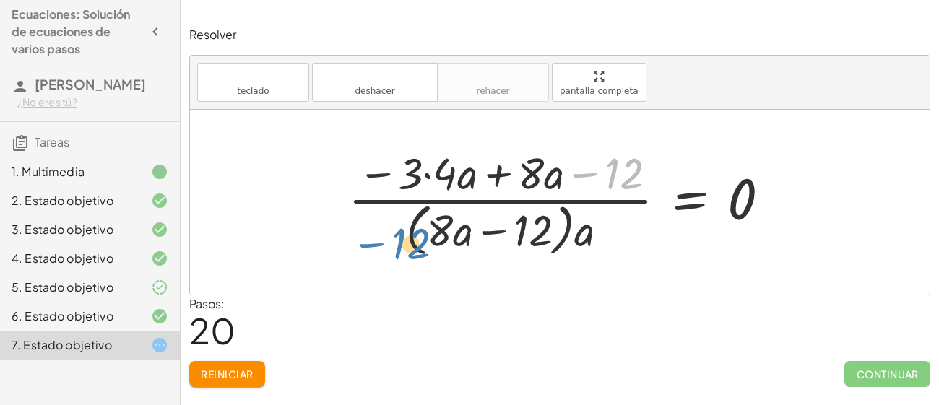
drag, startPoint x: 621, startPoint y: 171, endPoint x: 379, endPoint y: 231, distance: 249.2
click at [379, 231] on div at bounding box center [565, 202] width 448 height 118
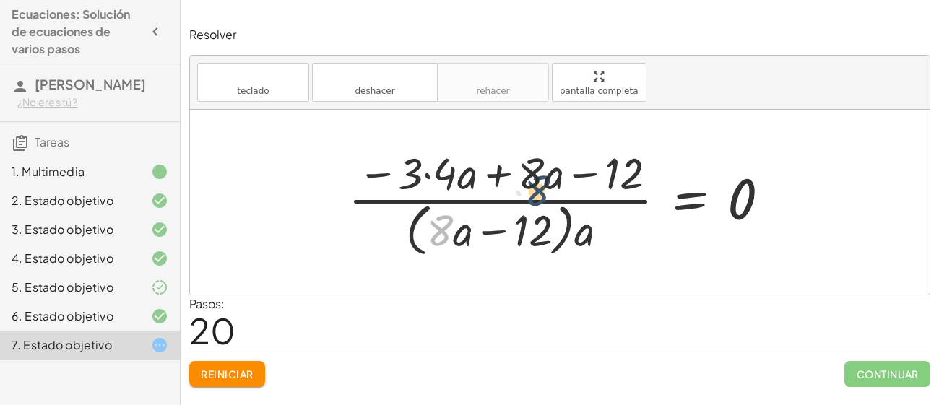
drag, startPoint x: 451, startPoint y: 230, endPoint x: 593, endPoint y: 171, distance: 153.9
click at [593, 171] on div at bounding box center [565, 202] width 448 height 118
click at [739, 194] on div at bounding box center [565, 202] width 448 height 118
drag, startPoint x: 582, startPoint y: 233, endPoint x: 521, endPoint y: 231, distance: 61.4
click at [521, 231] on div at bounding box center [565, 202] width 448 height 118
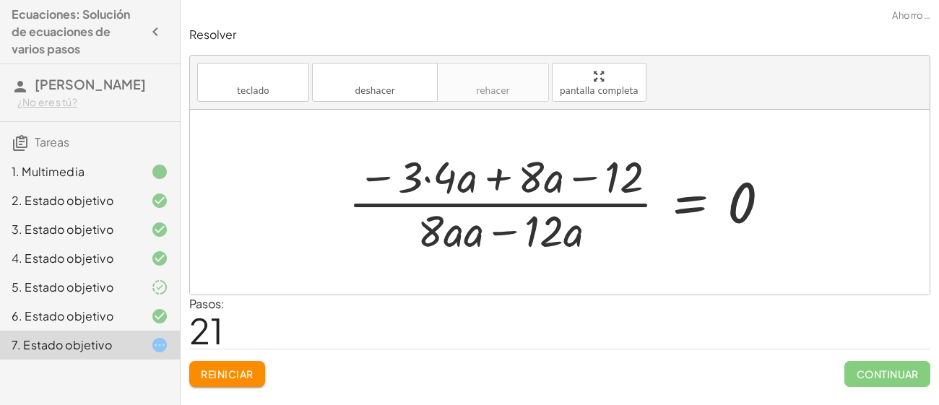
click at [502, 232] on div at bounding box center [565, 202] width 448 height 111
click at [494, 181] on div at bounding box center [565, 202] width 448 height 111
drag, startPoint x: 446, startPoint y: 233, endPoint x: 791, endPoint y: 231, distance: 344.7
click at [791, 231] on div "· ( + · 8 · a − 12 ) · 4 = · 6 · a · 2 · ( + · 8 · a − 12 ) · 4 = · 3 · 2 · a ·…" at bounding box center [560, 202] width 466 height 119
drag, startPoint x: 634, startPoint y: 171, endPoint x: 812, endPoint y: 192, distance: 179.7
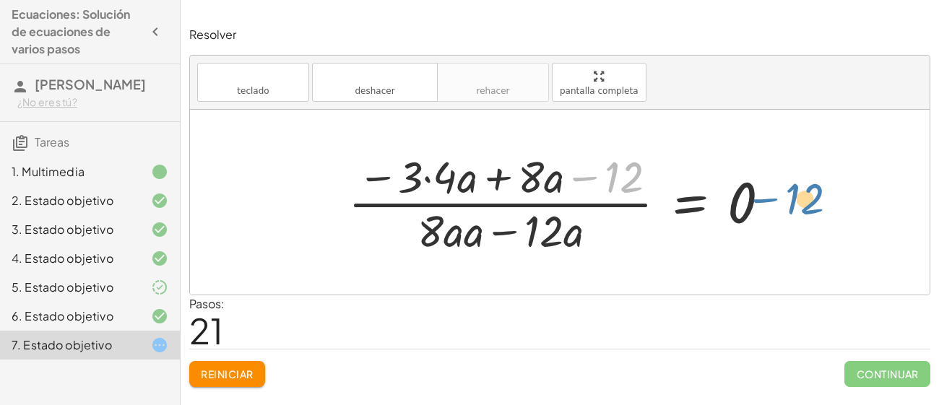
click at [812, 192] on div "· ( + · 8 · a − 12 ) · 4 = · 6 · a · 2 · ( + · 8 · a − 12 ) · 4 = · 3 · 2 · a ·…" at bounding box center [560, 202] width 740 height 185
drag, startPoint x: 622, startPoint y: 171, endPoint x: 804, endPoint y: 215, distance: 187.4
drag, startPoint x: 590, startPoint y: 173, endPoint x: 703, endPoint y: 202, distance: 116.2
click at [703, 202] on div at bounding box center [565, 202] width 448 height 111
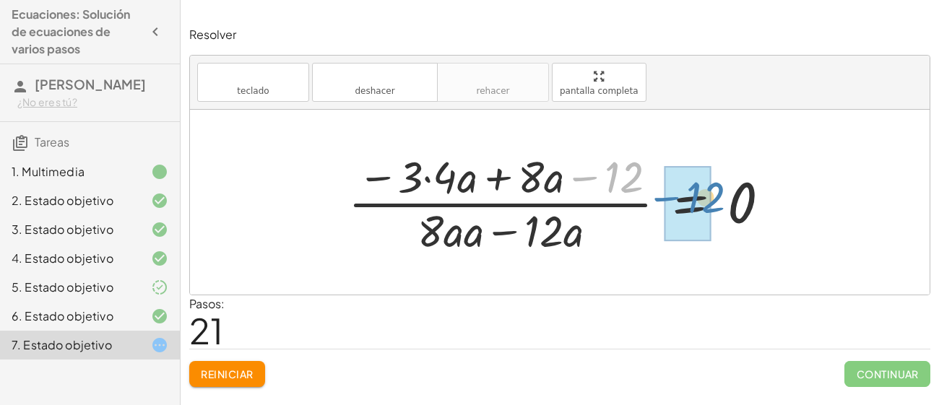
drag, startPoint x: 612, startPoint y: 168, endPoint x: 700, endPoint y: 192, distance: 91.1
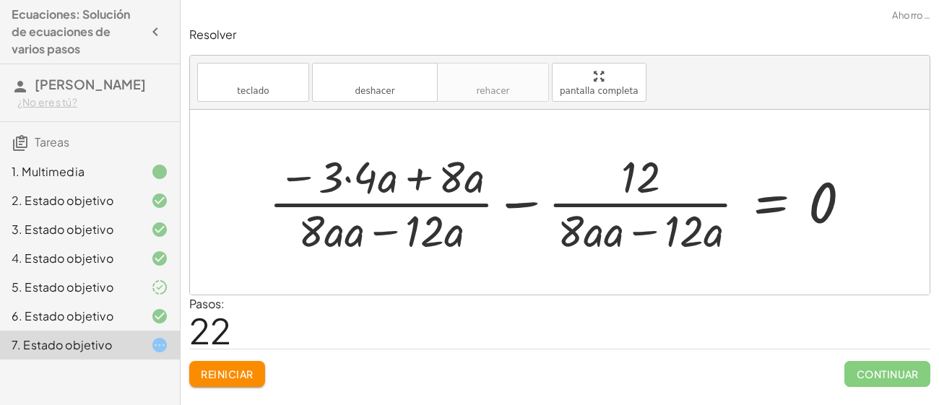
click at [514, 205] on div at bounding box center [566, 202] width 609 height 111
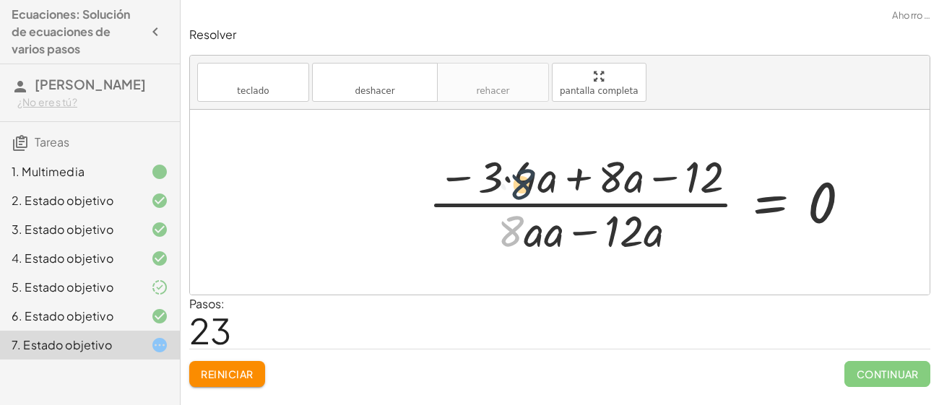
drag, startPoint x: 522, startPoint y: 235, endPoint x: 529, endPoint y: 134, distance: 101.4
click at [529, 134] on div "· ( + · 8 · a − 12 ) · 4 = · 6 · a · 2 · ( + · 8 · a − 12 ) · 4 = · 3 · 2 · a ·…" at bounding box center [560, 202] width 740 height 185
drag, startPoint x: 506, startPoint y: 165, endPoint x: 684, endPoint y: 236, distance: 191.6
click at [684, 236] on div at bounding box center [645, 202] width 448 height 111
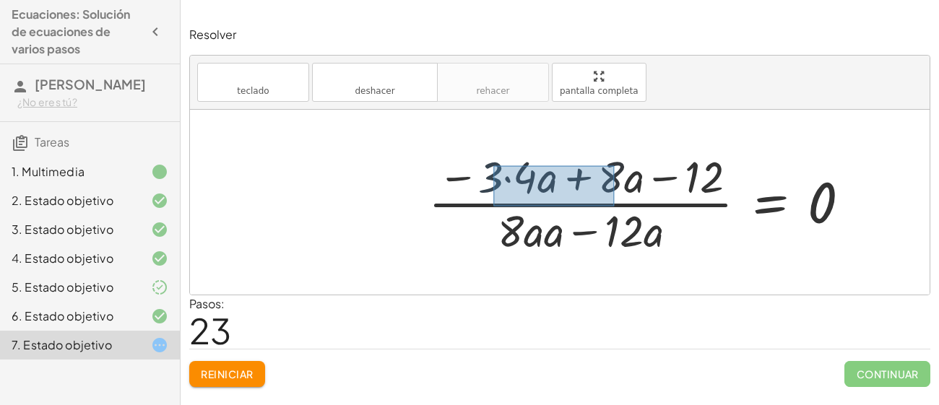
drag, startPoint x: 494, startPoint y: 165, endPoint x: 616, endPoint y: 207, distance: 129.1
click at [616, 207] on div at bounding box center [645, 202] width 448 height 111
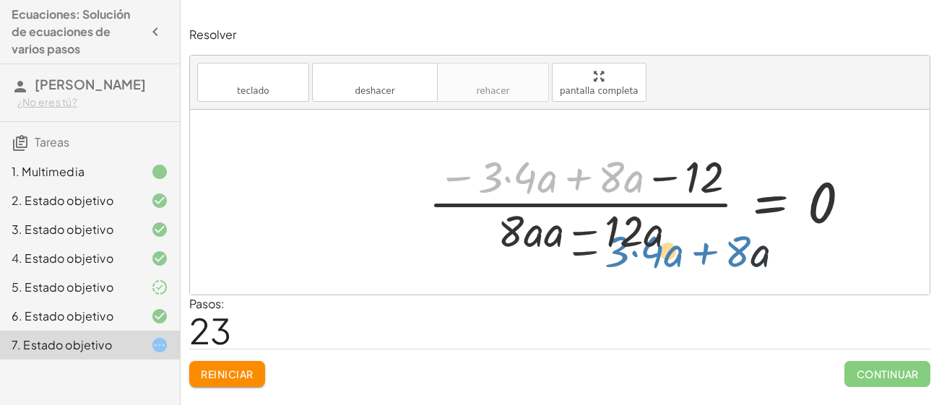
drag, startPoint x: 529, startPoint y: 177, endPoint x: 685, endPoint y: 274, distance: 183.7
click at [685, 274] on div "· ( + · 8 · a − 12 ) · 4 = · 6 · a · 2 · ( + · 8 · a − 12 ) · 4 = · 3 · 2 · a ·…" at bounding box center [560, 202] width 740 height 185
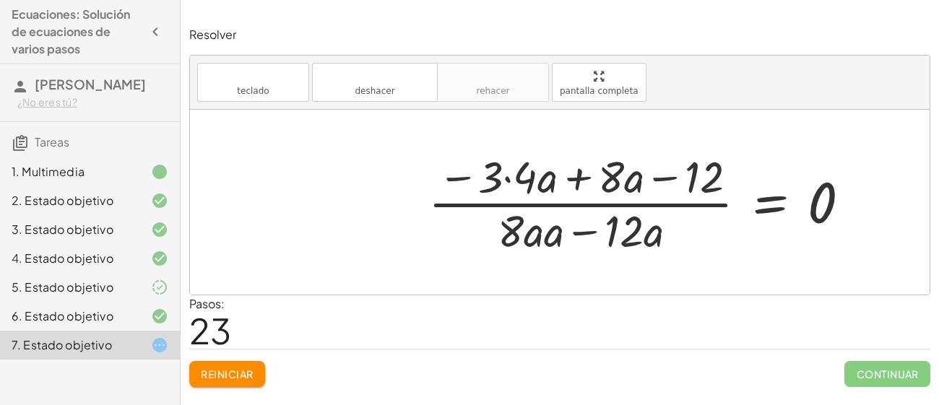
drag, startPoint x: 597, startPoint y: 173, endPoint x: 611, endPoint y: 217, distance: 46.4
click at [611, 217] on div at bounding box center [645, 202] width 448 height 111
